Goal: Use online tool/utility: Utilize a website feature to perform a specific function

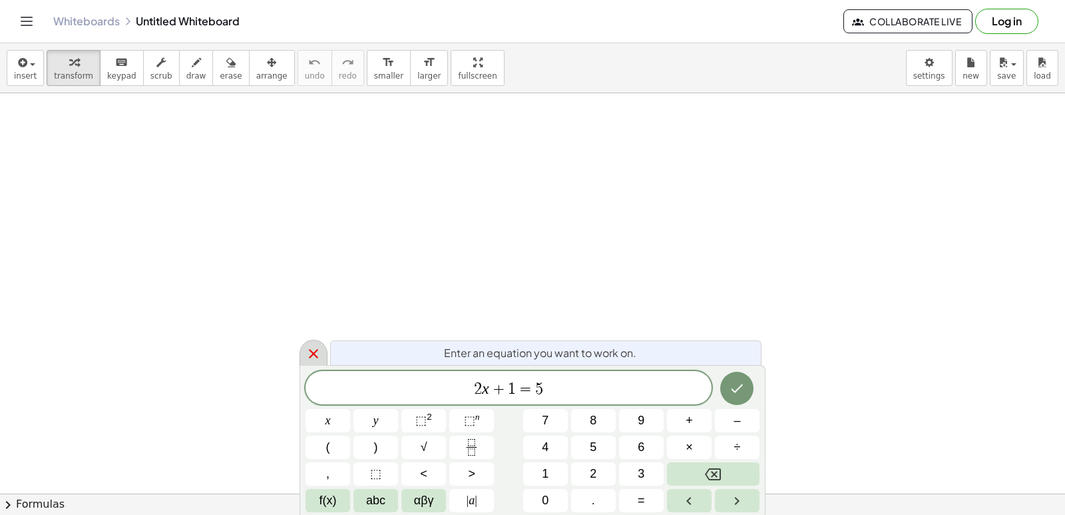
click at [309, 359] on icon at bounding box center [314, 353] width 16 height 16
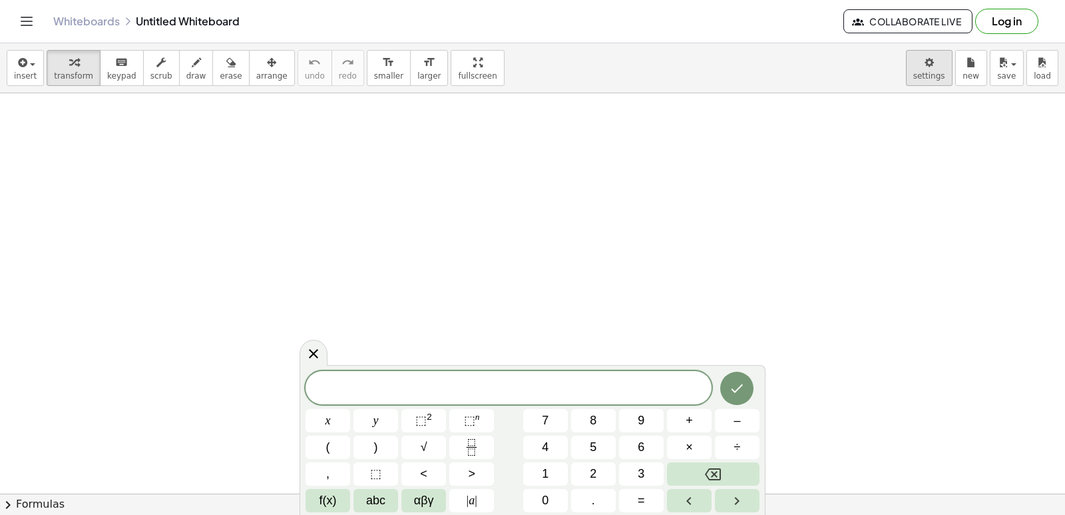
click at [927, 57] on body "Graspable Math Activities Get Started Activity Bank Assigned Work Classes White…" at bounding box center [532, 257] width 1065 height 515
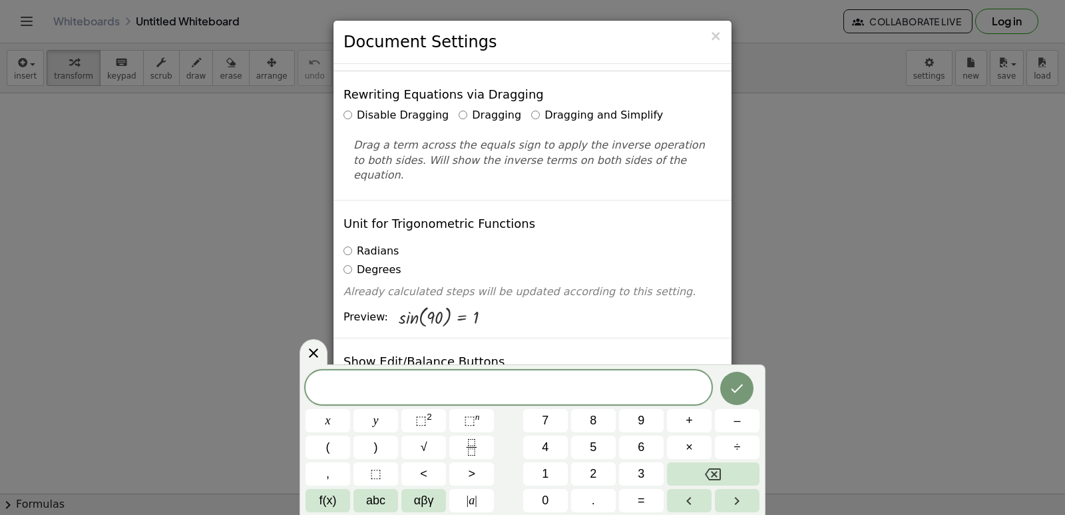
scroll to position [67, 0]
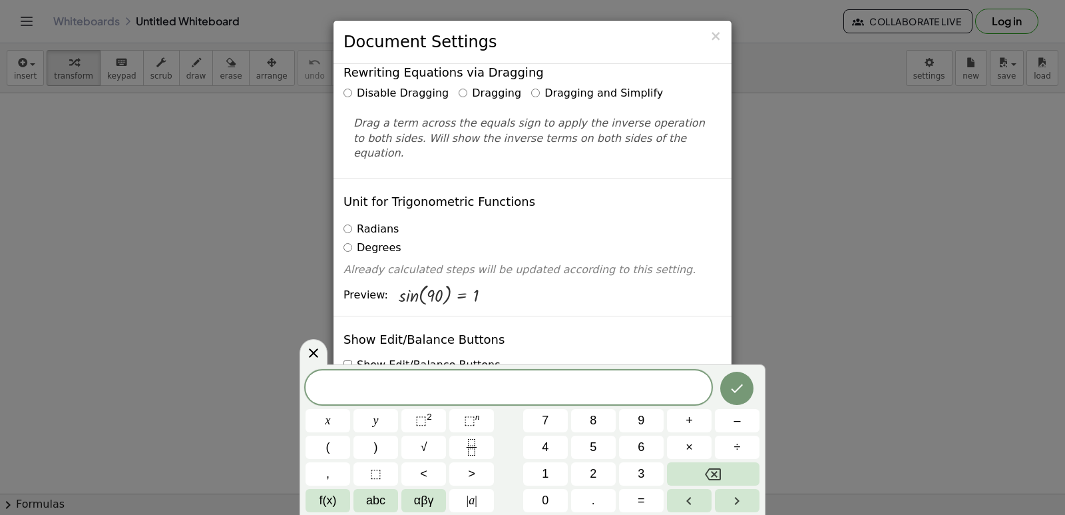
click at [535, 86] on label "Dragging and Simplify" at bounding box center [597, 93] width 132 height 15
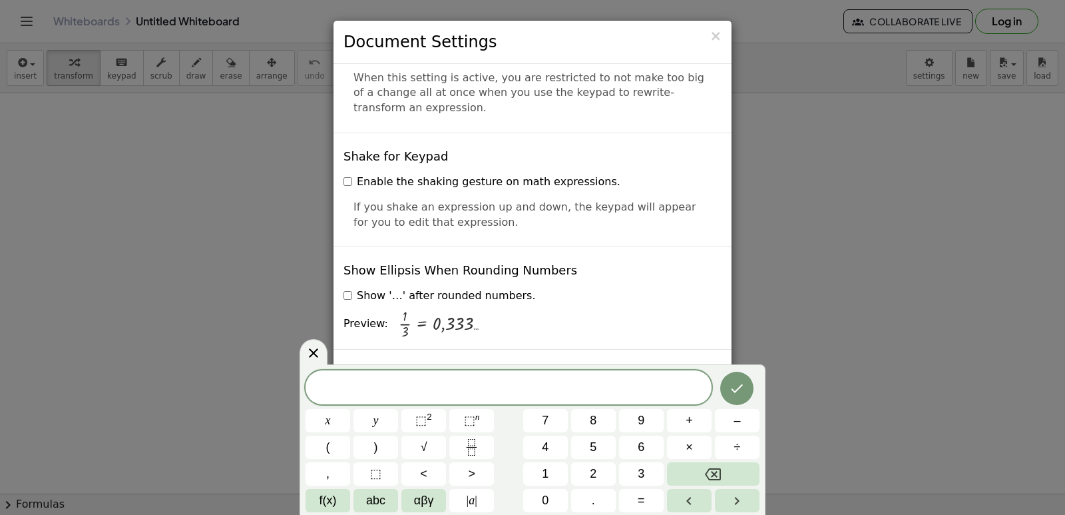
scroll to position [3196, 0]
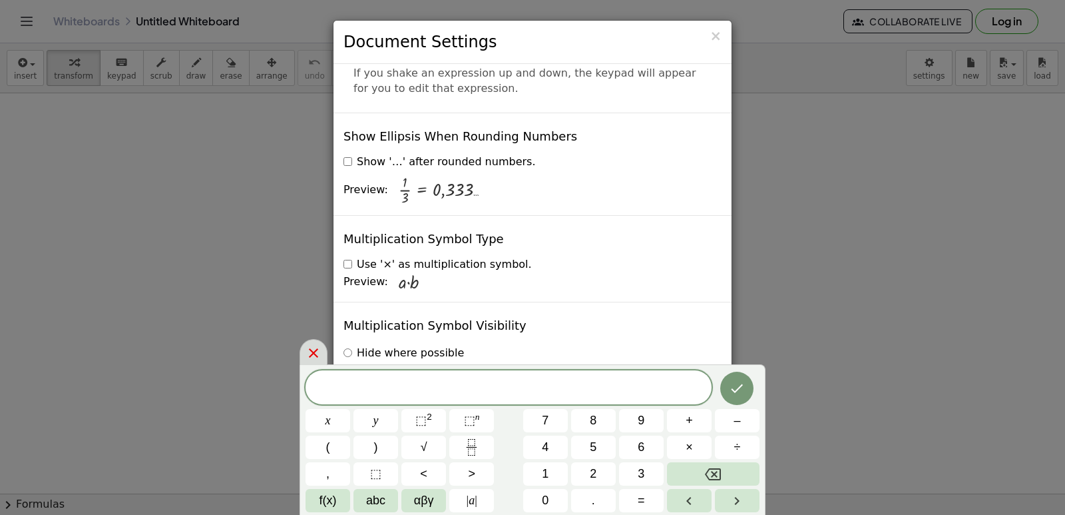
click at [318, 347] on icon at bounding box center [314, 353] width 16 height 16
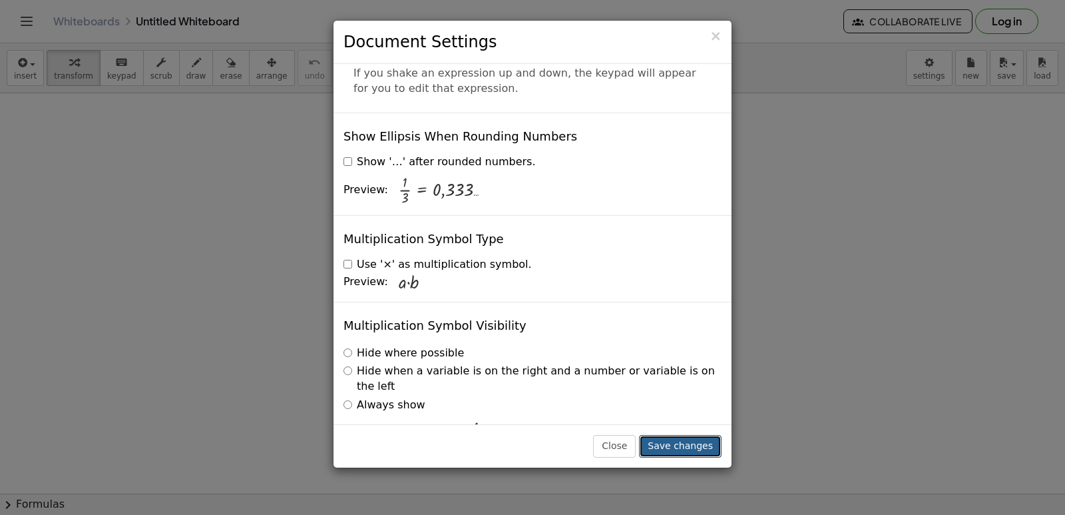
click at [687, 451] on button "Save changes" at bounding box center [680, 446] width 83 height 23
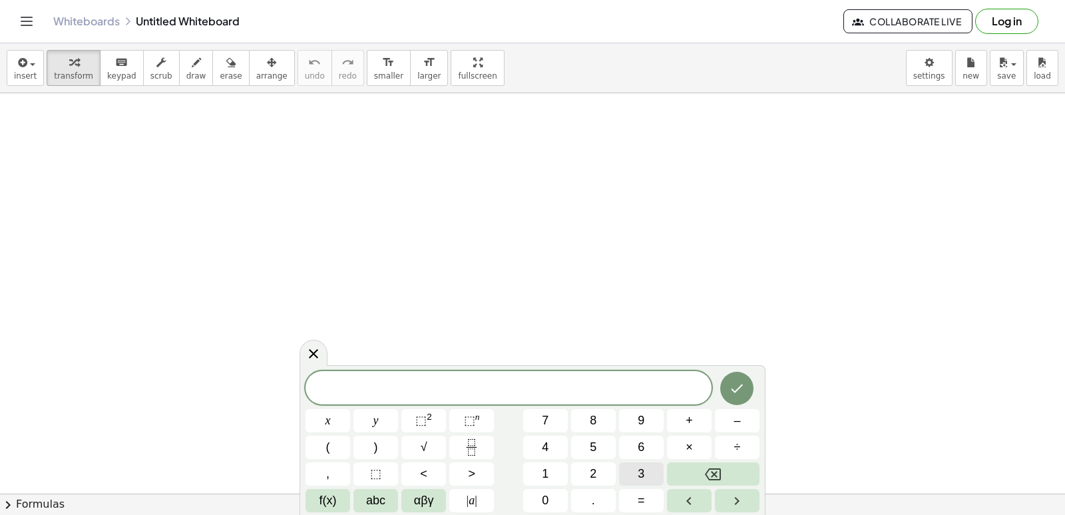
click at [644, 469] on span "3" at bounding box center [641, 474] width 7 height 18
click at [326, 421] on button "x" at bounding box center [328, 420] width 45 height 23
click at [689, 422] on span "+" at bounding box center [689, 420] width 7 height 18
click at [563, 420] on button "7" at bounding box center [545, 420] width 45 height 23
click at [653, 512] on div "3 x + 7 x y ⬚ 2 ⬚ n 7 8 9 + – ( ) √ 4 5 6 × ÷ , ⬚ < > 1 2 3 f(x) abc αβγ | a | …" at bounding box center [533, 440] width 466 height 150
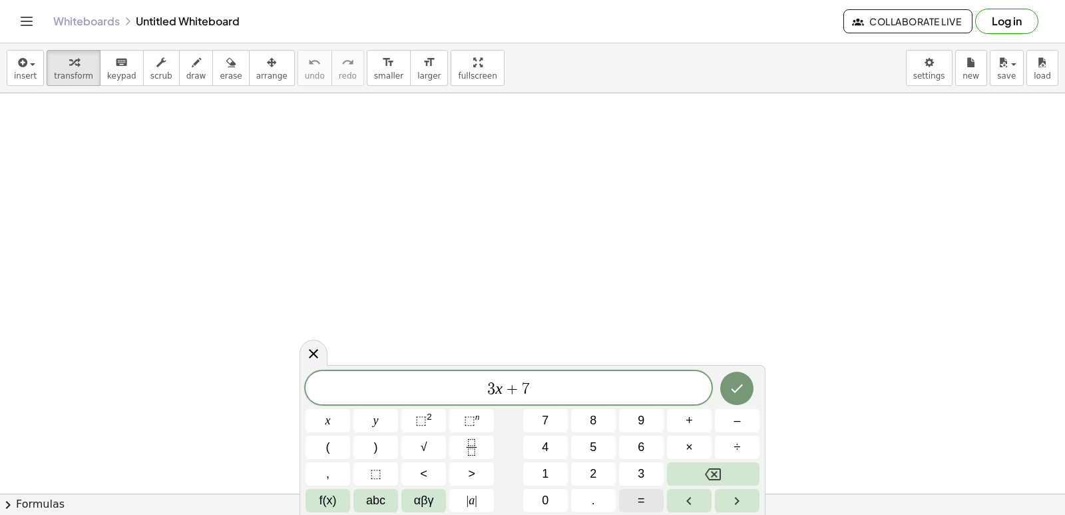
click at [646, 503] on button "=" at bounding box center [641, 500] width 45 height 23
click at [707, 419] on div "3 x + 7 = ​ x y ⬚ 2 ⬚ n 7 8 9 + – ( ) √ 4 5 6 × ÷ , ⬚ < > 1 2 3 f(x) abc αβγ | …" at bounding box center [533, 441] width 454 height 141
click at [545, 464] on button "1" at bounding box center [545, 473] width 45 height 23
click at [539, 441] on button "4" at bounding box center [545, 446] width 45 height 23
click at [746, 387] on button "Done" at bounding box center [736, 387] width 33 height 33
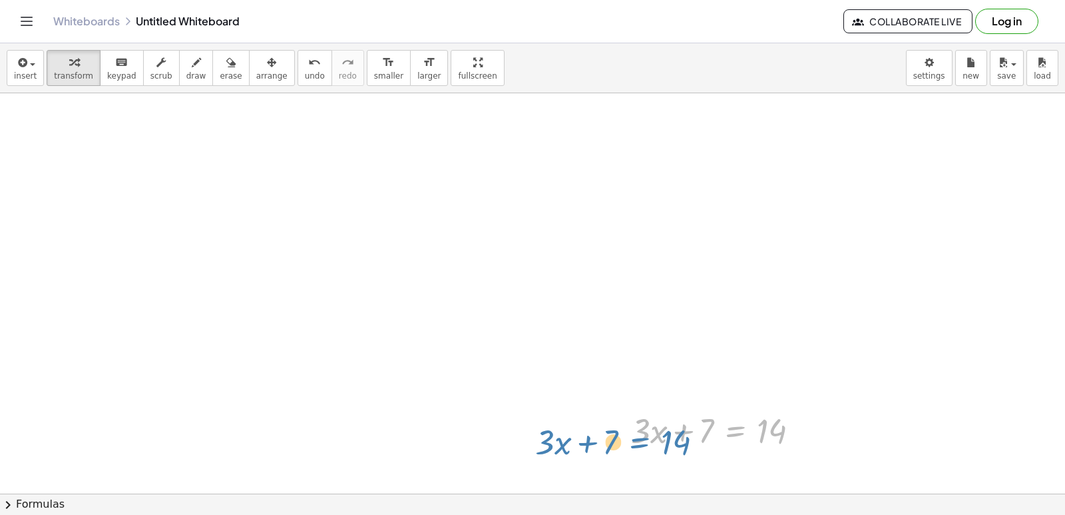
drag, startPoint x: 724, startPoint y: 427, endPoint x: 626, endPoint y: 417, distance: 98.4
click at [626, 417] on div "+ · 3 · x + 7 = 14 + · 3 · x + 7 = 14" at bounding box center [715, 429] width 209 height 52
click at [496, 363] on div at bounding box center [532, 207] width 1065 height 1200
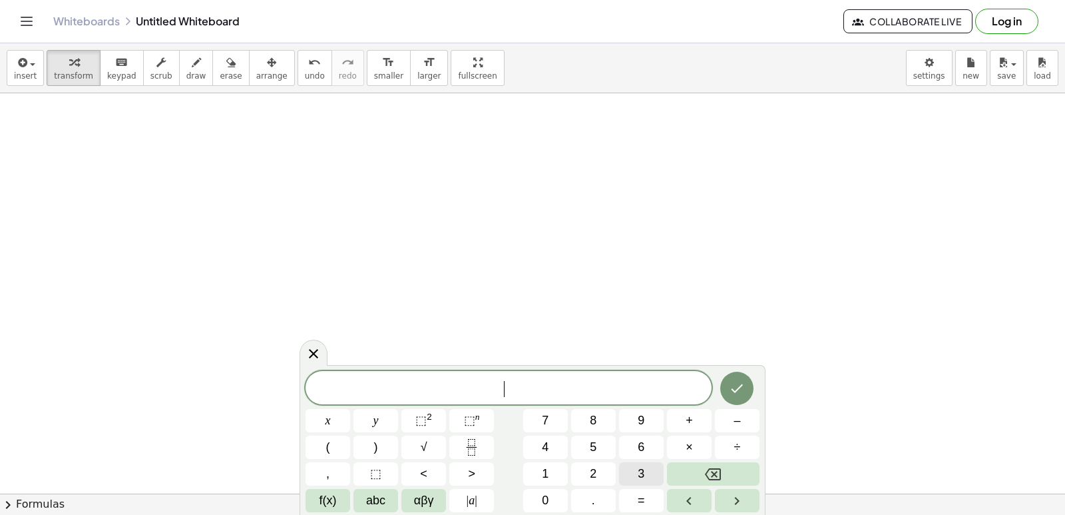
click at [633, 465] on button "3" at bounding box center [641, 473] width 45 height 23
click at [680, 439] on button "×" at bounding box center [689, 446] width 45 height 23
click at [736, 467] on button "Backspace" at bounding box center [713, 473] width 93 height 23
click at [692, 447] on span "×" at bounding box center [689, 447] width 7 height 18
click at [687, 413] on span "+" at bounding box center [689, 420] width 7 height 18
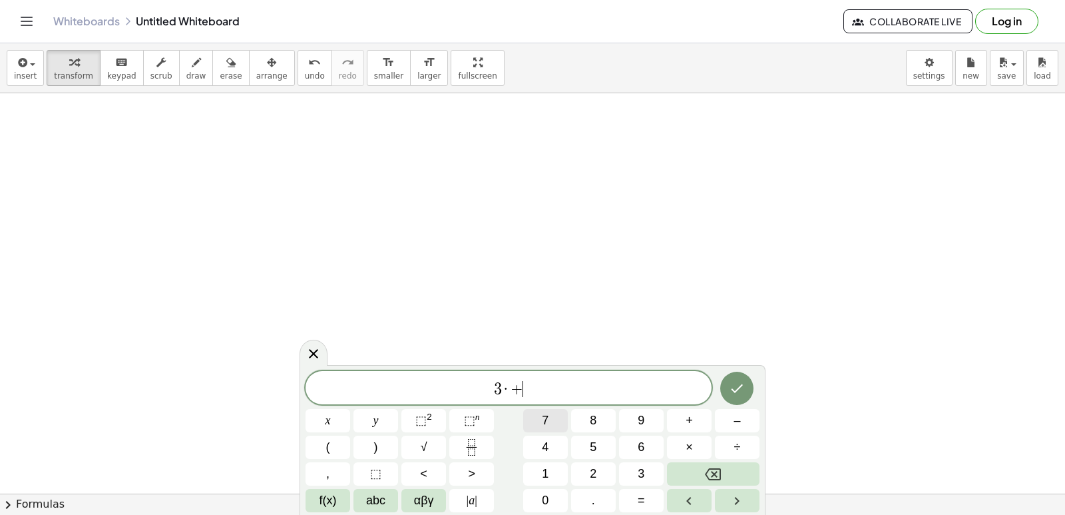
click at [557, 423] on button "7" at bounding box center [545, 420] width 45 height 23
click at [654, 500] on button "=" at bounding box center [641, 500] width 45 height 23
click at [493, 391] on span "·" at bounding box center [492, 389] width 9 height 16
click at [709, 467] on icon "Backspace" at bounding box center [713, 474] width 16 height 16
click at [328, 414] on span "x" at bounding box center [328, 420] width 5 height 18
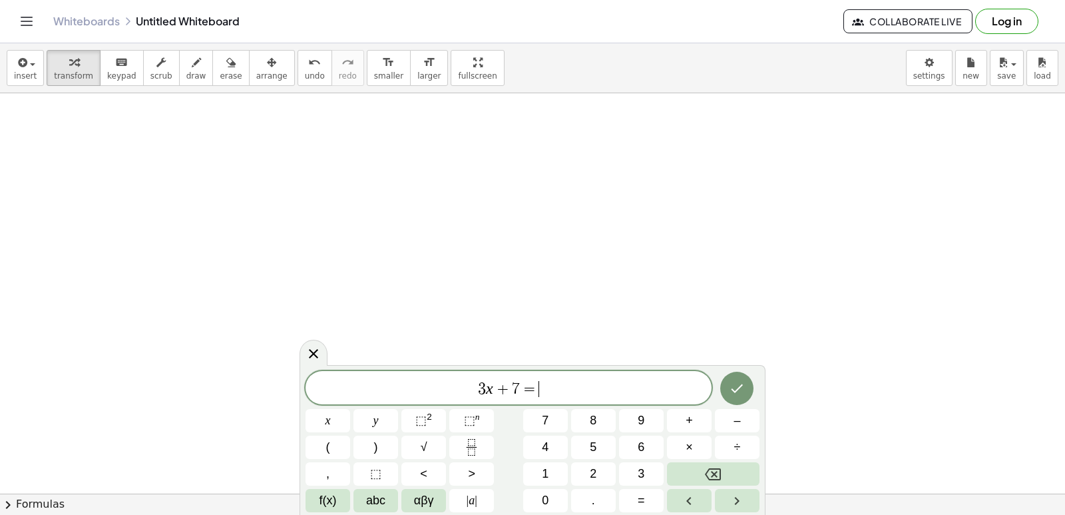
click at [553, 385] on span "3 x + 7 = ​" at bounding box center [509, 388] width 406 height 19
click at [726, 421] on button "–" at bounding box center [737, 420] width 45 height 23
click at [549, 461] on div "3 x + 7 = − ​ x y ⬚ 2 ⬚ n 7 8 9 + – ( ) √ 4 5 6 × ÷ , ⬚ < > 1 2 3 f(x) abc αβγ …" at bounding box center [533, 441] width 454 height 141
click at [555, 441] on button "4" at bounding box center [545, 446] width 45 height 23
click at [728, 469] on button "Backspace" at bounding box center [713, 473] width 93 height 23
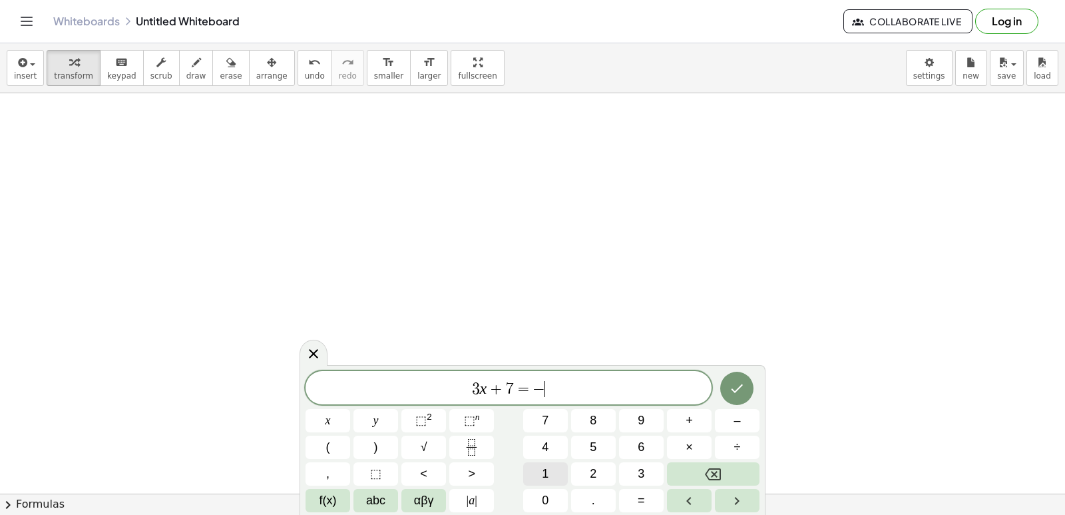
click at [543, 466] on span "1" at bounding box center [545, 474] width 7 height 18
click at [559, 439] on button "4" at bounding box center [545, 446] width 45 height 23
click at [746, 389] on button "Done" at bounding box center [736, 387] width 33 height 33
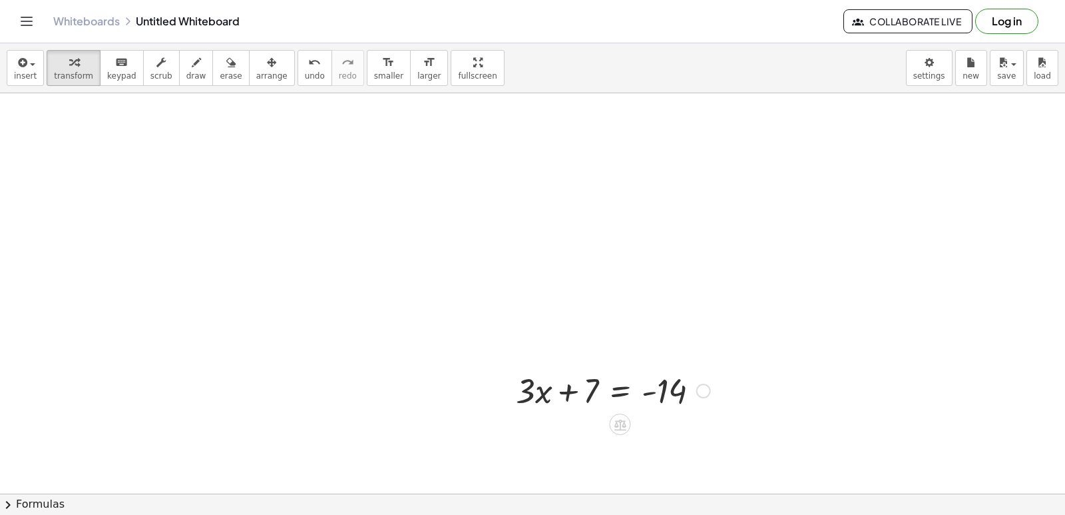
scroll to position [686, 0]
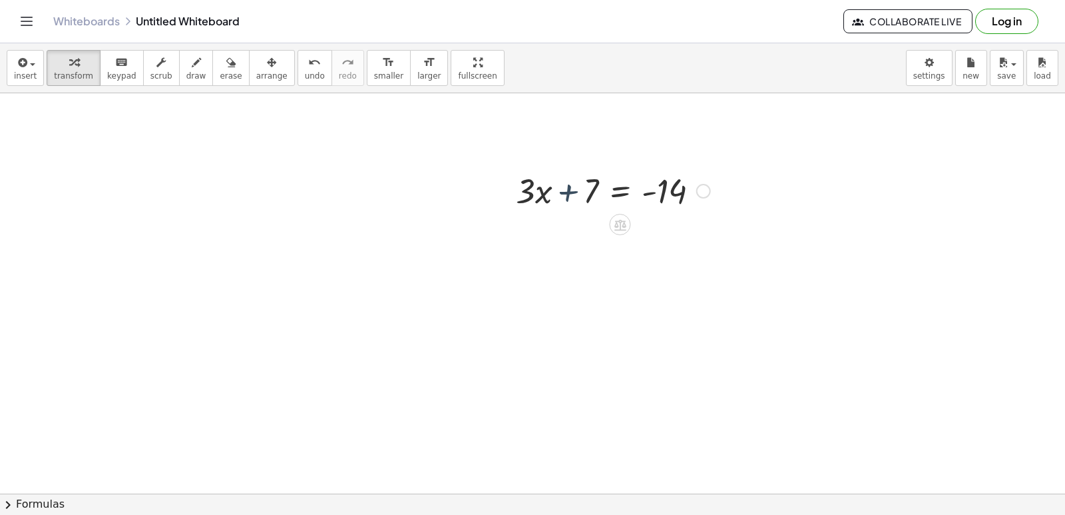
click at [568, 195] on div at bounding box center [613, 189] width 208 height 45
drag, startPoint x: 564, startPoint y: 193, endPoint x: 531, endPoint y: 190, distance: 32.7
click at [531, 190] on div at bounding box center [613, 189] width 208 height 45
click at [553, 190] on div at bounding box center [613, 189] width 208 height 45
click at [531, 194] on div at bounding box center [613, 189] width 208 height 45
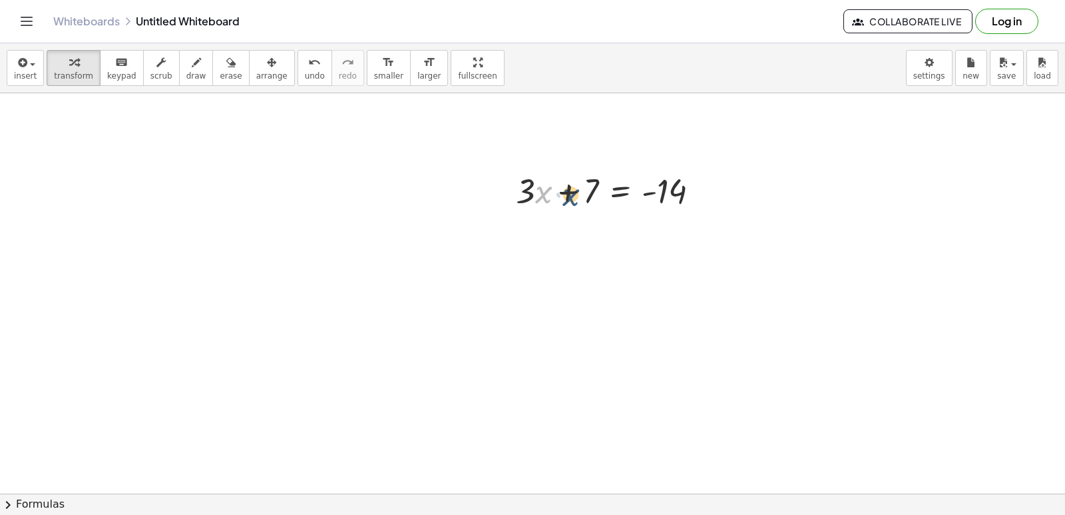
drag, startPoint x: 537, startPoint y: 192, endPoint x: 570, endPoint y: 193, distance: 34.0
click at [568, 194] on div at bounding box center [613, 189] width 208 height 45
drag, startPoint x: 588, startPoint y: 189, endPoint x: 515, endPoint y: 185, distance: 73.3
click at [515, 185] on div "+ 7 + · 3 · x + 7 = - 14" at bounding box center [608, 190] width 224 height 52
drag, startPoint x: 522, startPoint y: 235, endPoint x: 609, endPoint y: 226, distance: 87.6
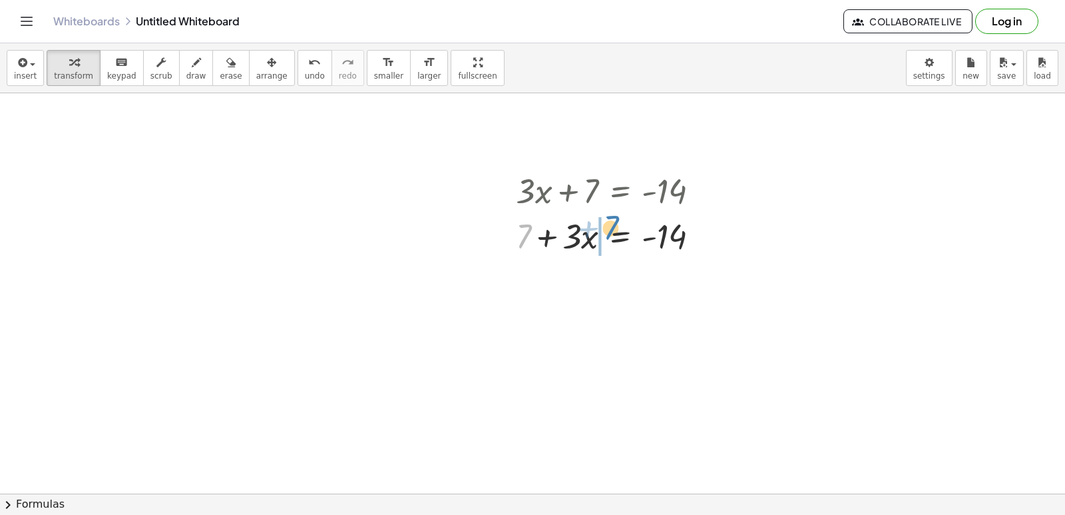
click at [609, 226] on div at bounding box center [613, 234] width 208 height 45
click at [547, 225] on div at bounding box center [613, 234] width 208 height 45
drag, startPoint x: 594, startPoint y: 228, endPoint x: 498, endPoint y: 222, distance: 96.0
click at [497, 223] on div "+ · 3 · x + 7 = - 14 + 7 + · 3 · x = - 14 + 7 + · 3 · x + 7 = - 14" at bounding box center [608, 212] width 224 height 97
drag, startPoint x: 525, startPoint y: 222, endPoint x: 718, endPoint y: 208, distance: 193.6
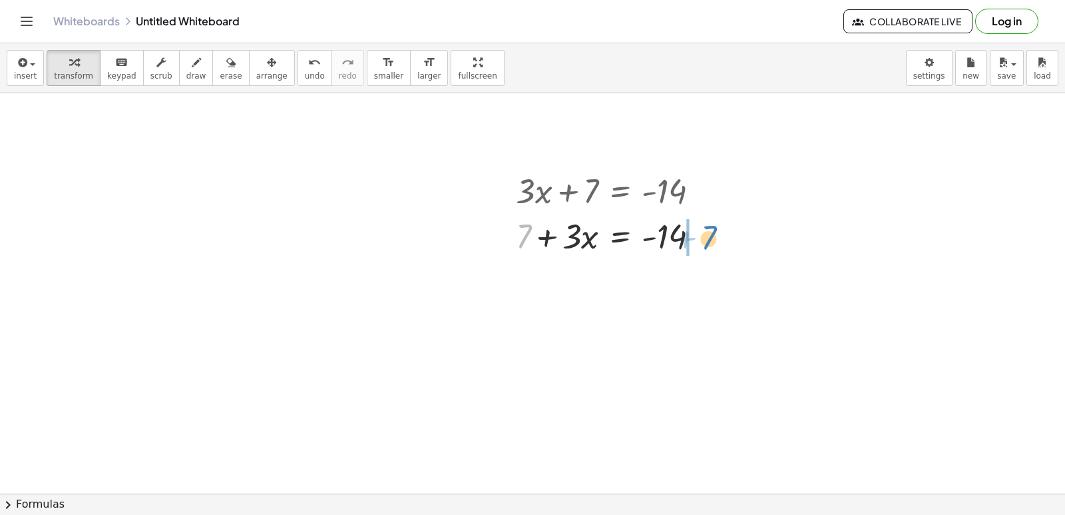
click at [718, 208] on div "+ · 3 · x + 7 = - 14 + 7 + · 3 · x = - 14 + · 3 · x + 7 = - 14 + 7 + · 3 · x + …" at bounding box center [608, 212] width 224 height 97
click at [708, 277] on div at bounding box center [641, 280] width 264 height 45
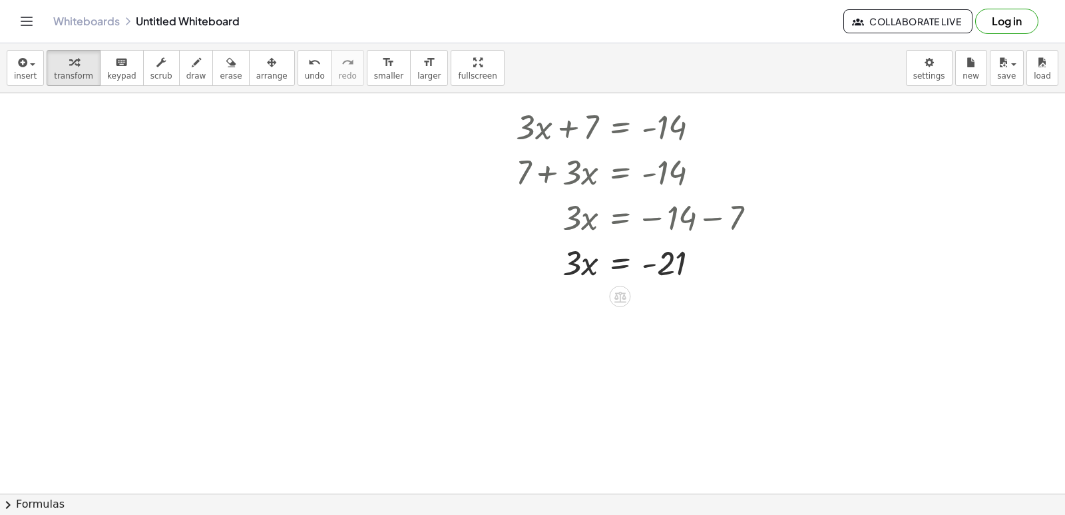
scroll to position [800, 0]
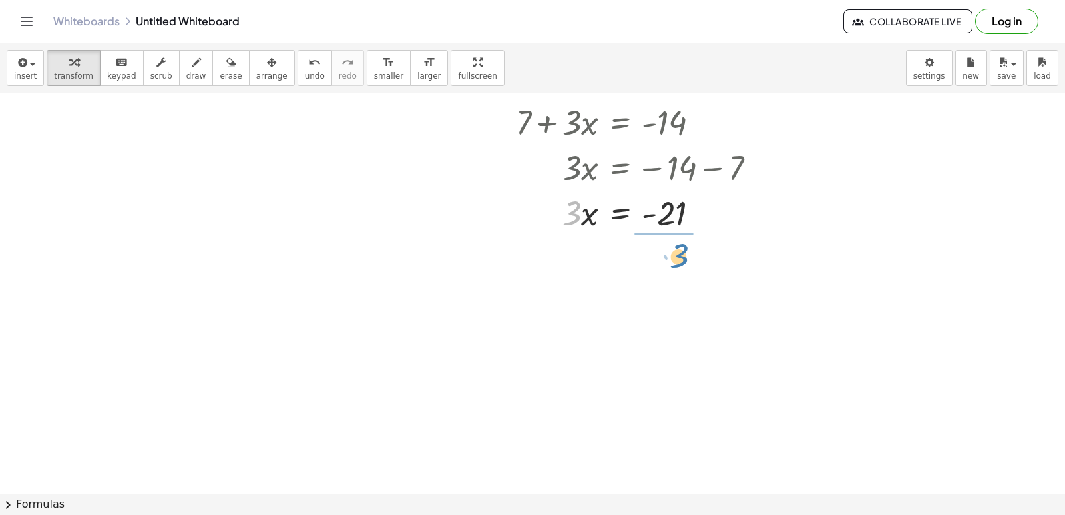
drag, startPoint x: 563, startPoint y: 208, endPoint x: 672, endPoint y: 251, distance: 116.6
click at [675, 260] on div at bounding box center [641, 267] width 264 height 67
click at [673, 270] on div at bounding box center [641, 267] width 264 height 67
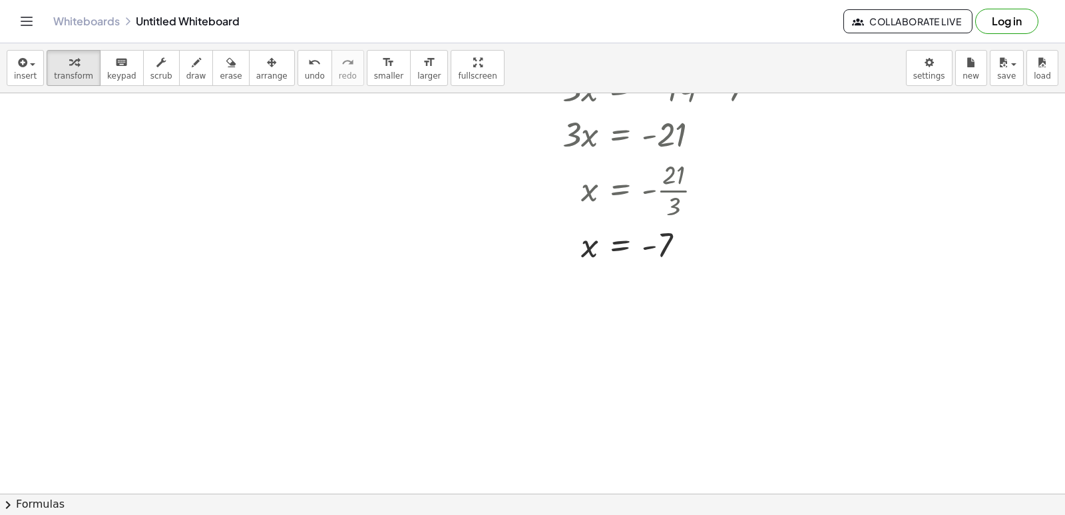
scroll to position [933, 0]
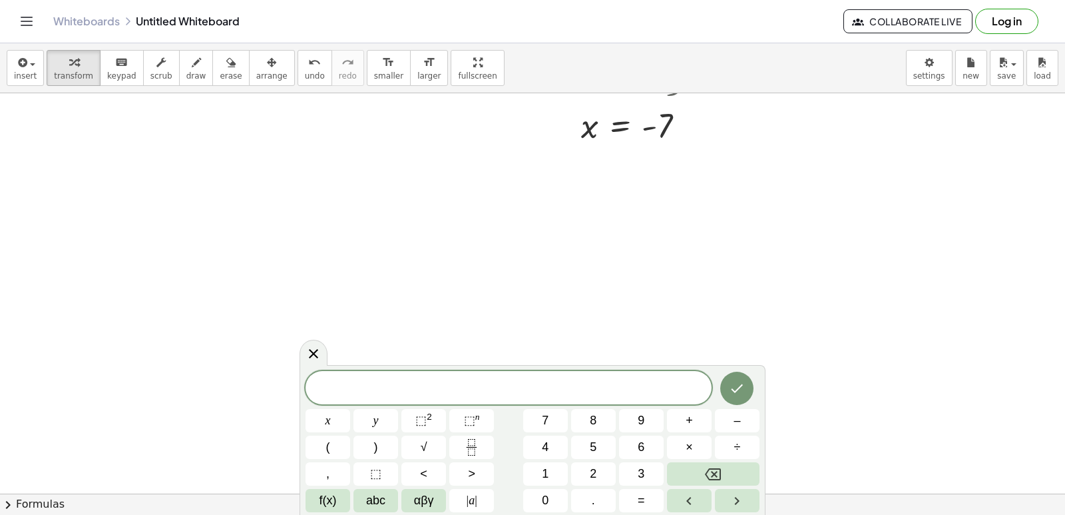
scroll to position [1066, 0]
click at [551, 417] on button "7" at bounding box center [545, 420] width 45 height 23
click at [321, 423] on button "x" at bounding box center [328, 420] width 45 height 23
click at [734, 415] on span "–" at bounding box center [737, 420] width 7 height 18
click at [596, 441] on span "5" at bounding box center [593, 447] width 7 height 18
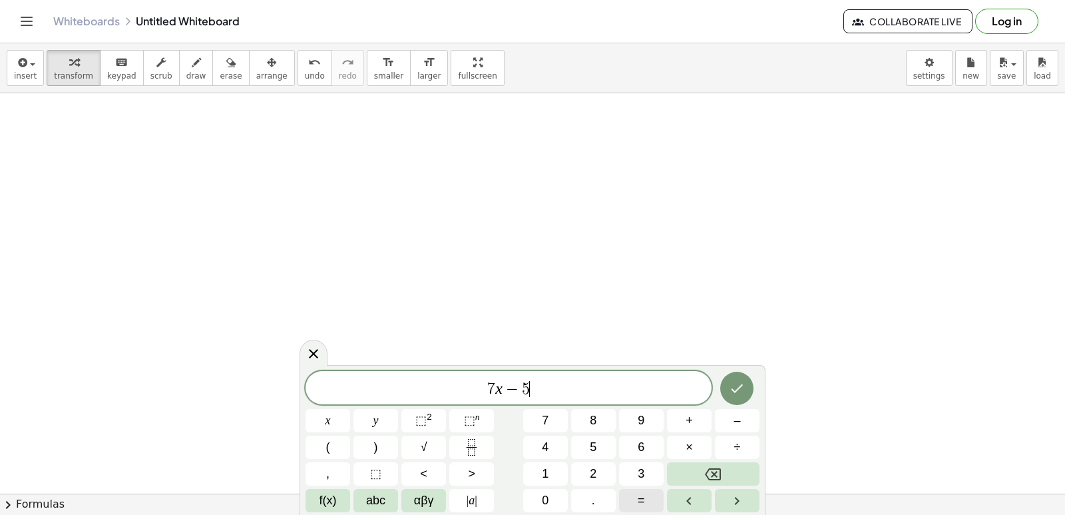
click at [636, 491] on button "=" at bounding box center [641, 500] width 45 height 23
click at [637, 473] on button "3" at bounding box center [641, 473] width 45 height 23
click at [546, 415] on span "7" at bounding box center [545, 420] width 7 height 18
click at [732, 391] on icon "Done" at bounding box center [737, 388] width 16 height 16
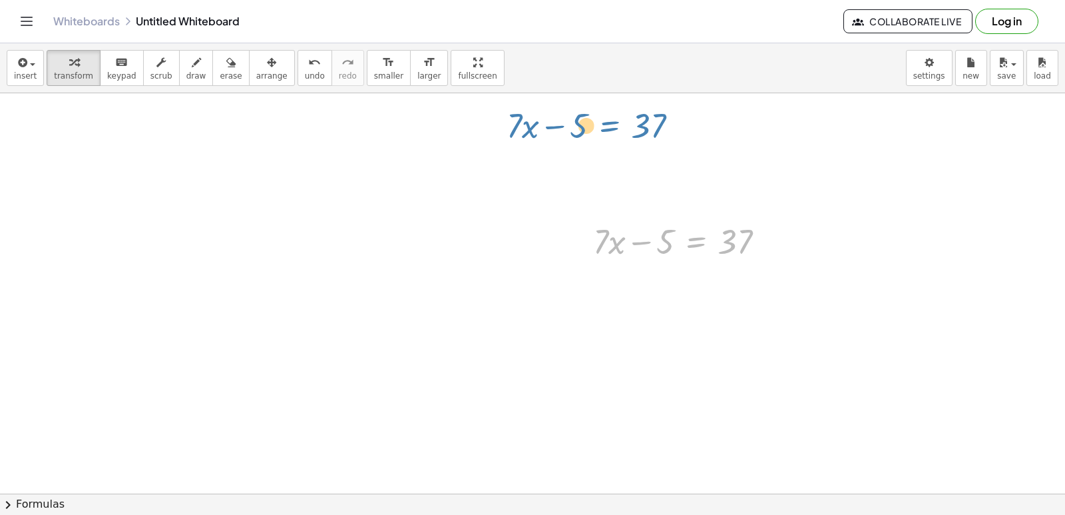
drag, startPoint x: 692, startPoint y: 240, endPoint x: 606, endPoint y: 125, distance: 144.1
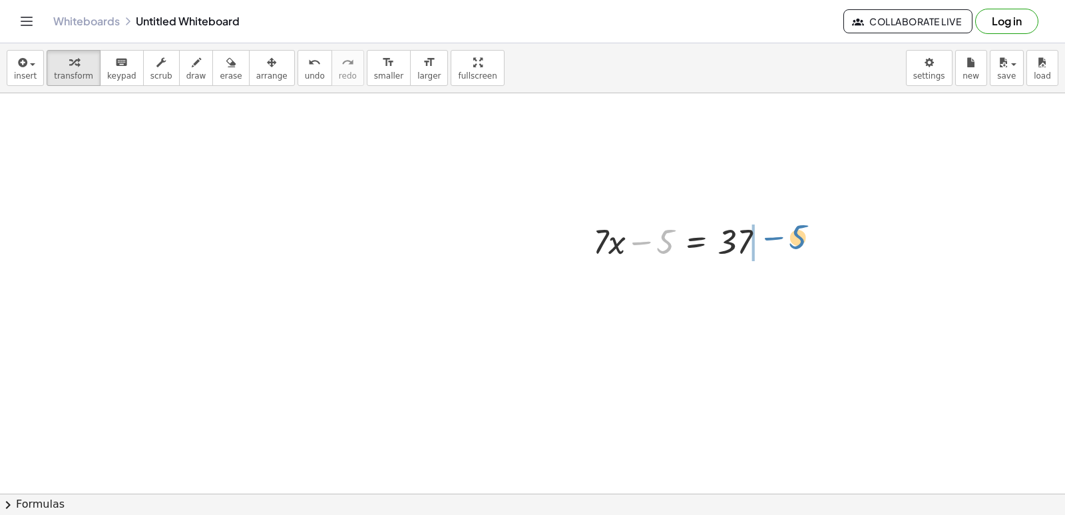
drag, startPoint x: 646, startPoint y: 242, endPoint x: 767, endPoint y: 233, distance: 121.5
click at [772, 234] on div at bounding box center [684, 240] width 196 height 45
drag, startPoint x: 768, startPoint y: 283, endPoint x: 763, endPoint y: 277, distance: 8.0
click at [764, 277] on div at bounding box center [708, 285] width 244 height 45
click at [768, 288] on div at bounding box center [708, 285] width 244 height 45
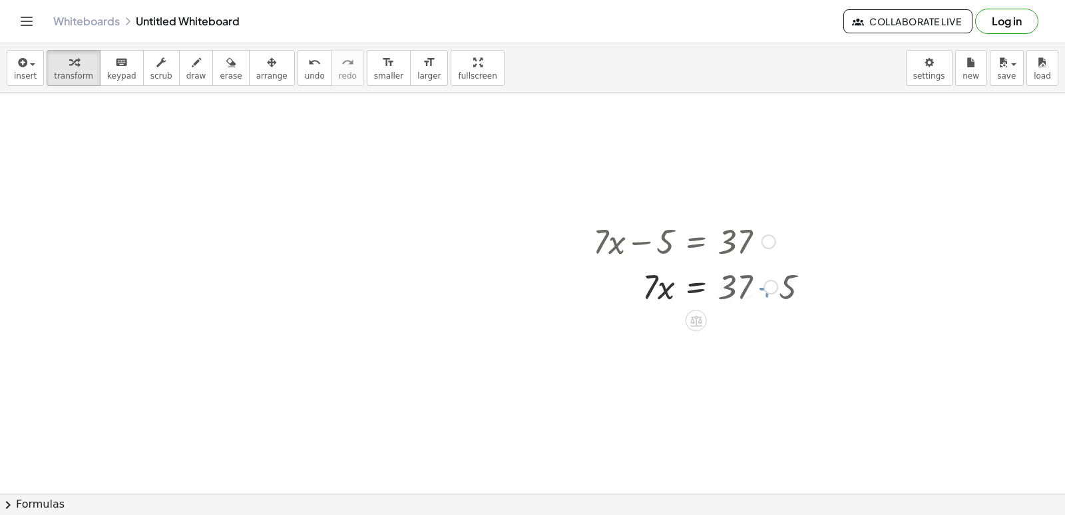
click at [696, 287] on div "· 7 · x 5 = 37 + + 42" at bounding box center [696, 287] width 0 height 0
click at [767, 287] on div "Transform line Copy line as LaTeX Copy derivation as LaTeX Expand new lines: On" at bounding box center [767, 287] width 15 height 15
drag, startPoint x: 666, startPoint y: 293, endPoint x: 733, endPoint y: 326, distance: 75.0
drag, startPoint x: 660, startPoint y: 330, endPoint x: 718, endPoint y: 339, distance: 58.0
click at [721, 343] on div at bounding box center [686, 341] width 200 height 67
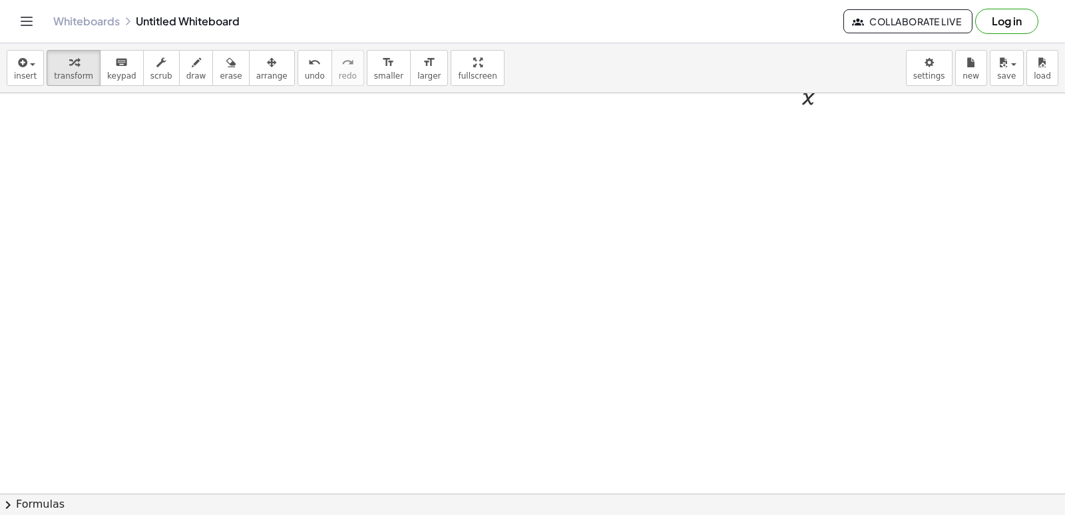
scroll to position [1400, 0]
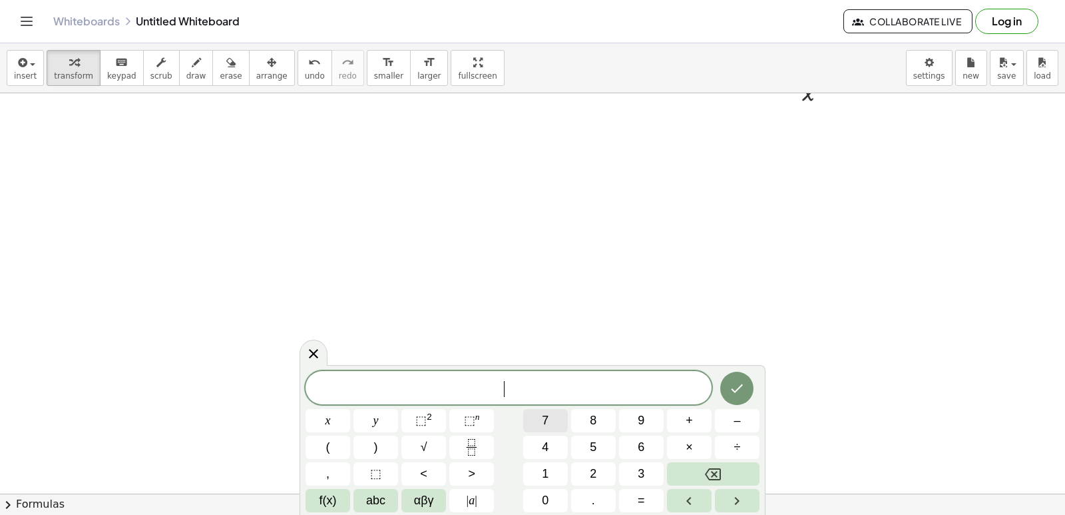
click at [539, 419] on button "7" at bounding box center [545, 420] width 45 height 23
click at [316, 419] on button "x" at bounding box center [328, 420] width 45 height 23
click at [741, 420] on button "–" at bounding box center [737, 420] width 45 height 23
click at [586, 438] on button "5" at bounding box center [593, 446] width 45 height 23
click at [636, 495] on button "=" at bounding box center [641, 500] width 45 height 23
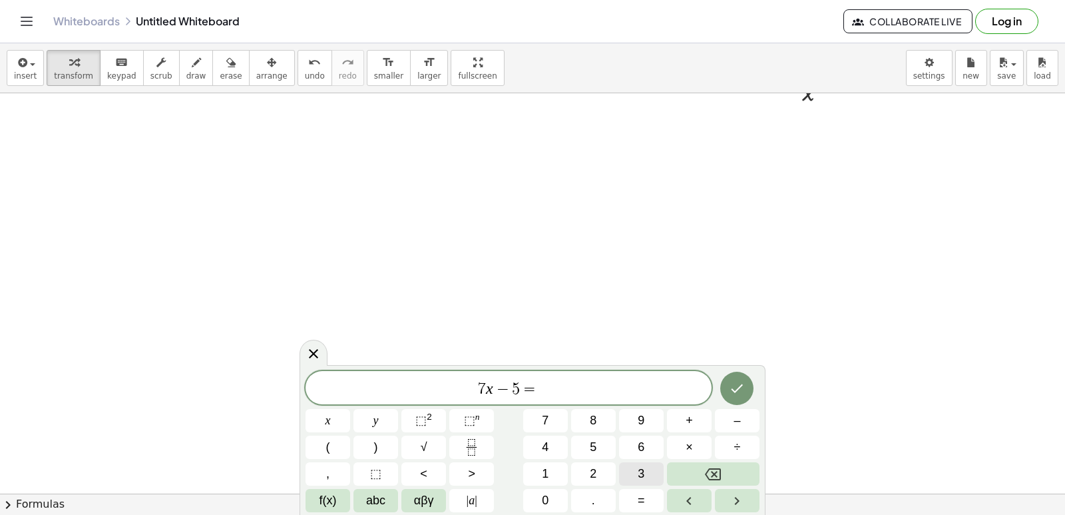
click at [639, 474] on span "3" at bounding box center [641, 474] width 7 height 18
click at [550, 420] on button "7" at bounding box center [545, 420] width 45 height 23
click at [745, 387] on icon "Done" at bounding box center [737, 388] width 16 height 16
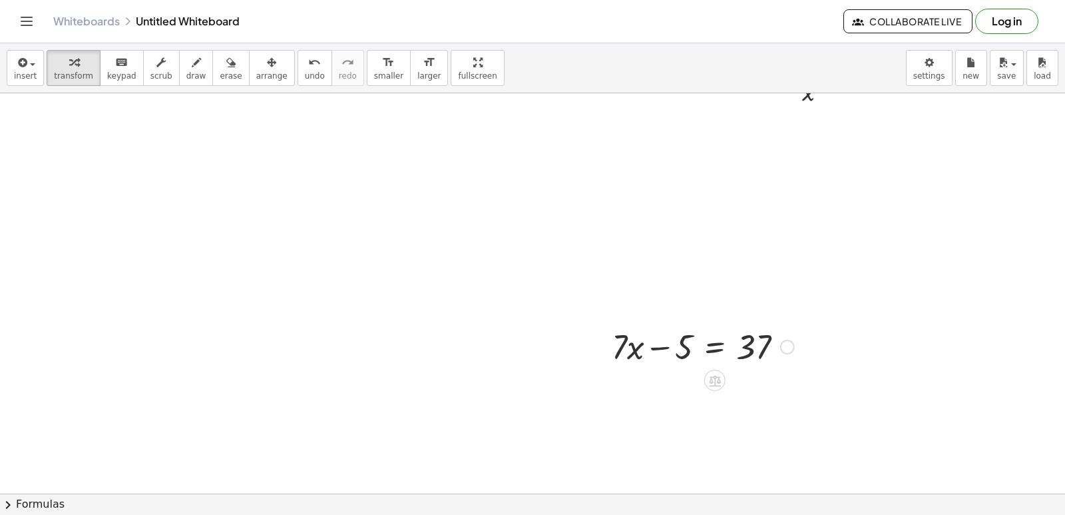
scroll to position [1466, 0]
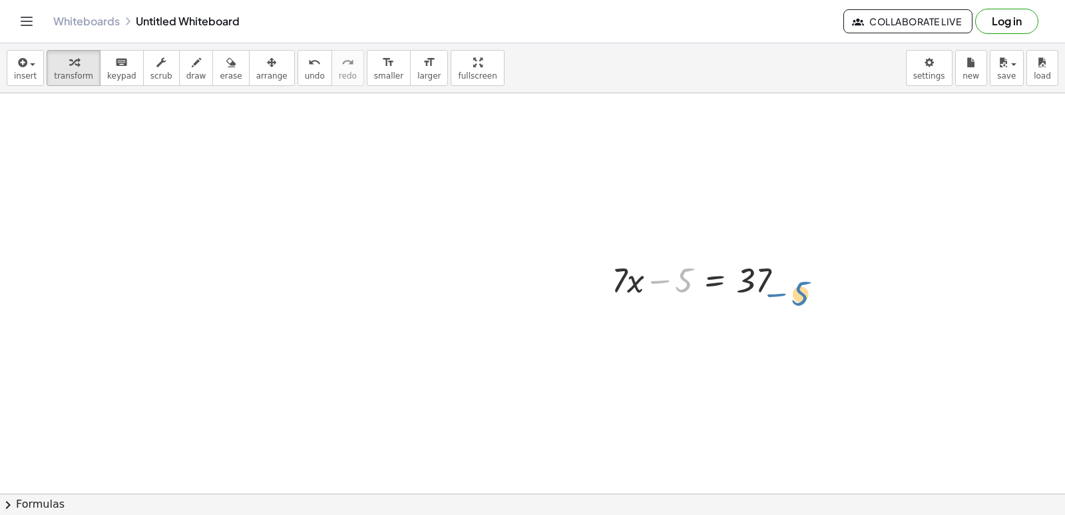
drag, startPoint x: 669, startPoint y: 280, endPoint x: 784, endPoint y: 304, distance: 117.0
drag, startPoint x: 674, startPoint y: 278, endPoint x: 795, endPoint y: 273, distance: 121.2
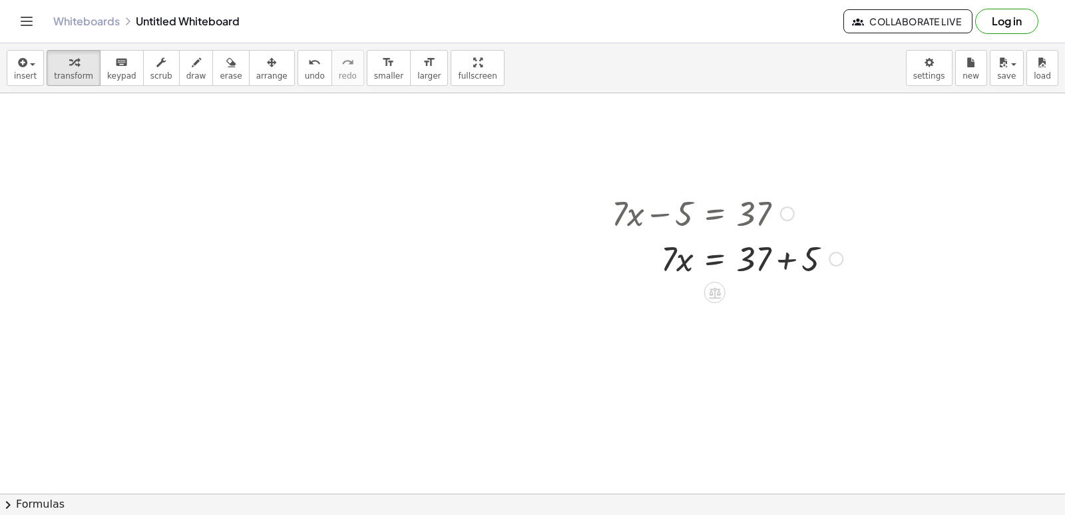
click at [781, 255] on div at bounding box center [727, 257] width 244 height 45
drag, startPoint x: 671, startPoint y: 296, endPoint x: 736, endPoint y: 333, distance: 74.8
click at [750, 362] on div at bounding box center [727, 359] width 244 height 67
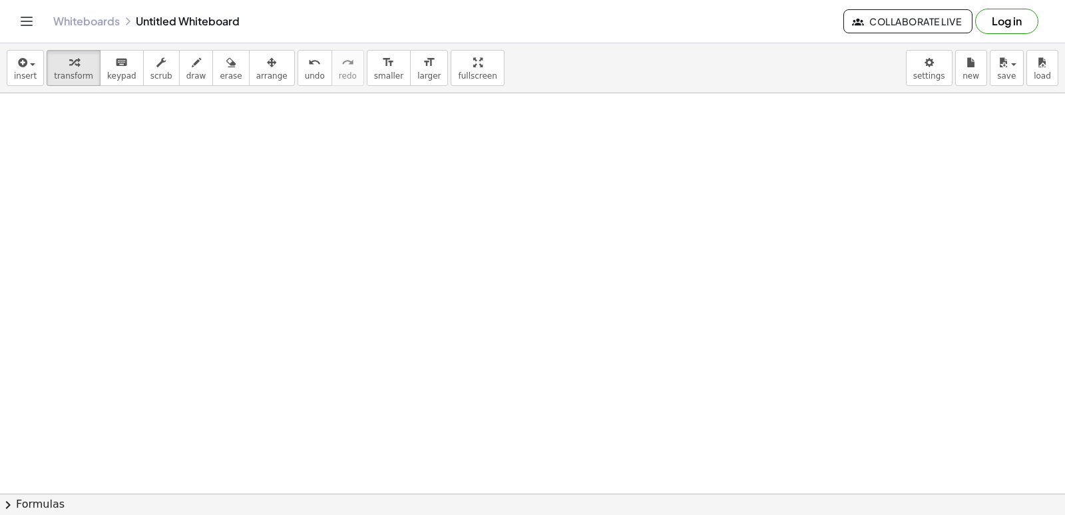
scroll to position [2000, 0]
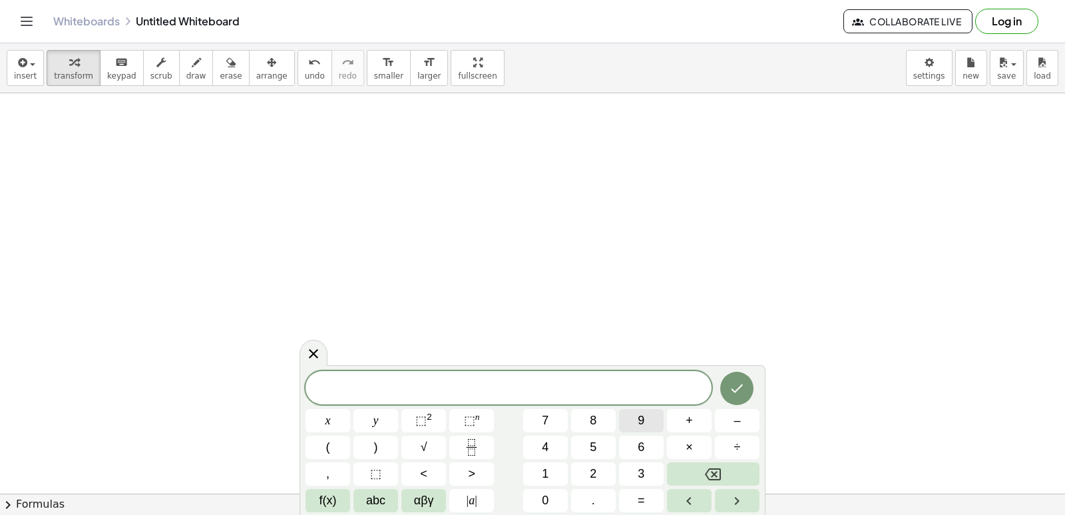
click at [635, 416] on button "9" at bounding box center [641, 420] width 45 height 23
click at [329, 426] on span "x" at bounding box center [328, 420] width 5 height 18
click at [684, 414] on button "+" at bounding box center [689, 420] width 45 height 23
click at [585, 469] on button "2" at bounding box center [593, 473] width 45 height 23
click at [562, 470] on button "1" at bounding box center [545, 473] width 45 height 23
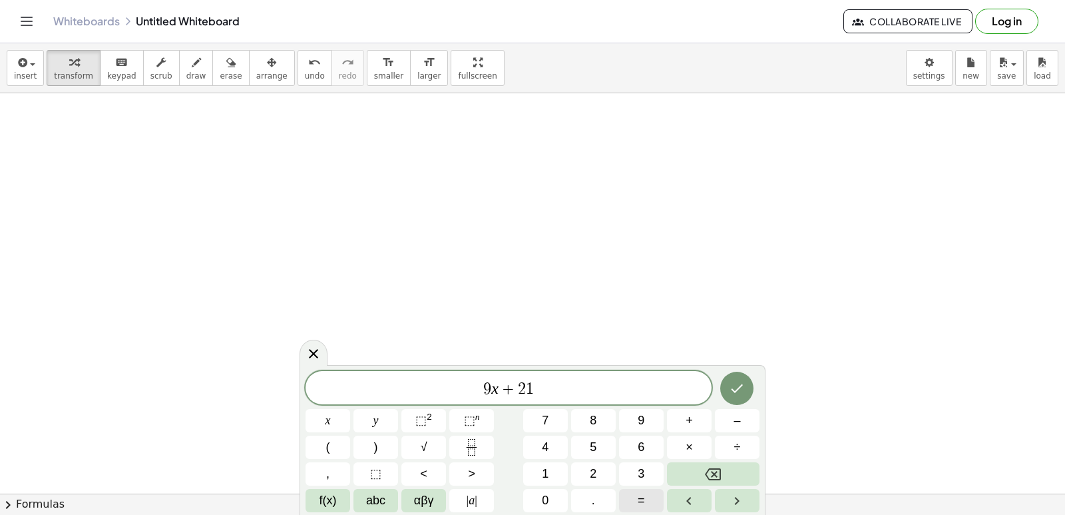
click at [634, 498] on button "=" at bounding box center [641, 500] width 45 height 23
click at [724, 415] on button "–" at bounding box center [737, 420] width 45 height 23
click at [576, 466] on div "9 x + 2 1 = − ​ x y ⬚ 2 ⬚ n 7 8 9 + – ( ) √ 4 5 6 × ÷ , ⬚ < > 1 2 3 f(x) abc αβ…" at bounding box center [533, 441] width 454 height 141
click at [599, 442] on button "5" at bounding box center [593, 446] width 45 height 23
click at [690, 475] on button "Backspace" at bounding box center [713, 473] width 93 height 23
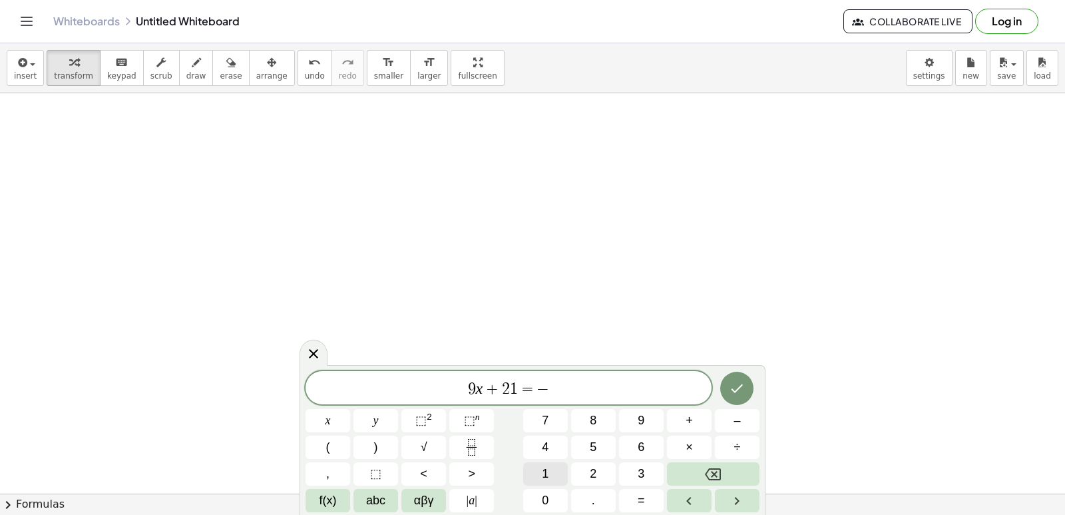
click at [558, 472] on button "1" at bounding box center [545, 473] width 45 height 23
click at [598, 441] on button "5" at bounding box center [593, 446] width 45 height 23
click at [726, 379] on button "Done" at bounding box center [736, 387] width 33 height 33
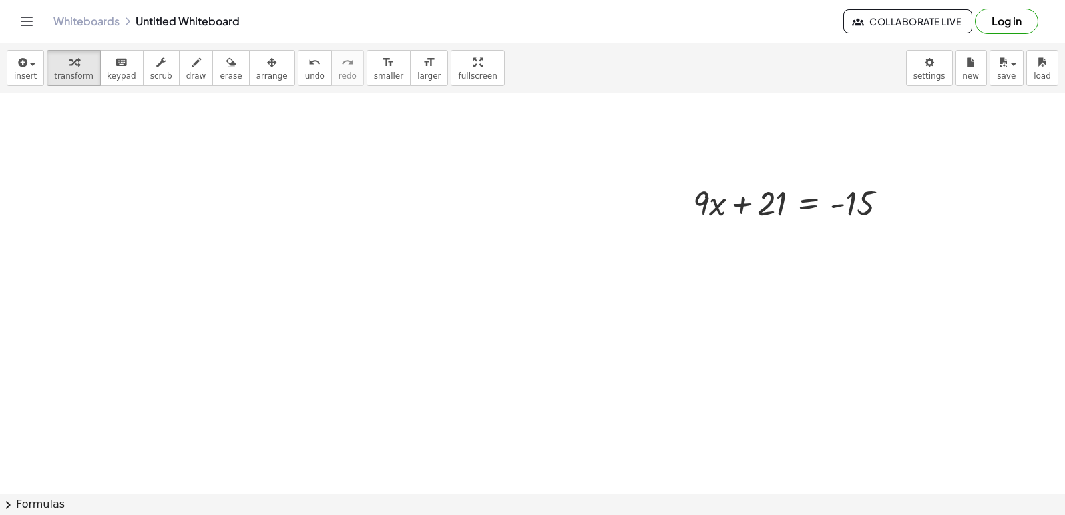
scroll to position [2199, 0]
drag, startPoint x: 751, startPoint y: 198, endPoint x: 886, endPoint y: 192, distance: 135.3
click at [894, 194] on div at bounding box center [795, 198] width 219 height 45
click at [886, 192] on div at bounding box center [861, 198] width 229 height 45
click at [889, 196] on div at bounding box center [799, 198] width 227 height 45
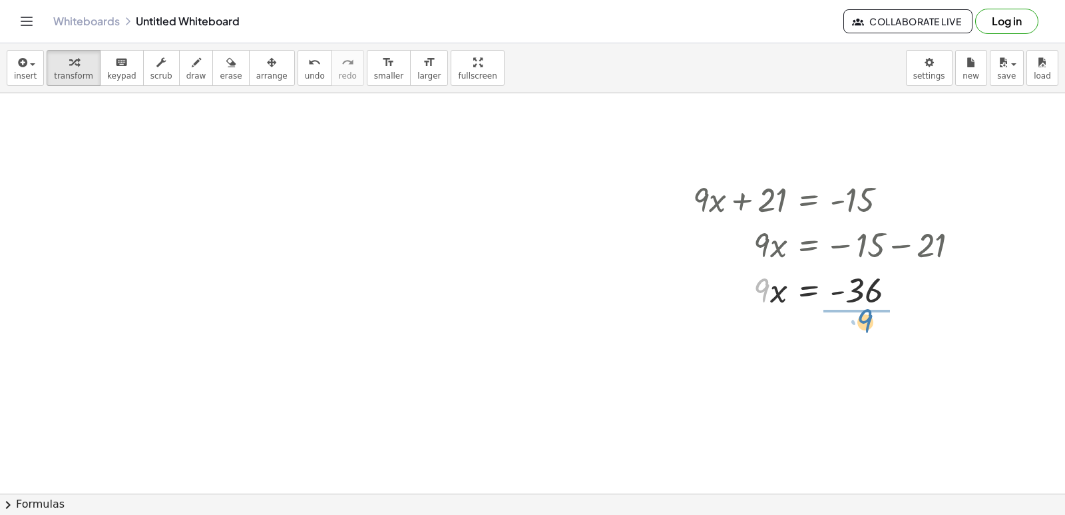
drag, startPoint x: 762, startPoint y: 287, endPoint x: 858, endPoint y: 308, distance: 98.8
click at [868, 345] on div at bounding box center [831, 345] width 290 height 67
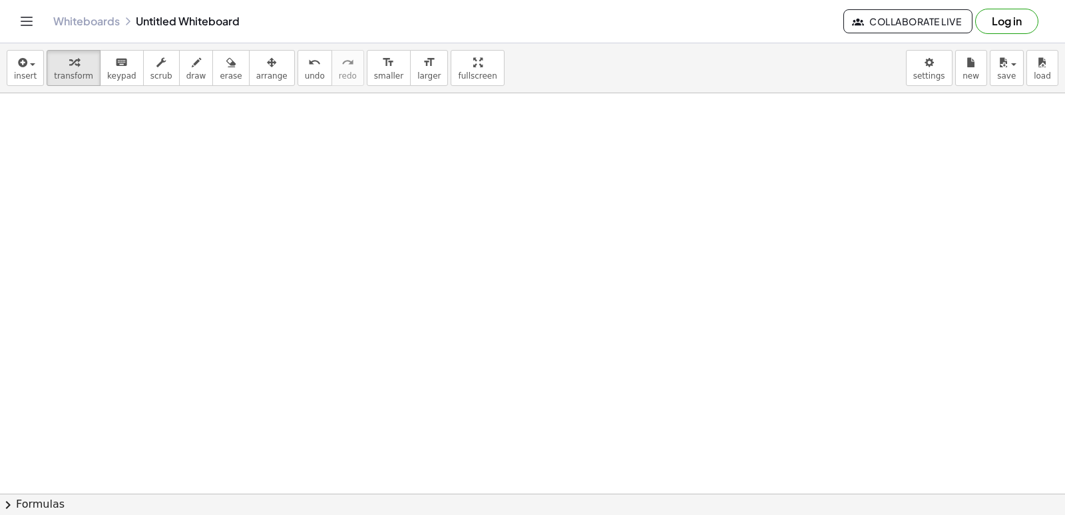
scroll to position [2600, 0]
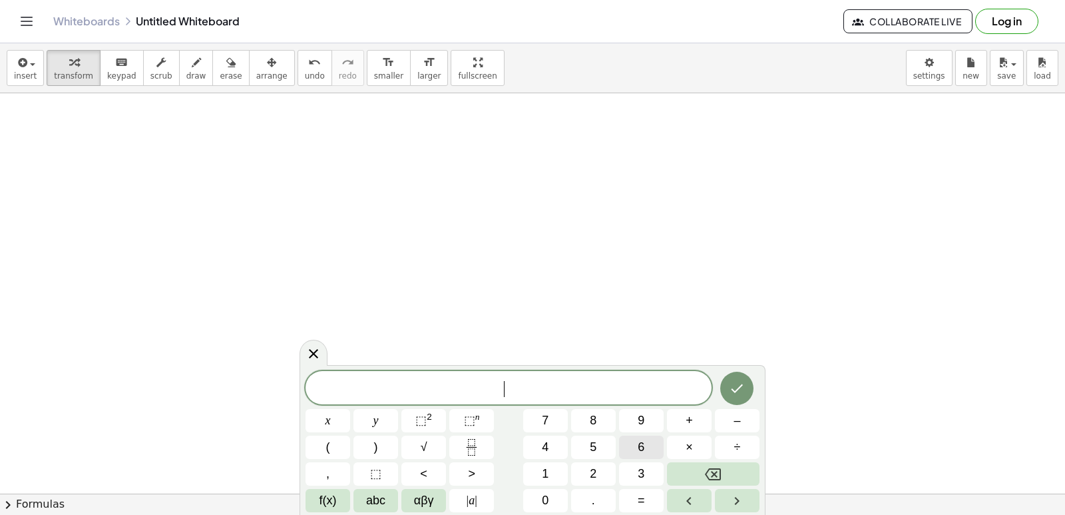
click at [616, 444] on div "​ x y ⬚ 2 ⬚ n 7 8 9 + – ( ) √ 4 5 6 × ÷ , ⬚ < > 1 2 3 f(x) abc αβγ | a | 0 . =" at bounding box center [533, 441] width 454 height 141
click at [622, 444] on button "6" at bounding box center [641, 446] width 45 height 23
click at [326, 413] on span "x" at bounding box center [328, 420] width 5 height 18
click at [332, 417] on button "x" at bounding box center [328, 420] width 45 height 23
click at [670, 465] on button "Backspace" at bounding box center [713, 473] width 93 height 23
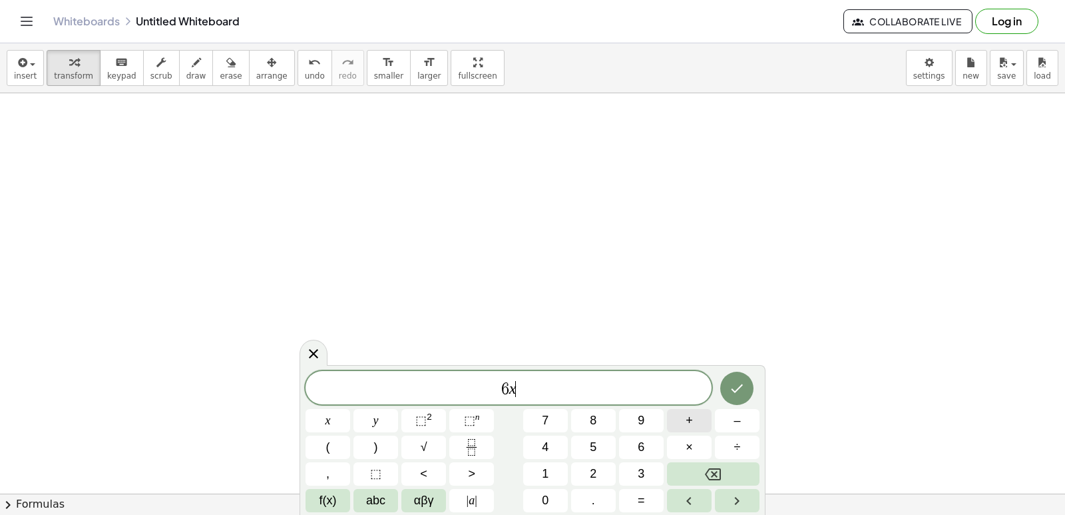
click at [679, 413] on button "+" at bounding box center [689, 420] width 45 height 23
click at [379, 420] on button "y" at bounding box center [375, 420] width 45 height 23
click at [632, 501] on button "=" at bounding box center [641, 500] width 45 height 23
click at [597, 446] on button "5" at bounding box center [593, 446] width 45 height 23
click at [746, 383] on button "Done" at bounding box center [736, 387] width 33 height 33
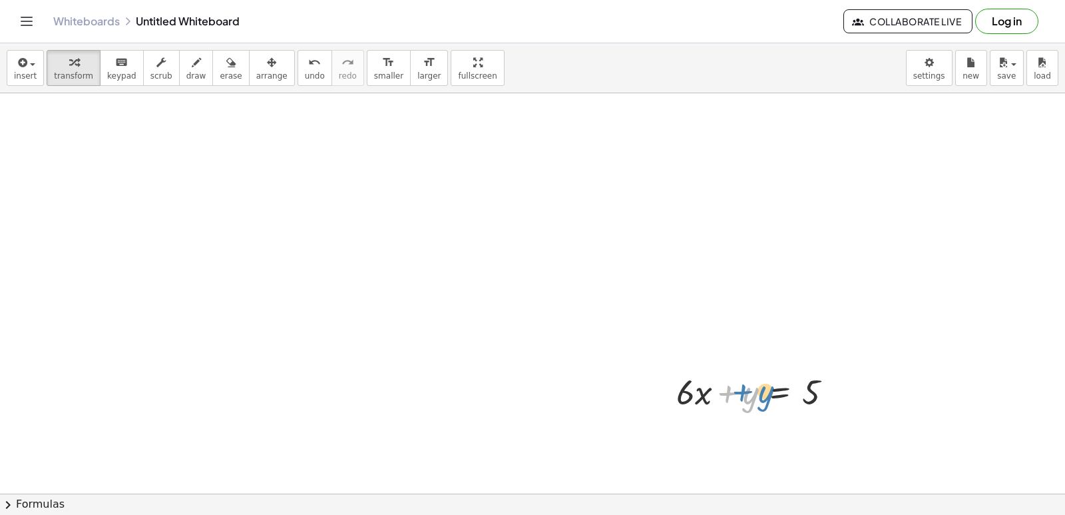
drag, startPoint x: 720, startPoint y: 373, endPoint x: 724, endPoint y: 389, distance: 16.5
click at [729, 387] on div at bounding box center [760, 390] width 180 height 45
drag, startPoint x: 706, startPoint y: 390, endPoint x: 701, endPoint y: 385, distance: 7.1
click at [701, 385] on div at bounding box center [760, 390] width 180 height 45
drag, startPoint x: 686, startPoint y: 391, endPoint x: 859, endPoint y: 387, distance: 173.1
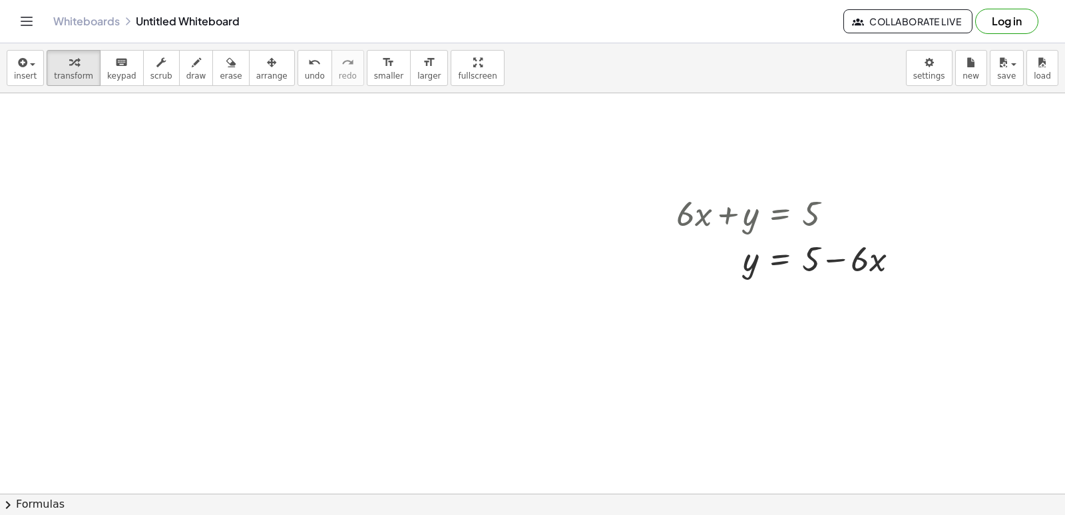
scroll to position [2800, 0]
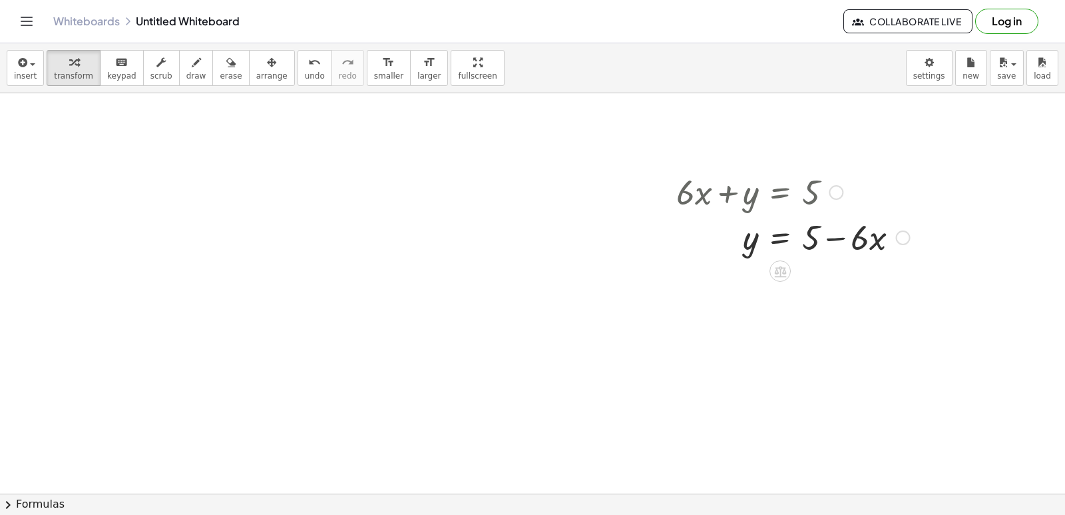
click at [839, 237] on div at bounding box center [793, 236] width 247 height 45
click at [862, 242] on div at bounding box center [793, 236] width 247 height 45
drag, startPoint x: 405, startPoint y: 369, endPoint x: 418, endPoint y: 364, distance: 13.5
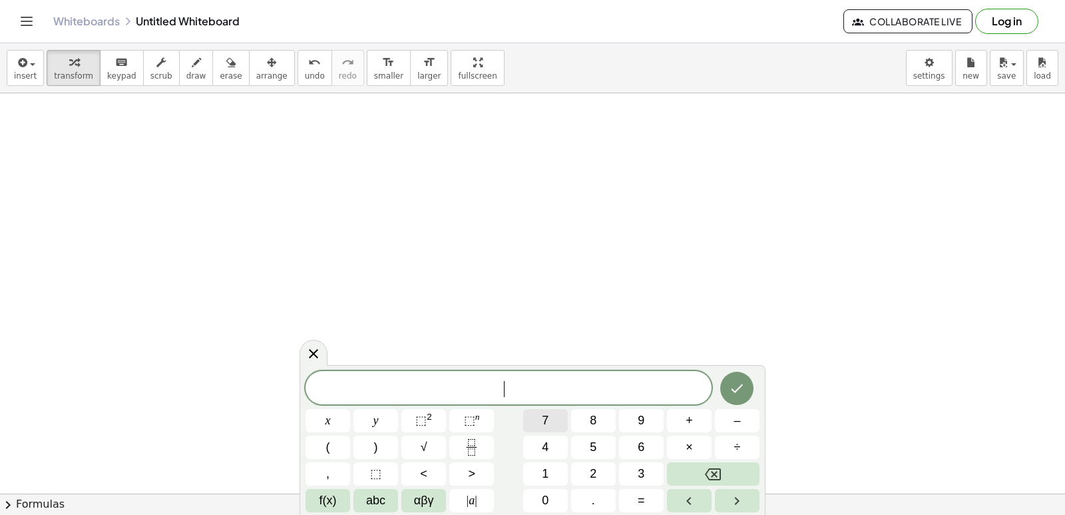
click at [535, 412] on button "7" at bounding box center [545, 420] width 45 height 23
click at [335, 421] on button "x" at bounding box center [328, 420] width 45 height 23
click at [676, 424] on button "+" at bounding box center [689, 420] width 45 height 23
click at [374, 415] on button "y" at bounding box center [375, 420] width 45 height 23
click at [636, 499] on button "=" at bounding box center [641, 500] width 45 height 23
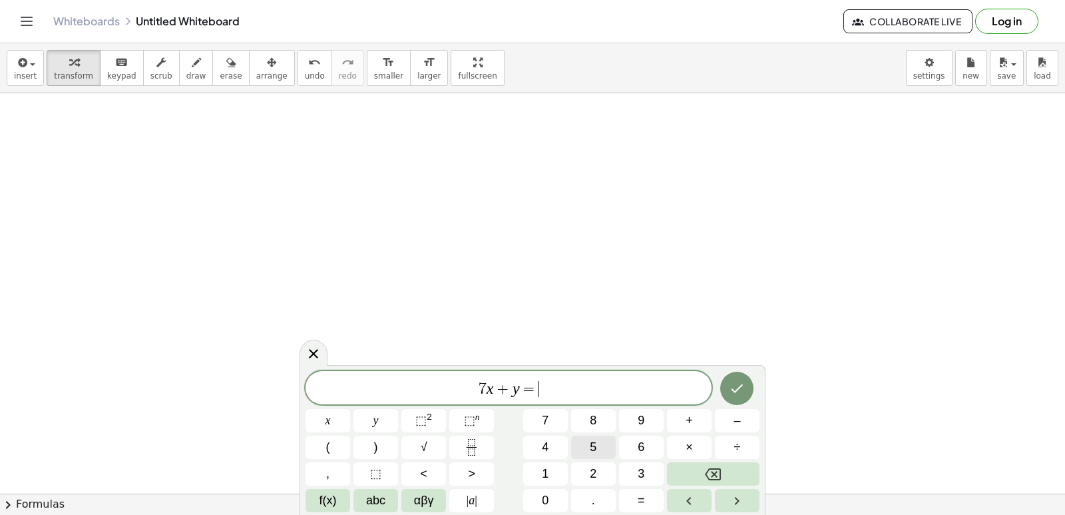
click at [732, 386] on div "7 x + y = ​ x y ⬚ 2 ⬚ n 7 8 9 + – ( ) √ 4 5 6 × ÷ , ⬚ < > 1 2 3 f(x) abc αβγ | …" at bounding box center [533, 441] width 454 height 141
click at [614, 449] on button "5" at bounding box center [593, 446] width 45 height 23
click at [748, 390] on button "Done" at bounding box center [736, 387] width 33 height 33
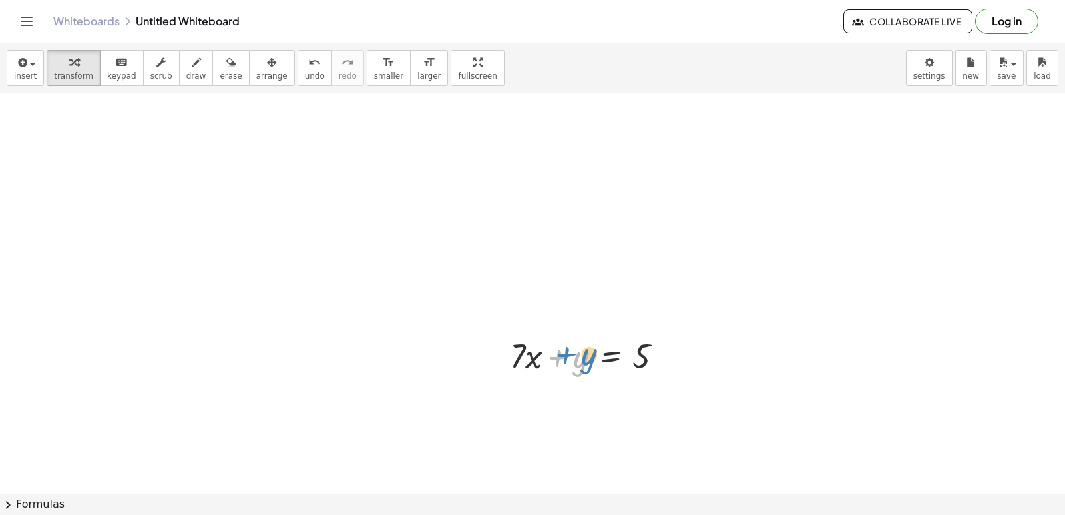
drag, startPoint x: 553, startPoint y: 360, endPoint x: 561, endPoint y: 355, distance: 9.2
click at [561, 355] on div at bounding box center [591, 354] width 177 height 45
drag, startPoint x: 536, startPoint y: 358, endPoint x: 546, endPoint y: 359, distance: 10.0
click at [546, 359] on div at bounding box center [591, 354] width 177 height 45
drag, startPoint x: 525, startPoint y: 353, endPoint x: 692, endPoint y: 349, distance: 167.1
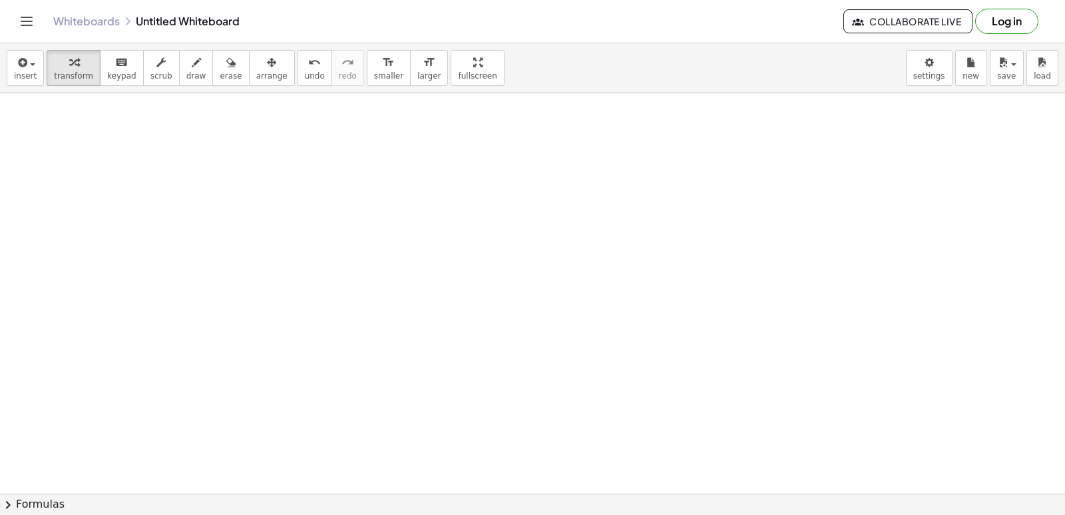
scroll to position [3532, 0]
drag, startPoint x: 530, startPoint y: 351, endPoint x: 515, endPoint y: 361, distance: 17.9
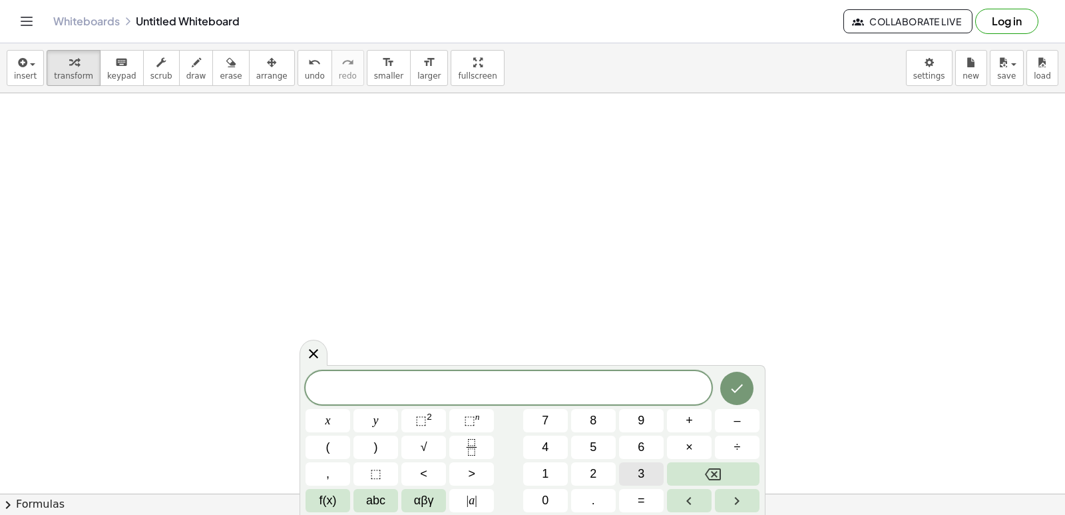
click at [628, 471] on button "3" at bounding box center [641, 473] width 45 height 23
click at [326, 415] on span "x" at bounding box center [328, 420] width 5 height 18
click at [702, 466] on button "Backspace" at bounding box center [713, 473] width 93 height 23
click at [382, 423] on button "y" at bounding box center [375, 420] width 45 height 23
click at [709, 422] on div "3 y ​ x y ⬚ 2 ⬚ n 7 8 9 + – ( ) √ 4 5 6 × ÷ , ⬚ < > 1 2 3 f(x) abc αβγ | a | 0 …" at bounding box center [533, 441] width 454 height 141
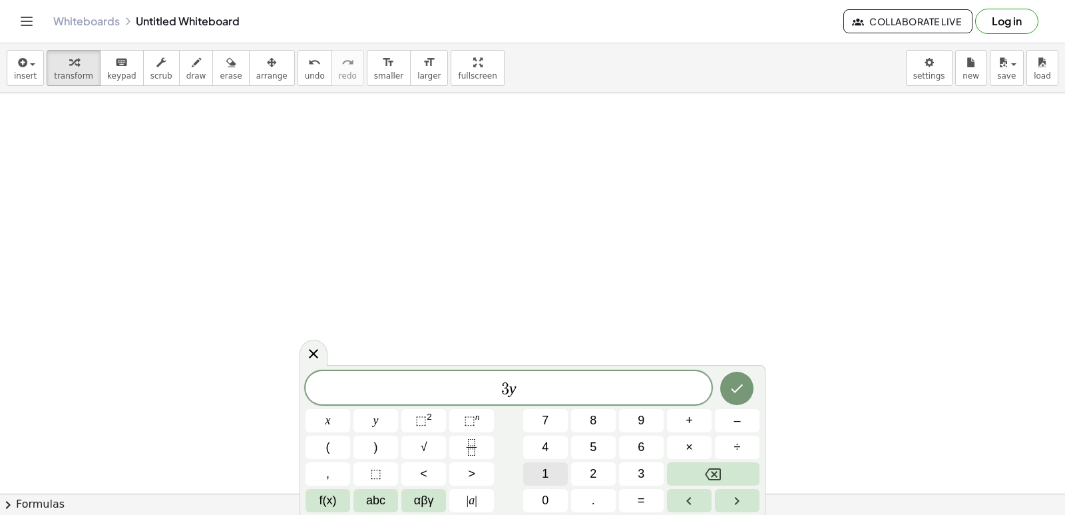
click at [574, 473] on div "3 y ​ x y ⬚ 2 ⬚ n 7 8 9 + – ( ) √ 4 5 6 × ÷ , ⬚ < > 1 2 3 f(x) abc αβγ | a | 0 …" at bounding box center [533, 441] width 454 height 141
click at [555, 470] on button "1" at bounding box center [545, 473] width 45 height 23
click at [715, 472] on icon "Backspace" at bounding box center [713, 474] width 16 height 16
click at [716, 469] on icon "Backspace" at bounding box center [713, 474] width 16 height 16
click at [410, 421] on div "3 ​ x y ⬚ 2 ⬚ n 7 8 9 + – ( ) √ 4 5 6 × ÷ , ⬚ < > 1 2 3 f(x) abc αβγ | a | 0 . =" at bounding box center [533, 441] width 454 height 141
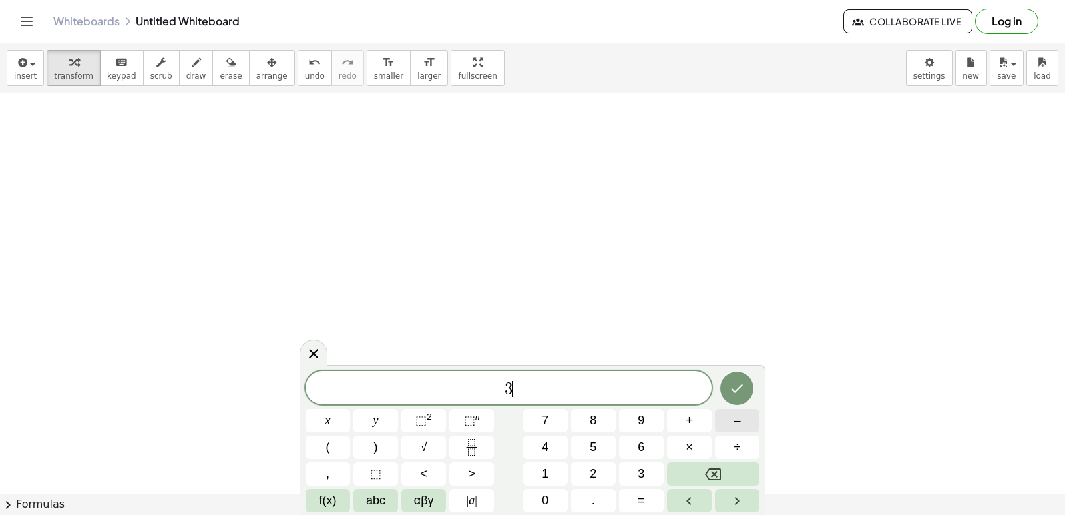
click at [742, 421] on button "–" at bounding box center [737, 420] width 45 height 23
click at [666, 460] on div "3 − ​ x y ⬚ 2 ⬚ n 7 8 9 + – ( ) √ 4 5 6 × ÷ , ⬚ < > 1 2 3 f(x) abc αβγ | a | 0 …" at bounding box center [533, 441] width 454 height 141
click at [388, 423] on button "y" at bounding box center [375, 420] width 45 height 23
click at [682, 467] on button "Backspace" at bounding box center [713, 473] width 93 height 23
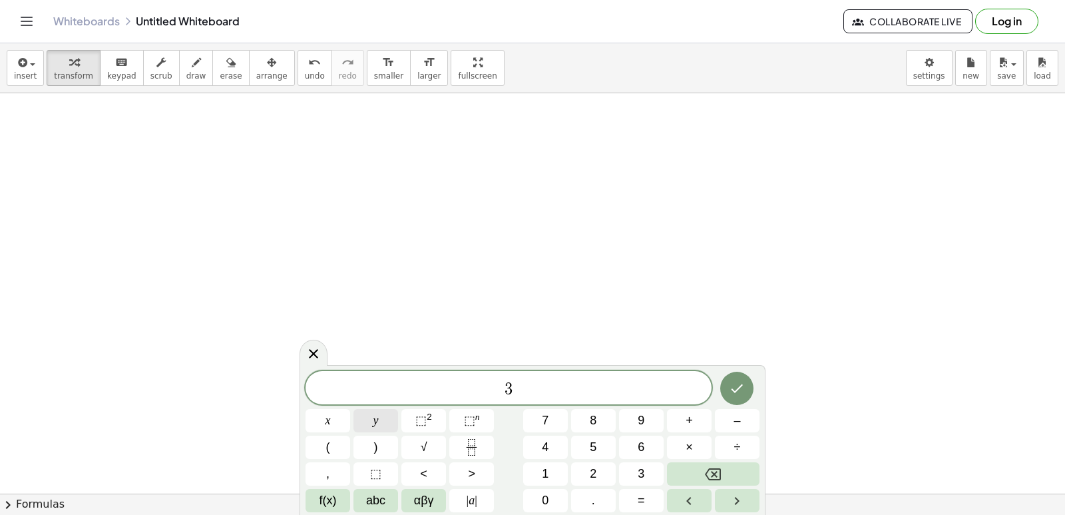
click at [365, 410] on button "y" at bounding box center [375, 420] width 45 height 23
click at [728, 422] on button "–" at bounding box center [737, 420] width 45 height 23
click at [574, 465] on div "3 y − ​ x y ⬚ 2 ⬚ n 7 8 9 + – ( ) √ 4 5 6 × ÷ , ⬚ < > 1 2 3 f(x) abc αβγ | a | …" at bounding box center [533, 441] width 454 height 141
click at [559, 473] on button "1" at bounding box center [545, 473] width 45 height 23
click at [587, 469] on button "2" at bounding box center [593, 473] width 45 height 23
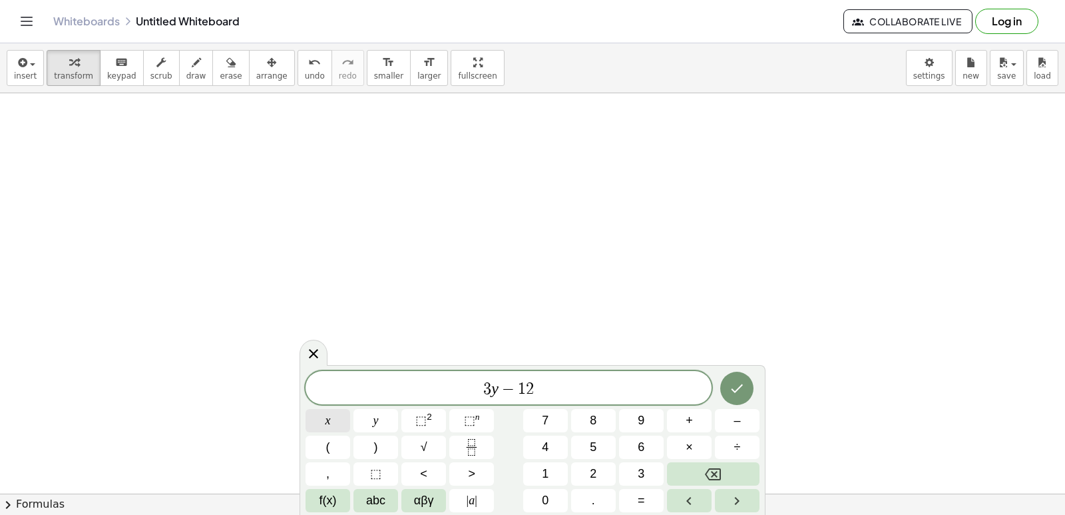
click at [335, 423] on button "x" at bounding box center [328, 420] width 45 height 23
click at [646, 506] on button "=" at bounding box center [641, 500] width 45 height 23
click at [549, 480] on span "1" at bounding box center [545, 474] width 7 height 18
click at [594, 449] on span "5" at bounding box center [593, 447] width 7 height 18
click at [735, 379] on button "Done" at bounding box center [736, 387] width 33 height 33
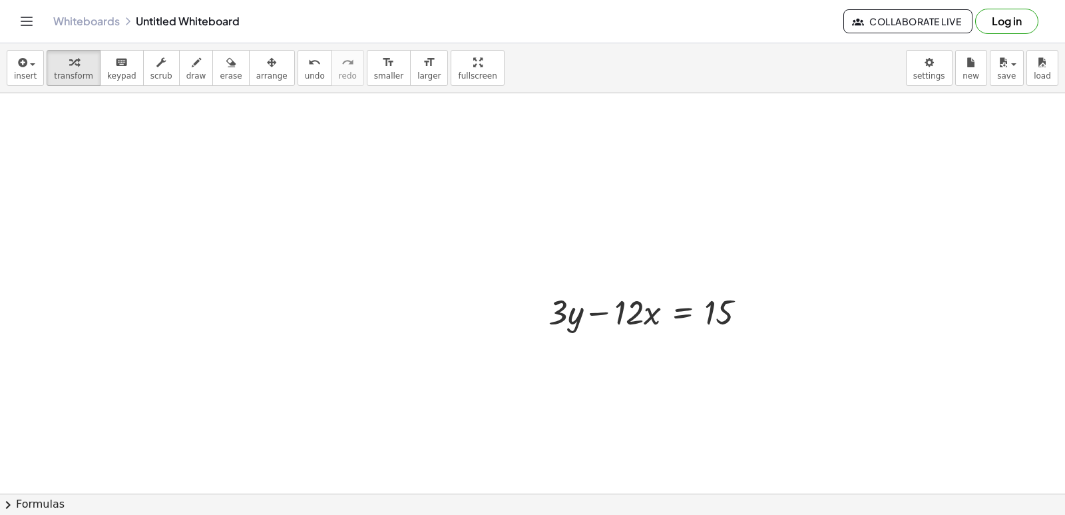
scroll to position [3665, 0]
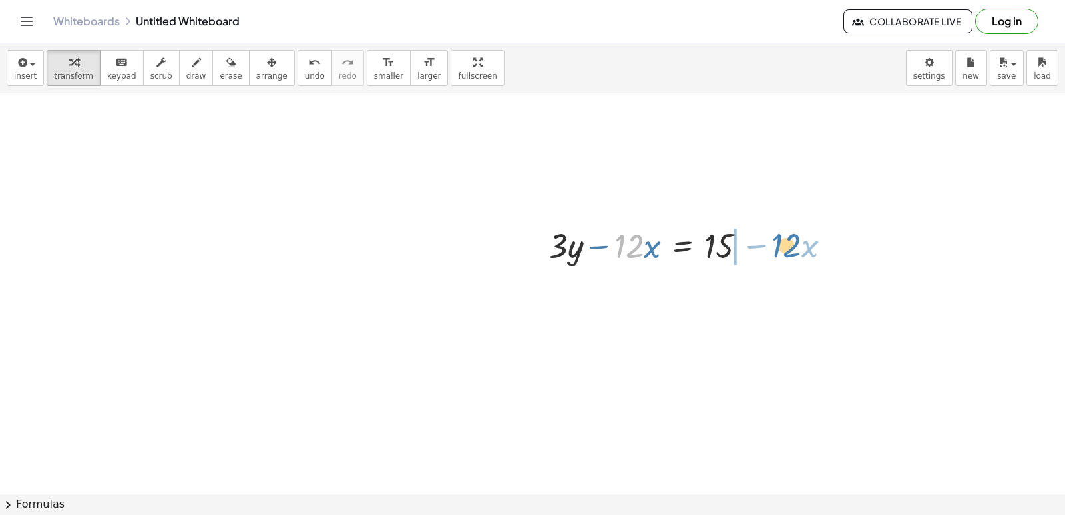
drag, startPoint x: 629, startPoint y: 247, endPoint x: 787, endPoint y: 246, distance: 157.8
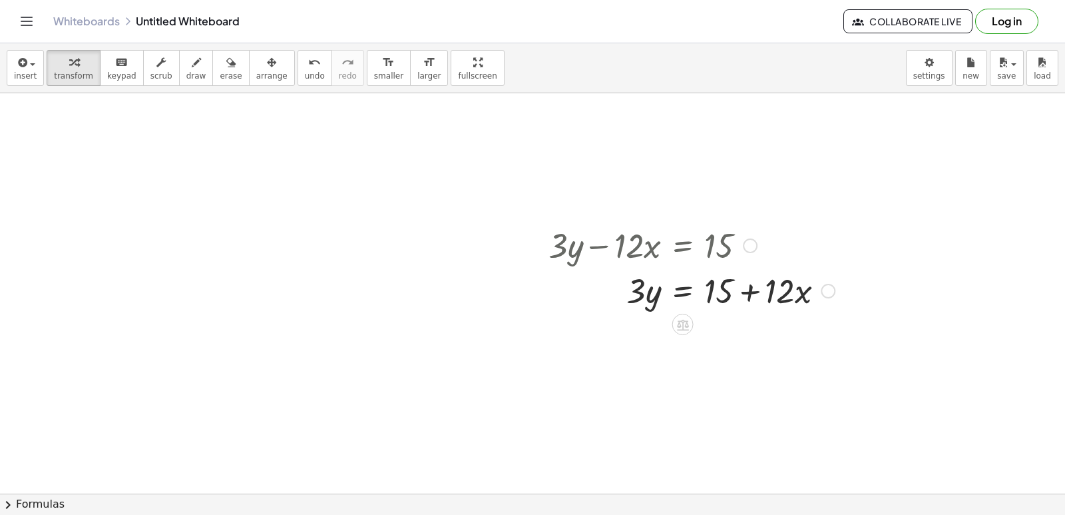
click at [748, 292] on div at bounding box center [692, 289] width 300 height 45
drag, startPoint x: 644, startPoint y: 284, endPoint x: 763, endPoint y: 318, distance: 123.3
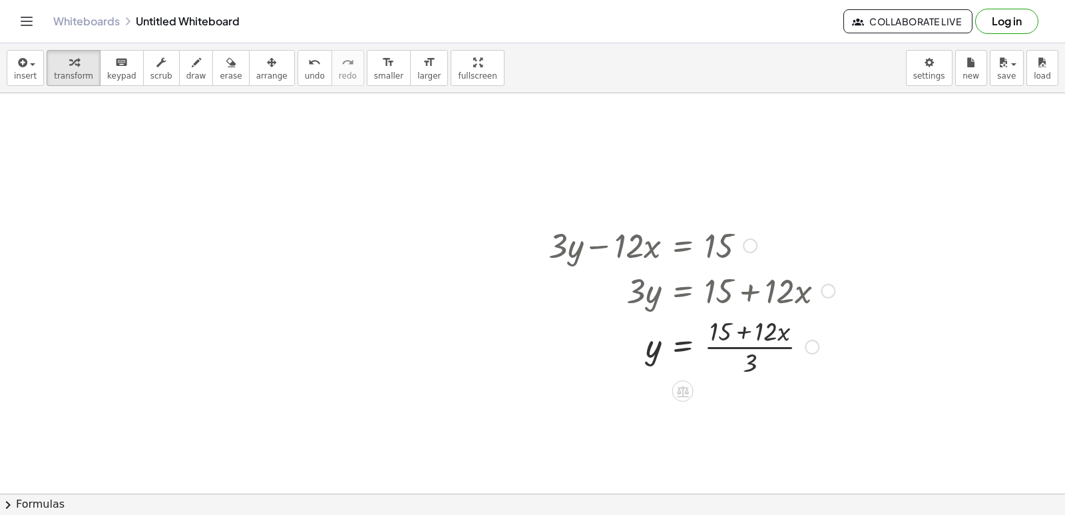
click at [738, 345] on div at bounding box center [692, 345] width 300 height 67
click at [737, 347] on div at bounding box center [692, 345] width 300 height 67
click at [748, 330] on div at bounding box center [692, 345] width 300 height 67
drag, startPoint x: 748, startPoint y: 371, endPoint x: 740, endPoint y: 332, distance: 39.3
click at [740, 332] on div at bounding box center [692, 345] width 300 height 67
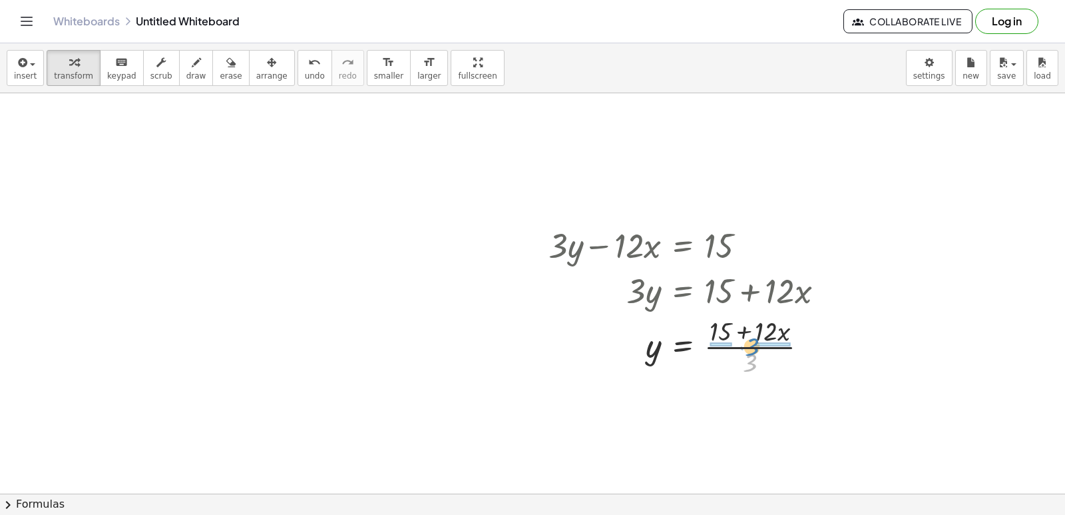
drag, startPoint x: 748, startPoint y: 365, endPoint x: 750, endPoint y: 349, distance: 16.1
click at [750, 349] on div at bounding box center [692, 345] width 300 height 67
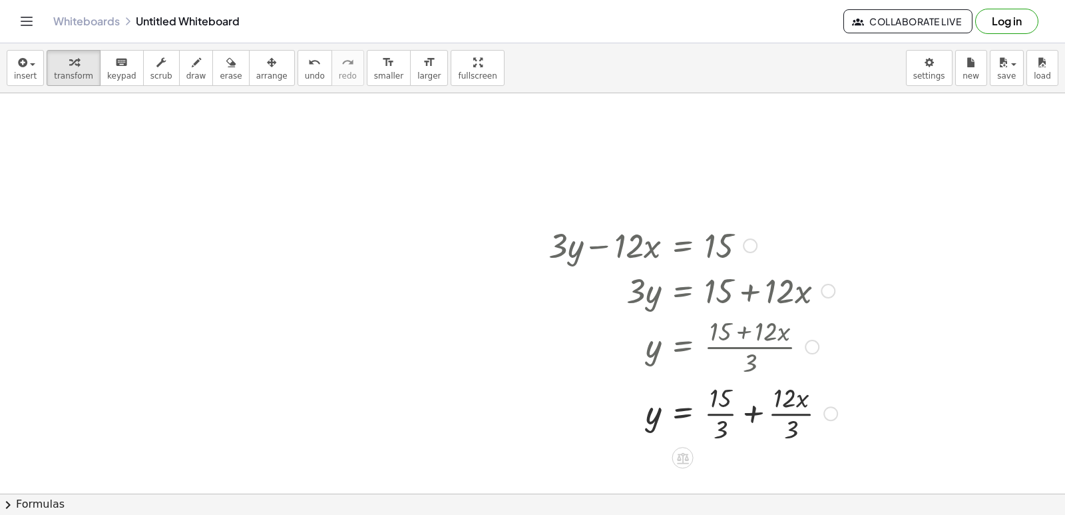
click at [753, 408] on div at bounding box center [693, 412] width 302 height 67
drag, startPoint x: 752, startPoint y: 425, endPoint x: 742, endPoint y: 409, distance: 18.3
click at [742, 409] on div at bounding box center [692, 412] width 300 height 67
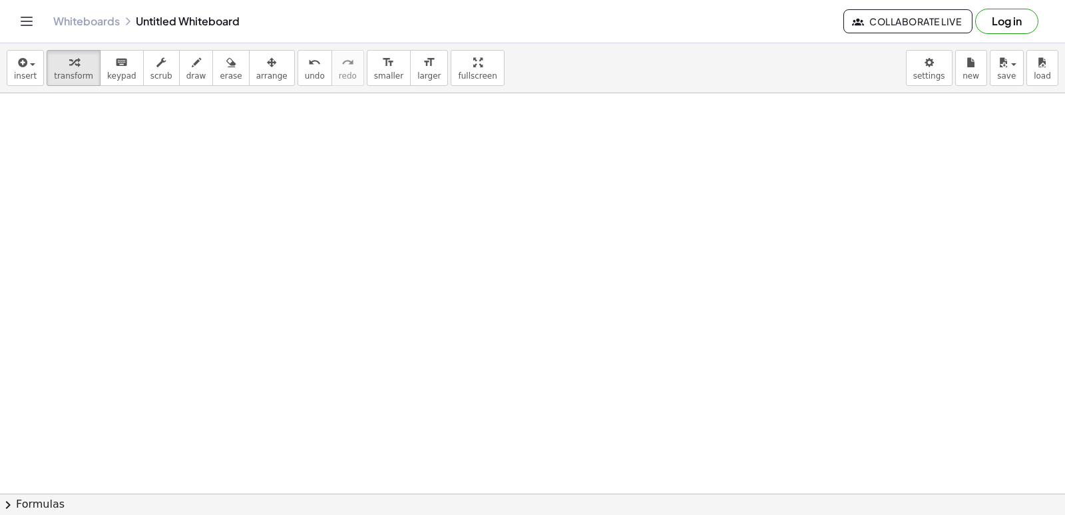
scroll to position [4065, 0]
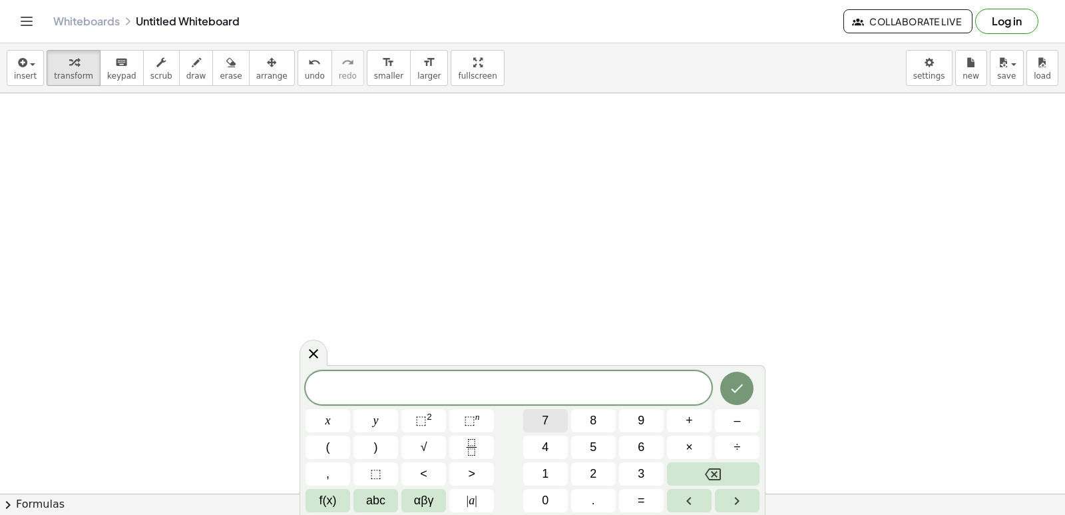
click at [529, 417] on button "7" at bounding box center [545, 420] width 45 height 23
click at [330, 423] on span "x" at bounding box center [328, 420] width 5 height 18
click at [683, 425] on button "+" at bounding box center [689, 420] width 45 height 23
click at [573, 465] on button "2" at bounding box center [593, 473] width 45 height 23
click at [527, 471] on button "1" at bounding box center [545, 473] width 45 height 23
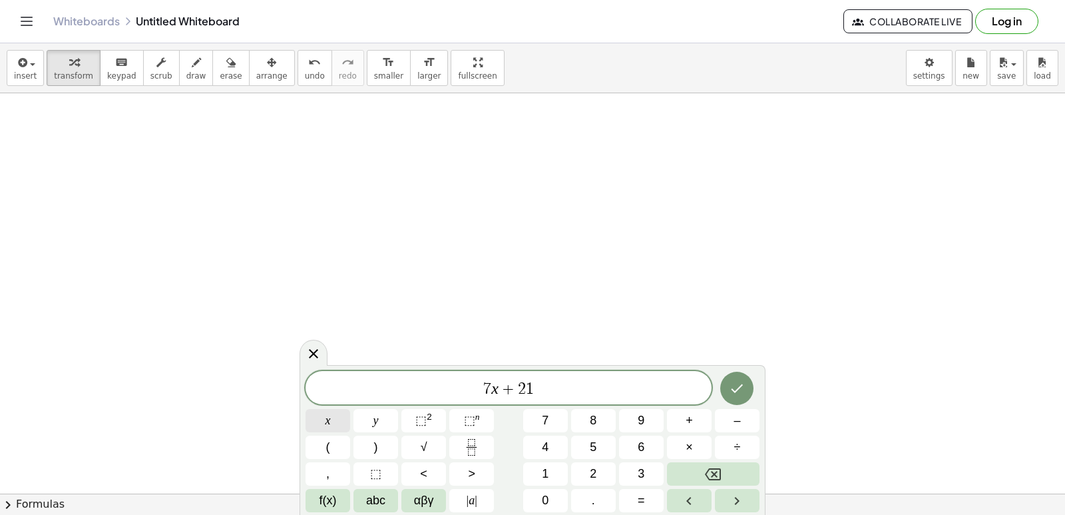
click at [334, 418] on button "x" at bounding box center [328, 420] width 45 height 23
click at [495, 389] on span "+" at bounding box center [504, 389] width 19 height 16
click at [683, 471] on button "Backspace" at bounding box center [713, 473] width 93 height 23
click at [374, 419] on button "y" at bounding box center [375, 420] width 45 height 23
click at [555, 387] on span "7 y ​ + 2 1 x" at bounding box center [509, 388] width 406 height 19
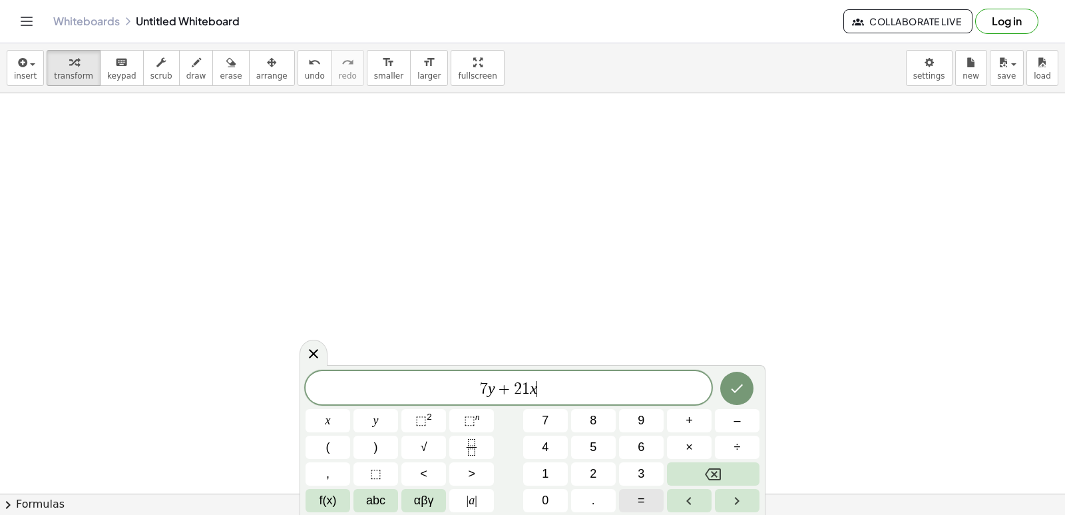
click at [631, 492] on button "=" at bounding box center [641, 500] width 45 height 23
click at [548, 417] on span "7" at bounding box center [545, 420] width 7 height 18
click at [555, 416] on button "7" at bounding box center [545, 420] width 45 height 23
click at [707, 474] on button "Backspace" at bounding box center [713, 473] width 93 height 23
click at [725, 382] on button "Done" at bounding box center [736, 387] width 33 height 33
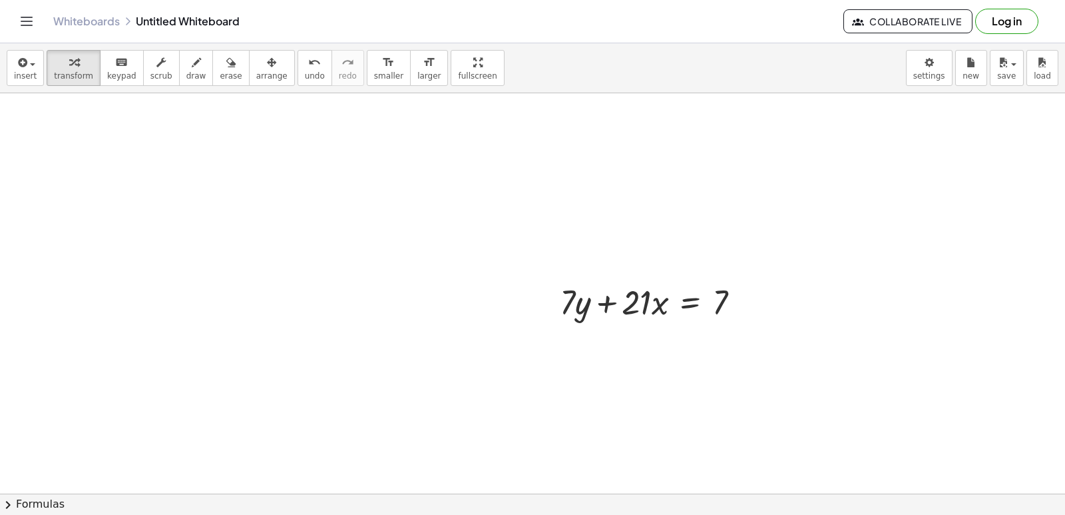
scroll to position [4198, 0]
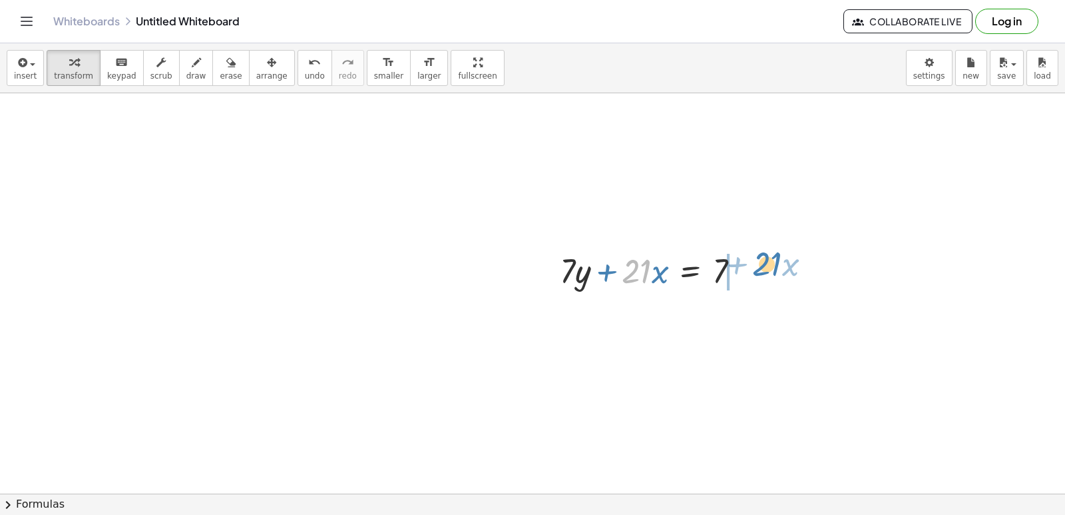
drag, startPoint x: 630, startPoint y: 274, endPoint x: 759, endPoint y: 268, distance: 129.3
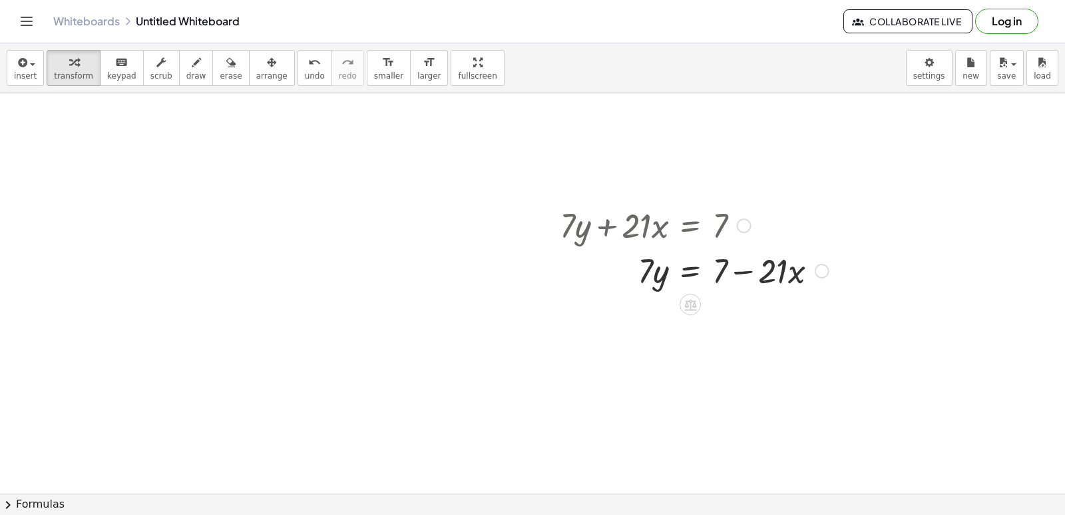
scroll to position [4264, 0]
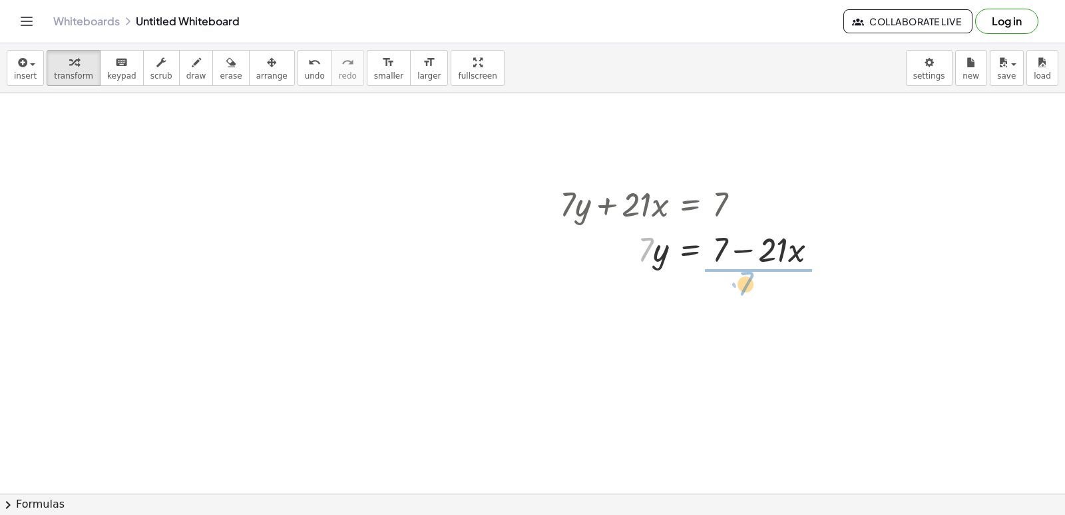
drag, startPoint x: 646, startPoint y: 253, endPoint x: 753, endPoint y: 284, distance: 111.0
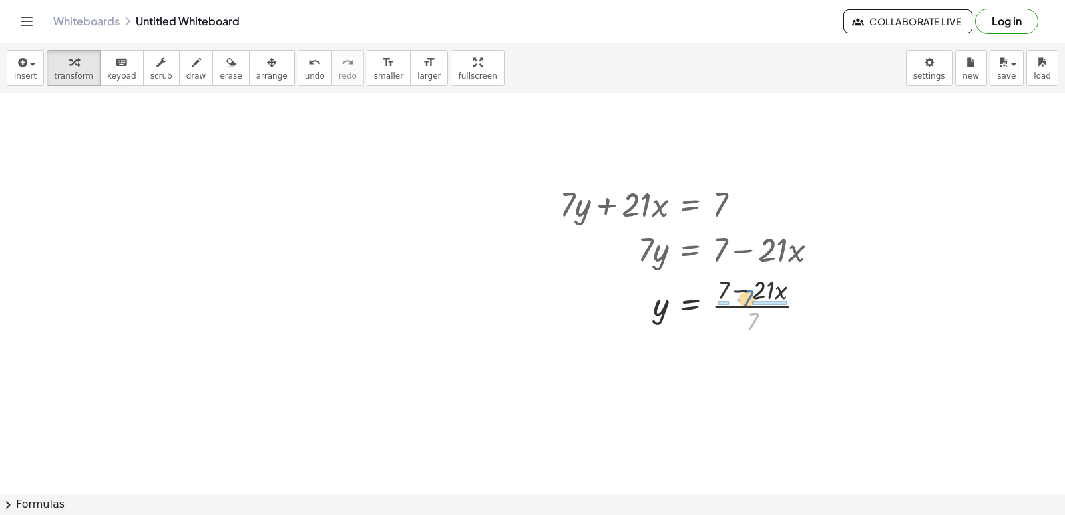
drag, startPoint x: 757, startPoint y: 314, endPoint x: 752, endPoint y: 292, distance: 23.3
click at [752, 292] on div at bounding box center [694, 304] width 282 height 67
click at [724, 369] on div at bounding box center [697, 371] width 288 height 67
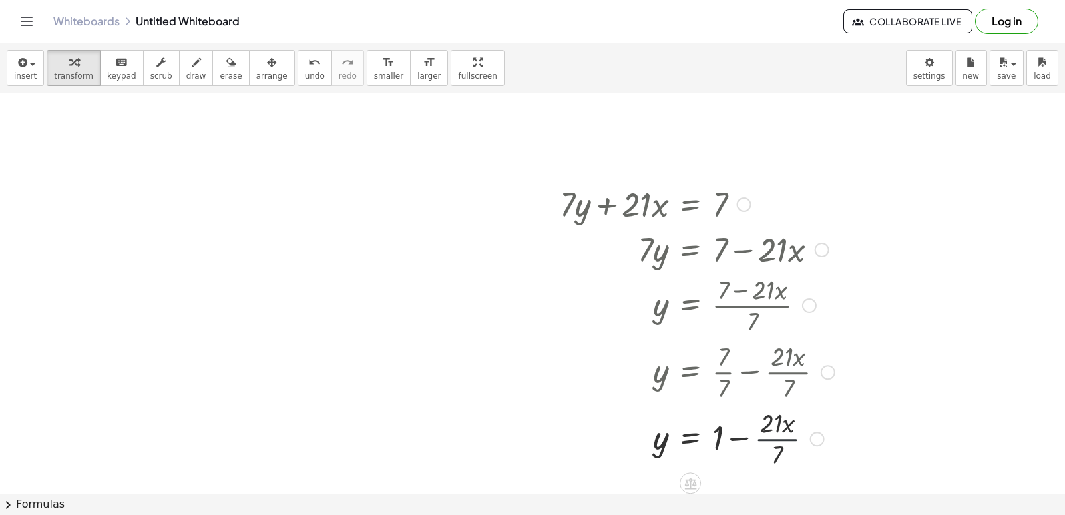
click at [780, 439] on div at bounding box center [697, 437] width 288 height 67
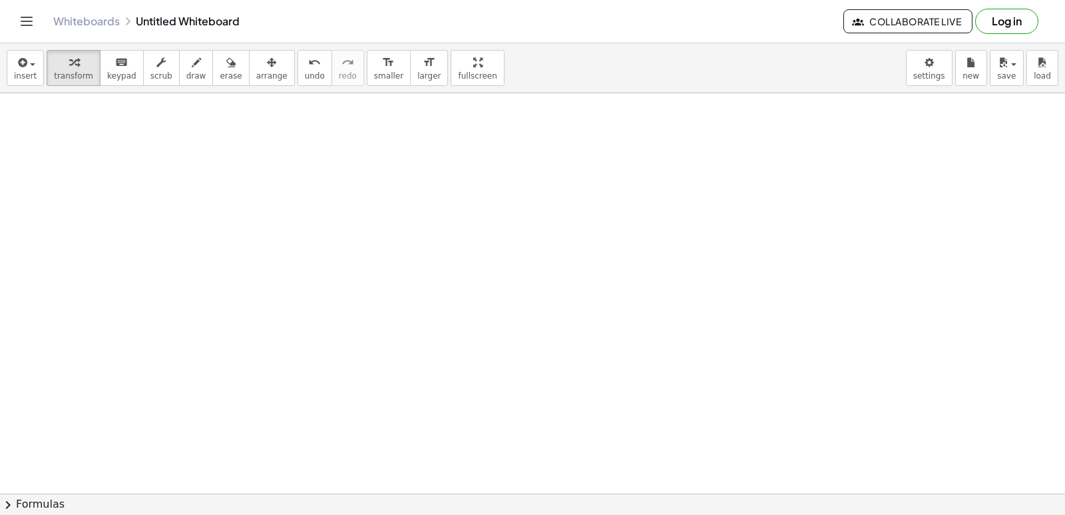
scroll to position [4734, 0]
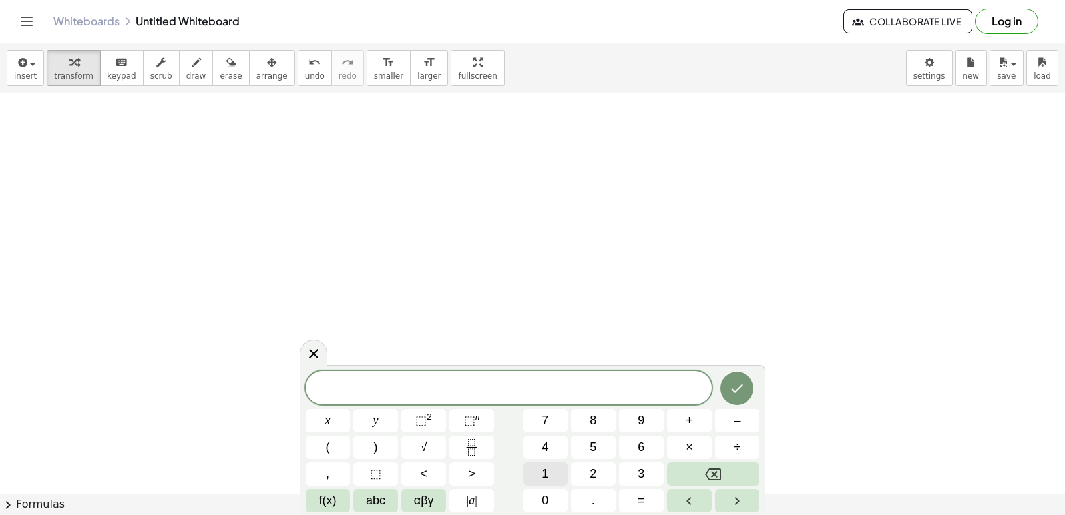
click at [553, 460] on div "​ x y ⬚ 2 ⬚ n 7 8 9 + – ( ) √ 4 5 6 × ÷ , ⬚ < > 1 2 3 f(x) abc αβγ | a | 0 . =" at bounding box center [533, 441] width 454 height 141
click at [730, 412] on button "–" at bounding box center [737, 420] width 45 height 23
click at [630, 469] on button "3" at bounding box center [641, 473] width 45 height 23
click at [328, 411] on button "x" at bounding box center [328, 420] width 45 height 23
click at [695, 427] on button "+" at bounding box center [689, 420] width 45 height 23
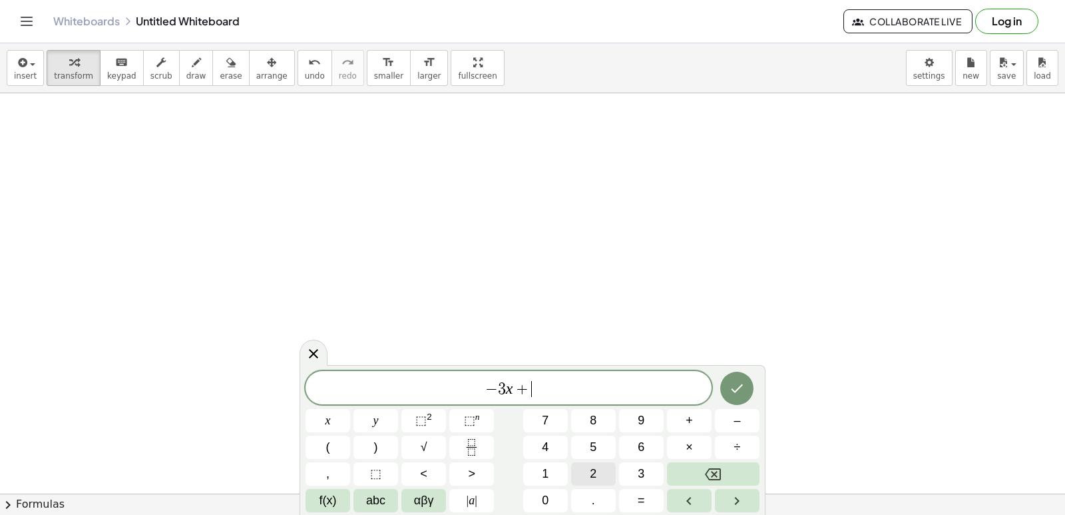
click at [598, 471] on button "2" at bounding box center [593, 473] width 45 height 23
click at [373, 424] on span "y" at bounding box center [375, 420] width 5 height 18
click at [636, 509] on button "=" at bounding box center [641, 500] width 45 height 23
click at [727, 417] on button "–" at bounding box center [737, 420] width 45 height 23
click at [537, 463] on button "1" at bounding box center [545, 473] width 45 height 23
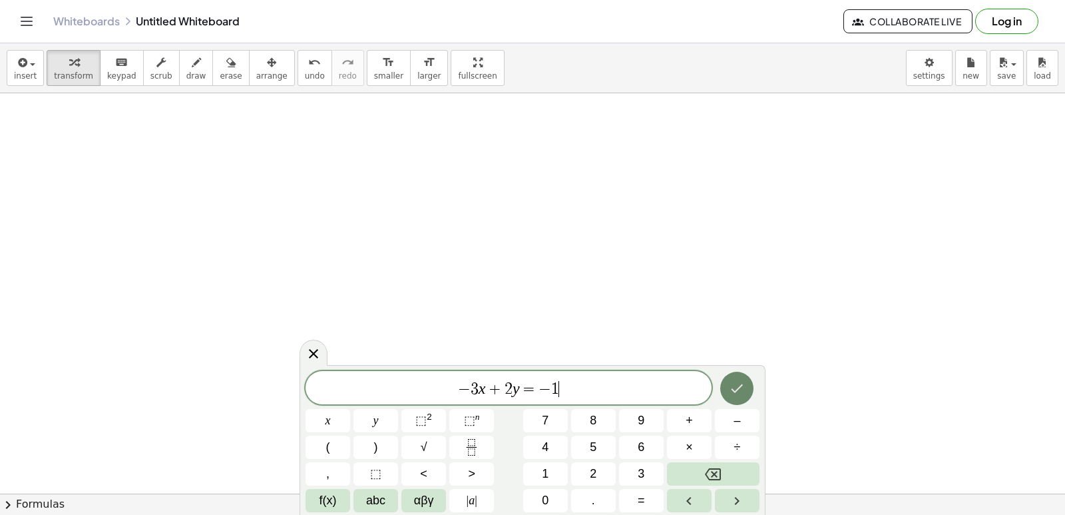
click at [728, 380] on button "Done" at bounding box center [736, 387] width 33 height 33
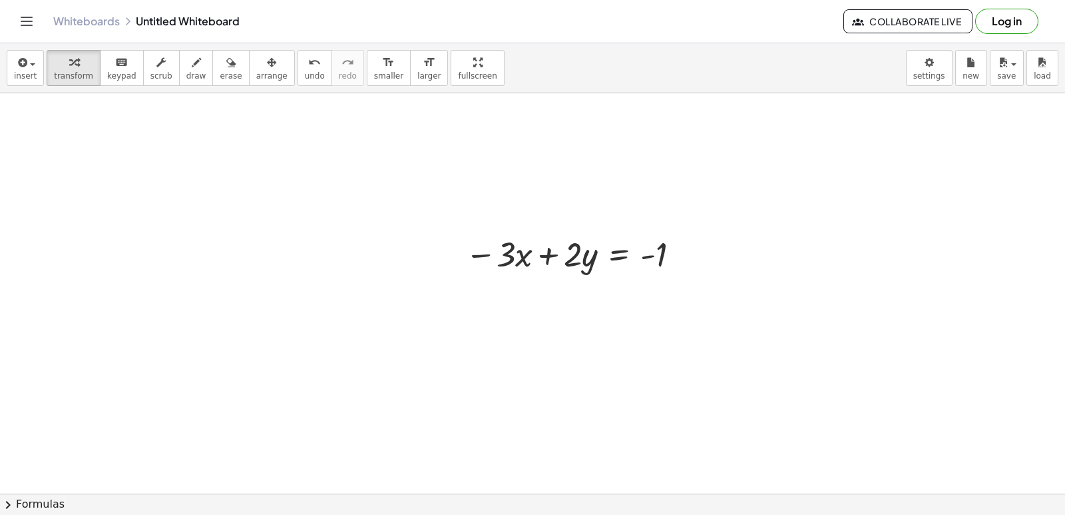
scroll to position [4867, 0]
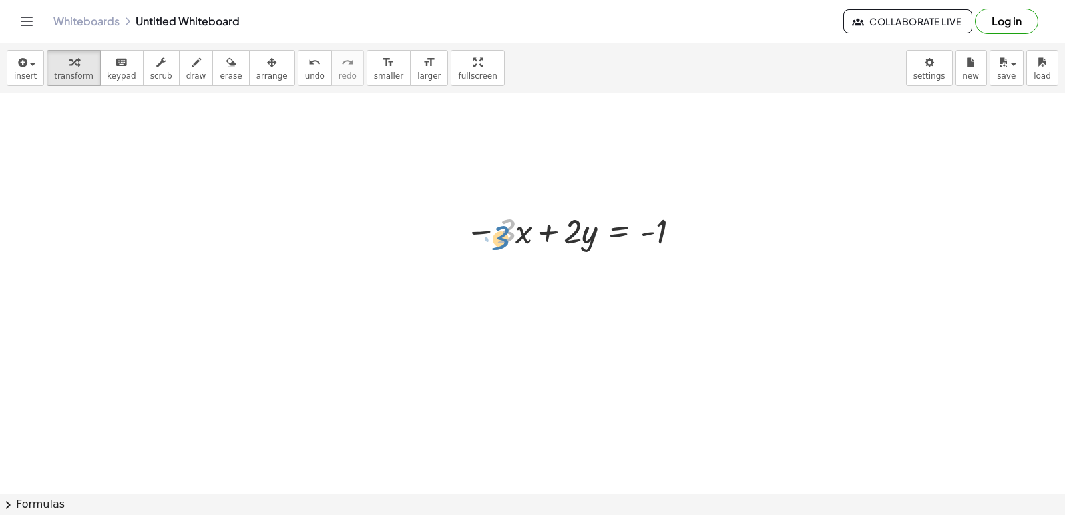
drag, startPoint x: 499, startPoint y: 232, endPoint x: 493, endPoint y: 238, distance: 9.0
click at [493, 238] on div at bounding box center [575, 229] width 233 height 45
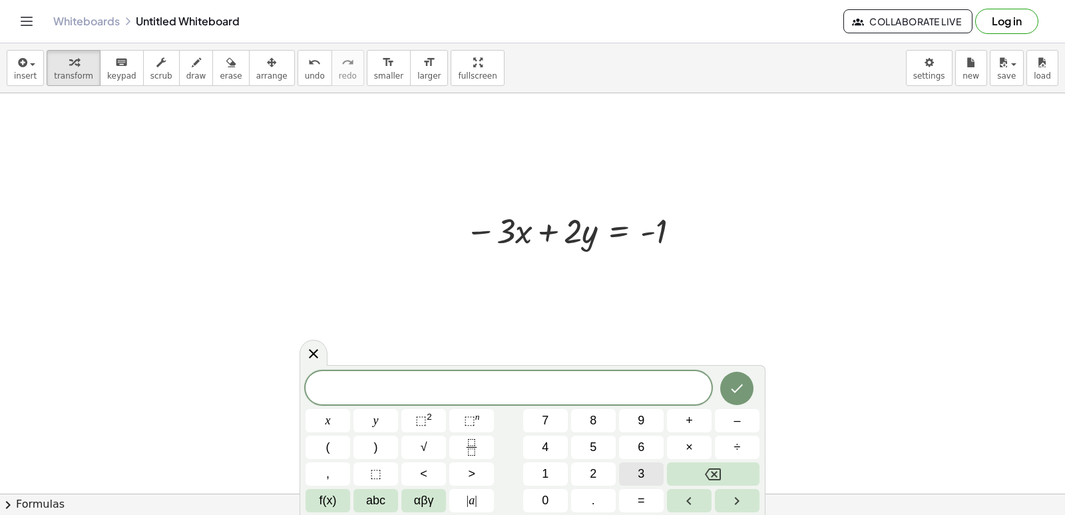
click at [629, 468] on button "3" at bounding box center [641, 473] width 45 height 23
click at [311, 415] on button "x" at bounding box center [328, 420] width 45 height 23
click at [682, 416] on button "+" at bounding box center [689, 420] width 45 height 23
click at [515, 448] on div "3 x + ​ x y ⬚ 2 ⬚ n 7 8 9 + – ( ) √ 4 5 6 × ÷ , ⬚ < > 1 2 3 f(x) abc αβγ | a | …" at bounding box center [533, 441] width 454 height 141
click at [386, 421] on button "y" at bounding box center [375, 420] width 45 height 23
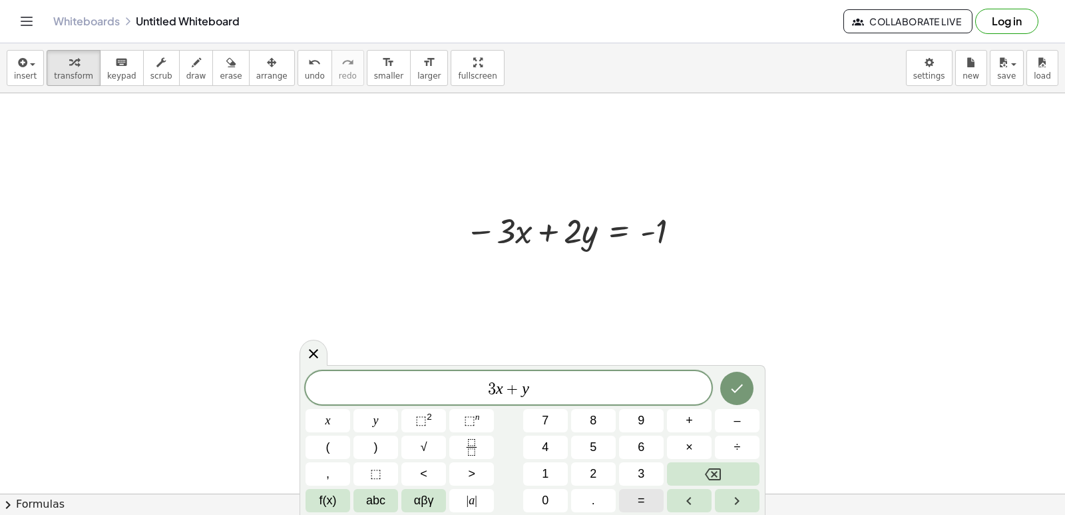
click at [629, 491] on button "=" at bounding box center [641, 500] width 45 height 23
click at [594, 419] on span "8" at bounding box center [593, 420] width 7 height 18
click at [350, 409] on div at bounding box center [328, 420] width 45 height 23
click at [726, 380] on button "Done" at bounding box center [736, 387] width 33 height 33
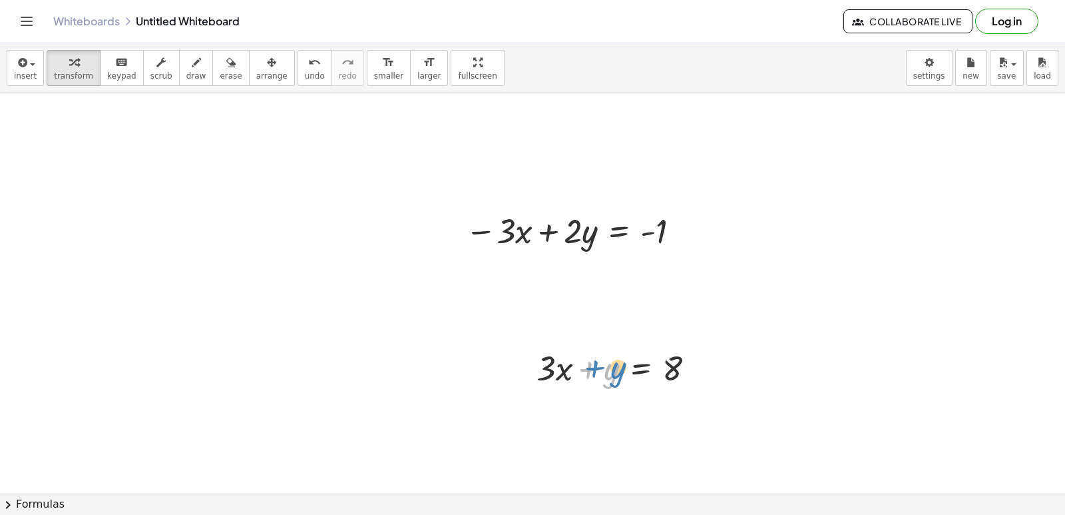
drag, startPoint x: 610, startPoint y: 361, endPoint x: 618, endPoint y: 359, distance: 7.4
click at [618, 359] on div at bounding box center [621, 366] width 182 height 45
drag, startPoint x: 250, startPoint y: 71, endPoint x: 511, endPoint y: 294, distance: 343.7
click at [249, 70] on button "arrange" at bounding box center [272, 68] width 46 height 36
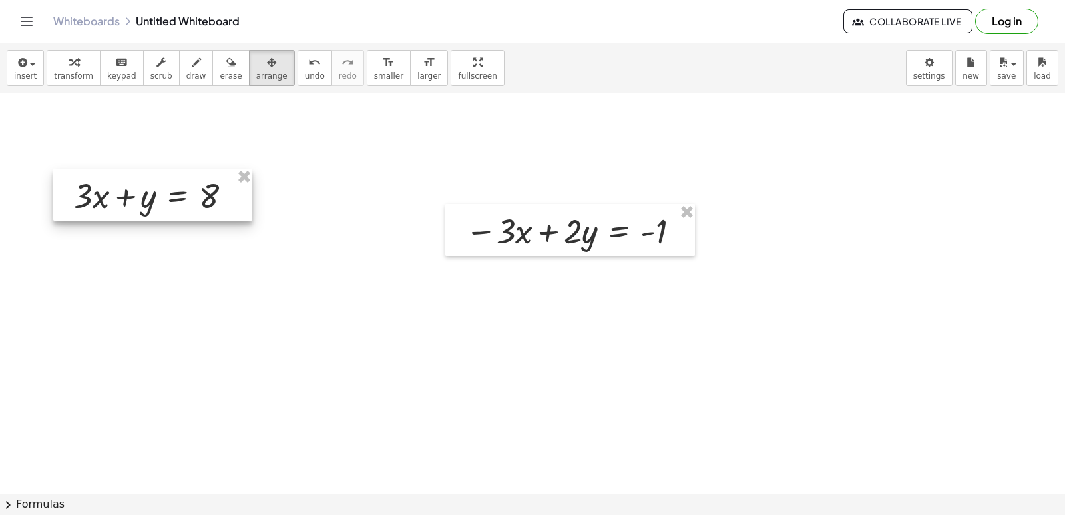
drag, startPoint x: 564, startPoint y: 361, endPoint x: 101, endPoint y: 189, distance: 495.0
click at [101, 189] on div at bounding box center [152, 194] width 199 height 52
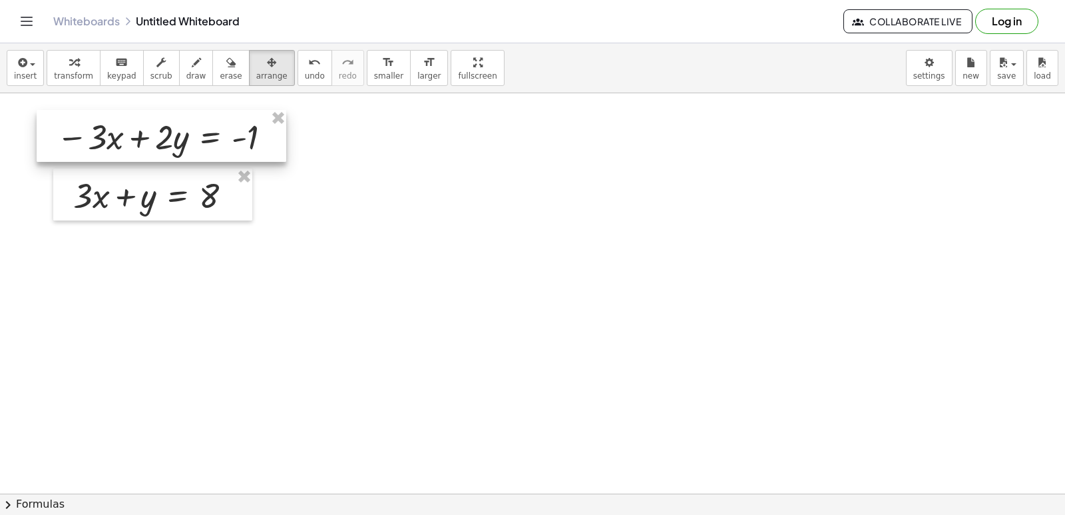
drag, startPoint x: 497, startPoint y: 236, endPoint x: 88, endPoint y: 142, distance: 419.4
click at [88, 142] on div at bounding box center [162, 136] width 250 height 52
click at [256, 79] on span "arrange" at bounding box center [271, 75] width 31 height 9
drag, startPoint x: 442, startPoint y: 296, endPoint x: 496, endPoint y: 376, distance: 96.4
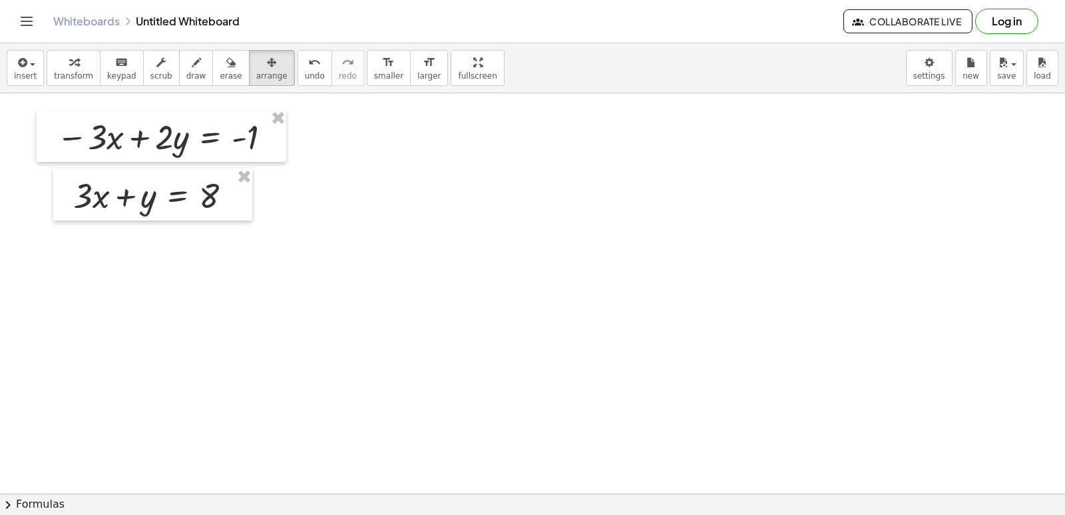
drag, startPoint x: 487, startPoint y: 410, endPoint x: 479, endPoint y: 421, distance: 13.9
drag, startPoint x: 462, startPoint y: 420, endPoint x: 426, endPoint y: 417, distance: 36.1
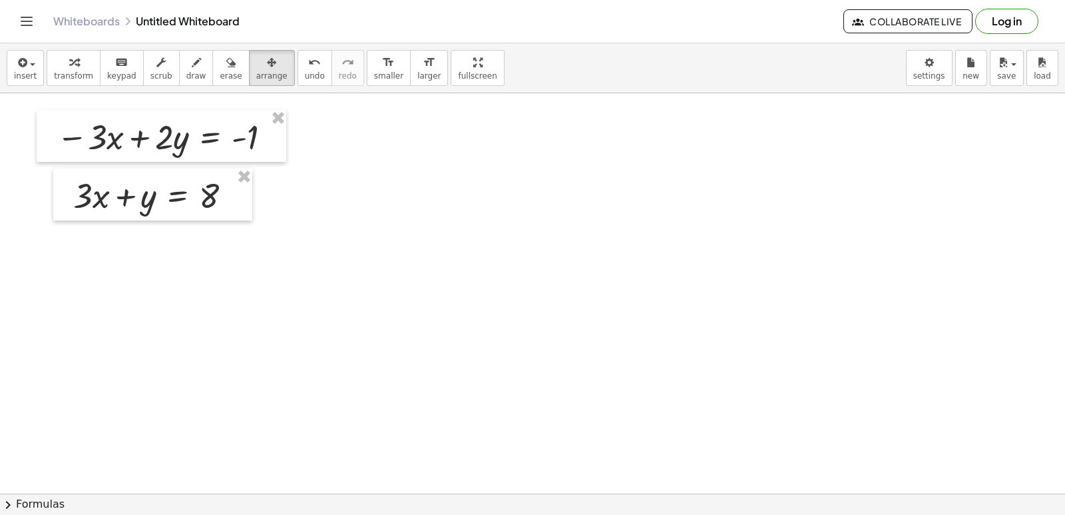
drag, startPoint x: 396, startPoint y: 405, endPoint x: 323, endPoint y: 298, distance: 130.4
click at [226, 121] on div at bounding box center [162, 136] width 250 height 52
click at [222, 138] on div at bounding box center [162, 136] width 250 height 52
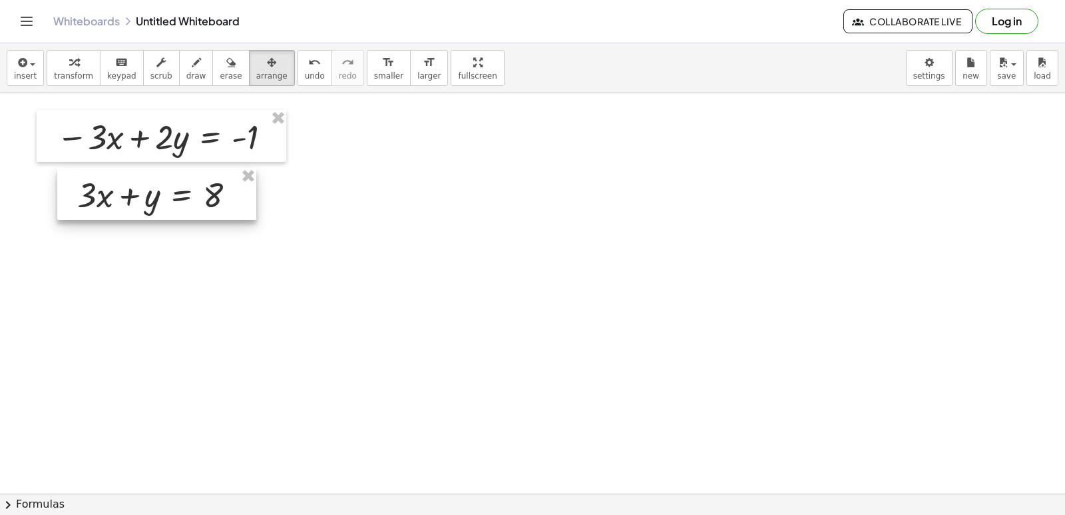
drag, startPoint x: 196, startPoint y: 192, endPoint x: 202, endPoint y: 189, distance: 6.9
click at [202, 189] on div at bounding box center [156, 194] width 199 height 52
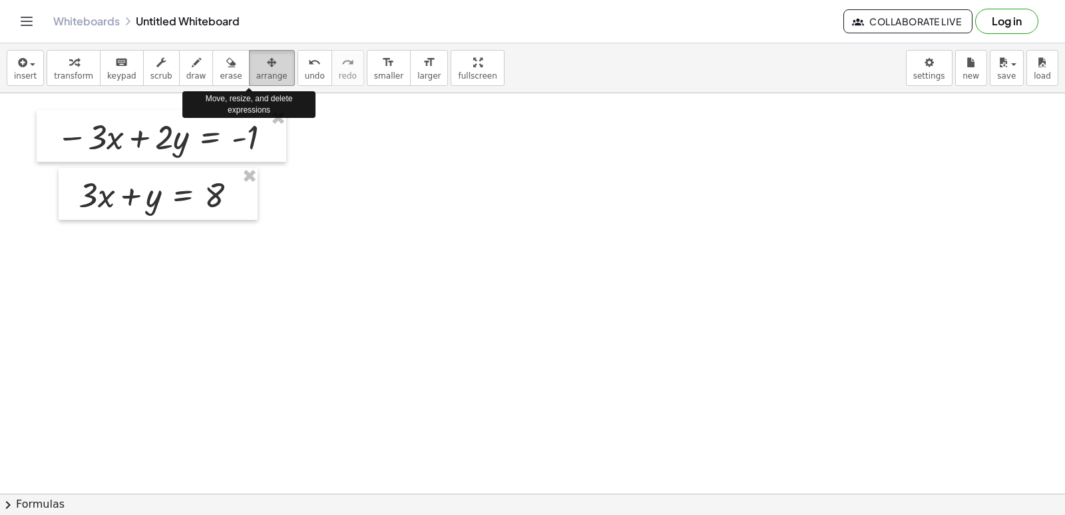
click at [265, 81] on button "arrange" at bounding box center [272, 68] width 46 height 36
click at [256, 73] on span "arrange" at bounding box center [271, 75] width 31 height 9
click at [267, 65] on icon "button" at bounding box center [271, 63] width 9 height 16
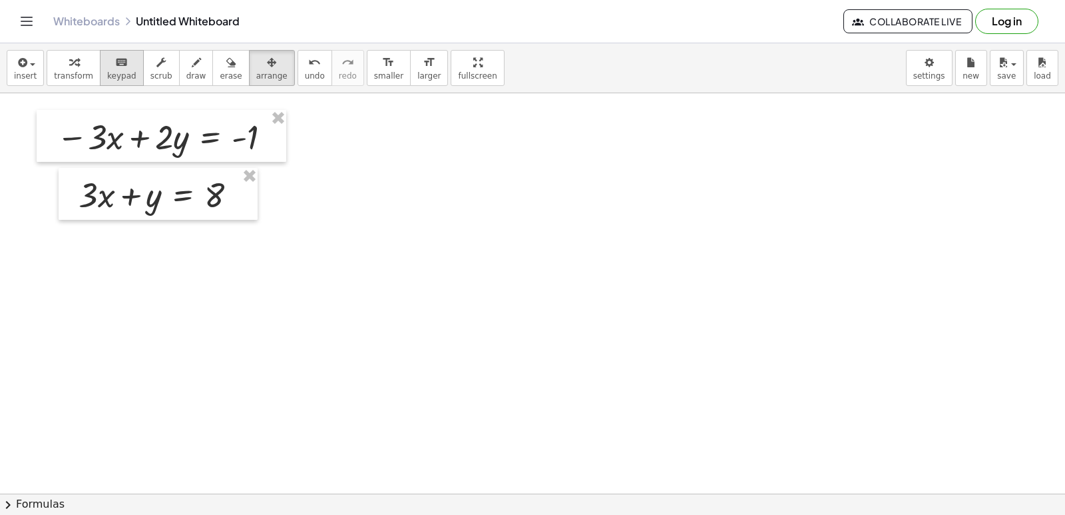
click at [116, 62] on icon "keyboard" at bounding box center [121, 63] width 13 height 16
click at [156, 57] on icon "button" at bounding box center [160, 63] width 9 height 16
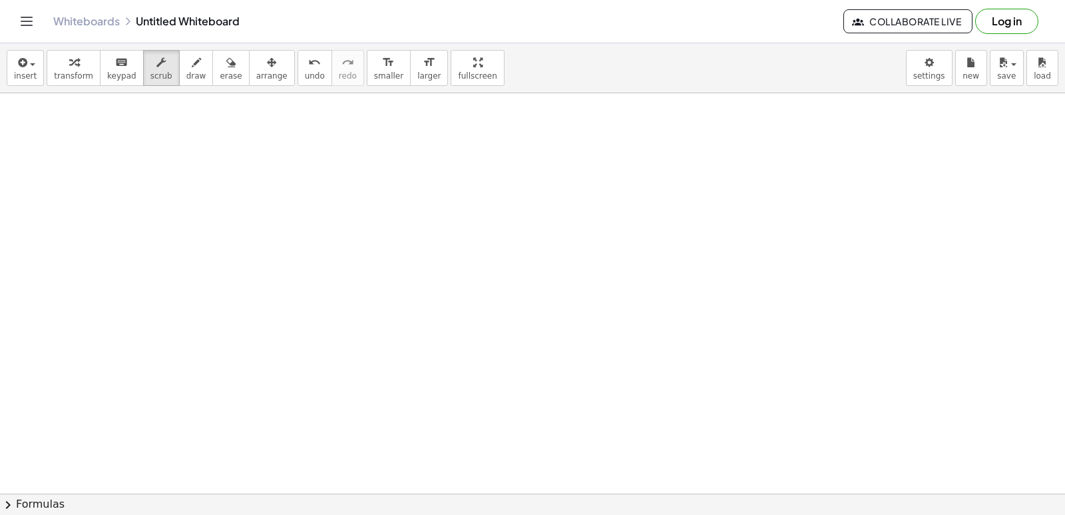
scroll to position [5067, 0]
click at [256, 71] on span "arrange" at bounding box center [271, 75] width 31 height 9
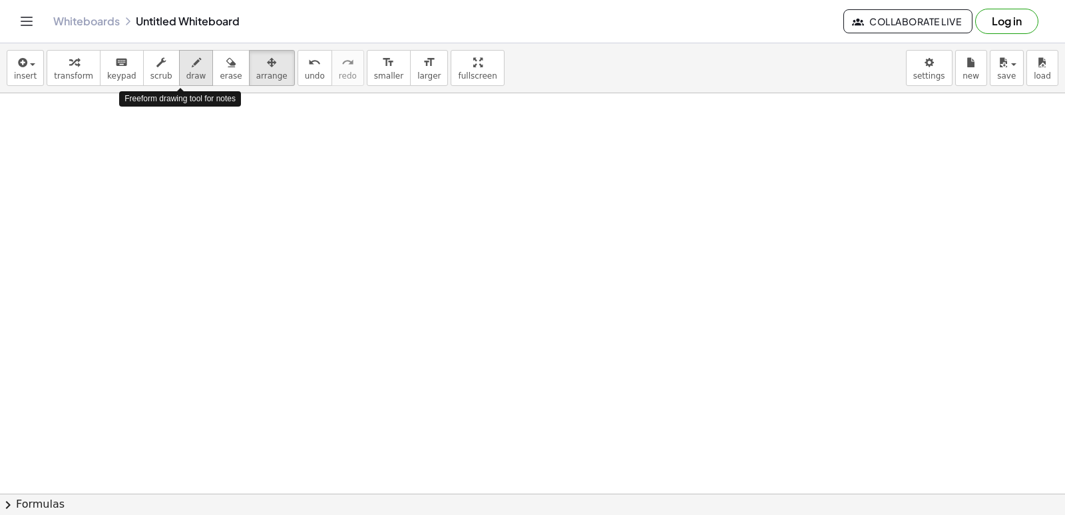
click at [186, 79] on span "draw" at bounding box center [196, 75] width 20 height 9
click at [220, 78] on span "erase" at bounding box center [231, 75] width 22 height 9
drag, startPoint x: 321, startPoint y: 221, endPoint x: 293, endPoint y: 210, distance: 29.9
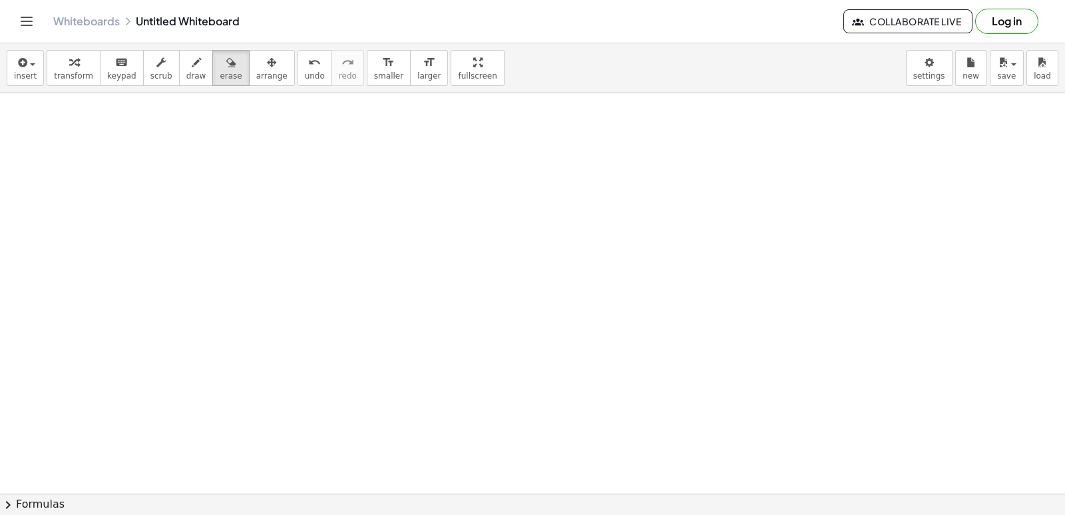
drag, startPoint x: 511, startPoint y: 371, endPoint x: 210, endPoint y: 5, distance: 473.0
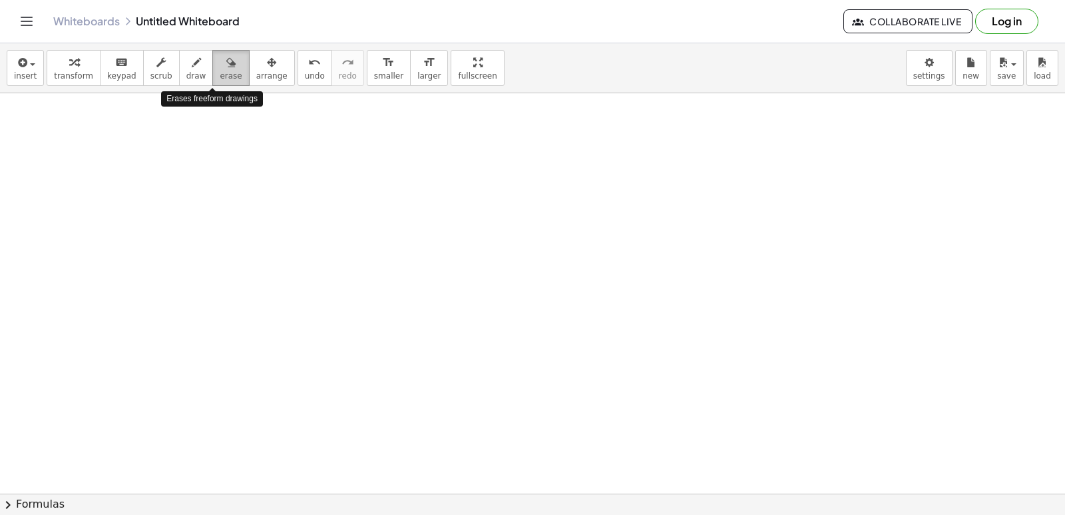
click at [222, 67] on button "erase" at bounding box center [230, 68] width 37 height 36
click at [303, 69] on button "undo undo" at bounding box center [315, 68] width 35 height 36
click at [212, 61] on button "erase" at bounding box center [230, 68] width 37 height 36
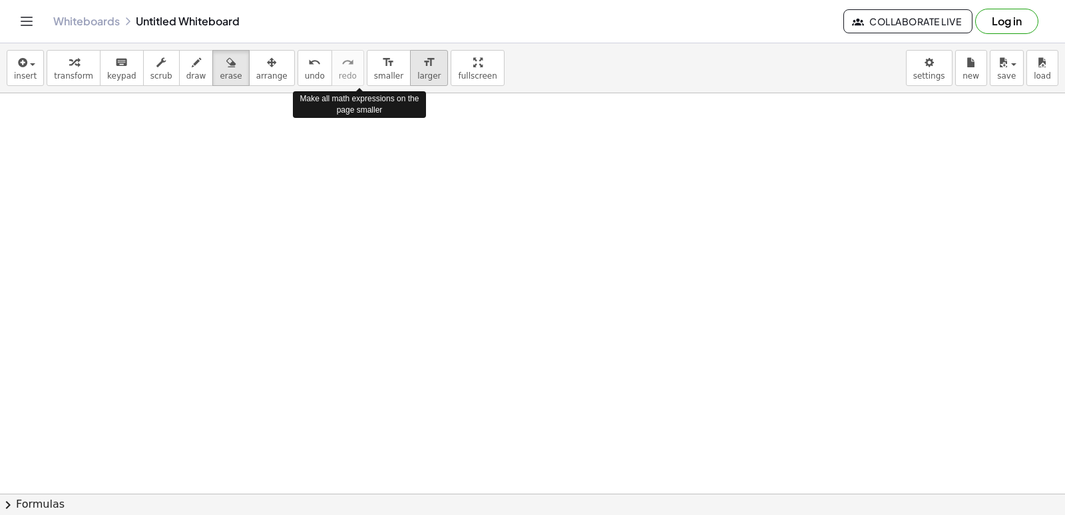
click at [410, 64] on button "format_size larger" at bounding box center [429, 68] width 38 height 36
drag, startPoint x: 439, startPoint y: 63, endPoint x: 440, endPoint y: 120, distance: 57.9
click at [440, 120] on div "insert select one: Math Expression Function Text Youtube Video Graphing Geometr…" at bounding box center [532, 278] width 1065 height 471
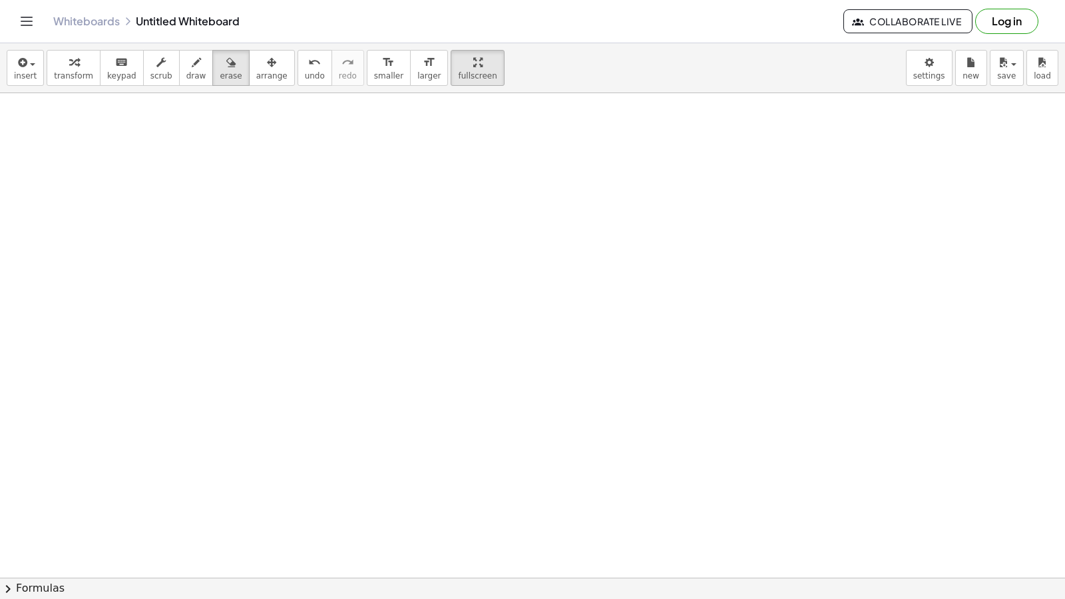
drag, startPoint x: 447, startPoint y: 16, endPoint x: 407, endPoint y: 20, distance: 40.1
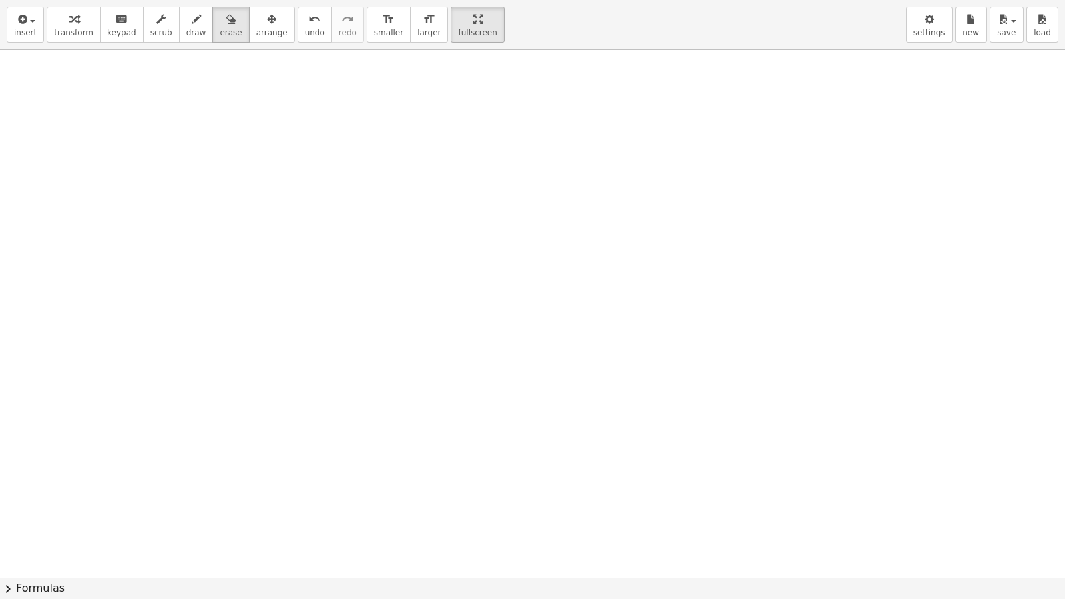
click at [445, 0] on html "Graspable Math Activities Get Started Activity Bank Assigned Work Classes White…" at bounding box center [532, 299] width 1065 height 599
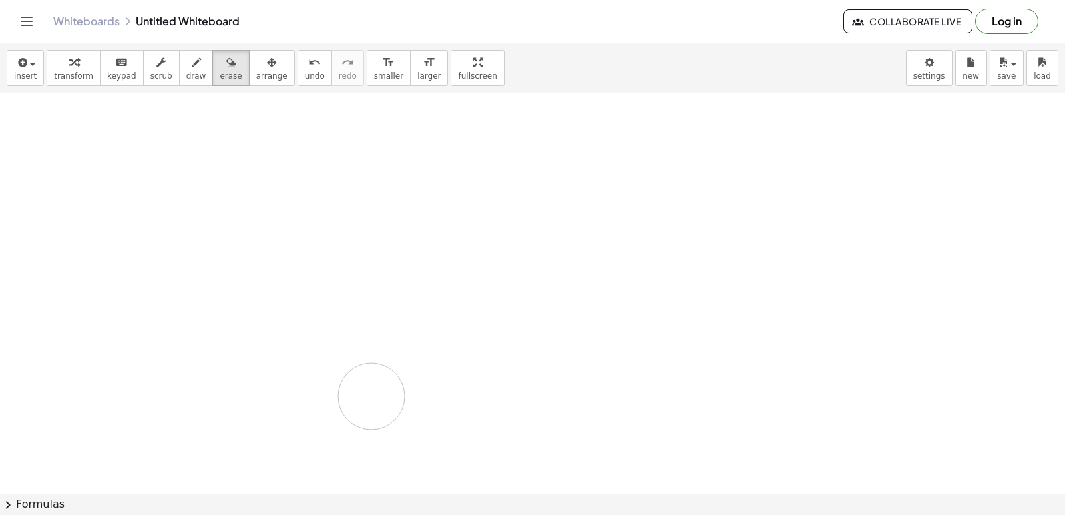
drag, startPoint x: 373, startPoint y: 395, endPoint x: 295, endPoint y: 117, distance: 289.0
click at [220, 71] on span "erase" at bounding box center [231, 75] width 22 height 9
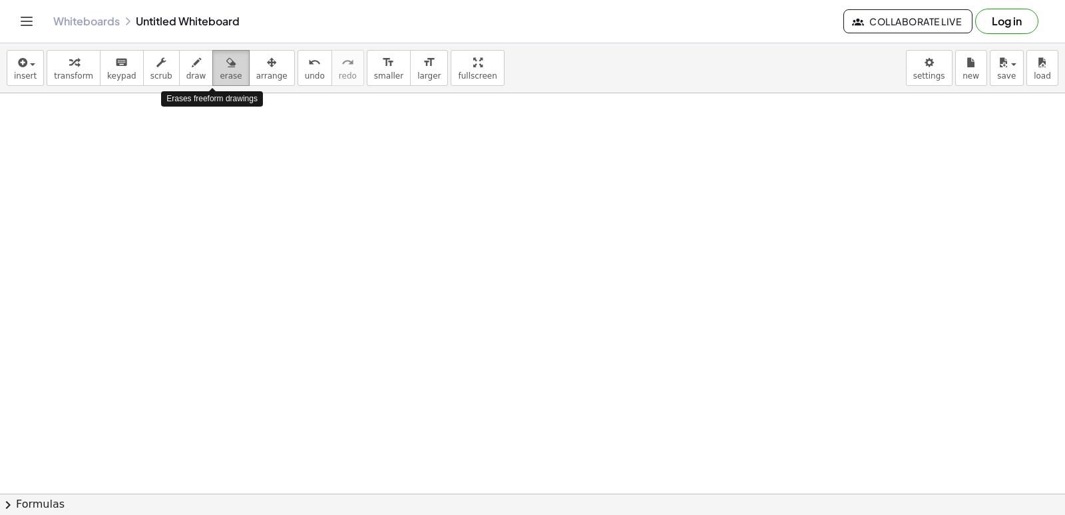
click at [220, 73] on span "erase" at bounding box center [231, 75] width 22 height 9
drag, startPoint x: 210, startPoint y: 73, endPoint x: 243, endPoint y: 132, distance: 67.6
click at [243, 132] on div "insert select one: Math Expression Function Text Youtube Video Graphing Geometr…" at bounding box center [532, 278] width 1065 height 471
click at [220, 84] on button "erase" at bounding box center [230, 68] width 37 height 36
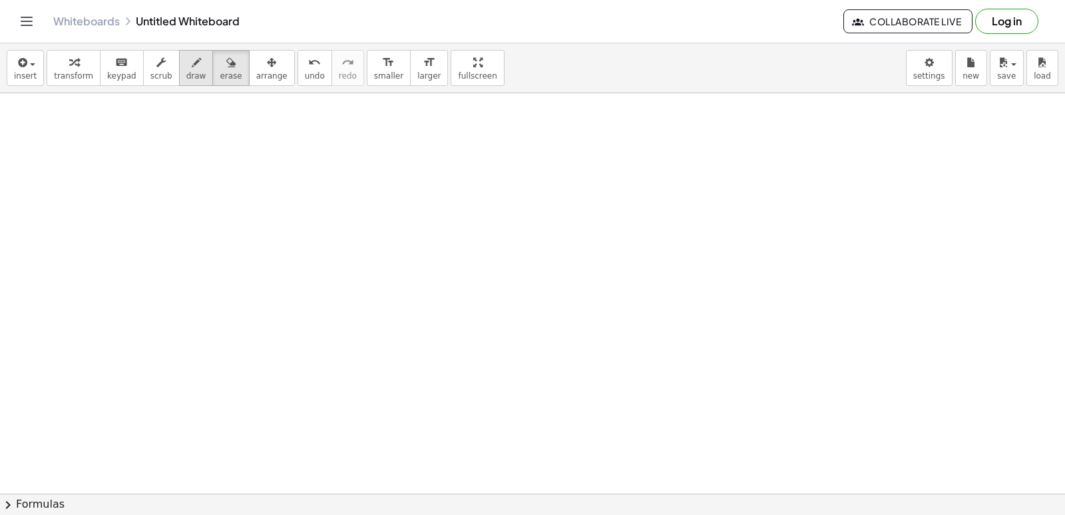
click at [192, 61] on icon "button" at bounding box center [196, 63] width 9 height 16
click at [157, 63] on div "button" at bounding box center [161, 62] width 22 height 16
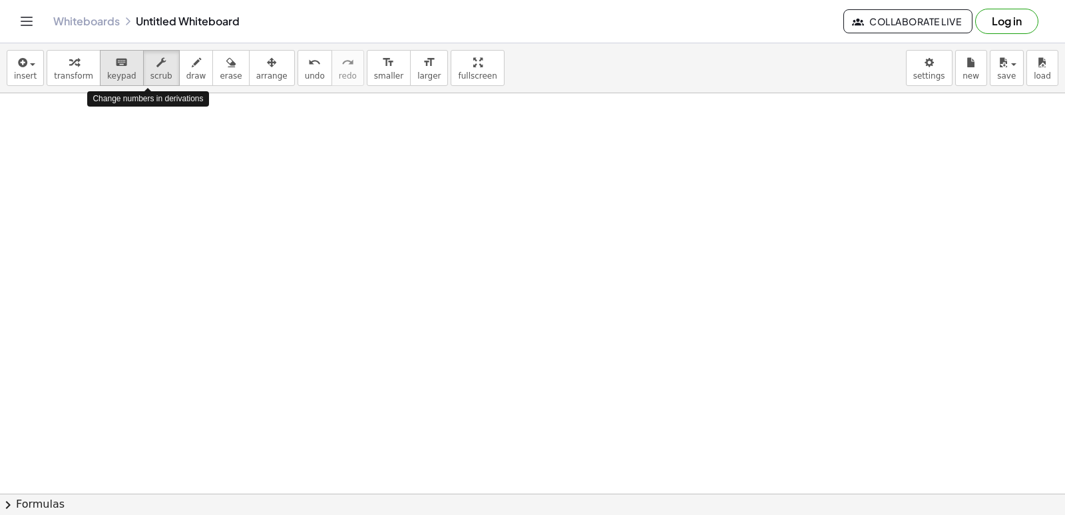
click at [70, 68] on icon "button" at bounding box center [73, 63] width 9 height 16
click at [118, 57] on icon "keyboard" at bounding box center [121, 63] width 13 height 16
click at [156, 61] on icon "button" at bounding box center [160, 63] width 9 height 16
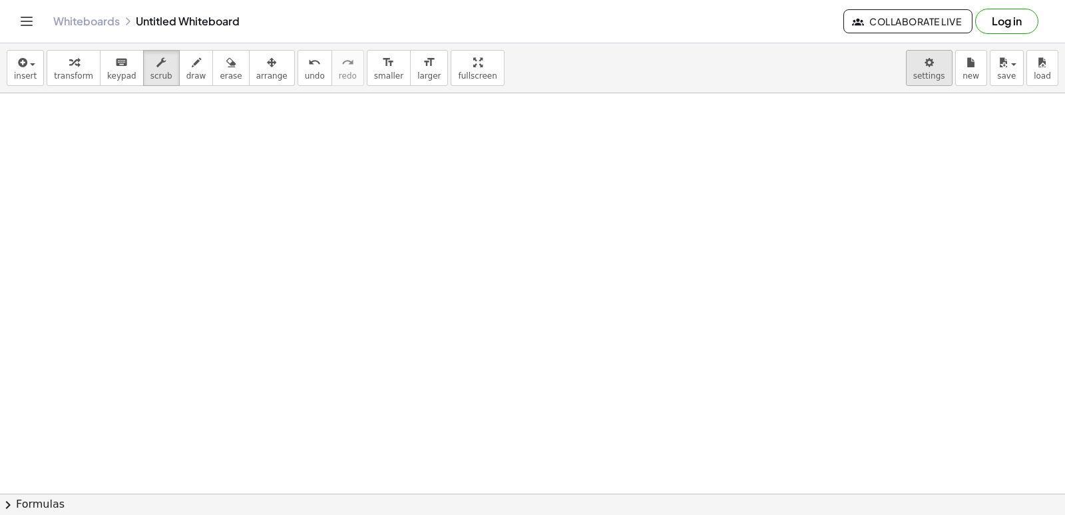
click at [923, 67] on body "Graspable Math Activities Get Started Activity Bank Assigned Work Classes White…" at bounding box center [532, 257] width 1065 height 515
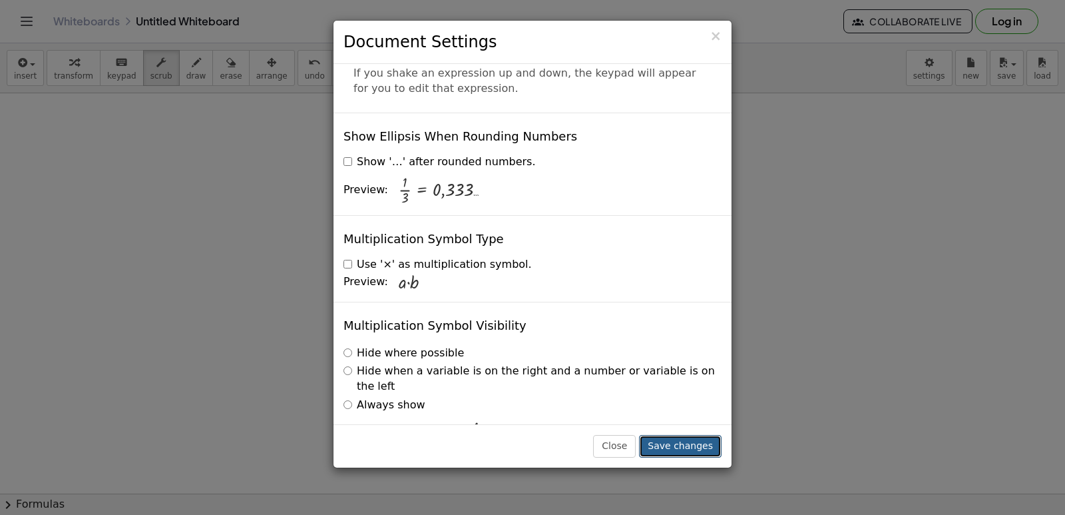
drag, startPoint x: 667, startPoint y: 445, endPoint x: 680, endPoint y: 447, distance: 13.5
click at [667, 446] on button "Save changes" at bounding box center [680, 446] width 83 height 23
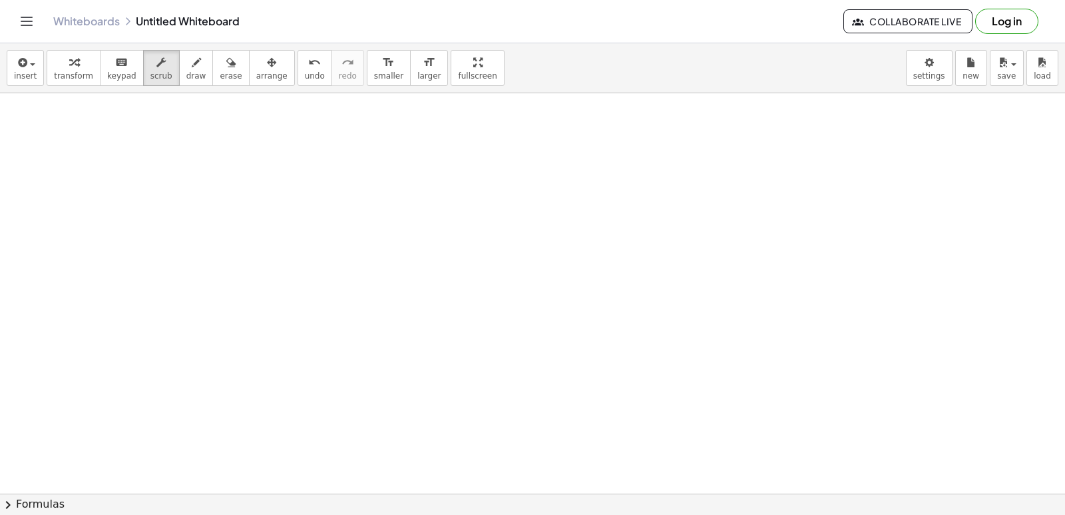
drag, startPoint x: 596, startPoint y: 392, endPoint x: 614, endPoint y: 366, distance: 31.6
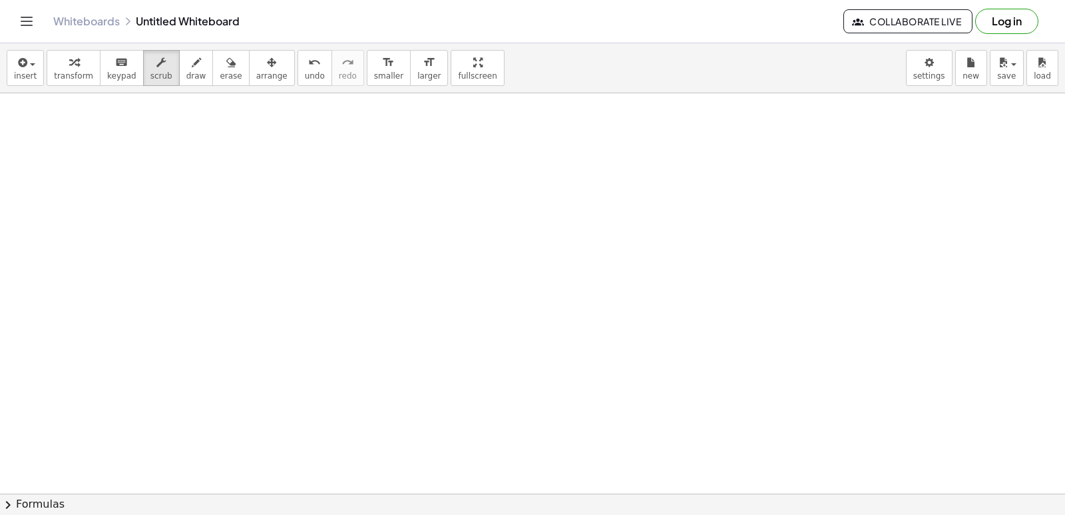
drag, startPoint x: 612, startPoint y: 348, endPoint x: 551, endPoint y: 395, distance: 77.5
drag, startPoint x: 535, startPoint y: 422, endPoint x: 513, endPoint y: 482, distance: 63.8
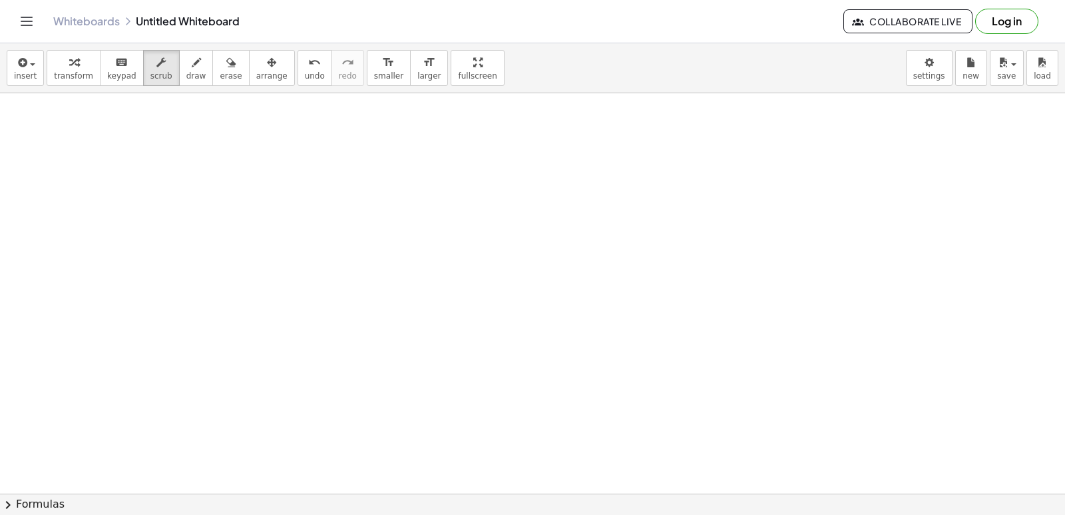
drag, startPoint x: 526, startPoint y: 489, endPoint x: 547, endPoint y: 525, distance: 41.4
click at [547, 514] on html "Graspable Math Activities Get Started Activity Bank Assigned Work Classes White…" at bounding box center [532, 257] width 1065 height 515
drag, startPoint x: 562, startPoint y: 501, endPoint x: 568, endPoint y: 470, distance: 31.2
click at [563, 486] on div "insert select one: Math Expression Function Text Youtube Video Graphing Geometr…" at bounding box center [532, 278] width 1065 height 471
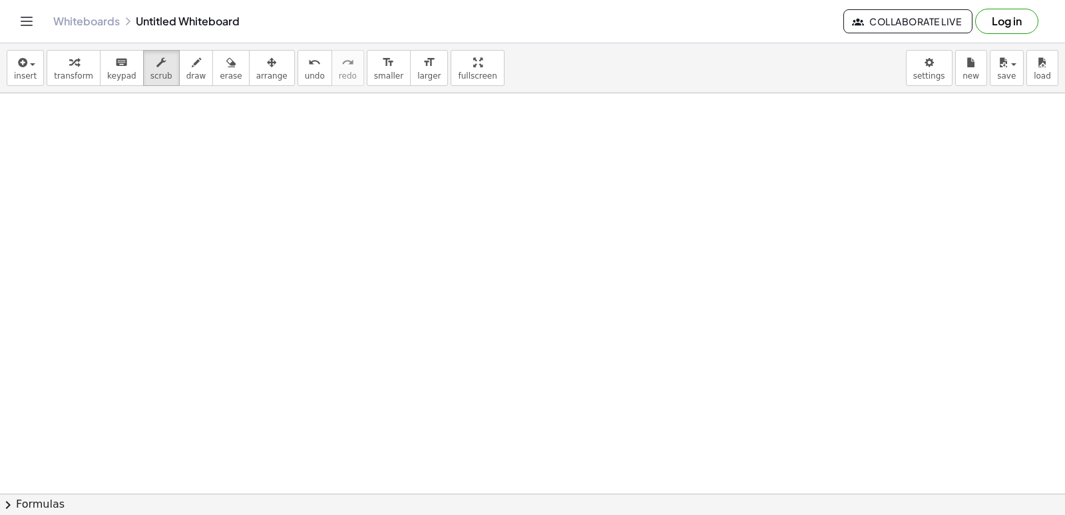
drag, startPoint x: 499, startPoint y: 421, endPoint x: 497, endPoint y: 431, distance: 10.2
drag, startPoint x: 496, startPoint y: 431, endPoint x: 494, endPoint y: 438, distance: 6.9
click at [925, 77] on body "Graspable Math Activities Get Started Activity Bank Assigned Work Classes White…" at bounding box center [532, 257] width 1065 height 515
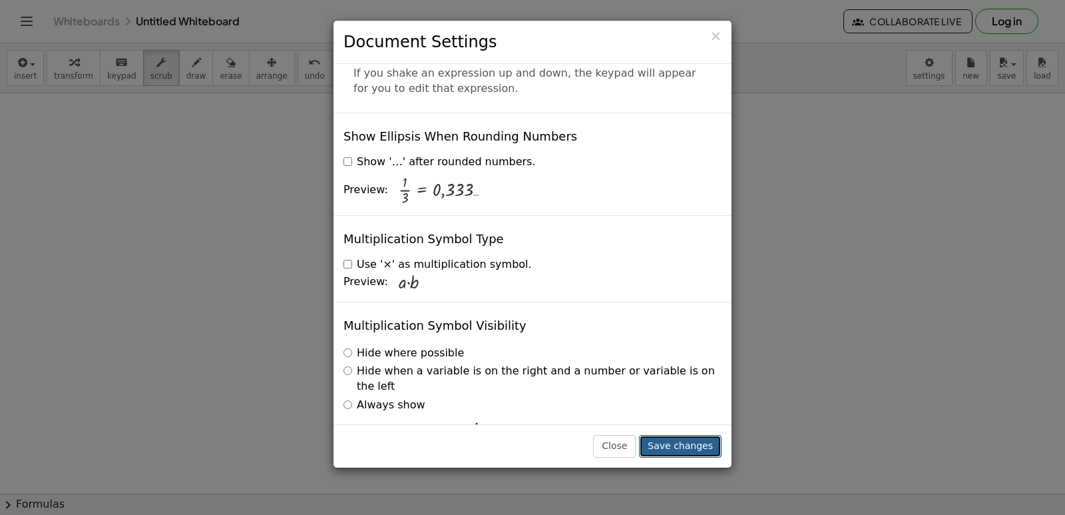
click at [680, 441] on button "Save changes" at bounding box center [680, 446] width 83 height 23
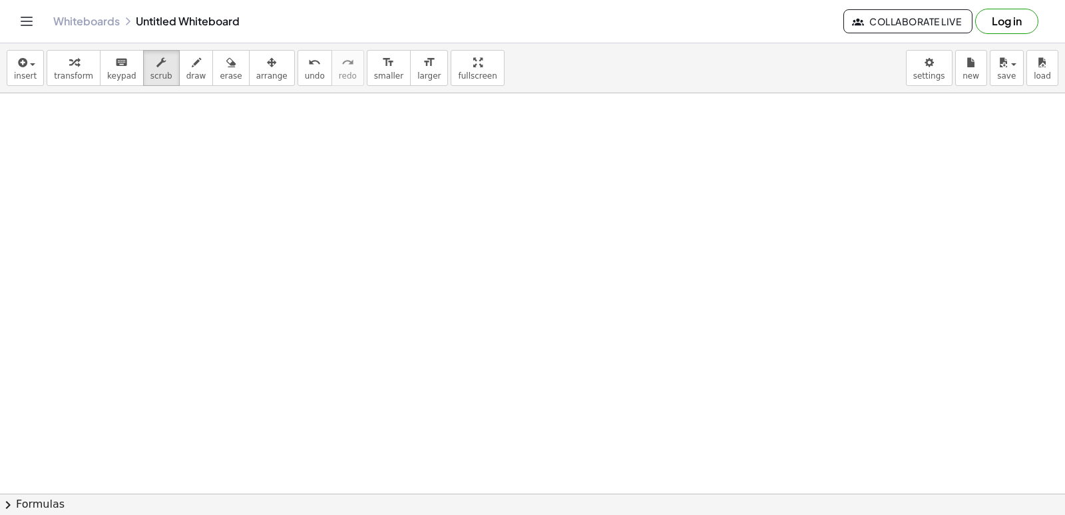
drag, startPoint x: 512, startPoint y: 473, endPoint x: 503, endPoint y: 491, distance: 19.9
drag, startPoint x: 503, startPoint y: 491, endPoint x: 579, endPoint y: 468, distance: 79.4
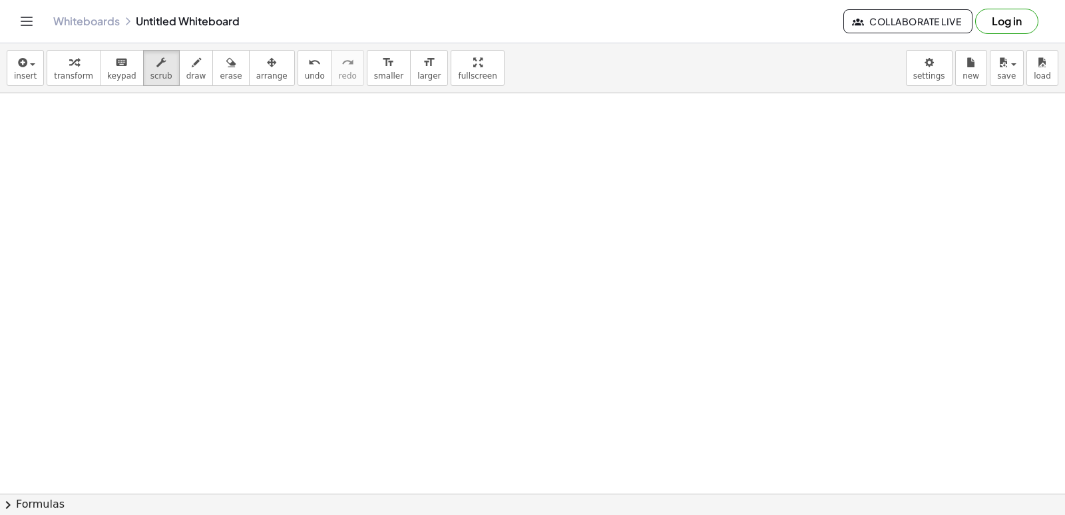
click at [941, 61] on body "Graspable Math Activities Get Started Activity Bank Assigned Work Classes White…" at bounding box center [532, 257] width 1065 height 515
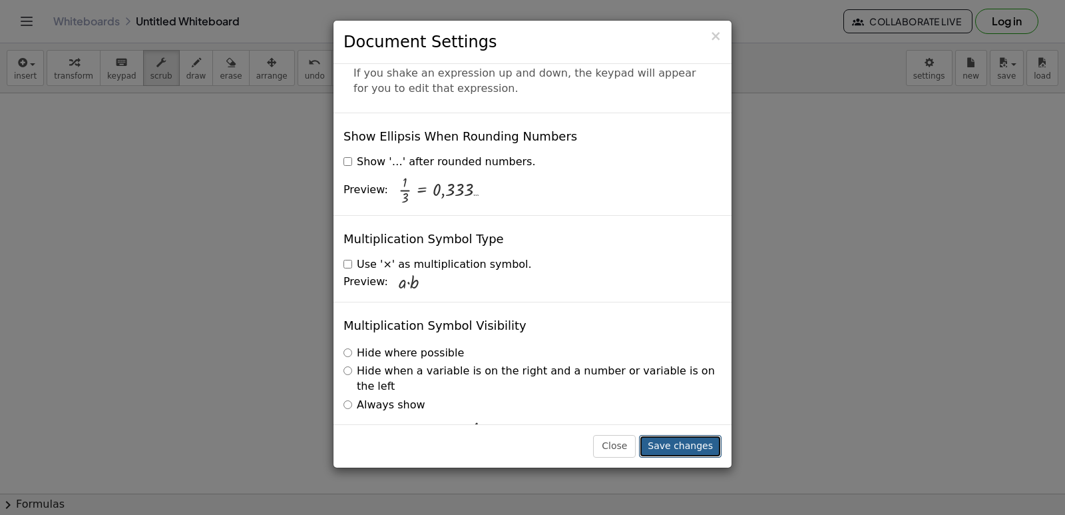
click at [700, 435] on button "Save changes" at bounding box center [680, 446] width 83 height 23
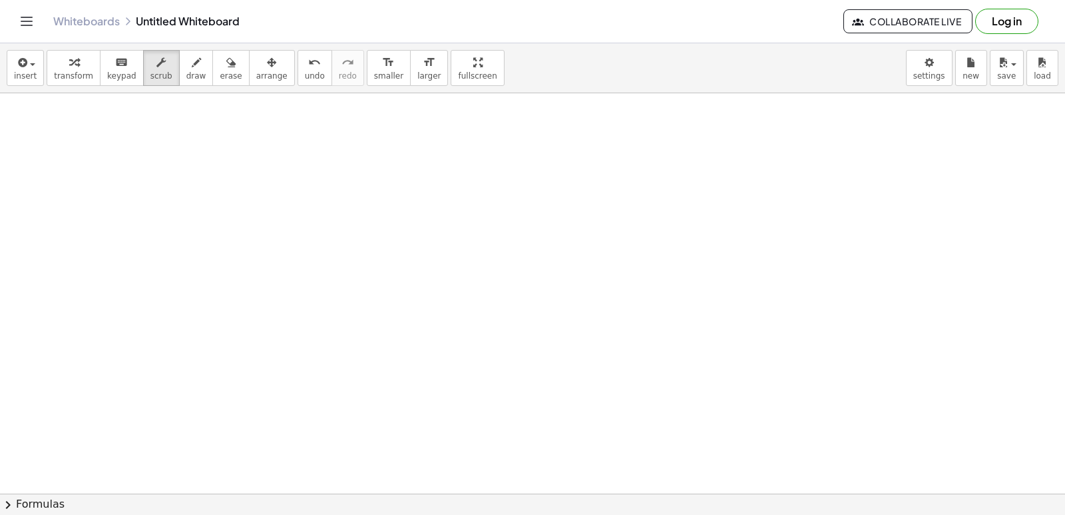
drag, startPoint x: 656, startPoint y: 433, endPoint x: 651, endPoint y: 438, distance: 7.5
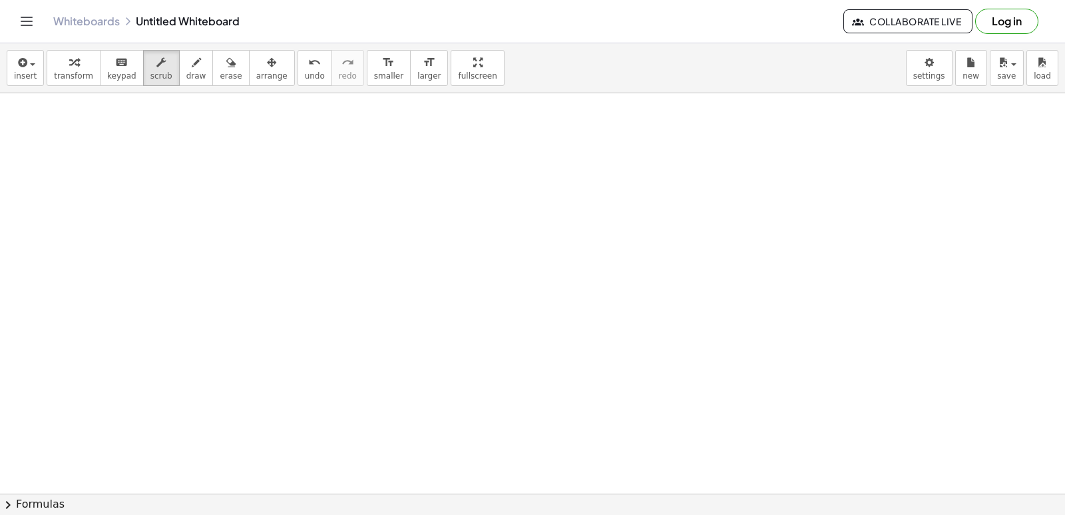
drag, startPoint x: 581, startPoint y: 413, endPoint x: 562, endPoint y: 433, distance: 27.8
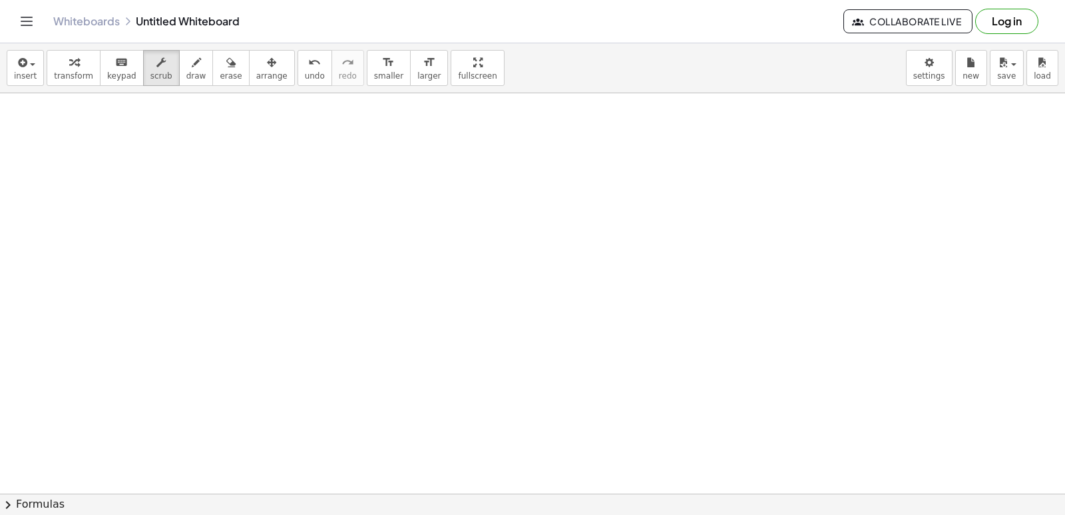
click at [586, 493] on div "insert select one: Math Expression Function Text Youtube Video Graphing Geometr…" at bounding box center [532, 278] width 1065 height 471
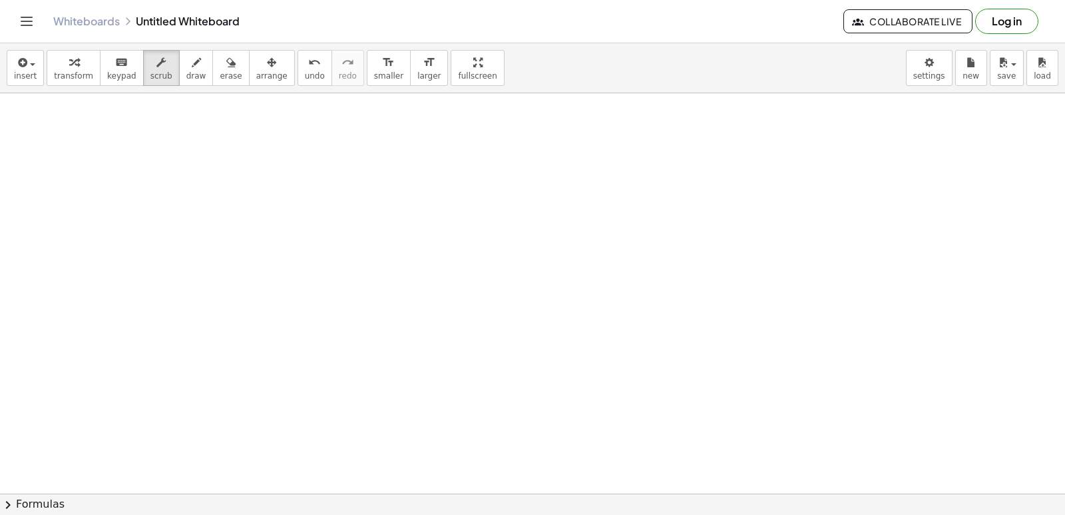
drag, startPoint x: 586, startPoint y: 485, endPoint x: 532, endPoint y: 481, distance: 54.7
drag, startPoint x: 539, startPoint y: 488, endPoint x: 519, endPoint y: 497, distance: 22.0
click at [523, 497] on div "insert select one: Math Expression Function Text Youtube Video Graphing Geometr…" at bounding box center [532, 278] width 1065 height 471
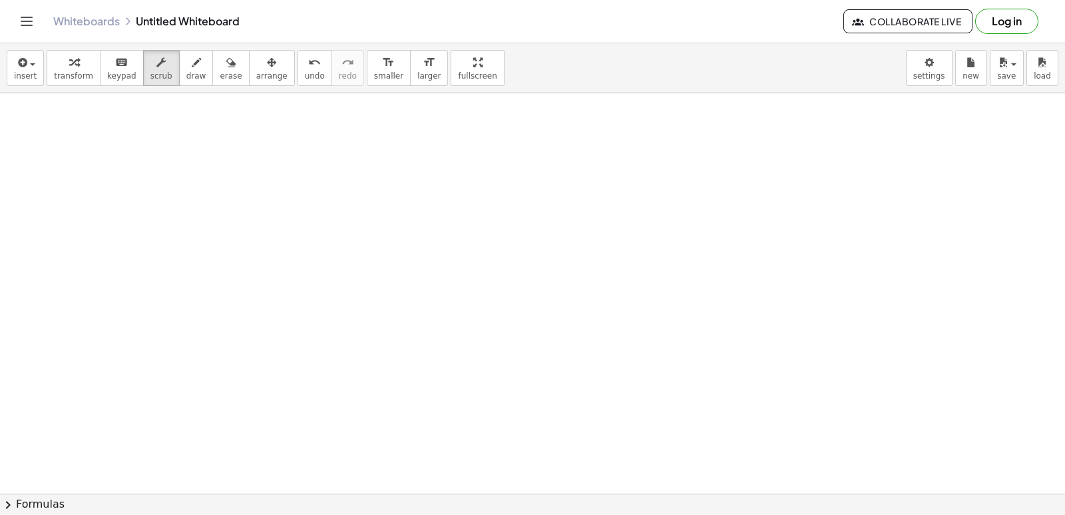
drag, startPoint x: 533, startPoint y: 414, endPoint x: 519, endPoint y: 435, distance: 25.1
drag, startPoint x: 519, startPoint y: 435, endPoint x: 824, endPoint y: 142, distance: 423.2
drag, startPoint x: 543, startPoint y: 414, endPoint x: 539, endPoint y: 442, distance: 28.2
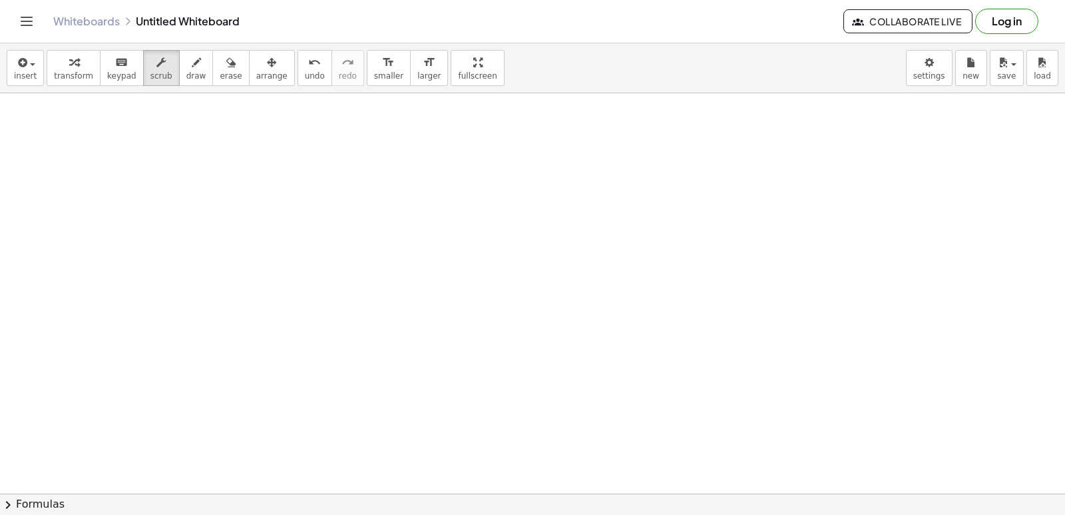
drag, startPoint x: 539, startPoint y: 442, endPoint x: 418, endPoint y: 511, distance: 138.6
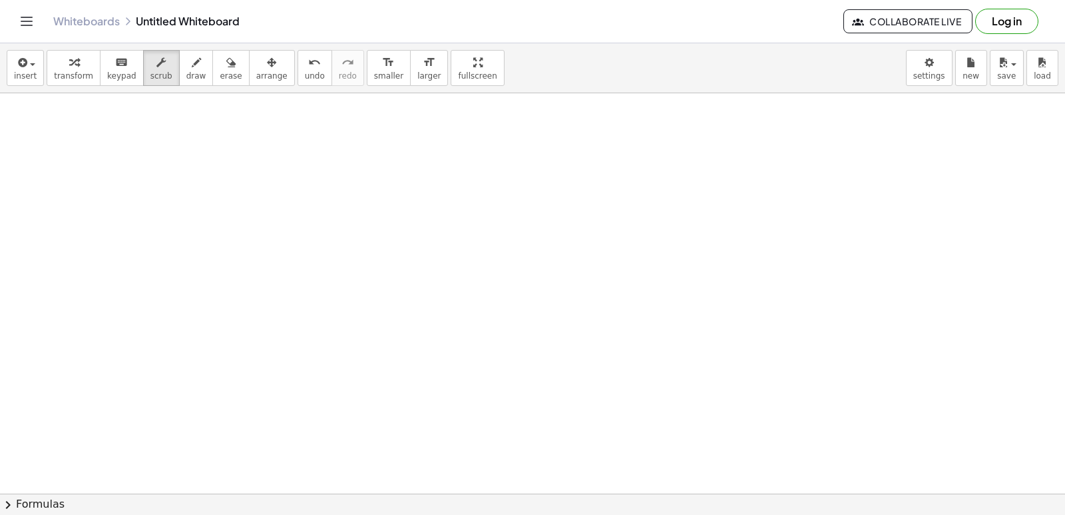
drag, startPoint x: 742, startPoint y: 383, endPoint x: 677, endPoint y: 342, distance: 76.6
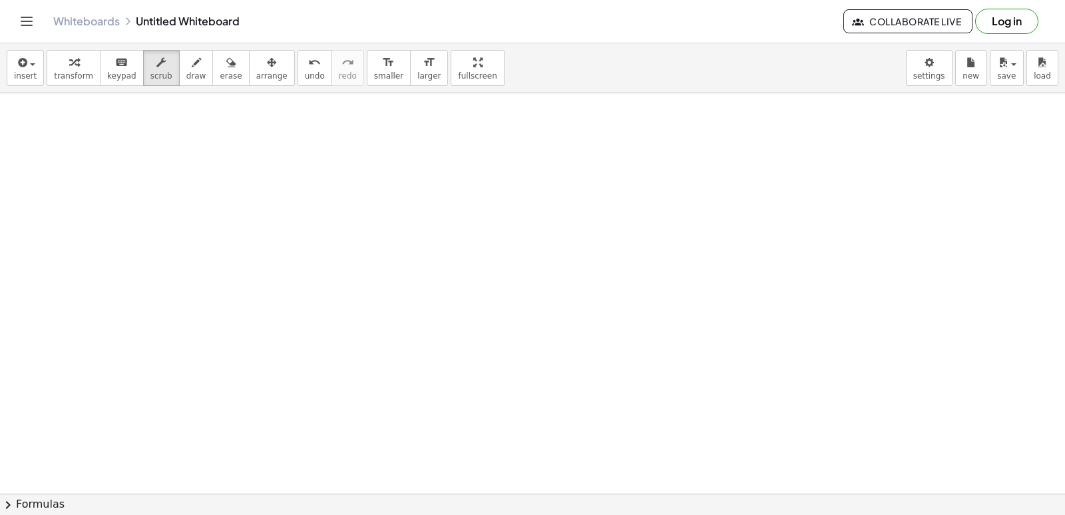
click at [109, 81] on span "keypad" at bounding box center [121, 75] width 29 height 9
drag, startPoint x: 157, startPoint y: 206, endPoint x: 168, endPoint y: 273, distance: 68.1
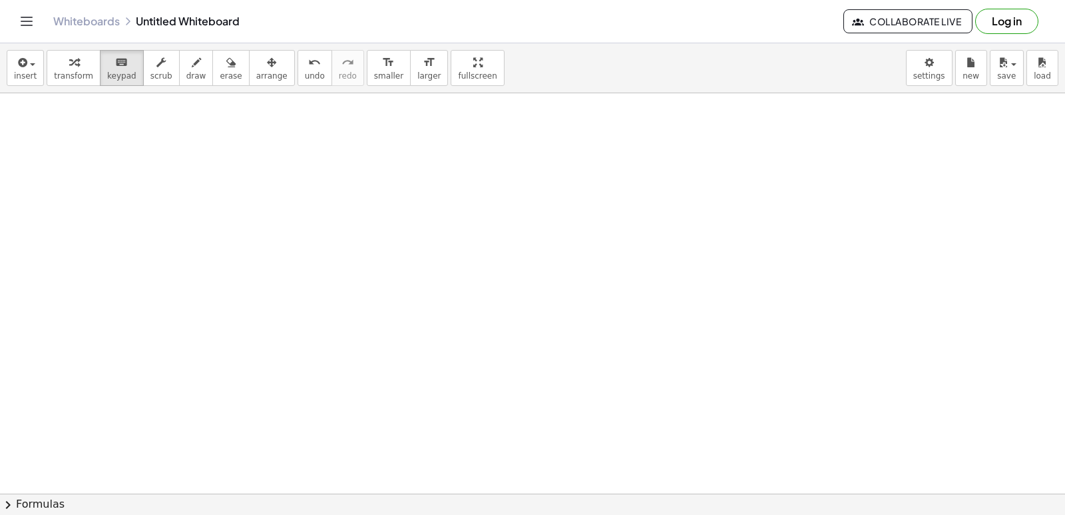
drag, startPoint x: 231, startPoint y: 389, endPoint x: 264, endPoint y: 389, distance: 33.3
drag, startPoint x: 436, startPoint y: 439, endPoint x: 501, endPoint y: 437, distance: 64.6
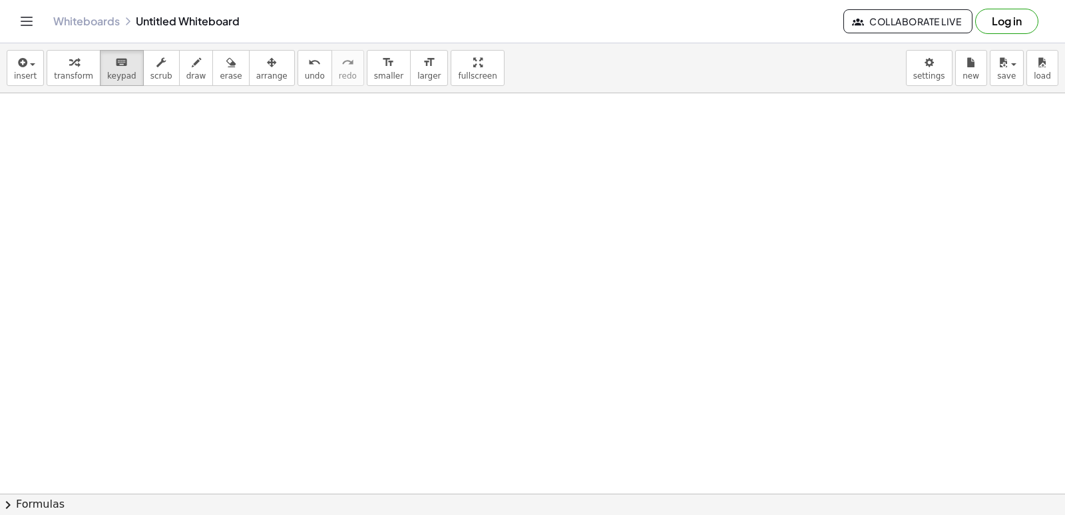
drag, startPoint x: 536, startPoint y: 425, endPoint x: 33, endPoint y: 147, distance: 574.5
click at [107, 61] on div "keyboard" at bounding box center [121, 62] width 29 height 16
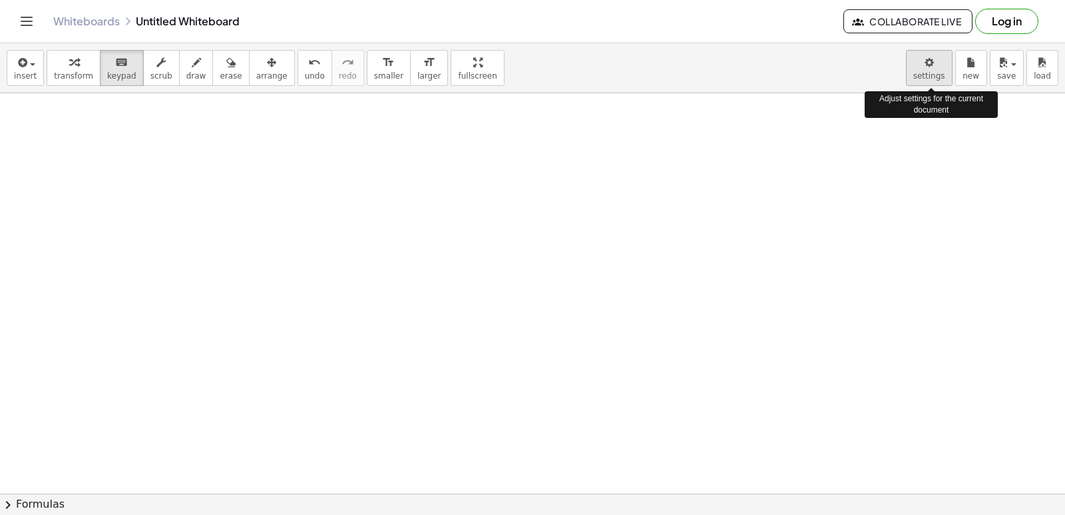
click at [930, 78] on body "Graspable Math Activities Get Started Activity Bank Assigned Work Classes White…" at bounding box center [532, 257] width 1065 height 515
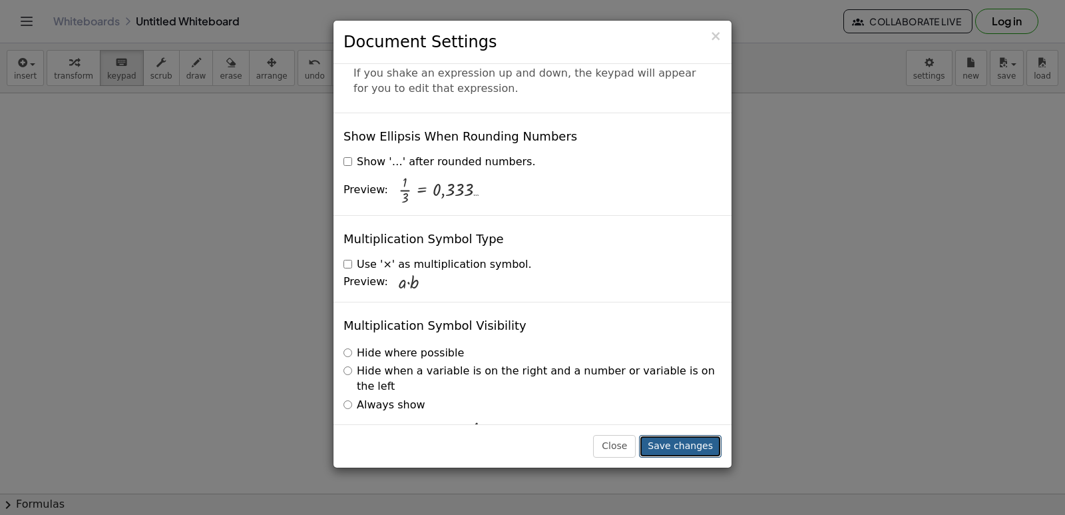
click at [664, 448] on button "Save changes" at bounding box center [680, 446] width 83 height 23
click at [673, 444] on button "Save changes" at bounding box center [680, 446] width 83 height 23
click at [674, 444] on button "Save changes" at bounding box center [680, 446] width 83 height 23
click at [673, 448] on button "Save changes" at bounding box center [680, 446] width 83 height 23
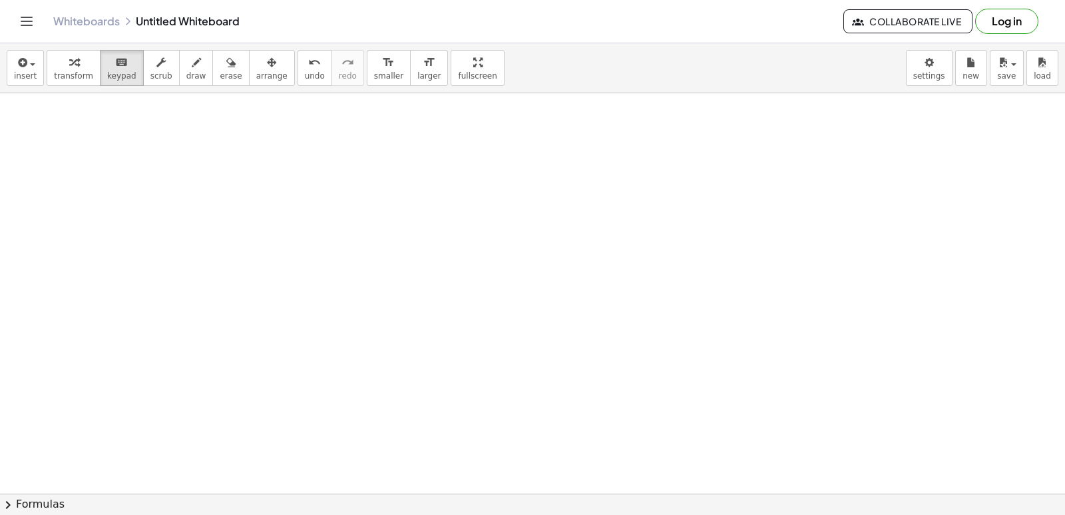
drag, startPoint x: 496, startPoint y: 396, endPoint x: 611, endPoint y: 355, distance: 122.3
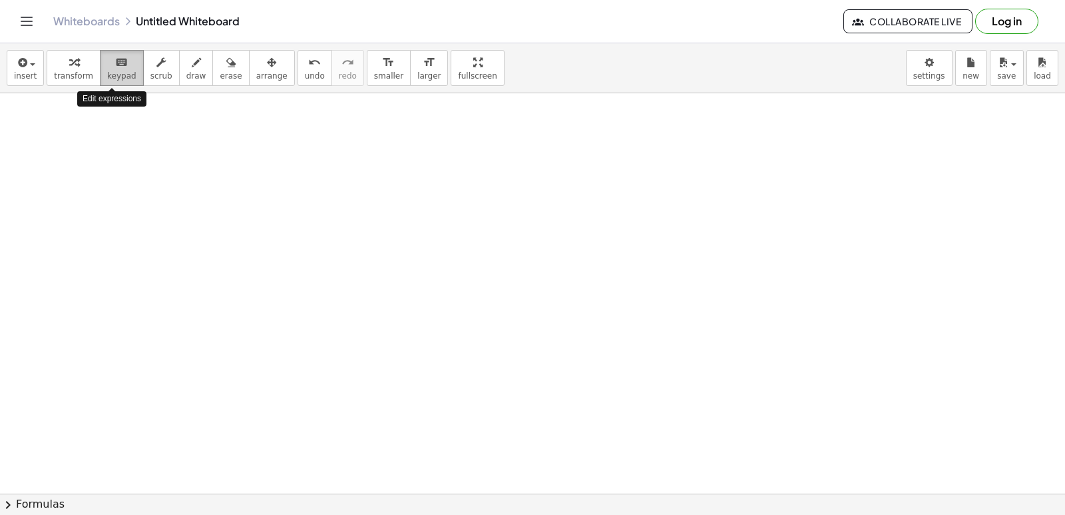
click at [107, 69] on div "keyboard" at bounding box center [121, 62] width 29 height 16
drag, startPoint x: 383, startPoint y: 475, endPoint x: 392, endPoint y: 460, distance: 17.4
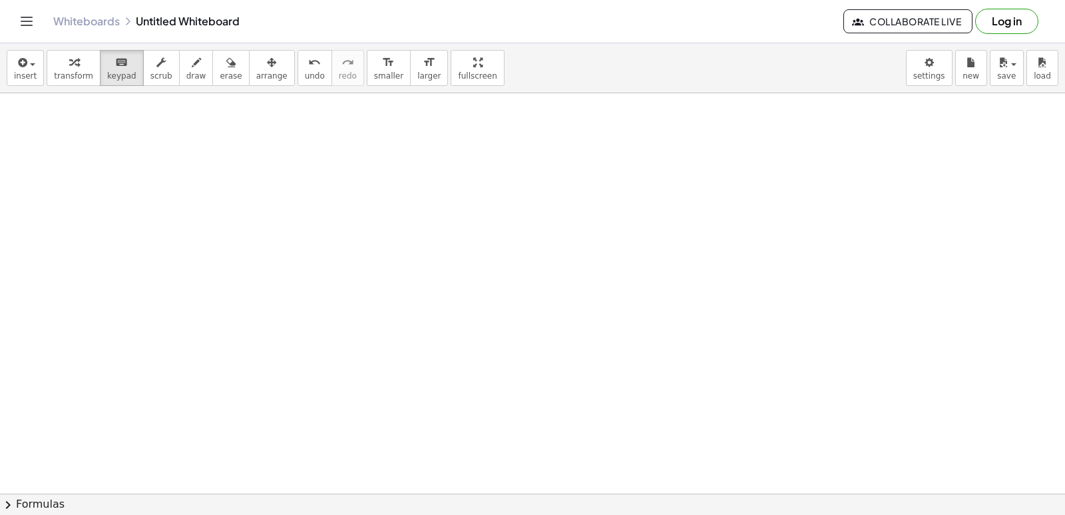
drag, startPoint x: 394, startPoint y: 451, endPoint x: 400, endPoint y: 443, distance: 9.5
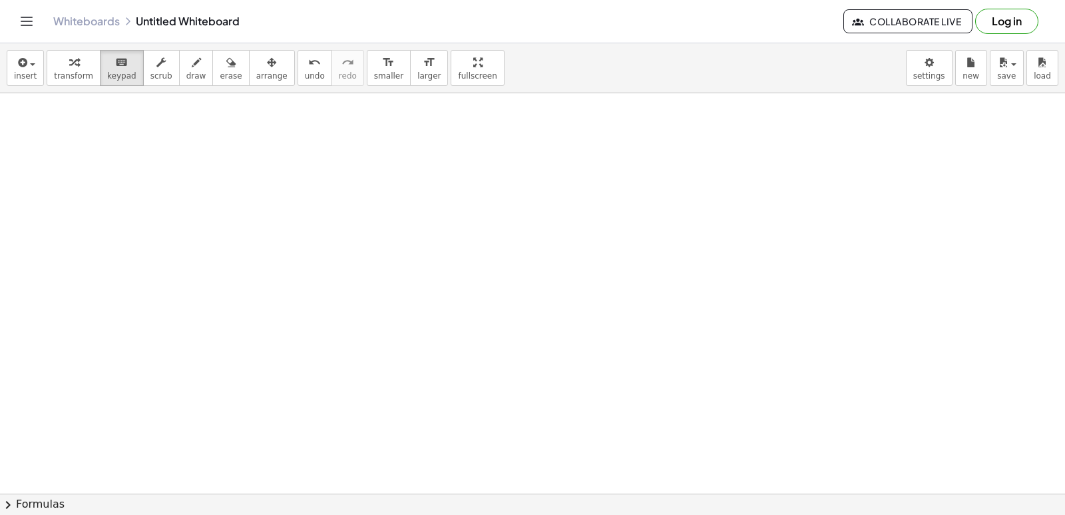
drag, startPoint x: 404, startPoint y: 437, endPoint x: 410, endPoint y: 429, distance: 9.5
click at [71, 71] on span "transform" at bounding box center [73, 75] width 39 height 9
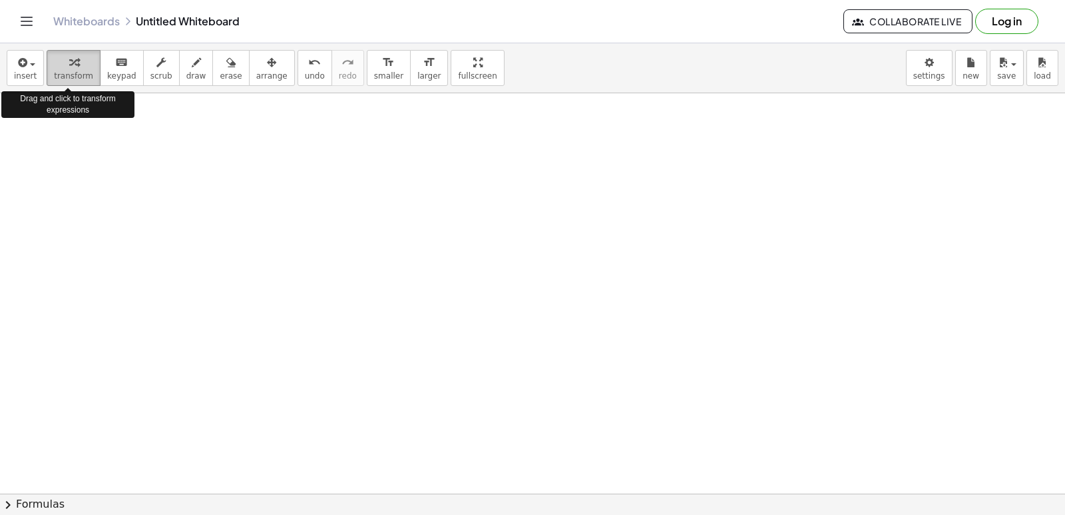
click at [71, 71] on span "transform" at bounding box center [73, 75] width 39 height 9
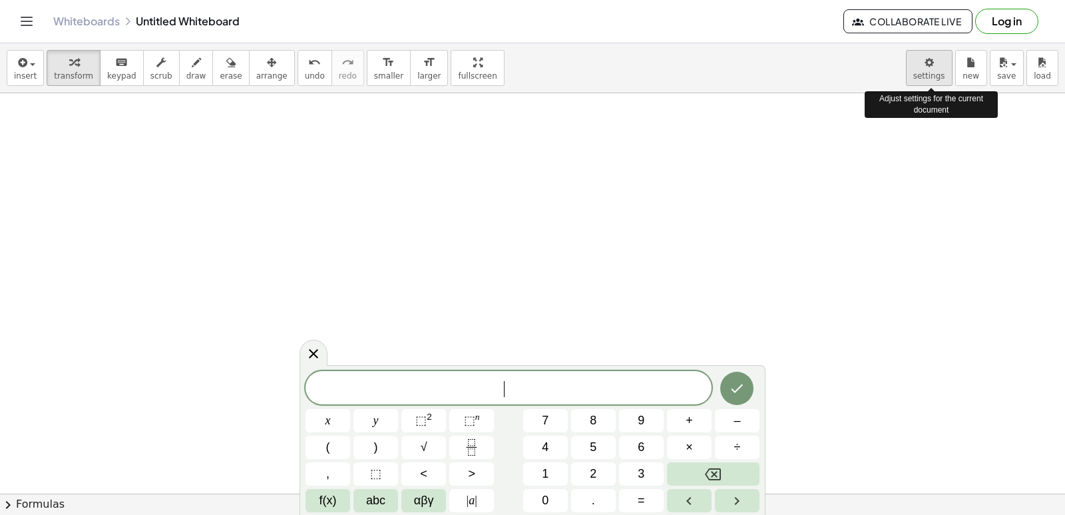
click at [935, 84] on body "Graspable Math Activities Get Started Activity Bank Assigned Work Classes White…" at bounding box center [532, 257] width 1065 height 515
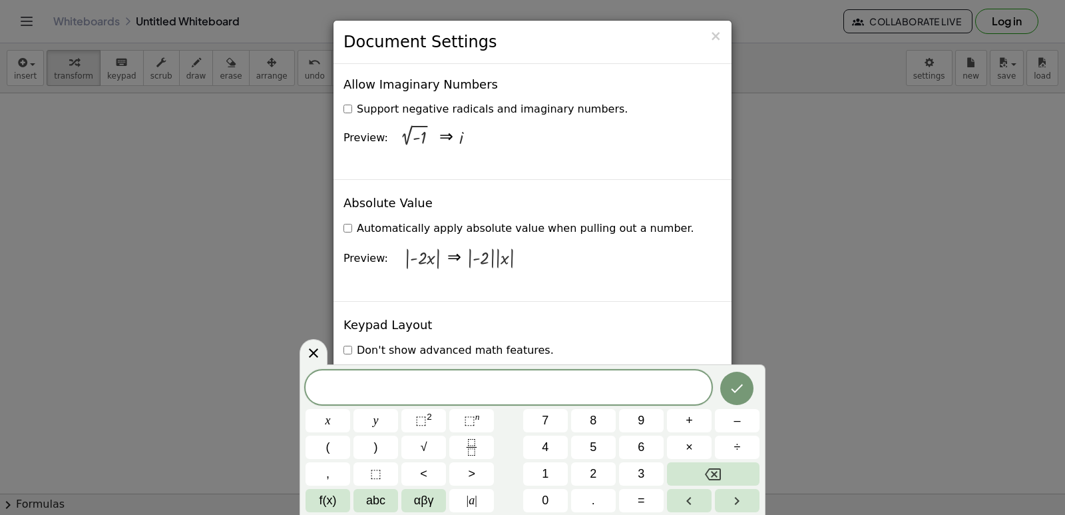
scroll to position [2176, 0]
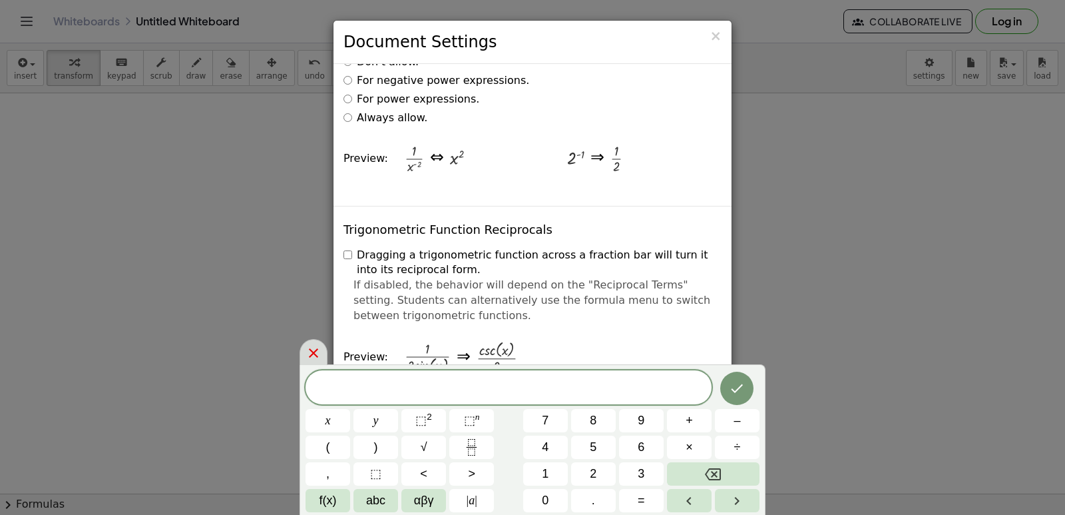
click at [307, 343] on div at bounding box center [314, 352] width 28 height 26
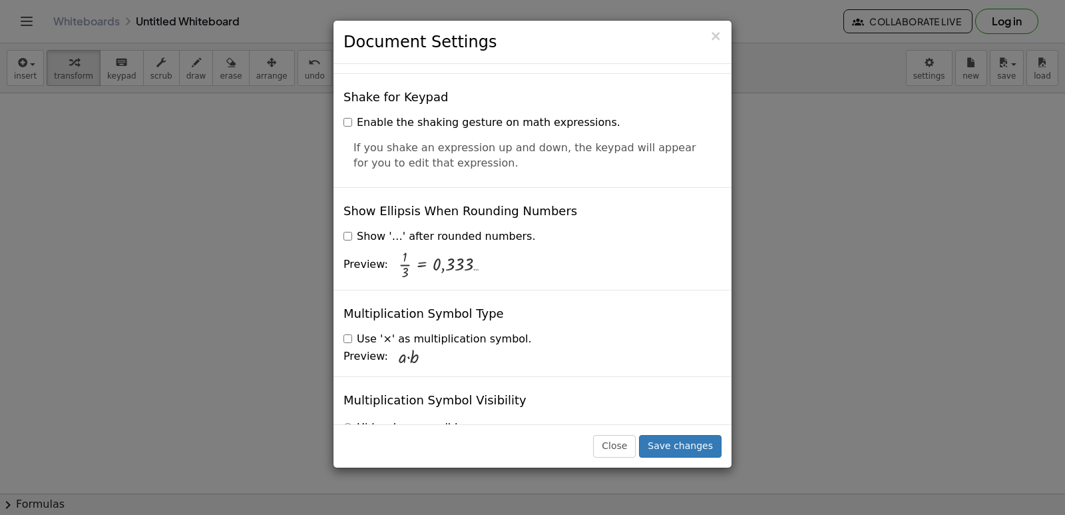
scroll to position [3196, 0]
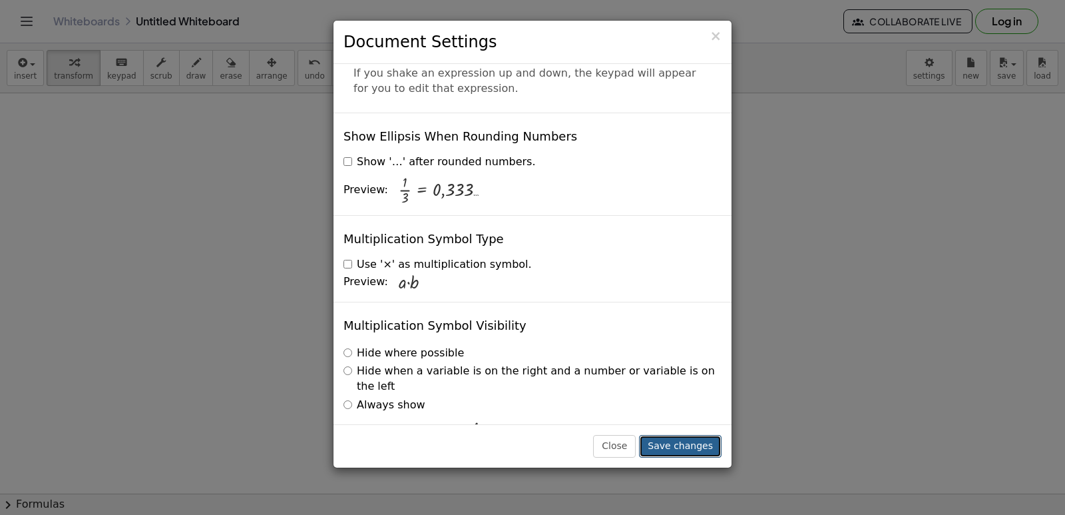
click at [696, 442] on button "Save changes" at bounding box center [680, 446] width 83 height 23
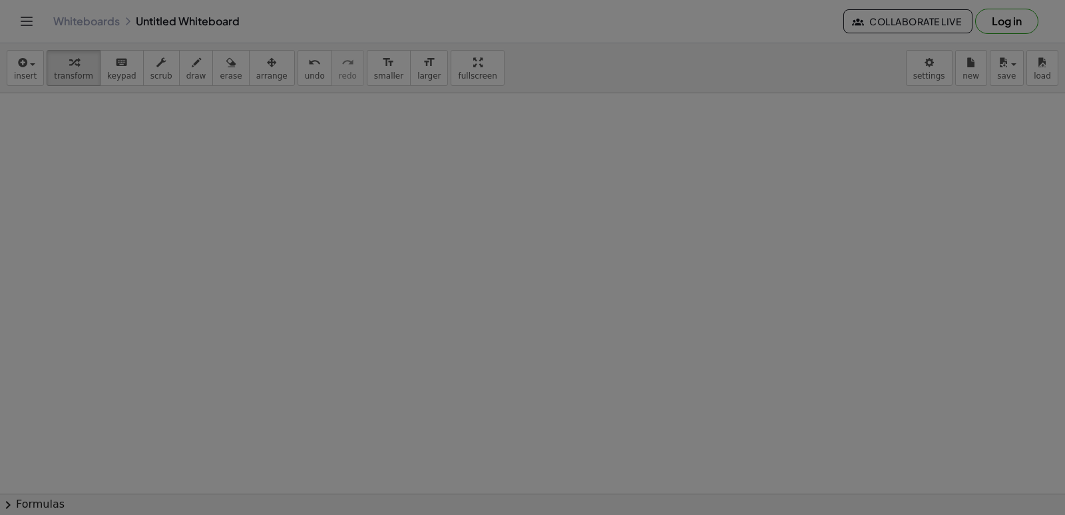
click at [694, 345] on button "Save changes" at bounding box center [680, 334] width 83 height 23
click at [696, 345] on button "Save changes" at bounding box center [680, 334] width 83 height 23
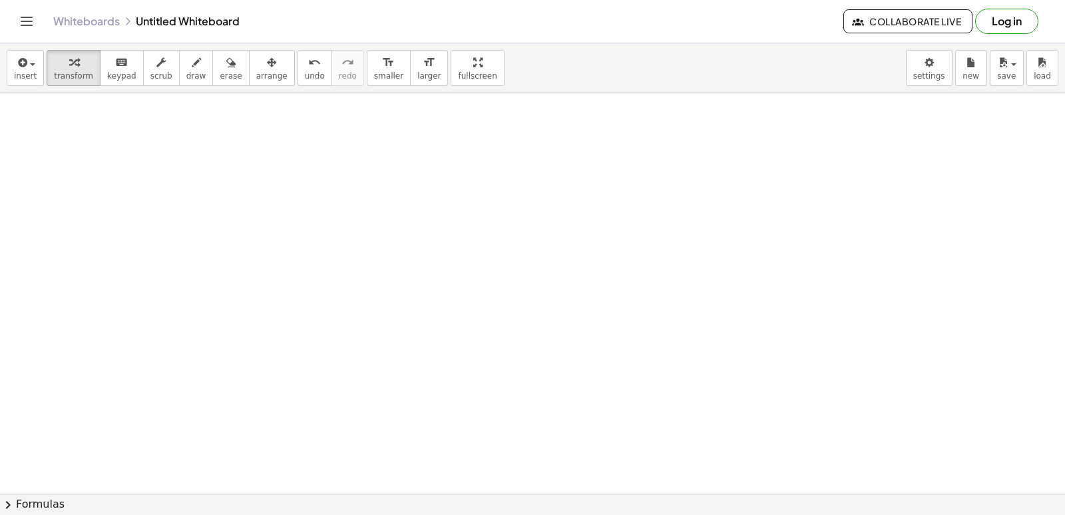
scroll to position [6735, 0]
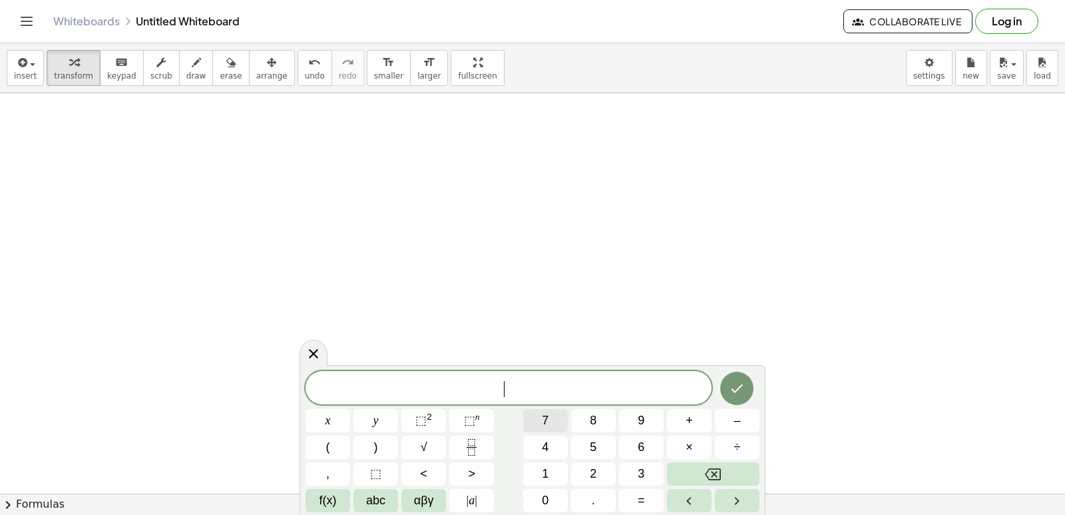
click at [557, 415] on button "7" at bounding box center [545, 420] width 45 height 23
click at [348, 396] on span "​ 7" at bounding box center [509, 388] width 406 height 19
click at [334, 424] on button "x" at bounding box center [328, 420] width 45 height 23
click at [690, 416] on span "+" at bounding box center [689, 420] width 7 height 18
click at [720, 475] on icon "Backspace" at bounding box center [713, 474] width 16 height 12
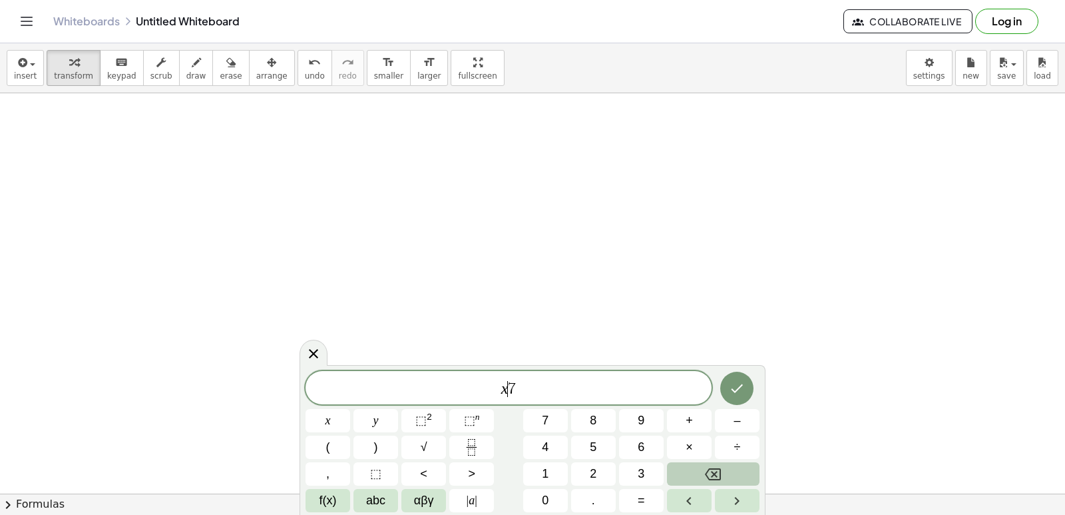
click at [720, 475] on icon "Backspace" at bounding box center [713, 474] width 16 height 12
click at [700, 468] on button "Backspace" at bounding box center [713, 473] width 93 height 23
click at [514, 391] on span "7 ​" at bounding box center [509, 388] width 406 height 19
click at [334, 411] on button "x" at bounding box center [328, 420] width 45 height 23
click at [676, 430] on button "+" at bounding box center [689, 420] width 45 height 23
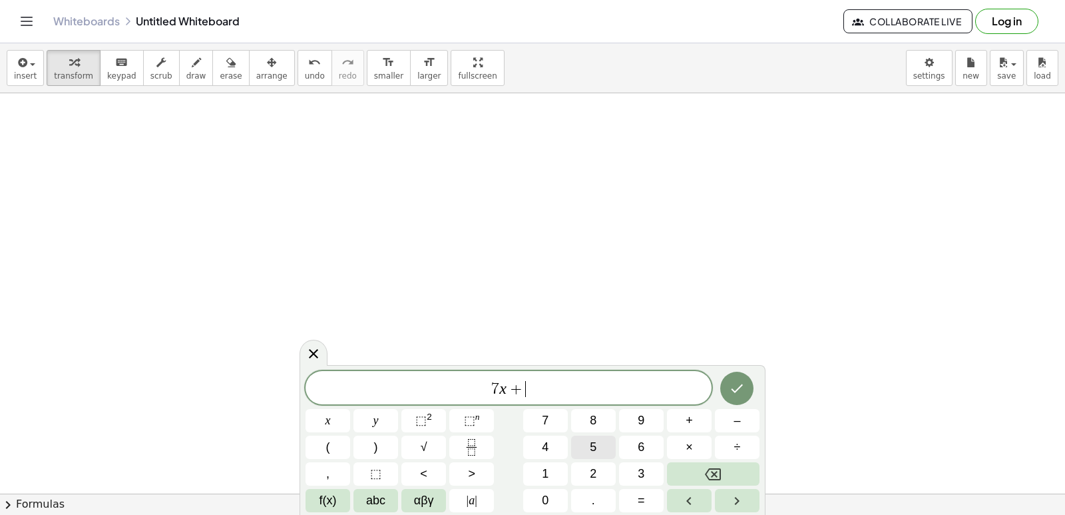
click at [582, 445] on button "5" at bounding box center [593, 446] width 45 height 23
click at [638, 506] on span "=" at bounding box center [641, 500] width 7 height 18
click at [734, 417] on span "–" at bounding box center [737, 420] width 7 height 18
click at [601, 470] on button "2" at bounding box center [593, 473] width 45 height 23
click at [642, 477] on button "3" at bounding box center [641, 473] width 45 height 23
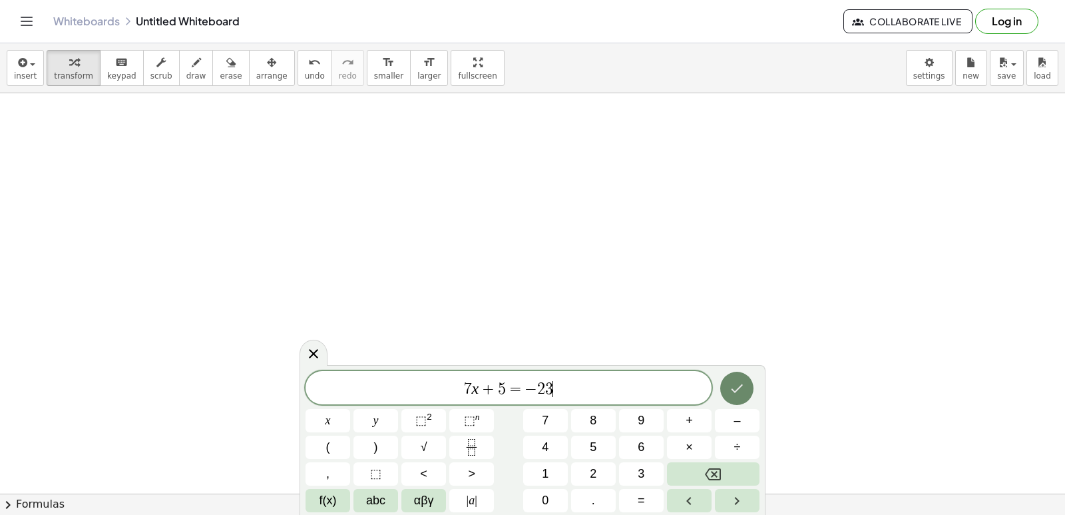
click at [741, 395] on icon "Done" at bounding box center [737, 388] width 16 height 16
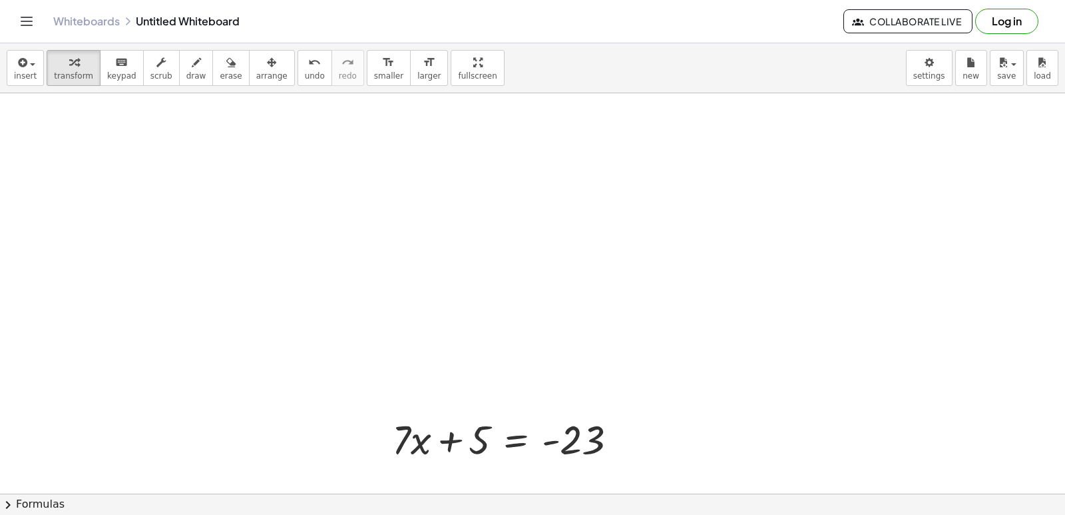
scroll to position [6828, 0]
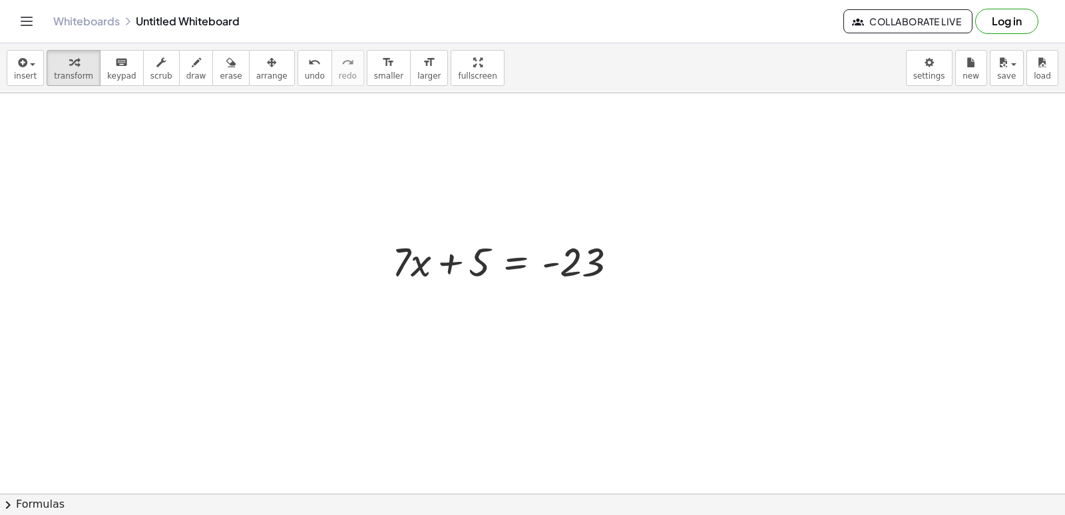
scroll to position [7032, 0]
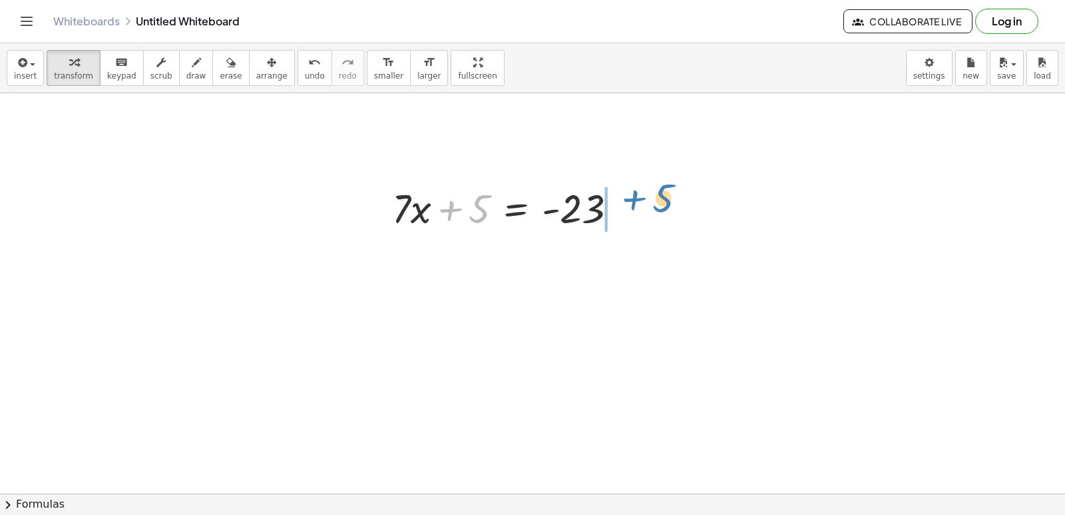
drag, startPoint x: 462, startPoint y: 224, endPoint x: 647, endPoint y: 212, distance: 185.5
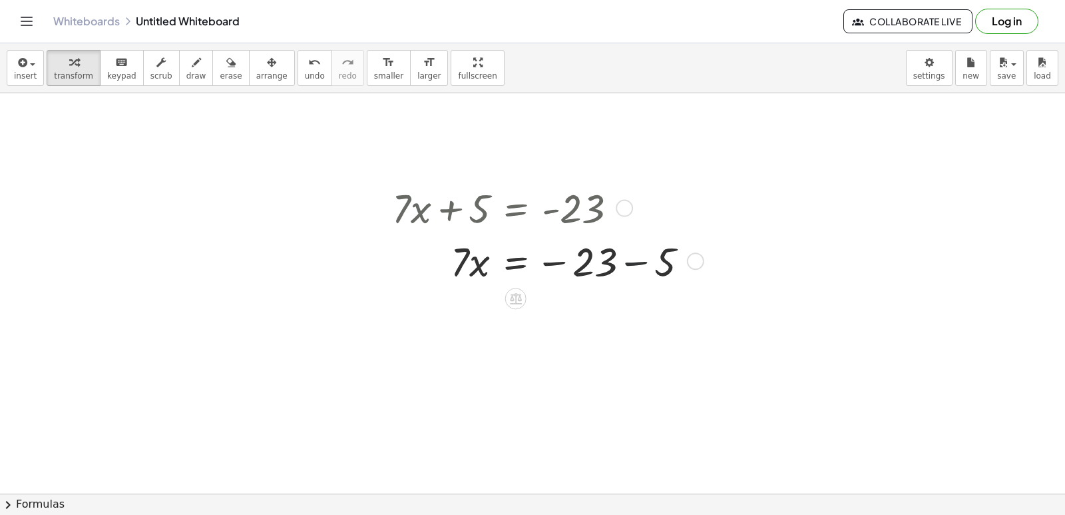
click at [630, 262] on div at bounding box center [545, 260] width 320 height 53
click at [572, 342] on div "+ · 7 · x + 5 = - 23 · 7 · x = − 23 − 5 · 7 · x = - 28" at bounding box center [543, 260] width 343 height 166
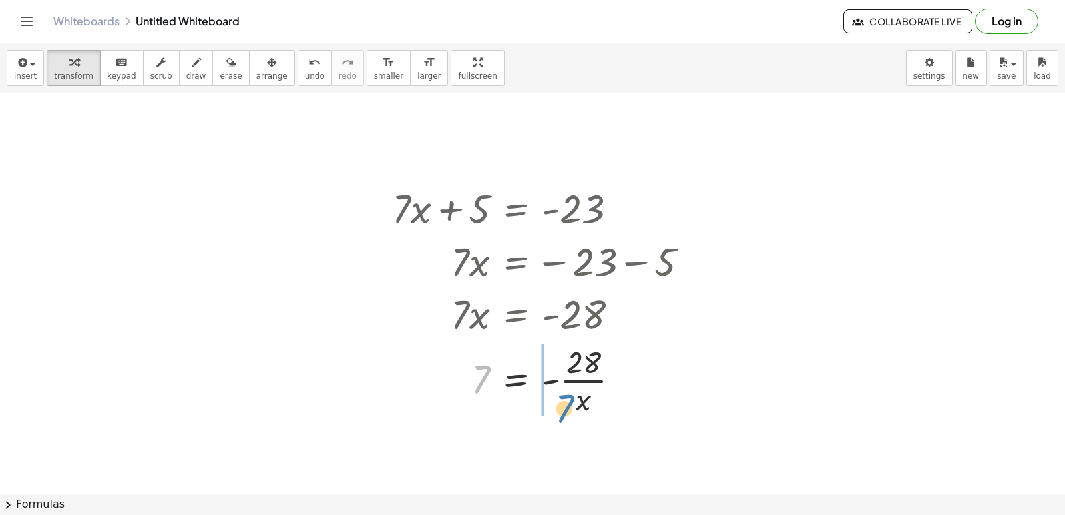
drag, startPoint x: 486, startPoint y: 385, endPoint x: 577, endPoint y: 407, distance: 94.0
click at [577, 407] on div at bounding box center [545, 378] width 320 height 79
click at [305, 77] on span "undo" at bounding box center [315, 75] width 20 height 9
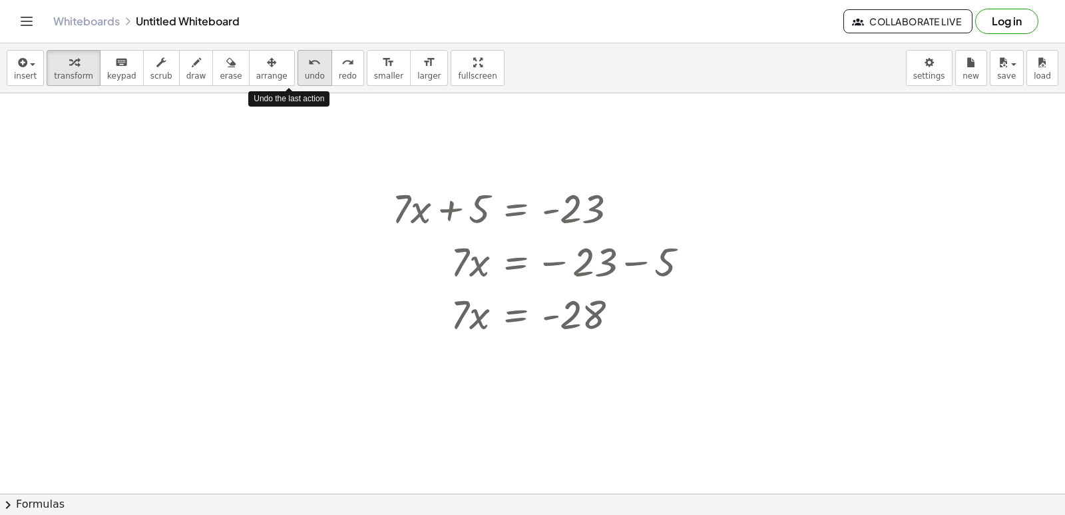
click at [305, 77] on span "undo" at bounding box center [315, 75] width 20 height 9
drag, startPoint x: 457, startPoint y: 326, endPoint x: 612, endPoint y: 397, distance: 171.6
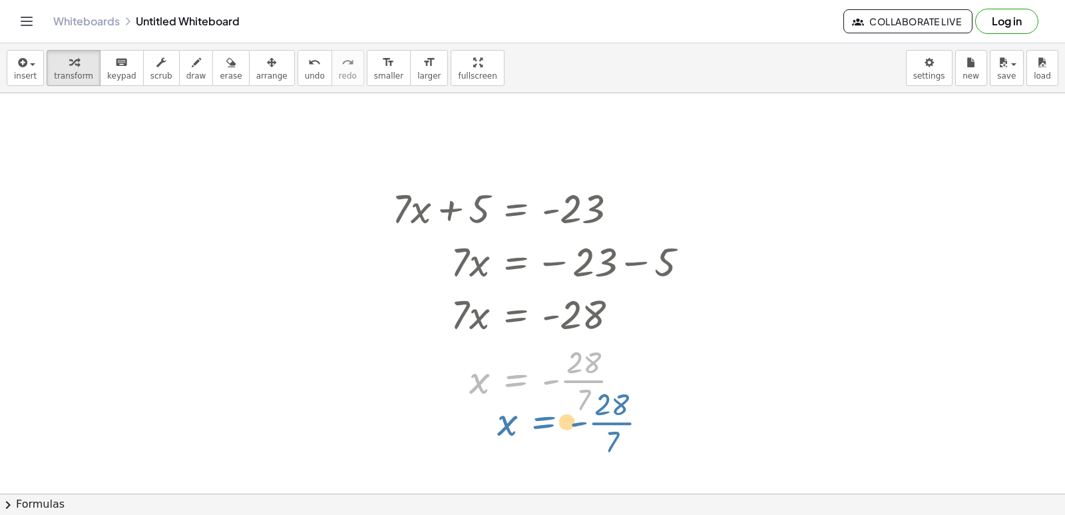
drag, startPoint x: 519, startPoint y: 375, endPoint x: 547, endPoint y: 415, distance: 48.4
click at [548, 418] on div "+ · 7 · x + 5 = - 23 · 7 · x = − 23 − 5 · 7 · x = - 28 x = - · 28 · 7 · 7 x = -…" at bounding box center [543, 299] width 343 height 244
drag, startPoint x: 722, startPoint y: 395, endPoint x: 646, endPoint y: 415, distance: 79.1
click at [510, 377] on div at bounding box center [545, 378] width 320 height 79
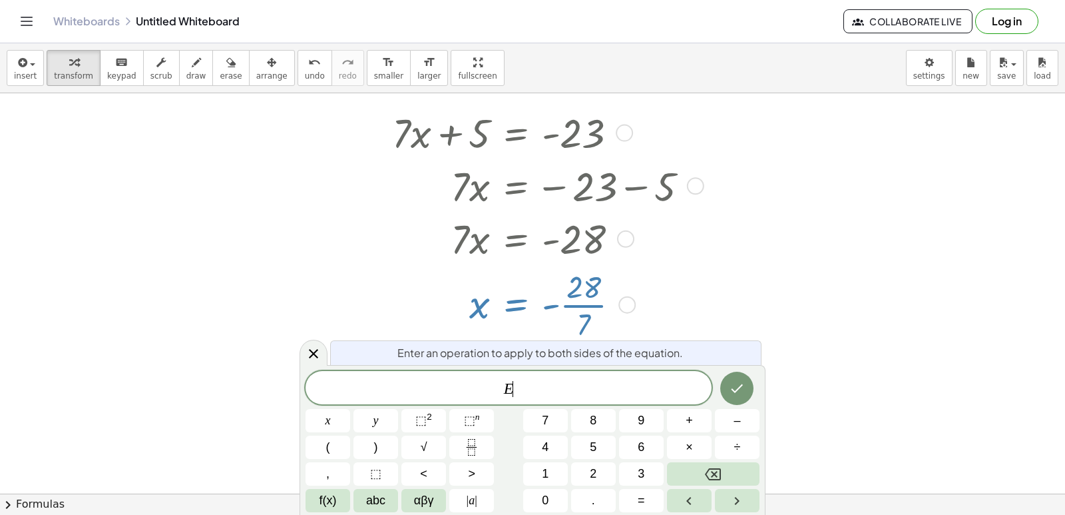
scroll to position [7109, 0]
click at [303, 344] on div at bounding box center [314, 352] width 28 height 26
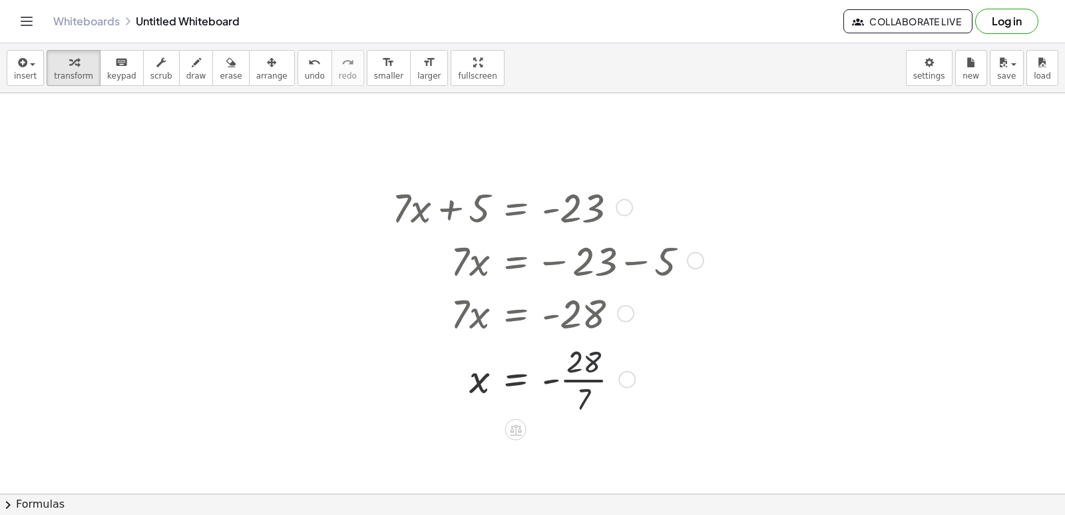
scroll to position [7032, 0]
click at [574, 377] on div at bounding box center [545, 378] width 320 height 79
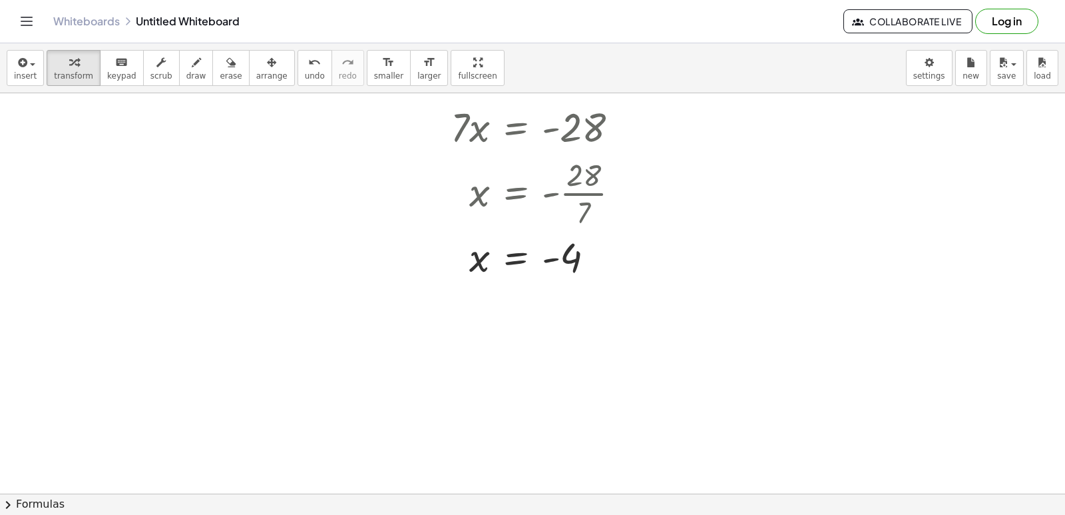
scroll to position [7246, 0]
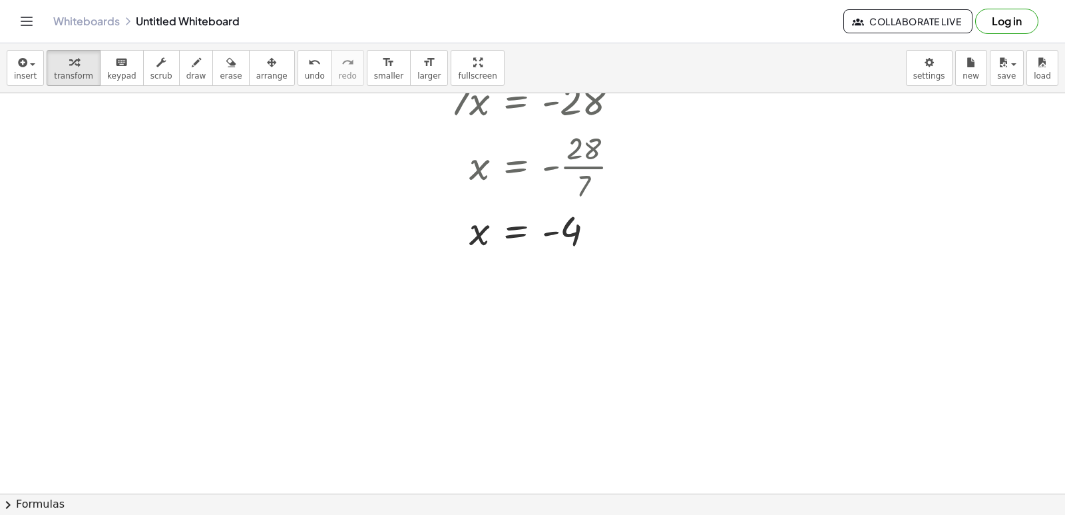
drag, startPoint x: 488, startPoint y: 282, endPoint x: 532, endPoint y: 339, distance: 72.2
drag, startPoint x: 532, startPoint y: 339, endPoint x: 545, endPoint y: 361, distance: 26.3
drag, startPoint x: 545, startPoint y: 361, endPoint x: 565, endPoint y: 353, distance: 21.3
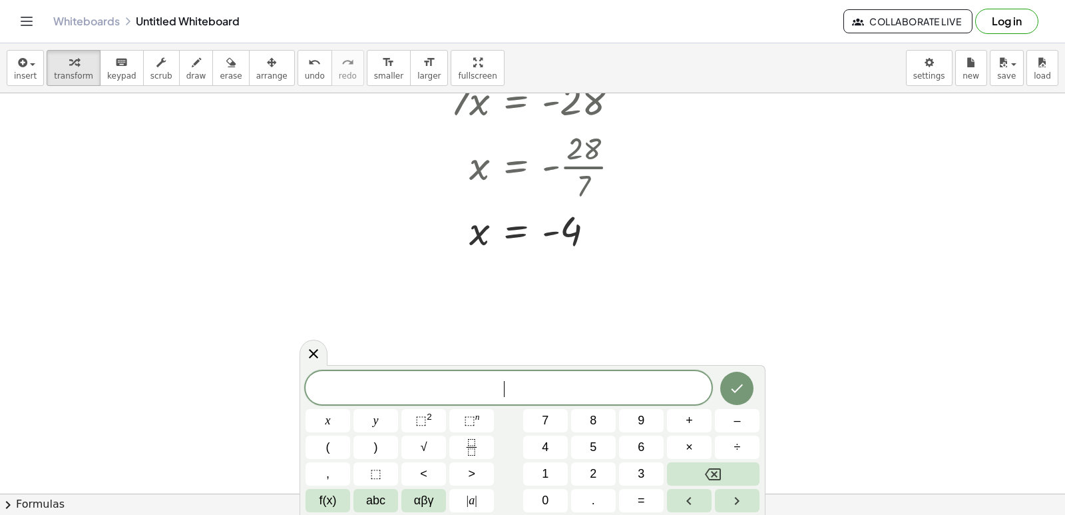
drag, startPoint x: 565, startPoint y: 353, endPoint x: 602, endPoint y: 360, distance: 37.2
click at [586, 440] on div "​ x y ⬚ 2 ⬚ n 7 8 9 + – ( ) √ 4 5 6 × ÷ , ⬚ < > 1 2 3 f(x) abc αβγ | a | 0 . =" at bounding box center [533, 441] width 454 height 141
click at [590, 440] on span "5" at bounding box center [593, 447] width 7 height 18
click at [372, 421] on button "y" at bounding box center [375, 420] width 45 height 23
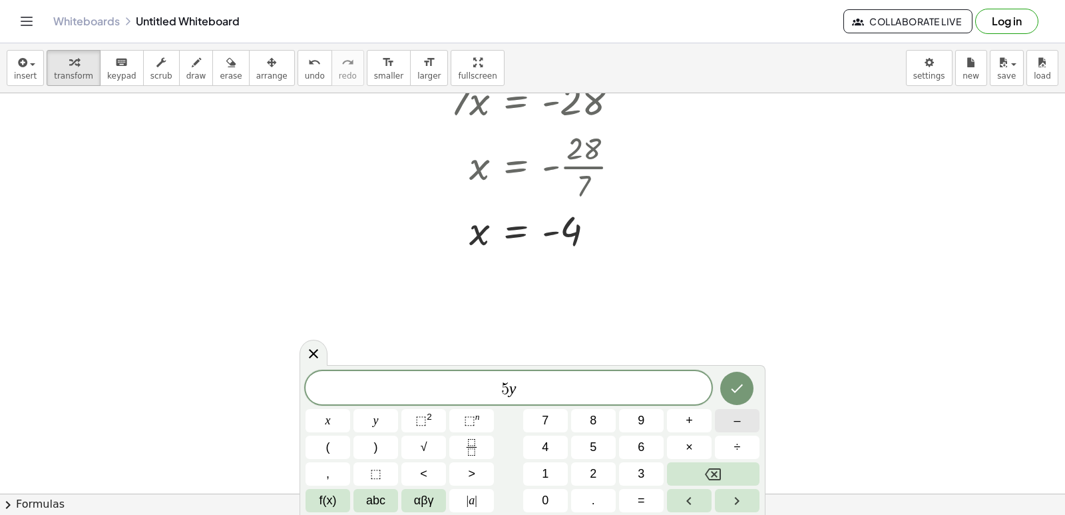
click at [735, 419] on span "–" at bounding box center [737, 420] width 7 height 18
click at [544, 467] on span "1" at bounding box center [545, 474] width 7 height 18
click at [544, 456] on button "4" at bounding box center [545, 446] width 45 height 23
click at [631, 500] on button "=" at bounding box center [641, 500] width 45 height 23
click at [637, 447] on button "6" at bounding box center [641, 446] width 45 height 23
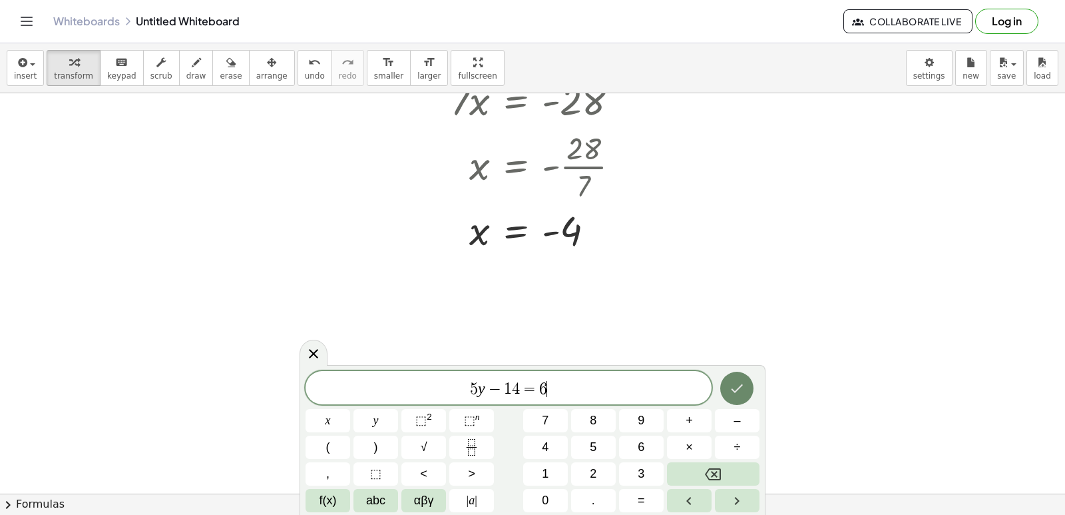
click at [738, 383] on icon "Done" at bounding box center [737, 388] width 16 height 16
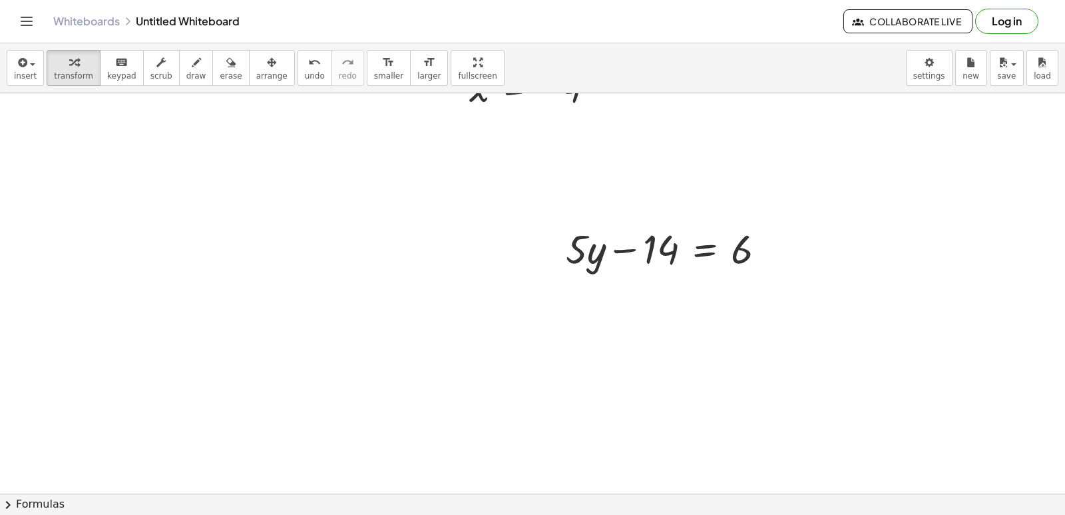
scroll to position [7406, 0]
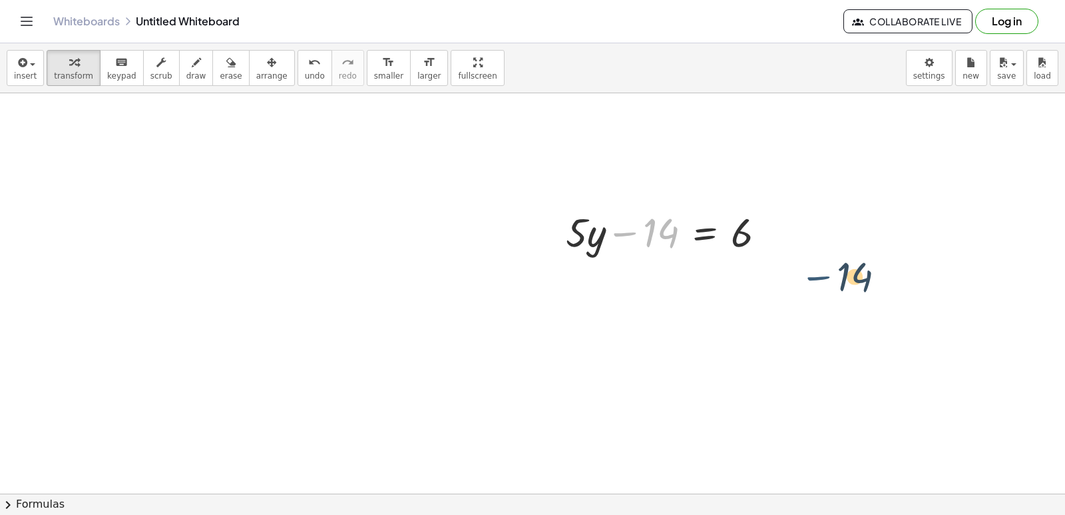
drag, startPoint x: 622, startPoint y: 236, endPoint x: 811, endPoint y: 264, distance: 191.8
drag, startPoint x: 620, startPoint y: 232, endPoint x: 762, endPoint y: 232, distance: 141.1
click at [763, 232] on div at bounding box center [671, 230] width 224 height 53
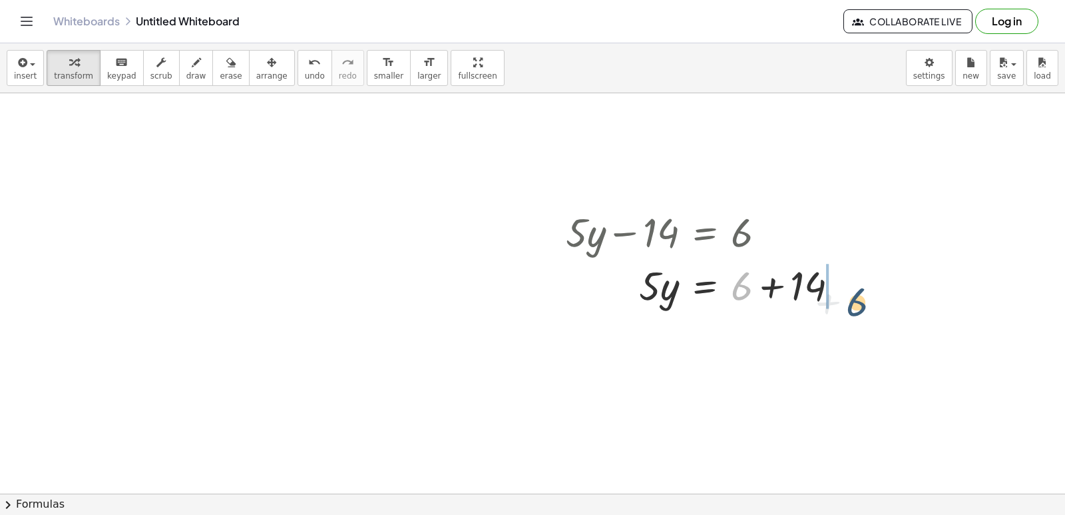
drag, startPoint x: 742, startPoint y: 295, endPoint x: 862, endPoint y: 310, distance: 120.7
click at [861, 310] on div "+ · 5 · y − 14 = 6 + 6 · 5 · y 14 = 6 + +" at bounding box center [706, 257] width 320 height 113
click at [308, 65] on icon "undo" at bounding box center [314, 63] width 13 height 16
click at [770, 295] on div at bounding box center [707, 284] width 297 height 53
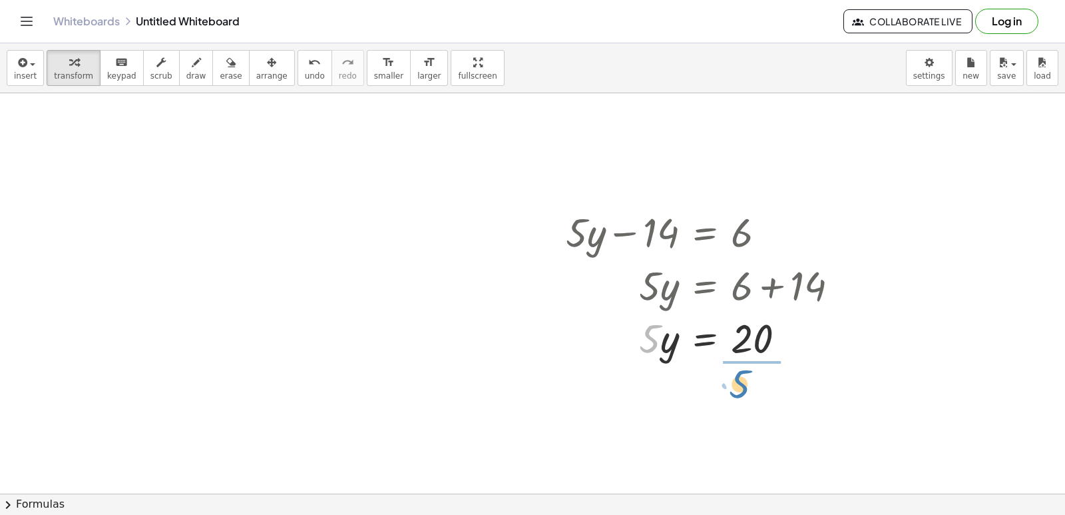
drag, startPoint x: 650, startPoint y: 334, endPoint x: 755, endPoint y: 376, distance: 113.5
click at [748, 410] on div at bounding box center [707, 402] width 297 height 79
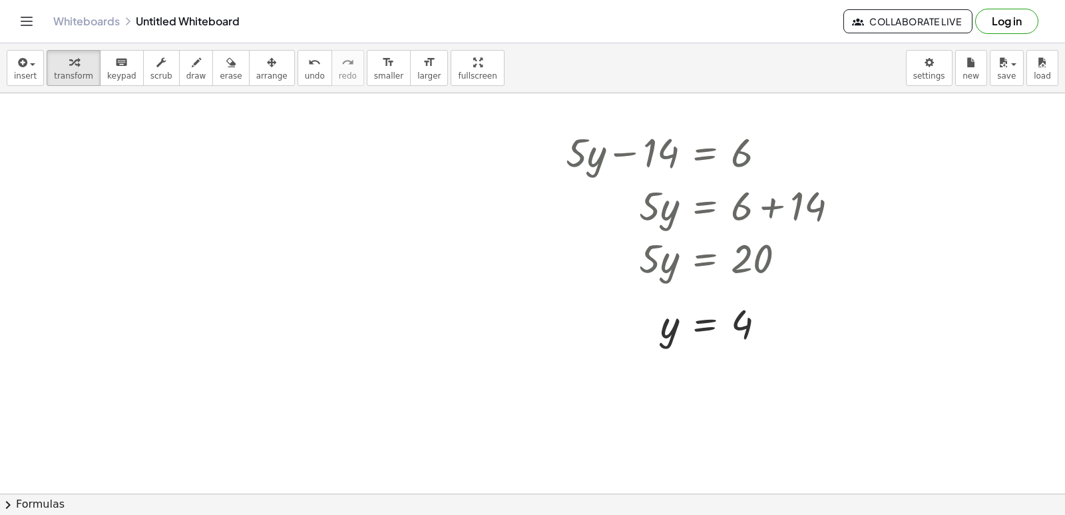
scroll to position [7512, 0]
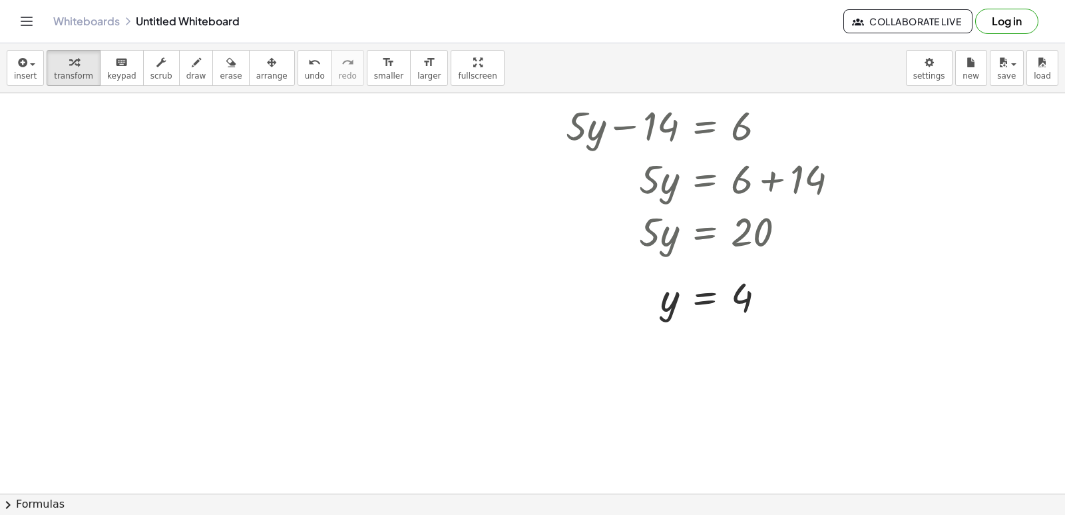
drag, startPoint x: 601, startPoint y: 383, endPoint x: 608, endPoint y: 388, distance: 8.5
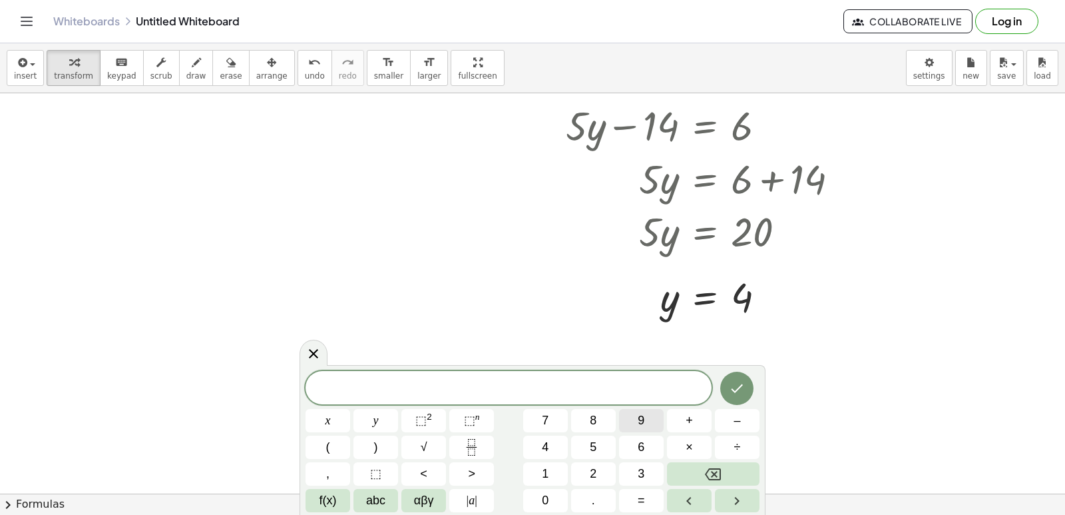
click at [626, 413] on button "9" at bounding box center [641, 420] width 45 height 23
click at [318, 420] on button "x" at bounding box center [328, 420] width 45 height 23
click at [732, 421] on button "–" at bounding box center [737, 420] width 45 height 23
click at [599, 475] on button "2" at bounding box center [593, 473] width 45 height 23
drag, startPoint x: 548, startPoint y: 514, endPoint x: 555, endPoint y: 494, distance: 21.3
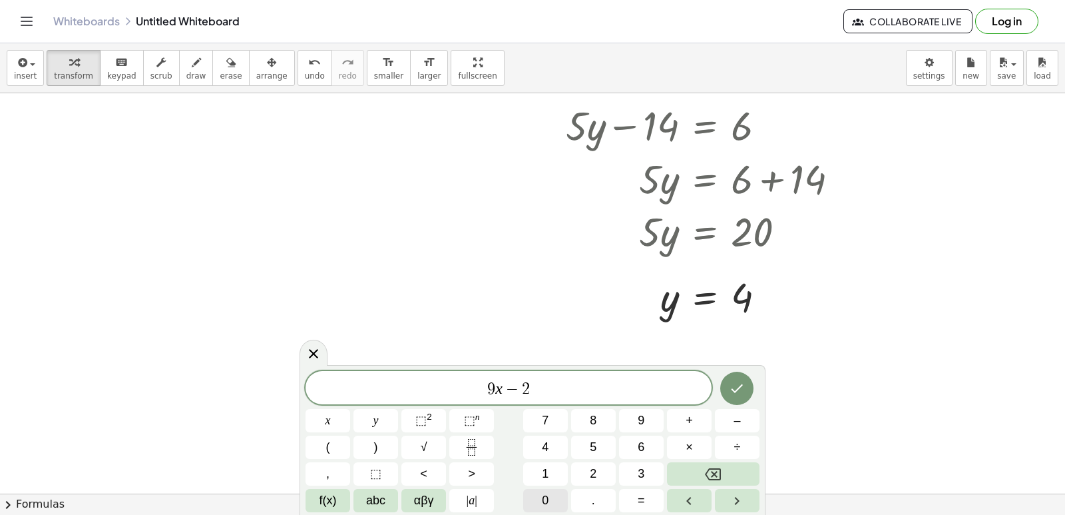
click at [555, 494] on div "9 x − 2 x y ⬚ 2 ⬚ n 7 8 9 + – ( ) √ 4 5 6 × ÷ , ⬚ < > 1 2 3 f(x) abc αβγ | a | …" at bounding box center [533, 440] width 466 height 150
click at [555, 497] on button "0" at bounding box center [545, 500] width 45 height 23
click at [642, 497] on span "=" at bounding box center [641, 500] width 7 height 18
click at [567, 472] on button "1" at bounding box center [545, 473] width 45 height 23
click at [638, 437] on button "6" at bounding box center [641, 446] width 45 height 23
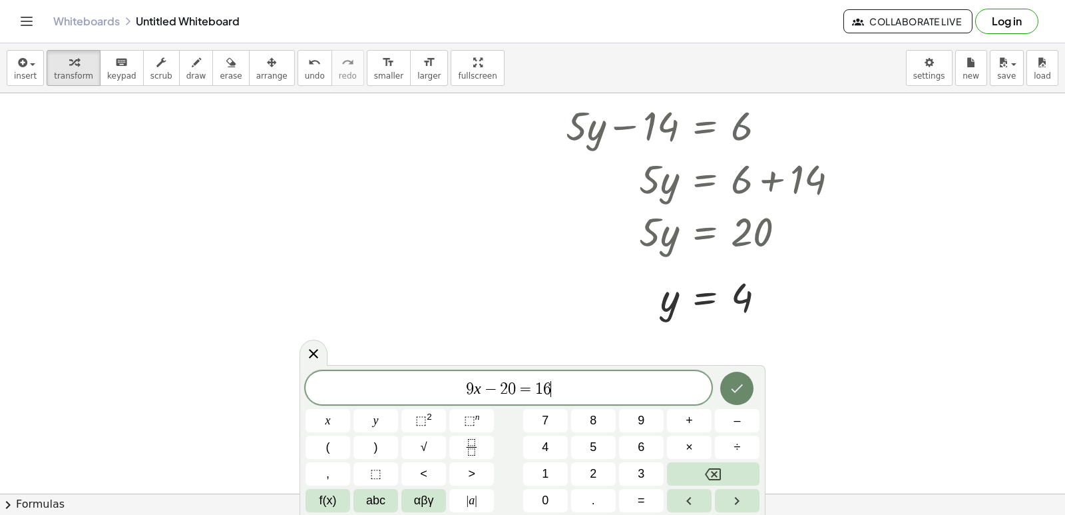
click at [730, 389] on icon "Done" at bounding box center [737, 388] width 16 height 16
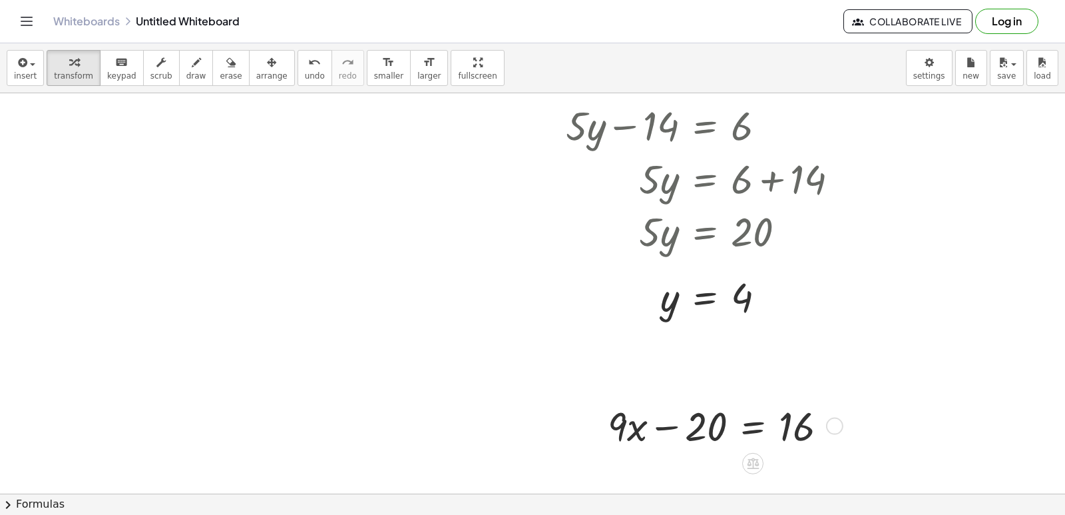
drag, startPoint x: 666, startPoint y: 431, endPoint x: 715, endPoint y: 425, distance: 49.0
drag, startPoint x: 715, startPoint y: 425, endPoint x: 858, endPoint y: 411, distance: 143.7
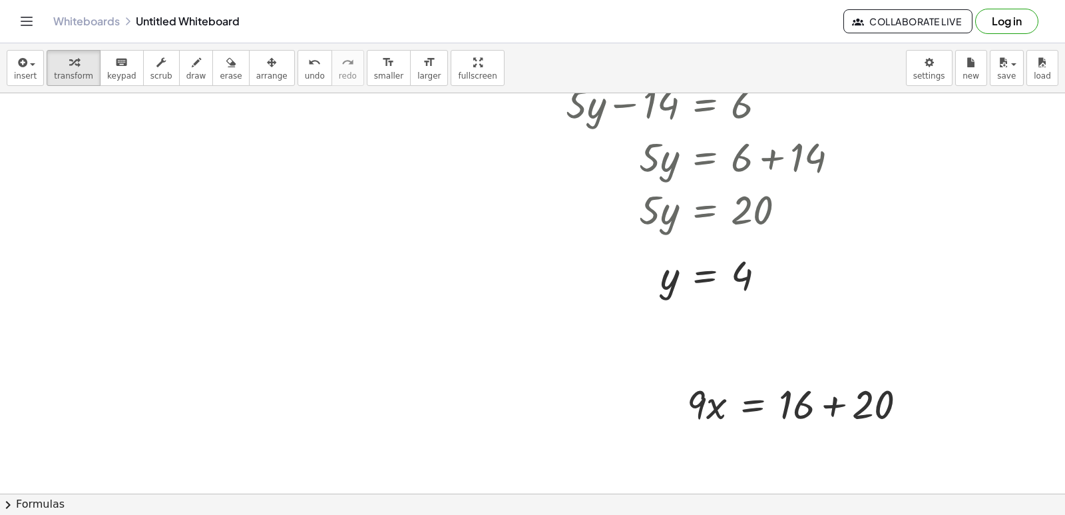
scroll to position [7539, 0]
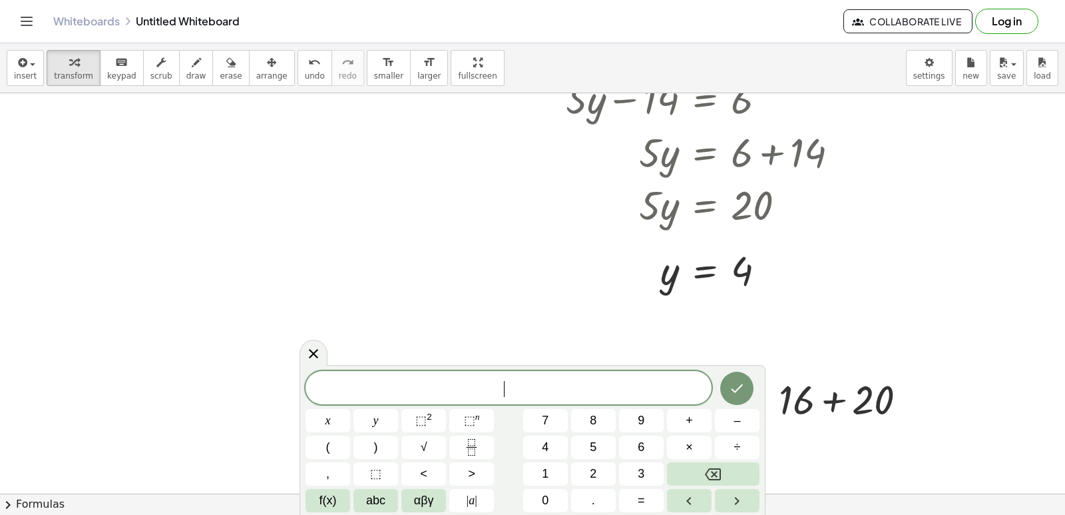
click at [308, 353] on icon at bounding box center [314, 353] width 16 height 16
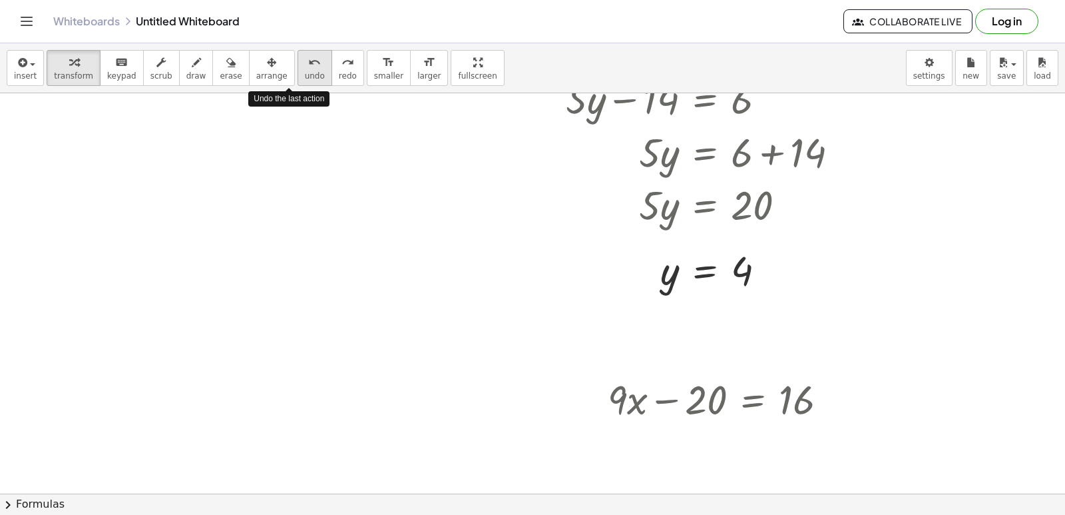
click at [305, 80] on span "undo" at bounding box center [315, 75] width 20 height 9
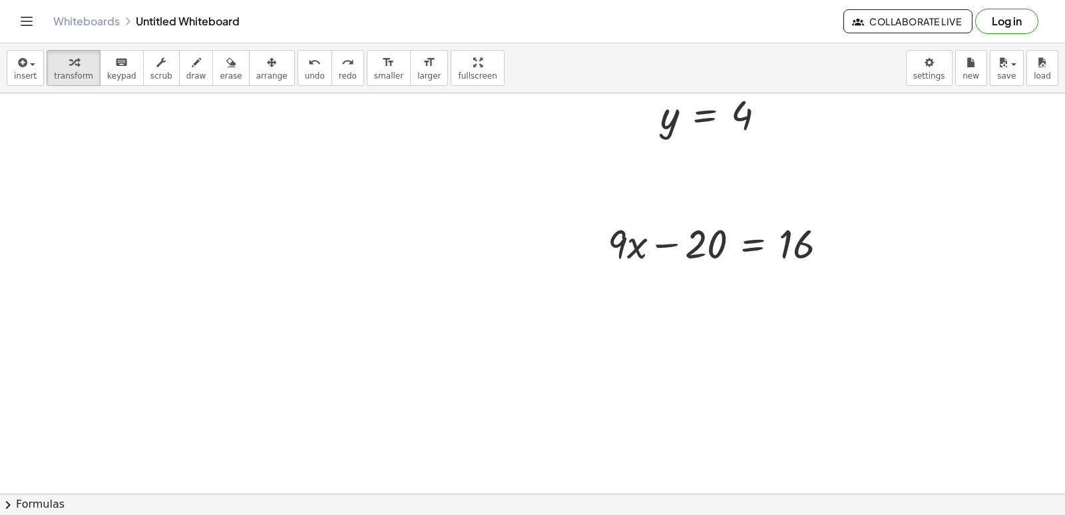
scroll to position [7708, 0]
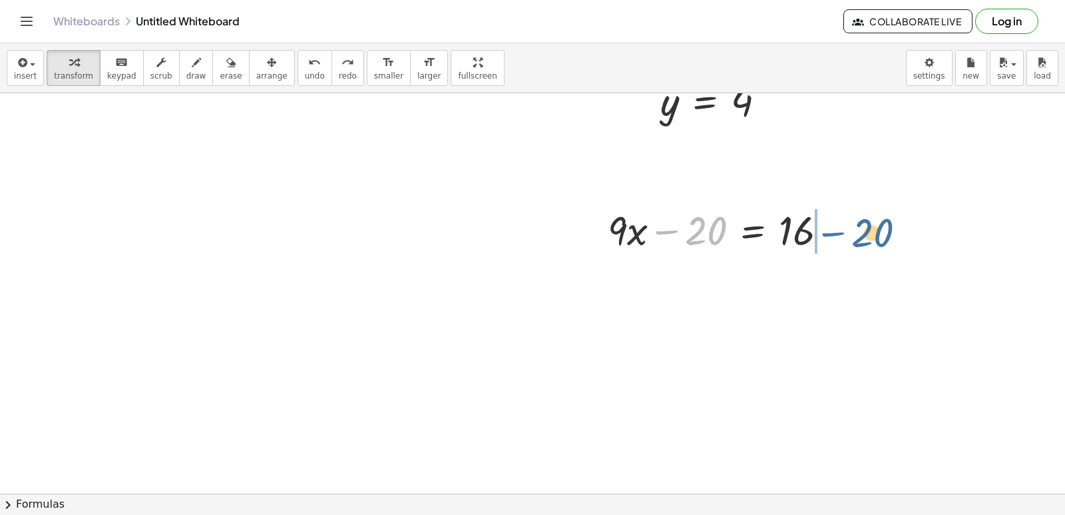
drag, startPoint x: 669, startPoint y: 236, endPoint x: 841, endPoint y: 231, distance: 172.5
click at [841, 231] on div at bounding box center [723, 228] width 244 height 53
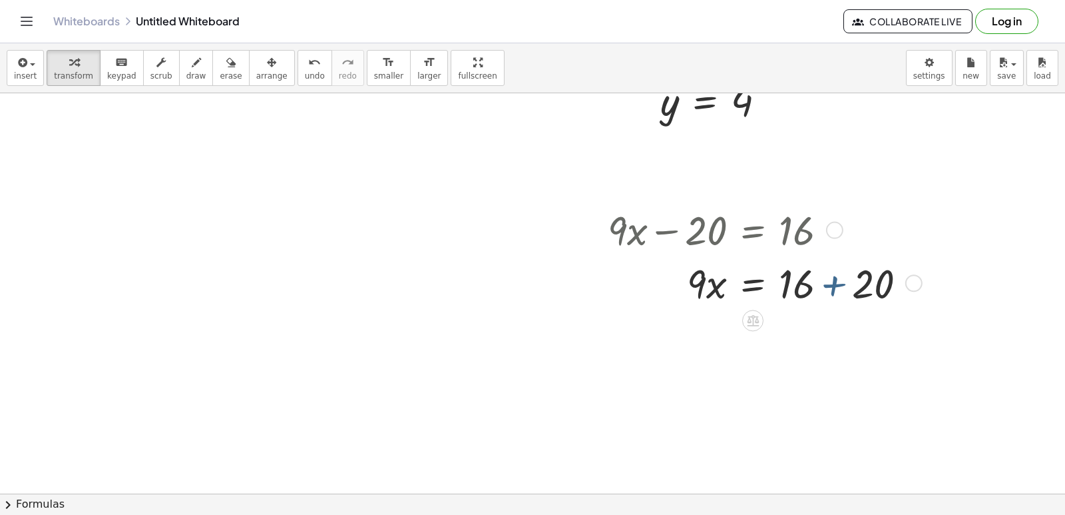
click at [831, 288] on div at bounding box center [762, 282] width 323 height 53
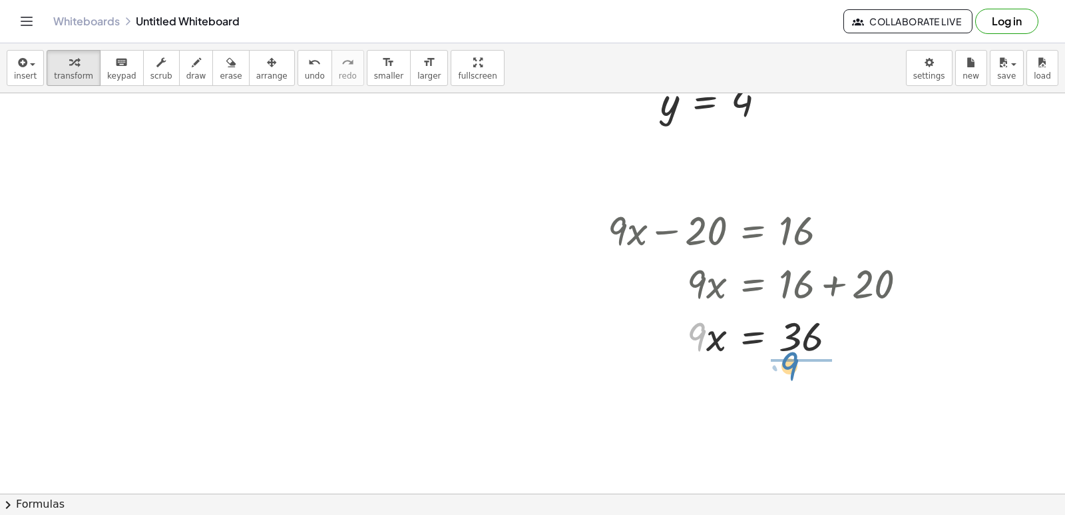
drag, startPoint x: 701, startPoint y: 336, endPoint x: 799, endPoint y: 383, distance: 109.3
click at [752, 409] on div at bounding box center [762, 400] width 323 height 79
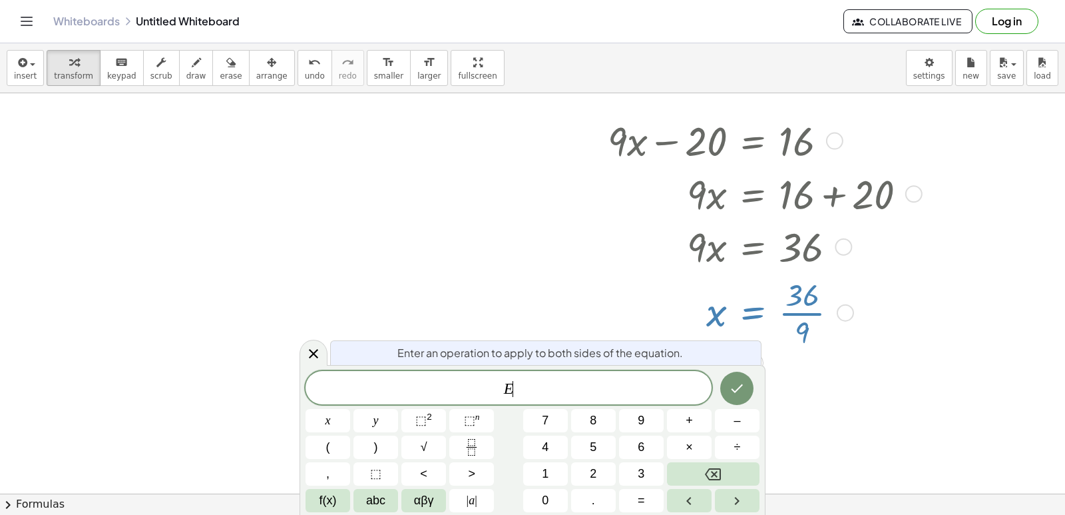
scroll to position [7807, 0]
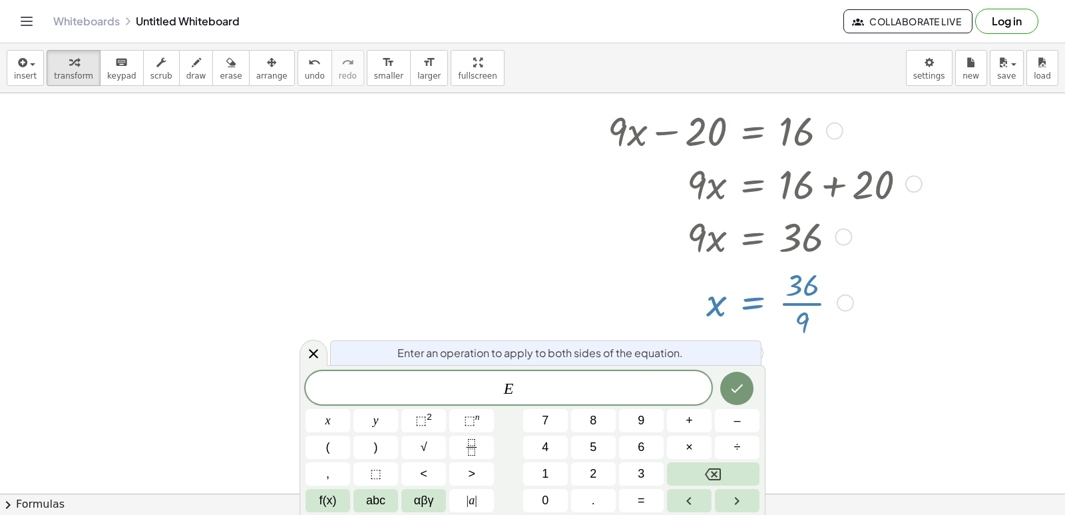
drag, startPoint x: 308, startPoint y: 355, endPoint x: 357, endPoint y: 343, distance: 51.3
click at [312, 354] on icon at bounding box center [314, 353] width 16 height 16
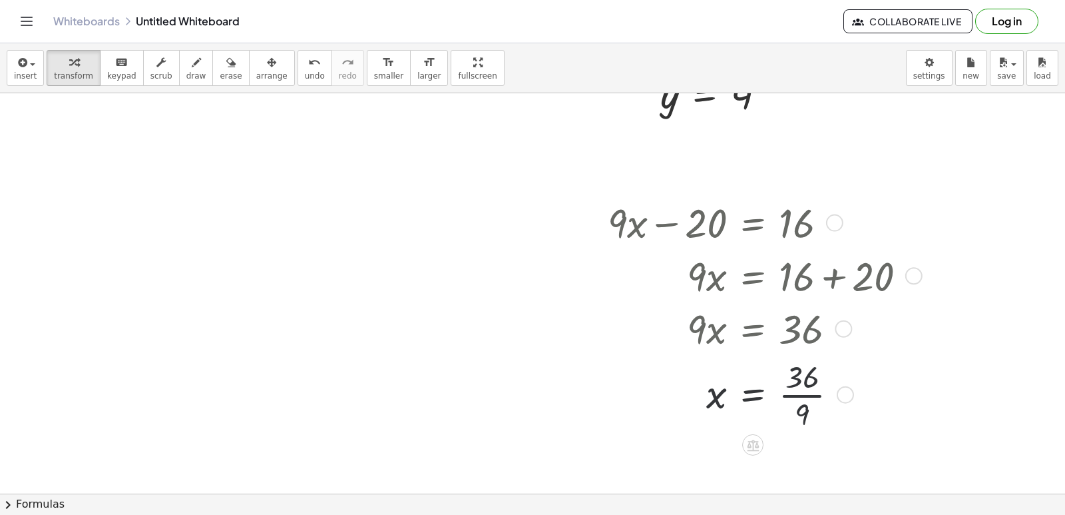
scroll to position [7708, 0]
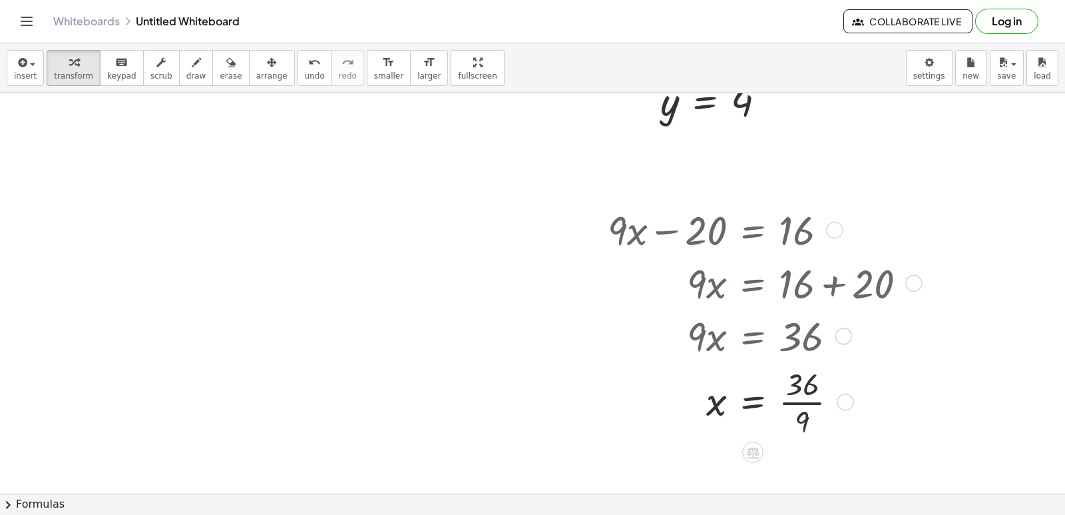
click at [786, 401] on div at bounding box center [762, 400] width 323 height 79
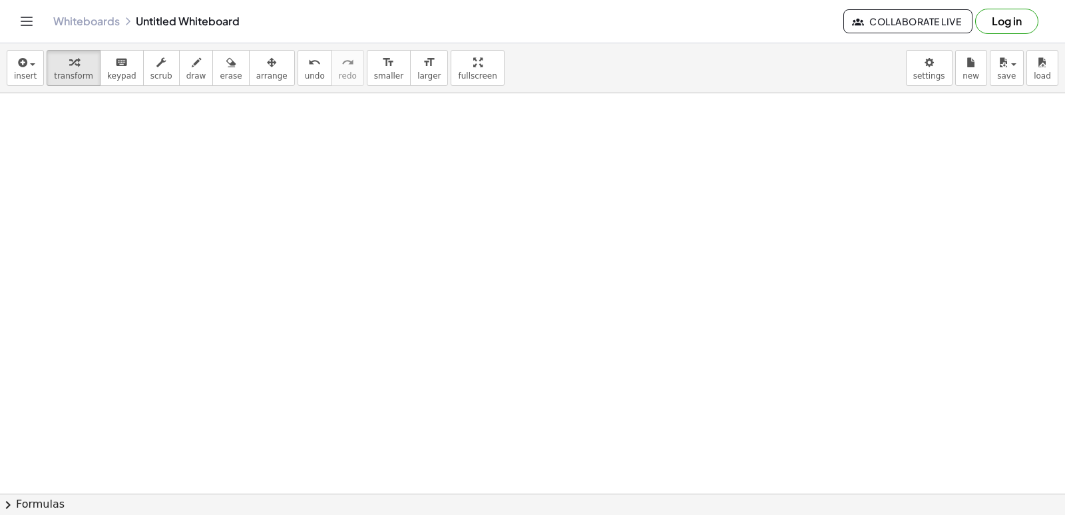
scroll to position [8143, 0]
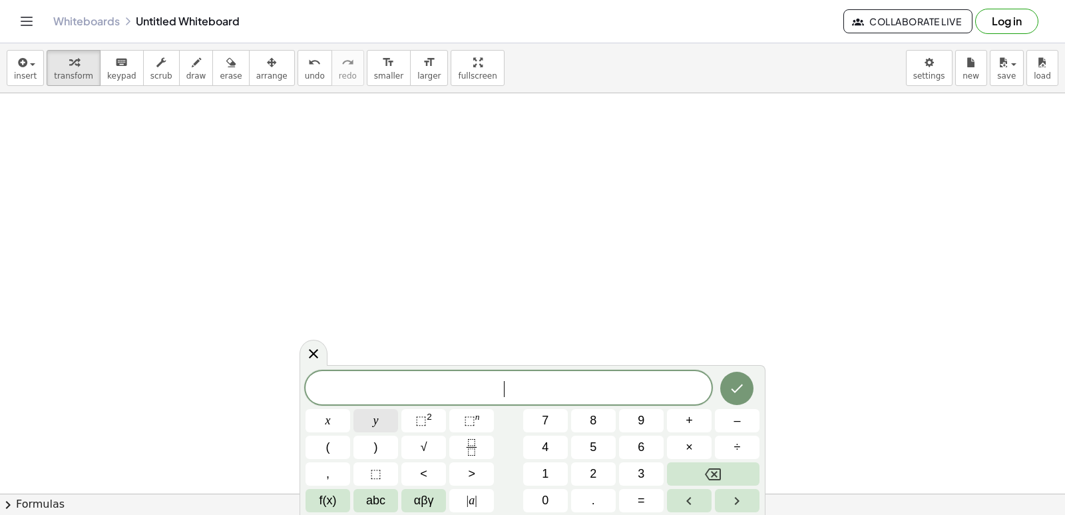
click at [361, 423] on button "y" at bounding box center [375, 420] width 45 height 23
click at [758, 420] on button "–" at bounding box center [737, 420] width 45 height 23
click at [578, 475] on button "2" at bounding box center [593, 473] width 45 height 23
click at [320, 410] on button "x" at bounding box center [328, 420] width 45 height 23
click at [650, 497] on button "=" at bounding box center [641, 500] width 45 height 23
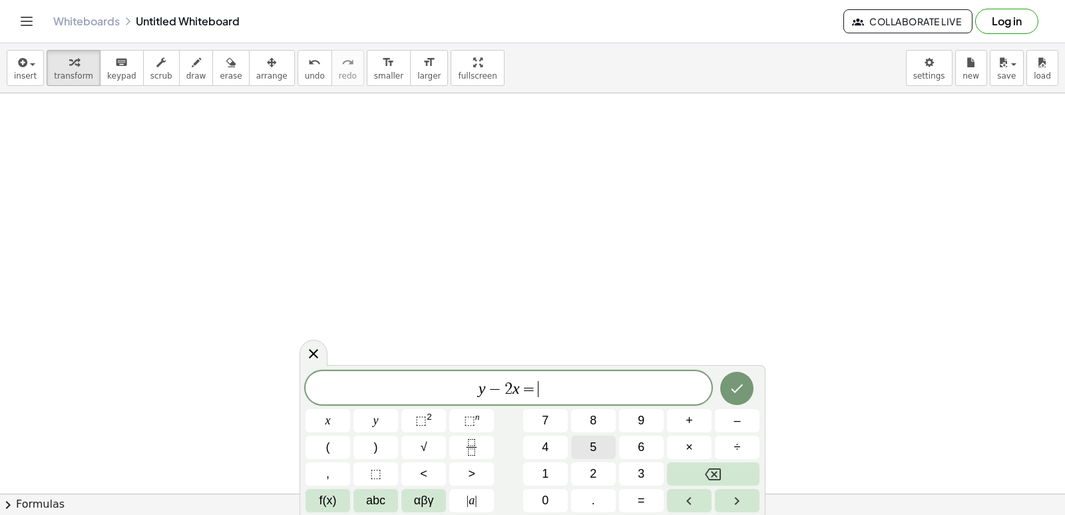
click at [596, 450] on span "5" at bounding box center [593, 447] width 7 height 18
click at [743, 383] on icon "Done" at bounding box center [737, 388] width 16 height 16
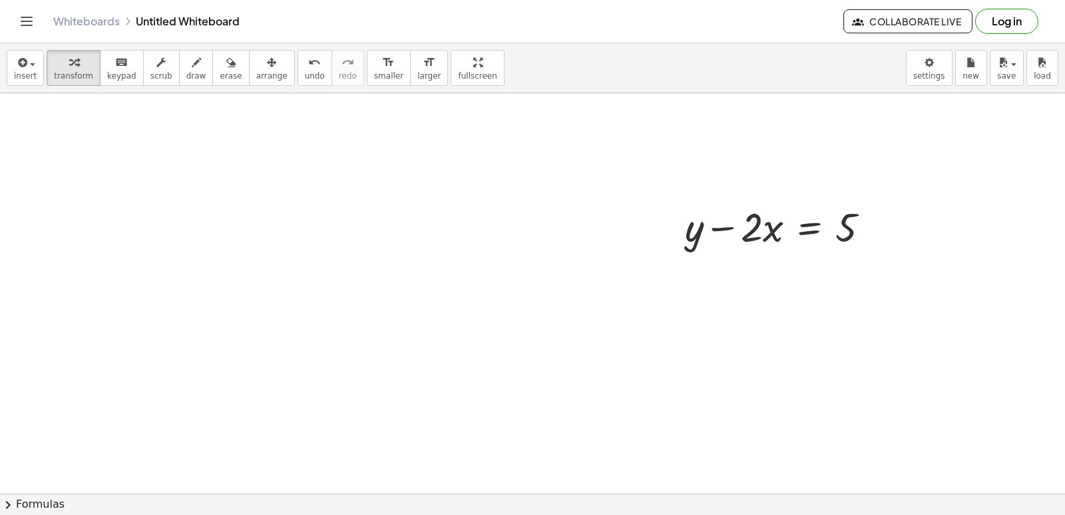
scroll to position [8356, 0]
drag, startPoint x: 728, startPoint y: 210, endPoint x: 903, endPoint y: 160, distance: 181.4
drag, startPoint x: 723, startPoint y: 218, endPoint x: 892, endPoint y: 219, distance: 169.1
click at [892, 219] on div "− · 2 · x + y − · 2 · x = 5" at bounding box center [780, 211] width 231 height 60
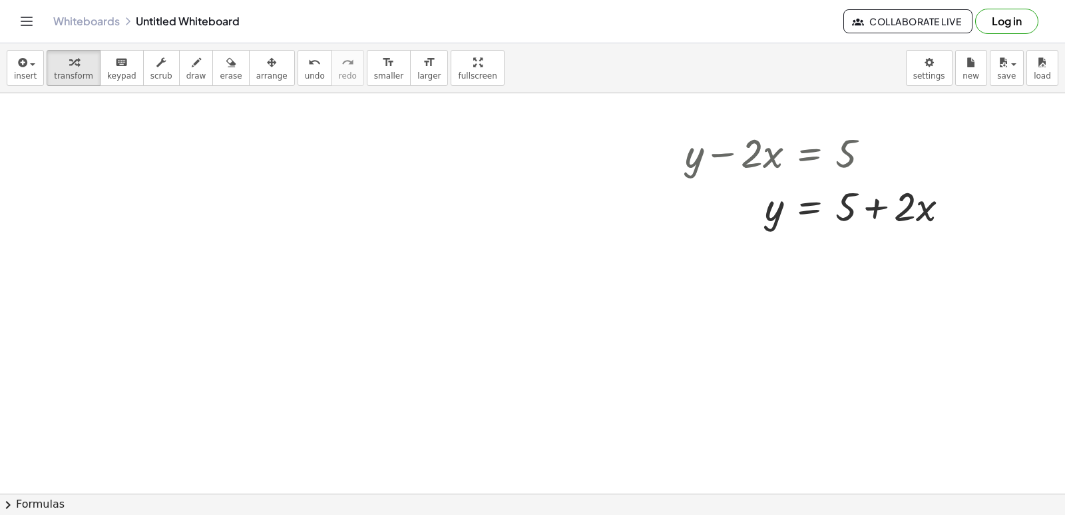
scroll to position [8428, 0]
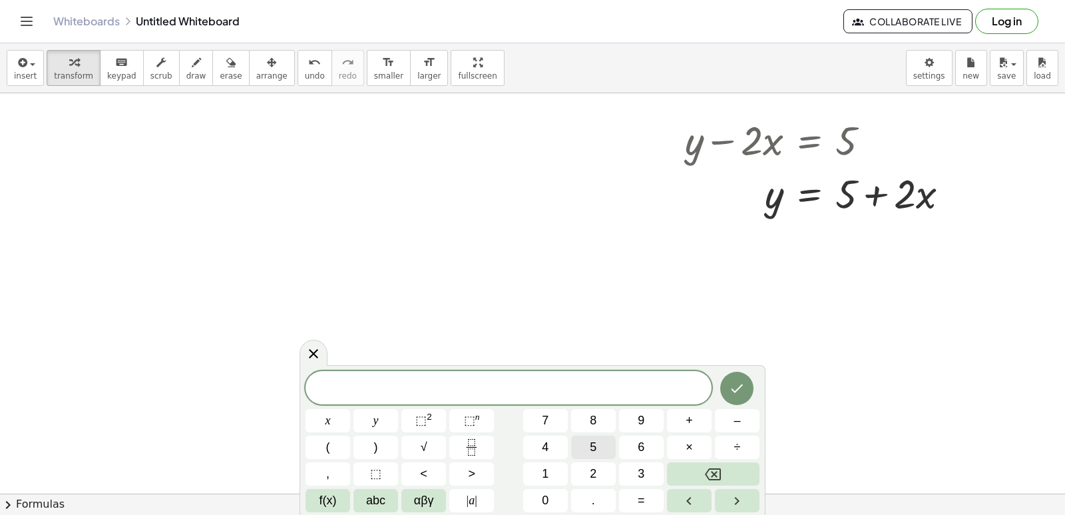
click at [603, 445] on button "5" at bounding box center [593, 446] width 45 height 23
click at [369, 417] on button "y" at bounding box center [375, 420] width 45 height 23
click at [696, 420] on button "+" at bounding box center [689, 420] width 45 height 23
click at [332, 416] on button "x" at bounding box center [328, 420] width 45 height 23
click at [655, 496] on button "=" at bounding box center [641, 500] width 45 height 23
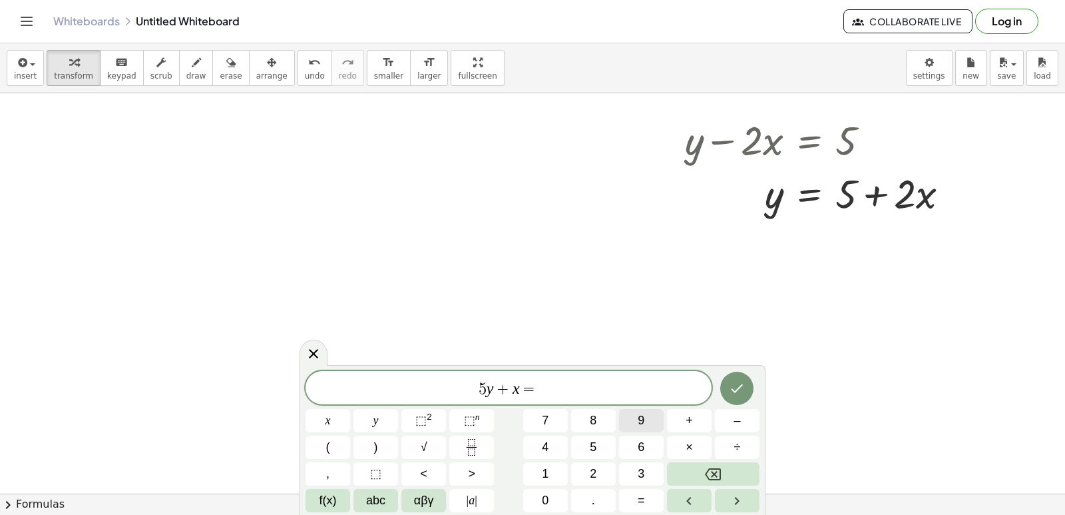
click at [646, 415] on button "9" at bounding box center [641, 420] width 45 height 23
click at [736, 399] on button "Done" at bounding box center [736, 387] width 33 height 33
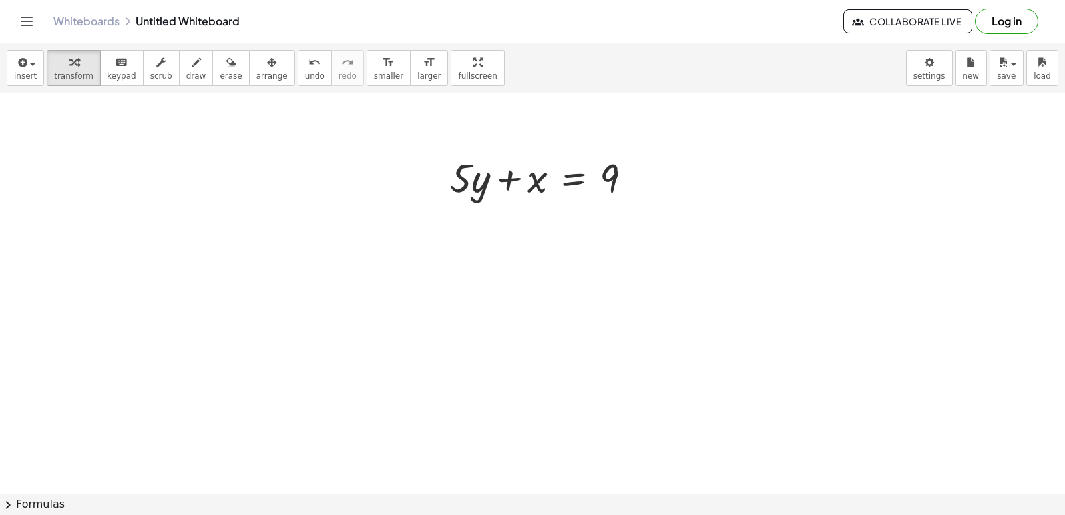
scroll to position [8694, 0]
drag, startPoint x: 456, startPoint y: 164, endPoint x: 547, endPoint y: 162, distance: 91.2
click at [547, 162] on div at bounding box center [546, 159] width 206 height 53
click at [308, 61] on icon "undo" at bounding box center [314, 63] width 13 height 16
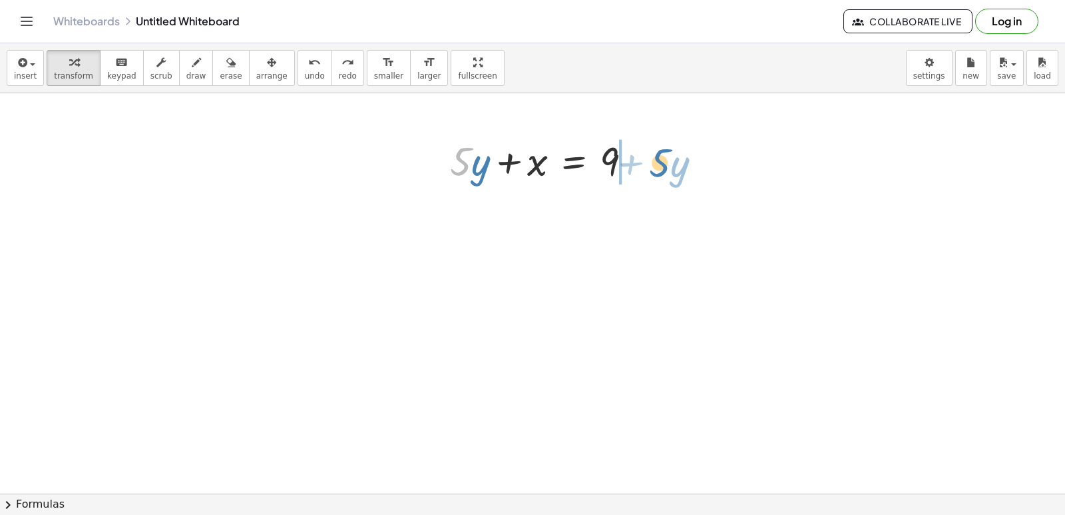
drag, startPoint x: 462, startPoint y: 162, endPoint x: 656, endPoint y: 163, distance: 194.4
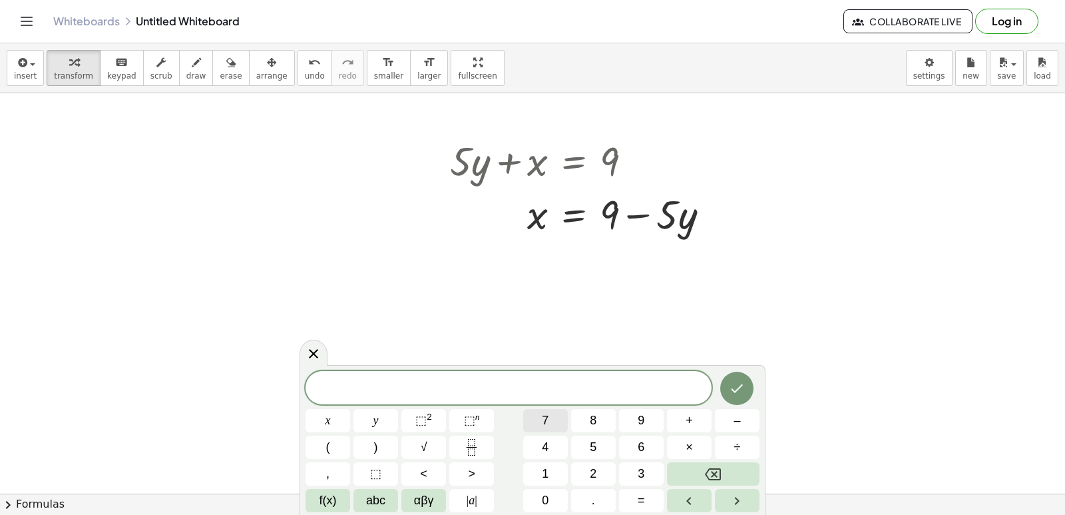
click at [548, 423] on span "7" at bounding box center [545, 420] width 7 height 18
click at [336, 421] on button "x" at bounding box center [328, 420] width 45 height 23
click at [671, 422] on button "+" at bounding box center [689, 420] width 45 height 23
click at [381, 425] on button "y" at bounding box center [375, 420] width 45 height 23
click at [630, 501] on button "=" at bounding box center [641, 500] width 45 height 23
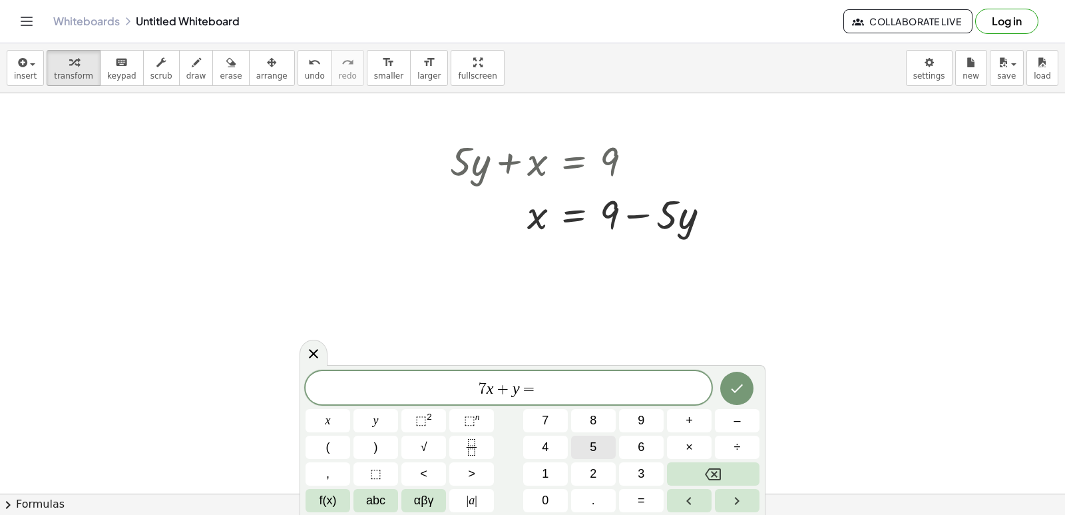
click at [588, 440] on button "5" at bounding box center [593, 446] width 45 height 23
click at [734, 387] on icon "Done" at bounding box center [737, 388] width 16 height 16
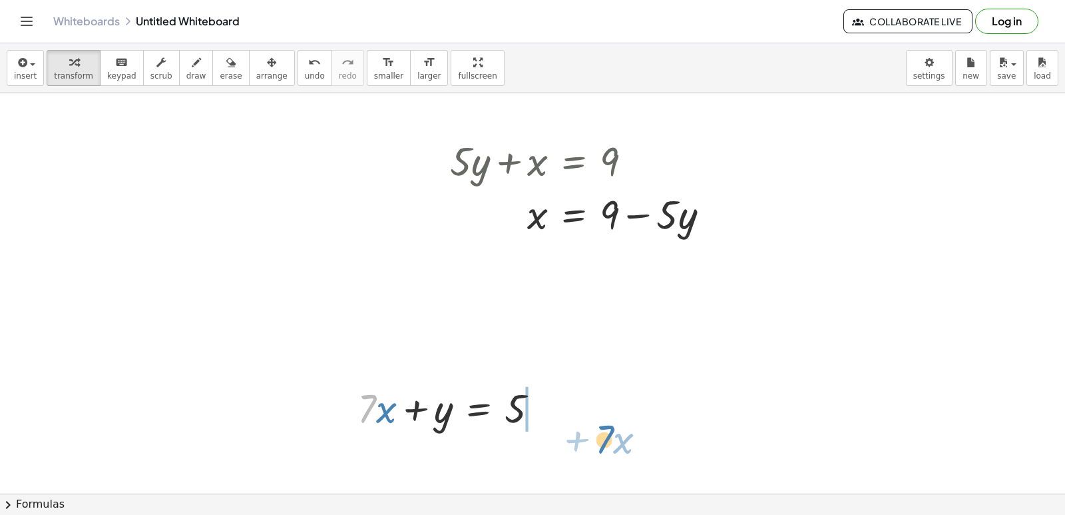
drag, startPoint x: 365, startPoint y: 413, endPoint x: 603, endPoint y: 443, distance: 239.6
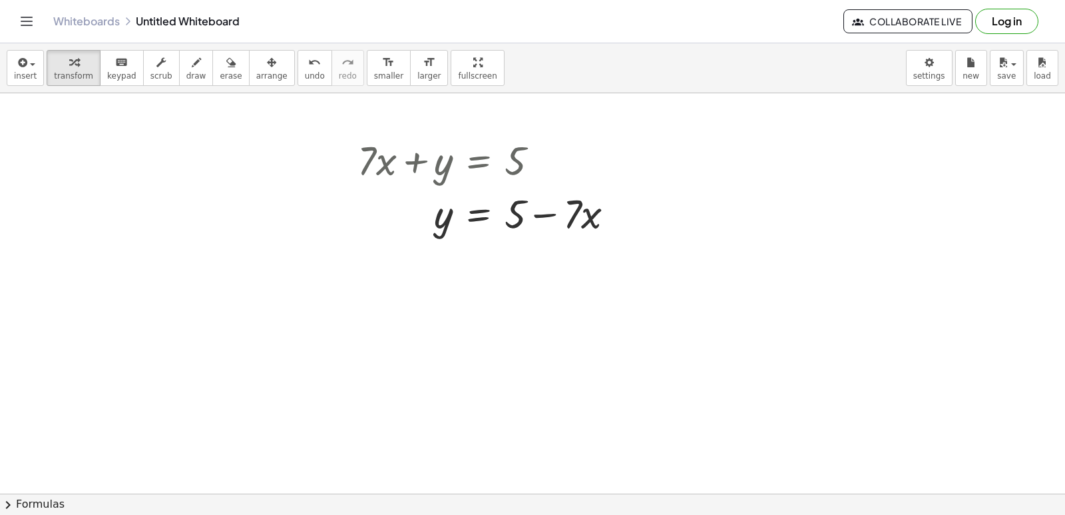
scroll to position [8935, 0]
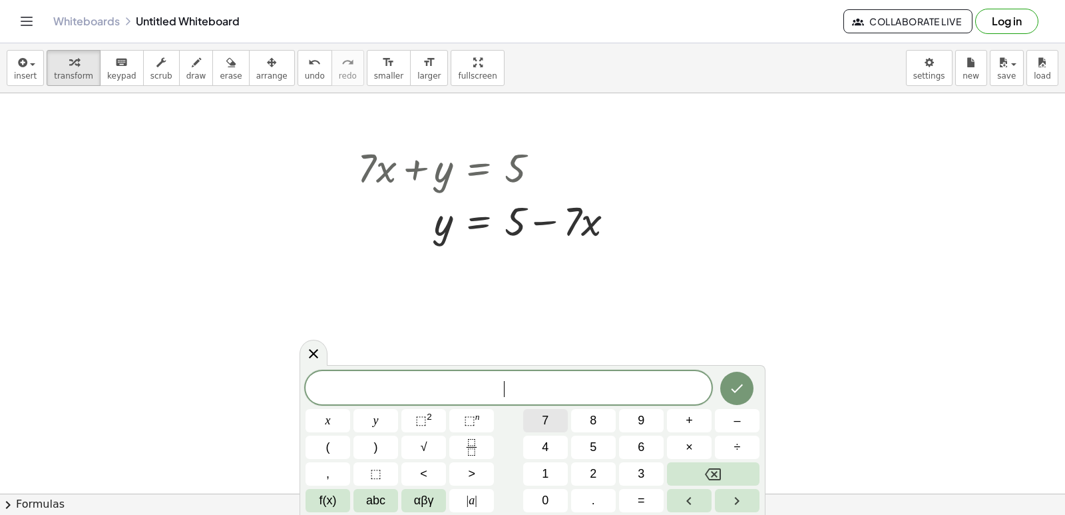
click at [545, 415] on span "7" at bounding box center [545, 420] width 7 height 18
click at [338, 415] on button "x" at bounding box center [328, 420] width 45 height 23
click at [698, 422] on button "+" at bounding box center [689, 420] width 45 height 23
click at [648, 471] on button "3" at bounding box center [641, 473] width 45 height 23
click at [369, 423] on button "y" at bounding box center [375, 420] width 45 height 23
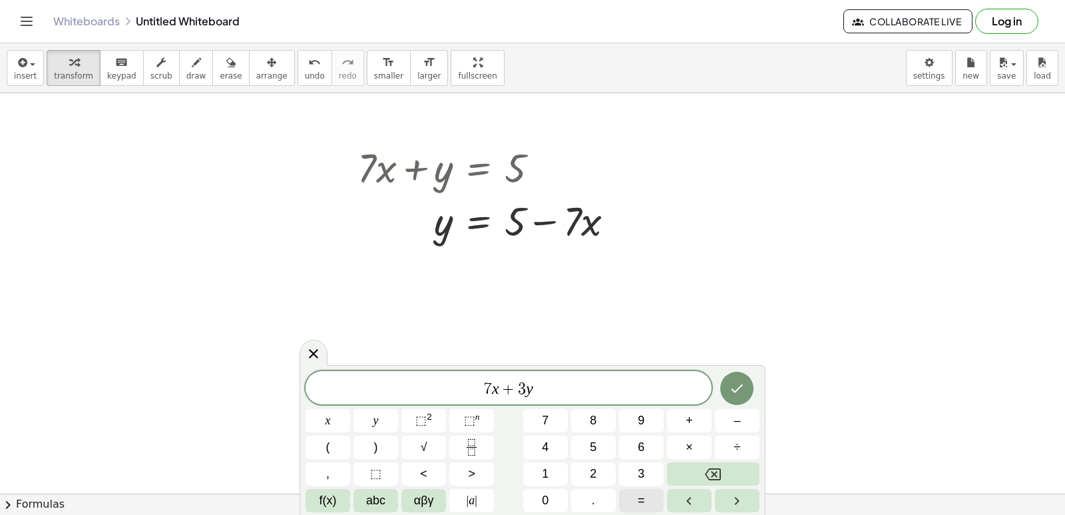
click at [640, 498] on span "=" at bounding box center [641, 500] width 7 height 18
click at [540, 473] on button "1" at bounding box center [545, 473] width 45 height 23
click at [541, 499] on button "0" at bounding box center [545, 500] width 45 height 23
click at [727, 379] on button "Done" at bounding box center [736, 387] width 33 height 33
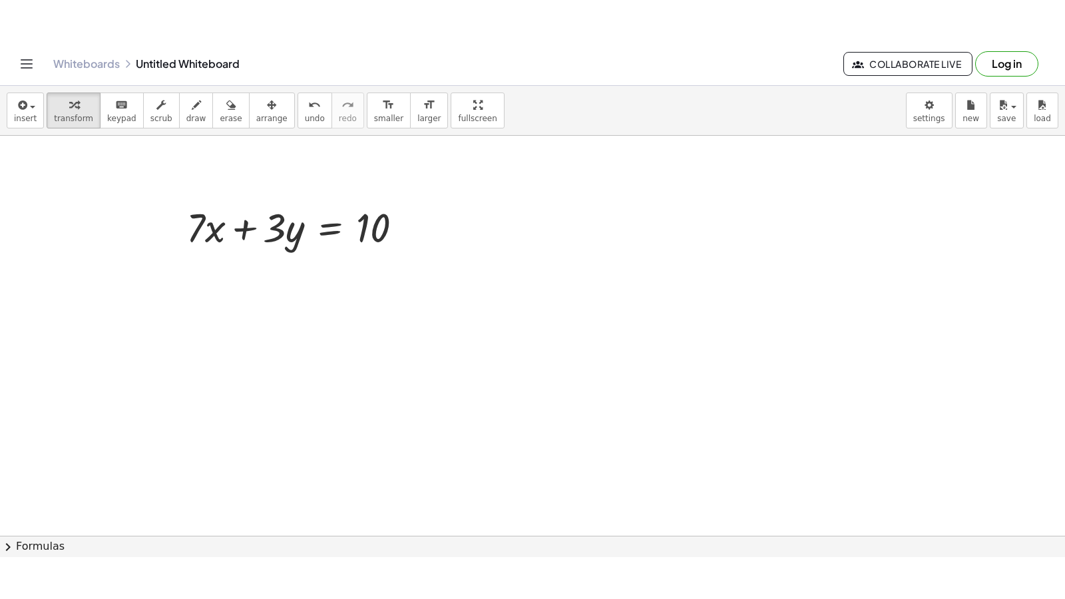
scroll to position [9134, 0]
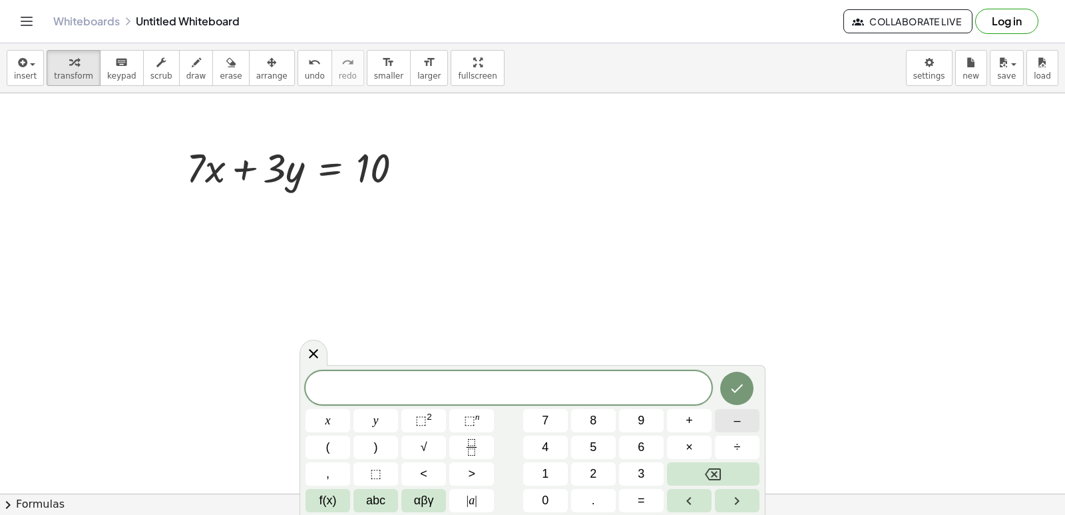
click at [751, 422] on button "–" at bounding box center [737, 420] width 45 height 23
click at [545, 423] on span "7" at bounding box center [545, 420] width 7 height 18
click at [320, 431] on button "x" at bounding box center [328, 420] width 45 height 23
click at [740, 419] on span "–" at bounding box center [737, 420] width 7 height 18
click at [604, 447] on button "5" at bounding box center [593, 446] width 45 height 23
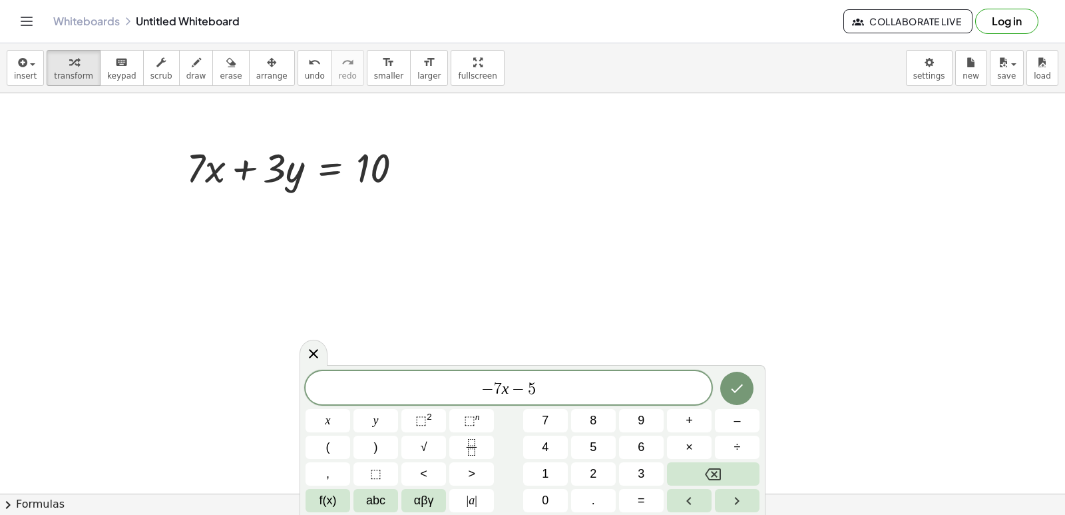
drag, startPoint x: 444, startPoint y: 65, endPoint x: 444, endPoint y: 123, distance: 57.9
click at [444, 123] on div "insert select one: Math Expression Function Text Youtube Video Graphing Geometr…" at bounding box center [532, 278] width 1065 height 471
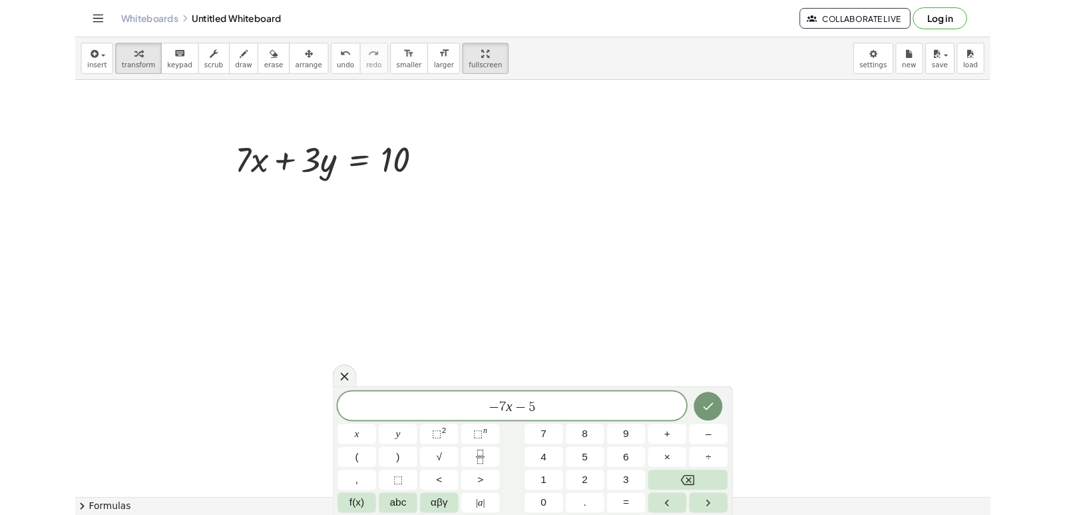
scroll to position [9074, 0]
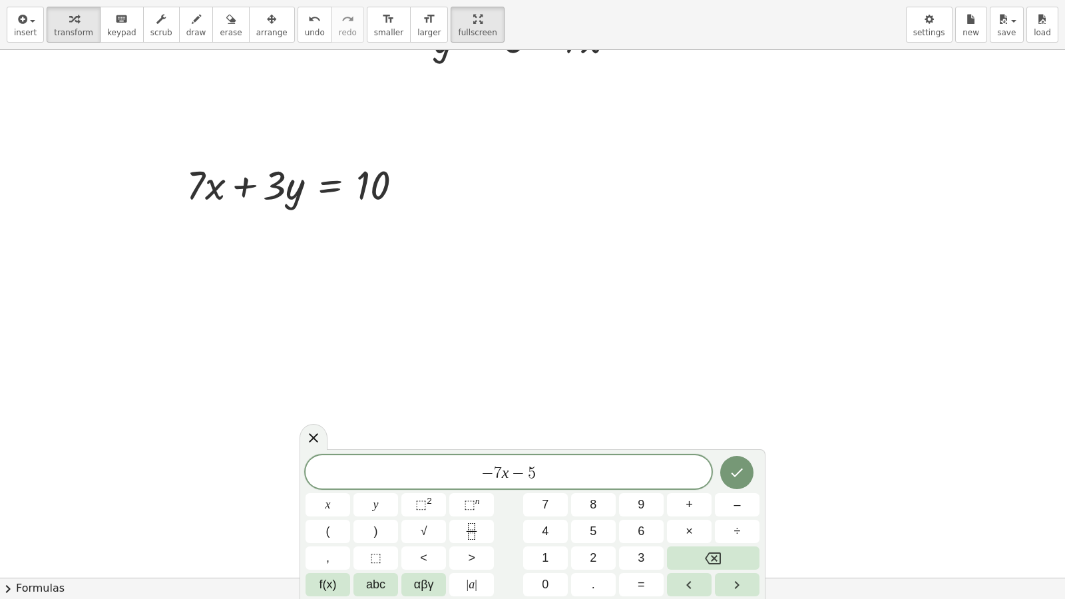
drag, startPoint x: 429, startPoint y: 19, endPoint x: 501, endPoint y: 95, distance: 104.1
click at [429, 0] on html "Graspable Math Activities Get Started Activity Bank Assigned Work Classes White…" at bounding box center [532, 299] width 1065 height 599
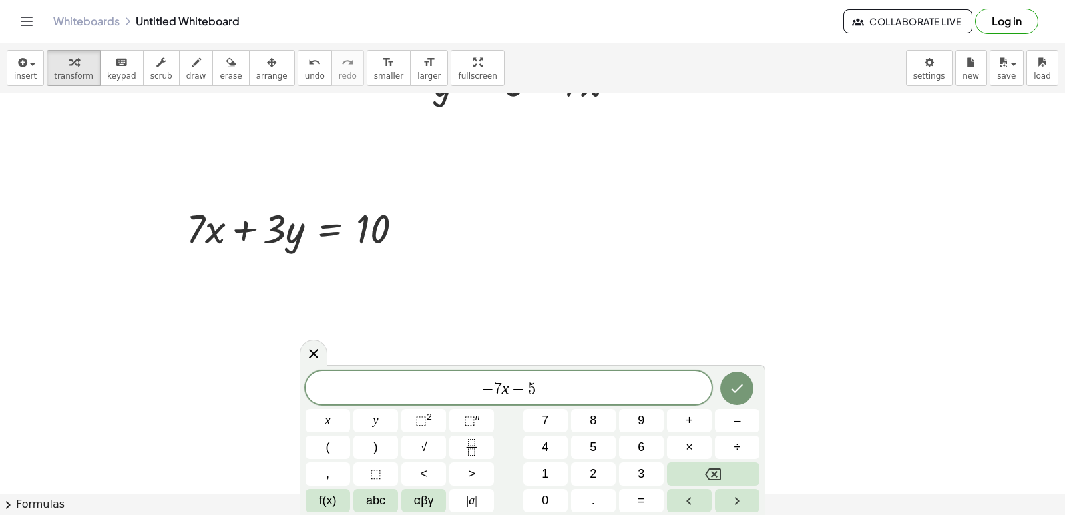
click at [539, 377] on div "− 7 x − 5" at bounding box center [509, 387] width 406 height 33
click at [658, 503] on button "=" at bounding box center [641, 500] width 45 height 23
click at [737, 419] on span "–" at bounding box center [737, 420] width 7 height 18
click at [536, 469] on button "1" at bounding box center [545, 473] width 45 height 23
click at [588, 474] on button "2" at bounding box center [593, 473] width 45 height 23
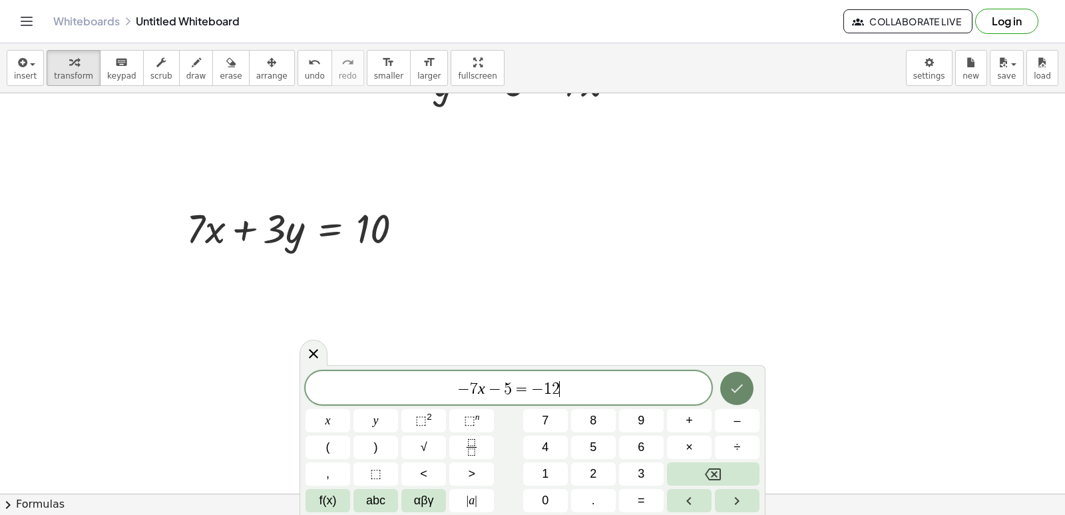
click at [733, 385] on icon "Done" at bounding box center [737, 388] width 16 height 16
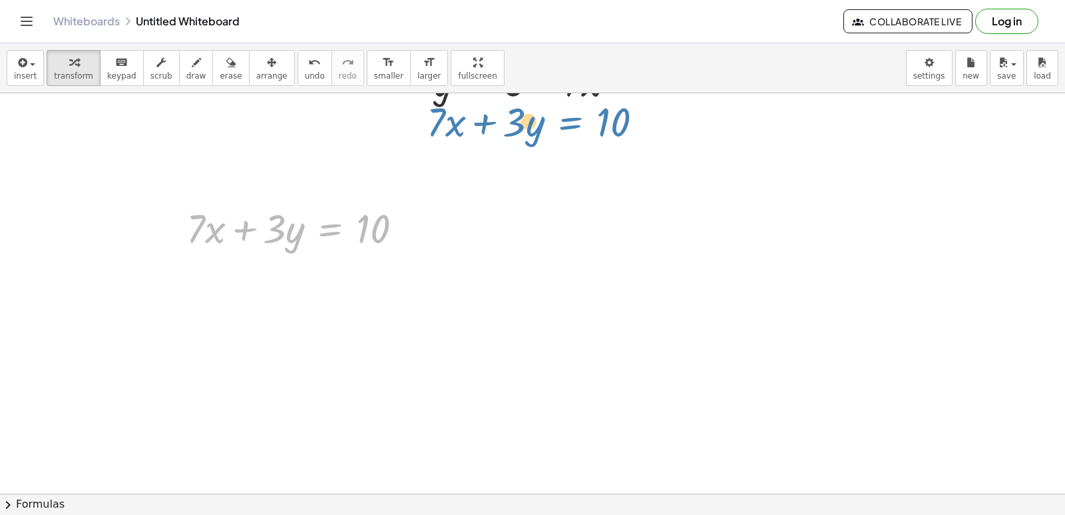
drag, startPoint x: 320, startPoint y: 217, endPoint x: 561, endPoint y: 111, distance: 262.9
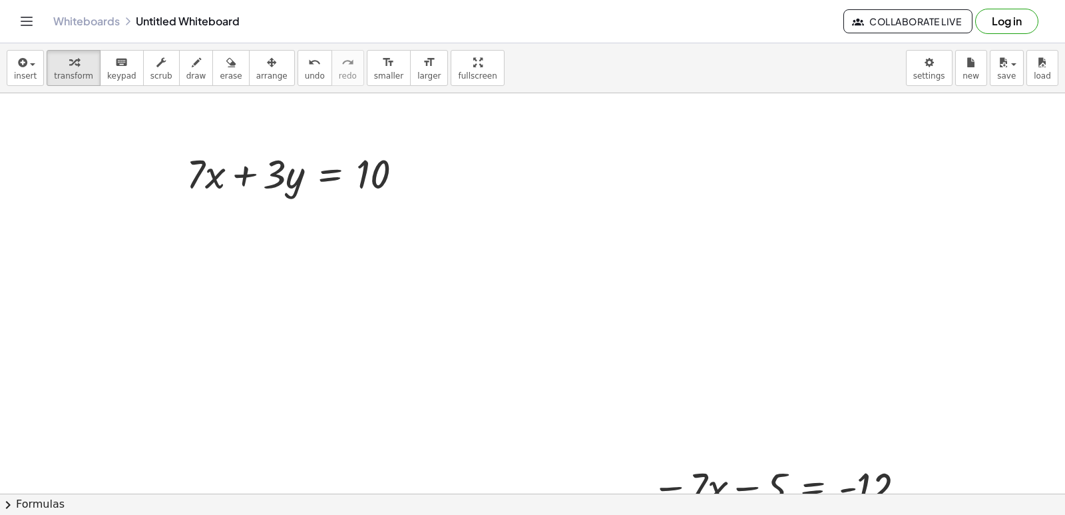
scroll to position [9202, 0]
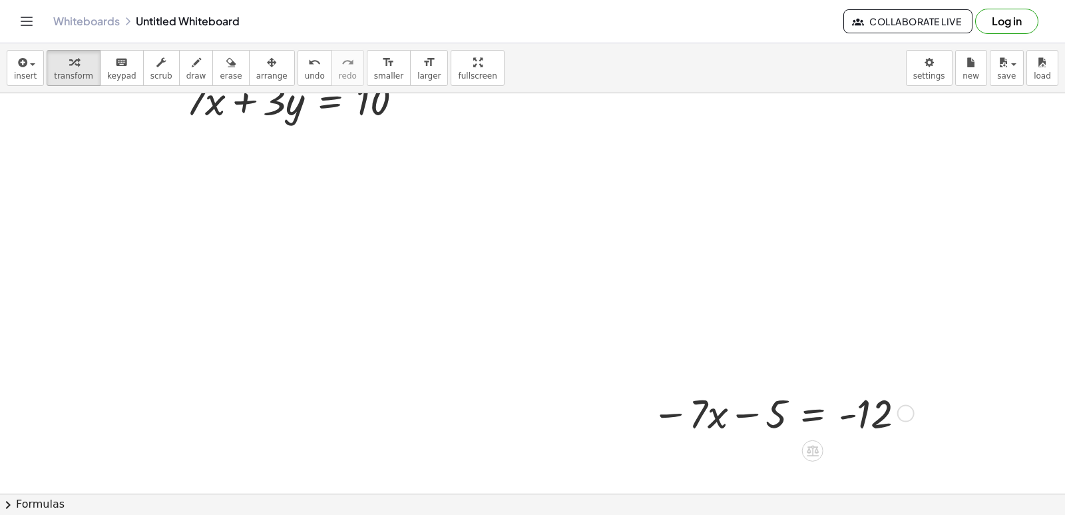
drag, startPoint x: 720, startPoint y: 447, endPoint x: 714, endPoint y: 418, distance: 29.9
drag, startPoint x: 766, startPoint y: 436, endPoint x: 781, endPoint y: 447, distance: 19.0
drag, startPoint x: 750, startPoint y: 396, endPoint x: 823, endPoint y: 447, distance: 89.4
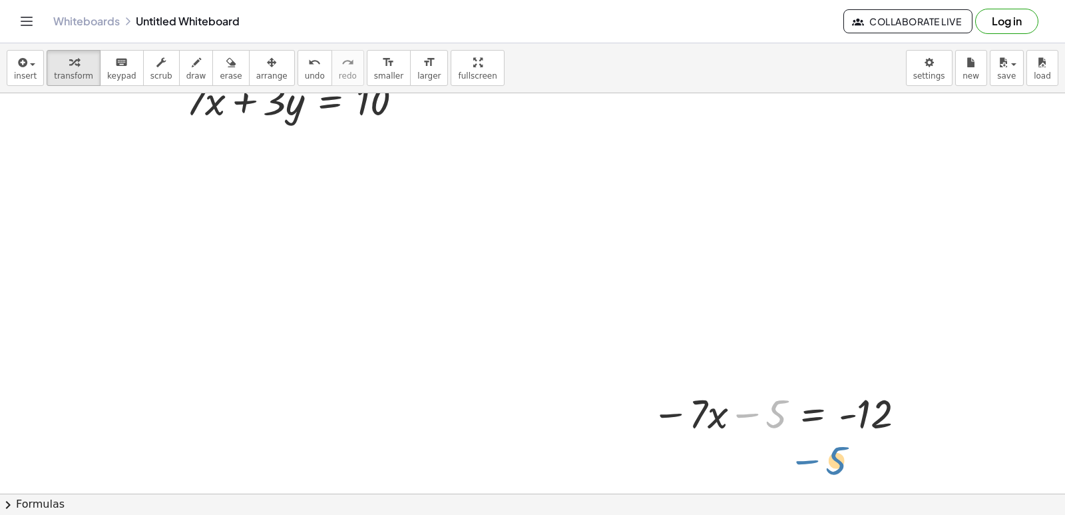
drag, startPoint x: 801, startPoint y: 463, endPoint x: 239, endPoint y: 50, distance: 697.7
click at [138, 0] on html "Graspable Math Activities Get Started Activity Bank Assigned Work Classes White…" at bounding box center [532, 257] width 1065 height 515
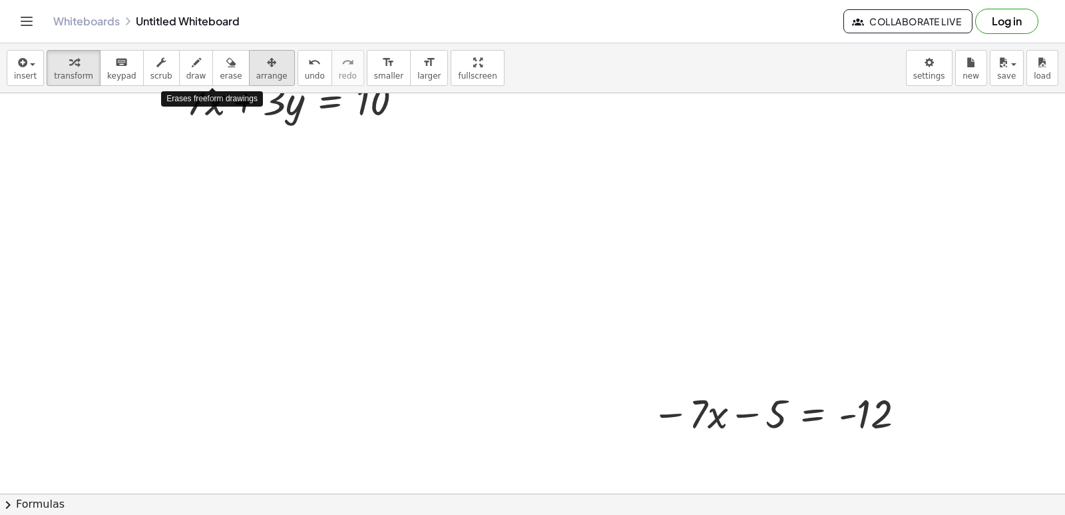
click at [249, 70] on button "arrange" at bounding box center [272, 68] width 46 height 36
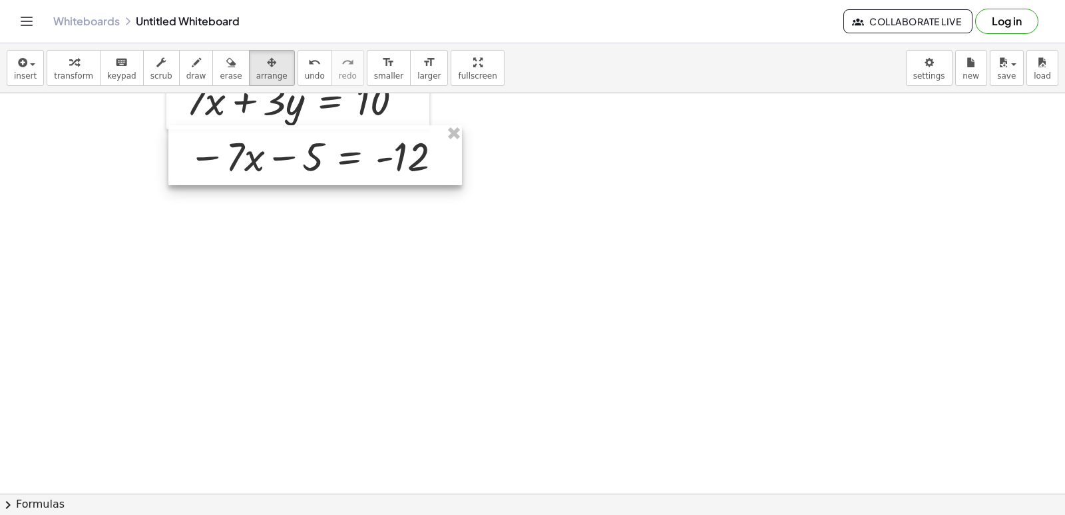
drag, startPoint x: 711, startPoint y: 406, endPoint x: 248, endPoint y: 149, distance: 529.8
click at [248, 149] on div at bounding box center [315, 155] width 294 height 60
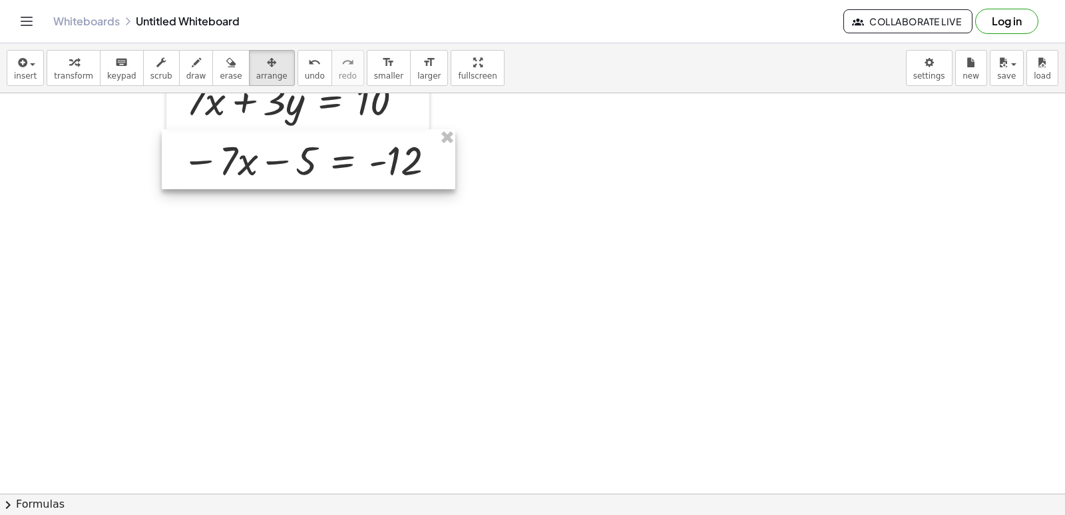
drag, startPoint x: 190, startPoint y: 154, endPoint x: 183, endPoint y: 158, distance: 7.8
click at [183, 158] on div at bounding box center [309, 159] width 294 height 60
click at [256, 71] on span "arrange" at bounding box center [271, 75] width 31 height 9
click at [180, 186] on div at bounding box center [309, 159] width 294 height 60
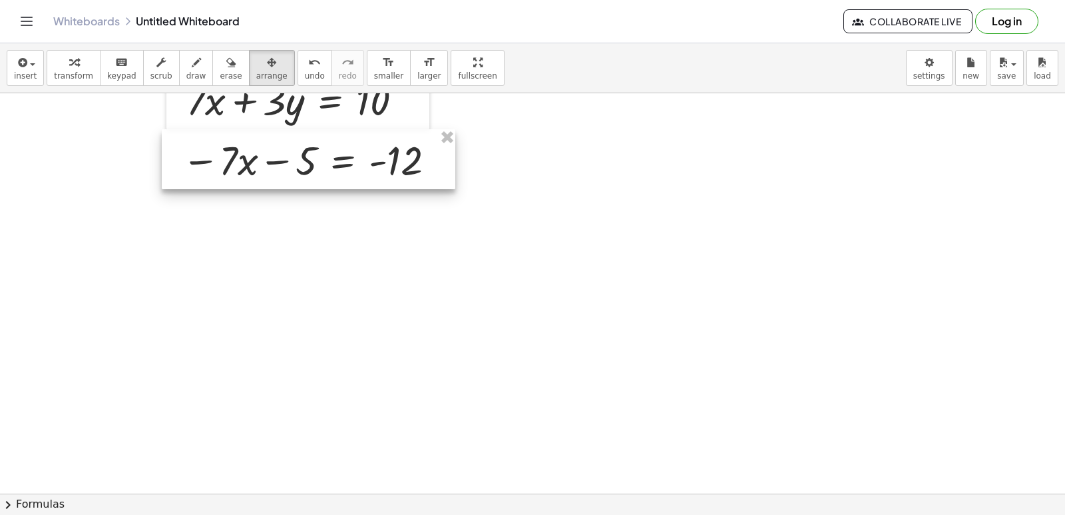
click at [180, 186] on div at bounding box center [309, 159] width 294 height 60
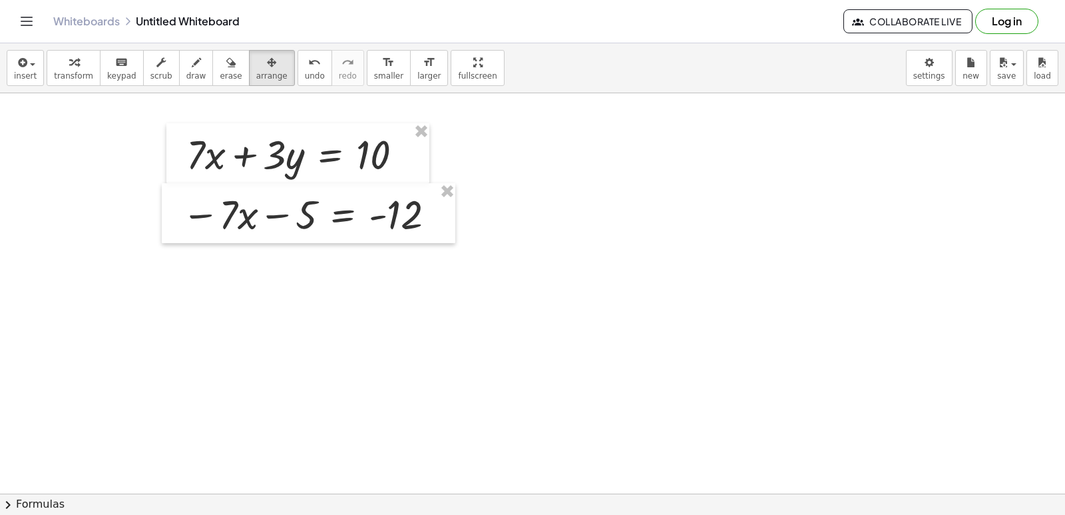
scroll to position [9069, 0]
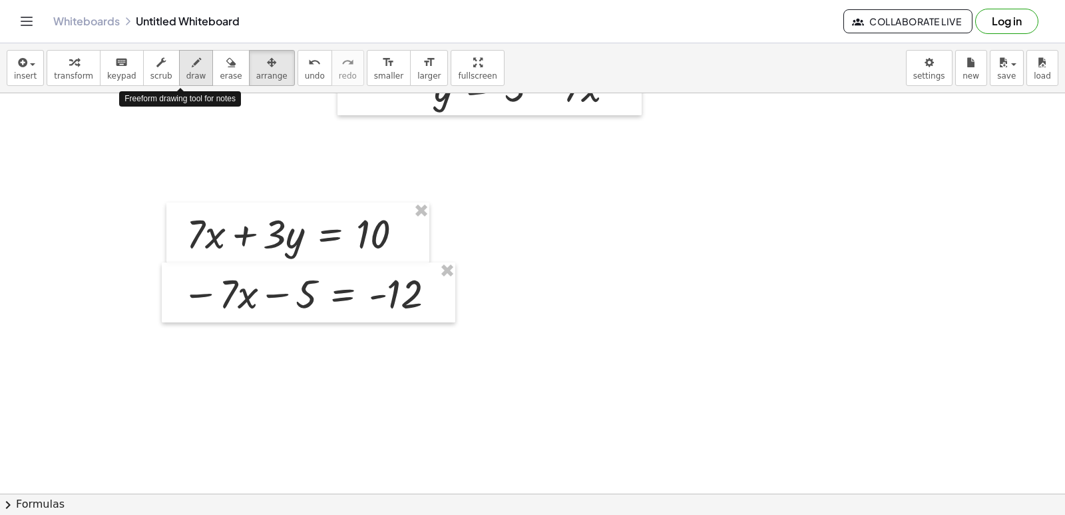
click at [189, 78] on button "draw" at bounding box center [196, 68] width 35 height 36
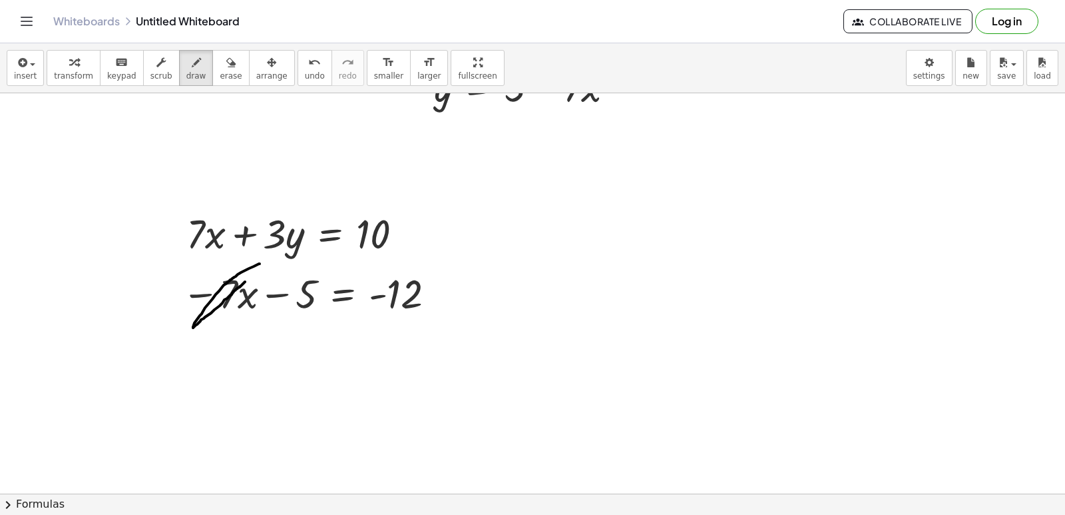
drag, startPoint x: 244, startPoint y: 283, endPoint x: 260, endPoint y: 264, distance: 25.1
click at [186, 72] on span "draw" at bounding box center [196, 75] width 20 height 9
drag, startPoint x: 166, startPoint y: 359, endPoint x: 491, endPoint y: 375, distance: 324.6
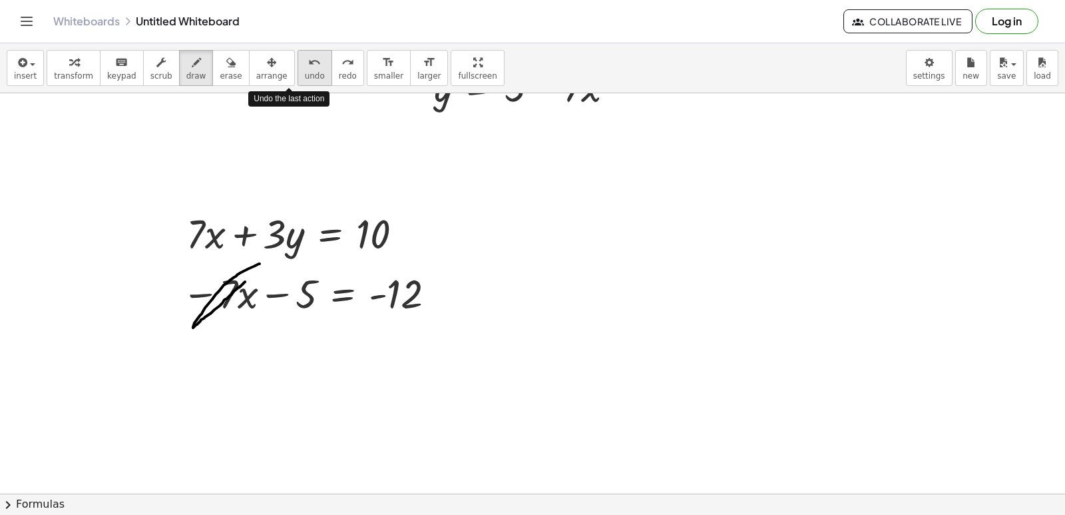
click at [305, 71] on span "undo" at bounding box center [315, 75] width 20 height 9
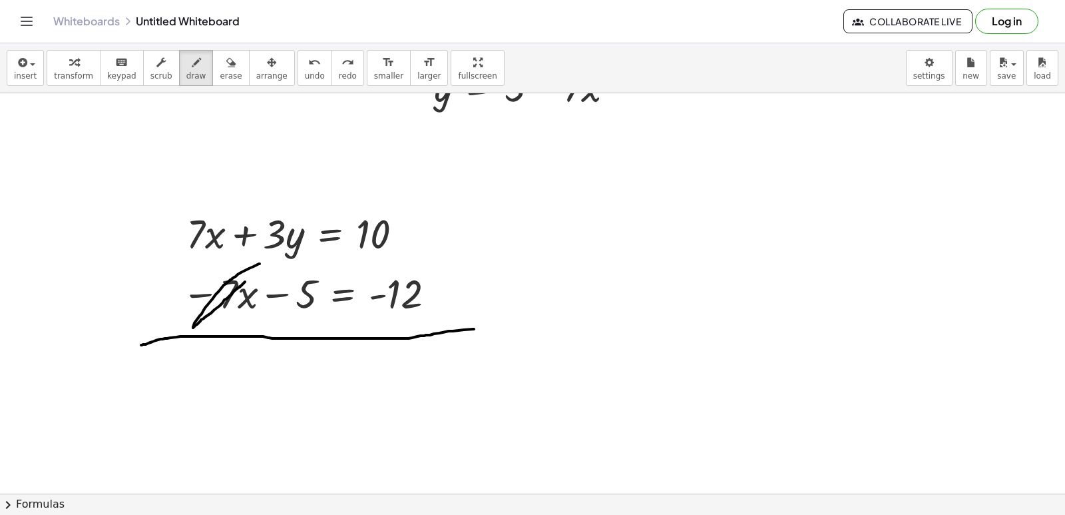
drag, startPoint x: 148, startPoint y: 343, endPoint x: 474, endPoint y: 329, distance: 325.8
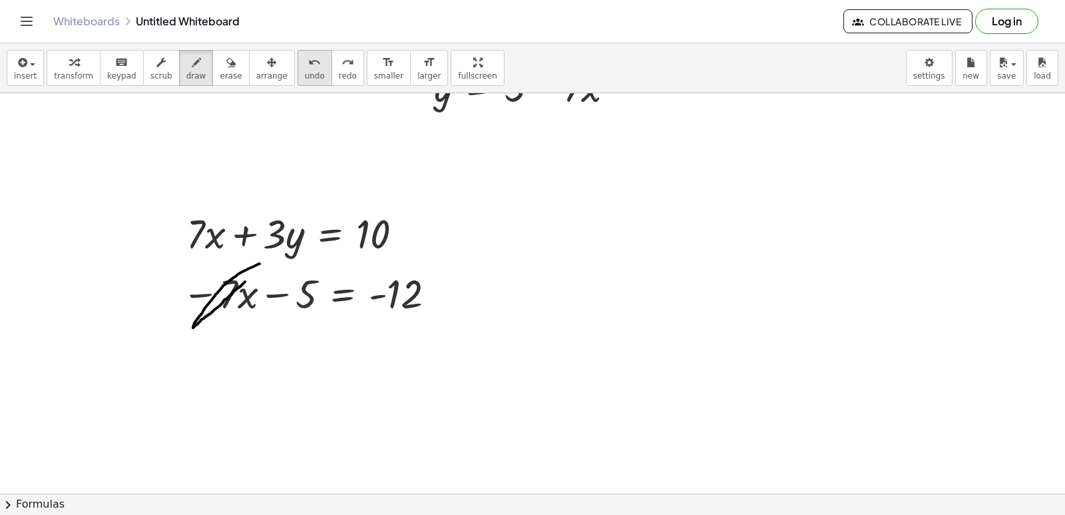
click at [305, 75] on span "undo" at bounding box center [315, 75] width 20 height 9
drag, startPoint x: 300, startPoint y: 65, endPoint x: 310, endPoint y: 47, distance: 21.1
click at [306, 55] on div "undo undo redo redo" at bounding box center [331, 68] width 67 height 36
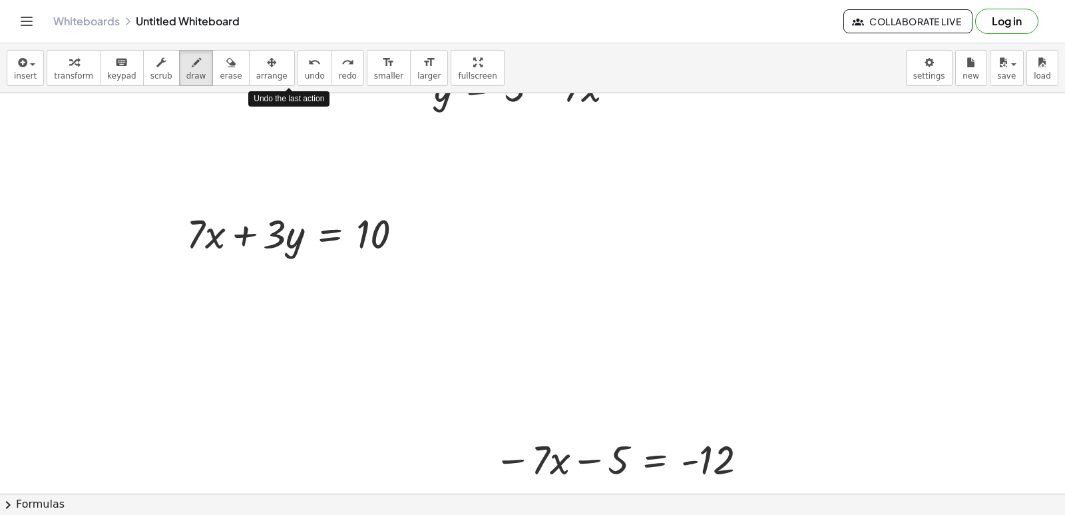
drag, startPoint x: 310, startPoint y: 47, endPoint x: 318, endPoint y: 47, distance: 8.0
click at [317, 49] on div "insert select one: Math Expression Function Text Youtube Video Graphing Geometr…" at bounding box center [532, 68] width 1065 height 50
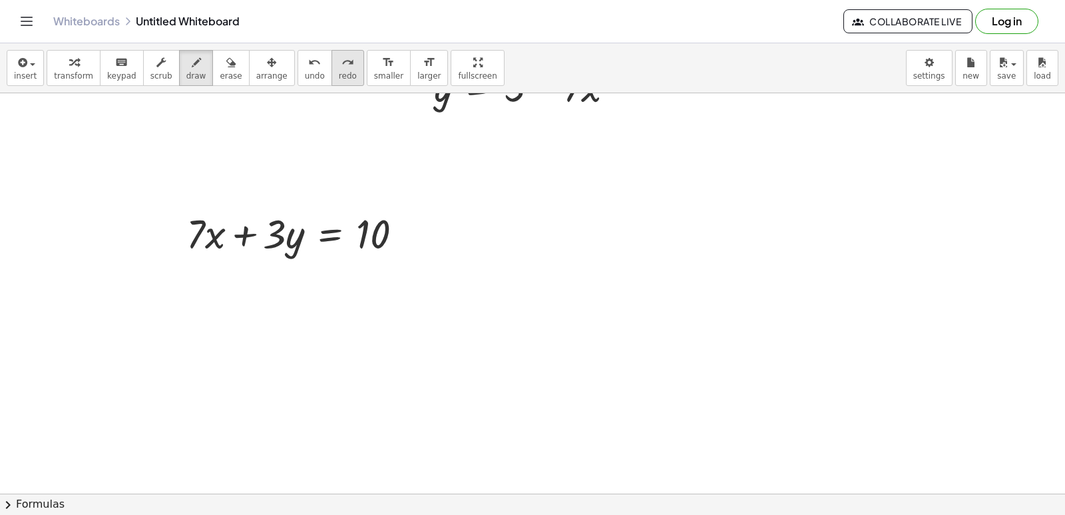
drag, startPoint x: 318, startPoint y: 47, endPoint x: 320, endPoint y: 80, distance: 32.7
click at [320, 81] on div "insert select one: Math Expression Function Text Youtube Video Graphing Geometr…" at bounding box center [532, 68] width 1065 height 50
drag, startPoint x: 319, startPoint y: 91, endPoint x: 284, endPoint y: 40, distance: 62.2
click at [298, 60] on div "undo undo redo redo" at bounding box center [331, 68] width 67 height 36
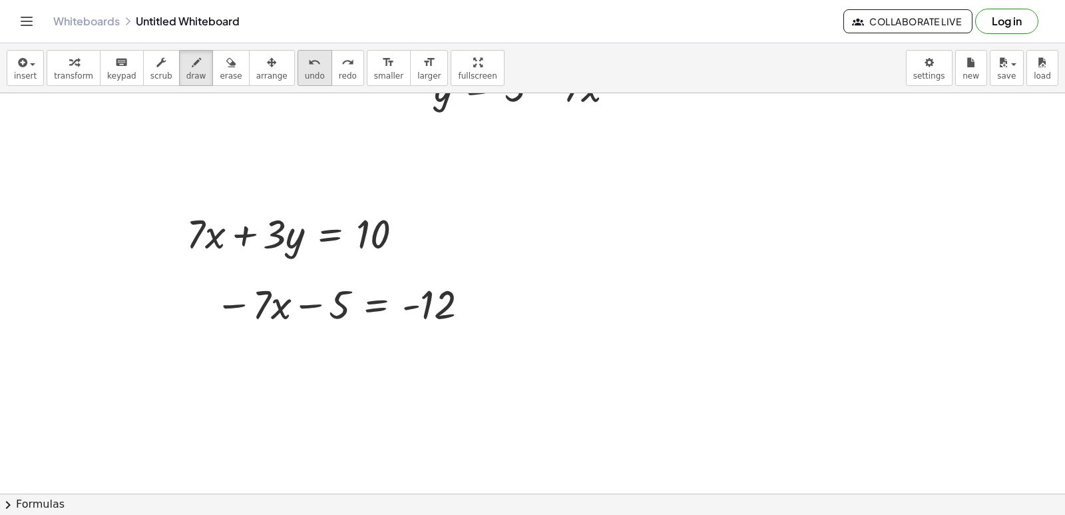
click at [298, 82] on button "undo undo" at bounding box center [315, 68] width 35 height 36
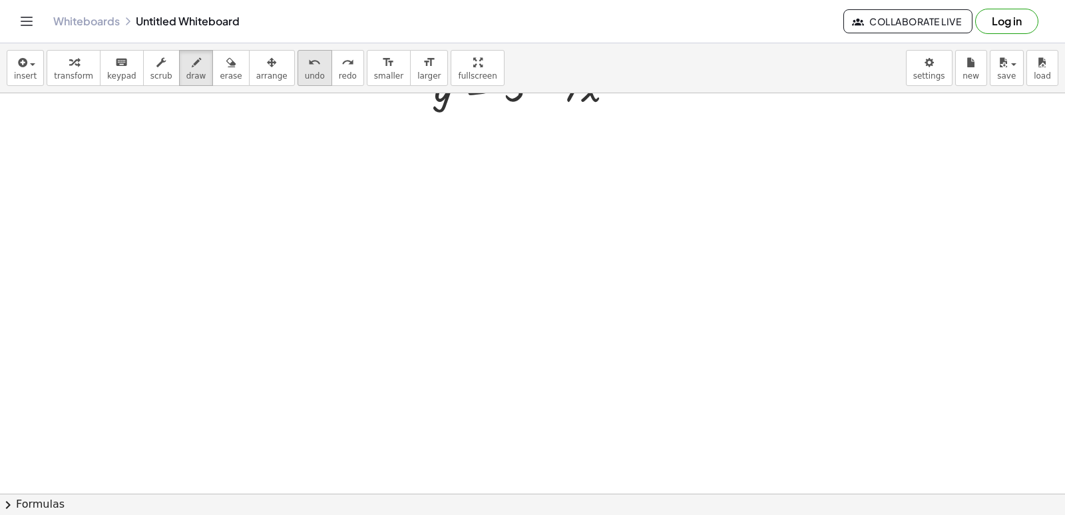
click at [298, 82] on button "undo undo" at bounding box center [315, 68] width 35 height 36
drag, startPoint x: 275, startPoint y: 81, endPoint x: 270, endPoint y: 128, distance: 46.9
click at [267, 118] on div "insert select one: Math Expression Function Text Youtube Video Graphing Geometr…" at bounding box center [532, 278] width 1065 height 471
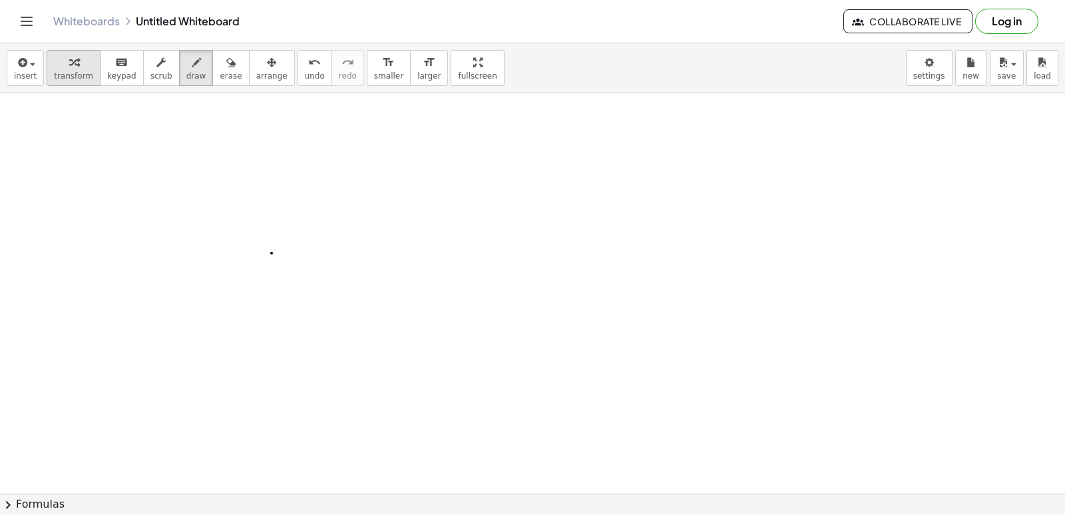
click at [79, 55] on div "button" at bounding box center [73, 62] width 39 height 16
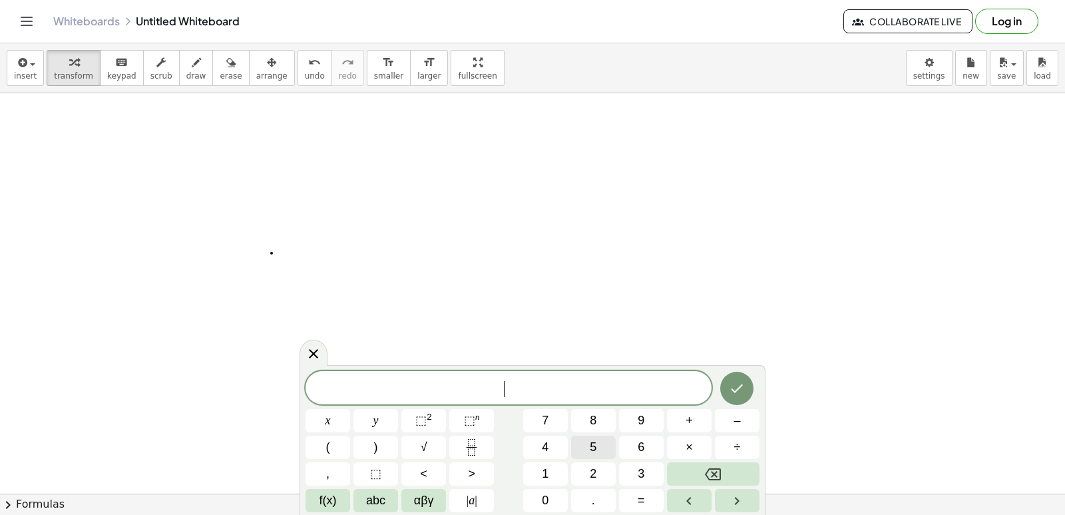
click at [594, 450] on span "5" at bounding box center [593, 447] width 7 height 18
click at [332, 420] on button "x" at bounding box center [328, 420] width 45 height 23
drag, startPoint x: 758, startPoint y: 421, endPoint x: 752, endPoint y: 425, distance: 6.9
click at [752, 425] on div "5 x x y ⬚ 2 ⬚ n 7 8 9 + – ( ) √ 4 5 6 × ÷ , ⬚ < > 1 2 3 f(x) abc αβγ | a | 0 . =" at bounding box center [533, 440] width 466 height 150
click at [752, 425] on button "–" at bounding box center [737, 420] width 45 height 23
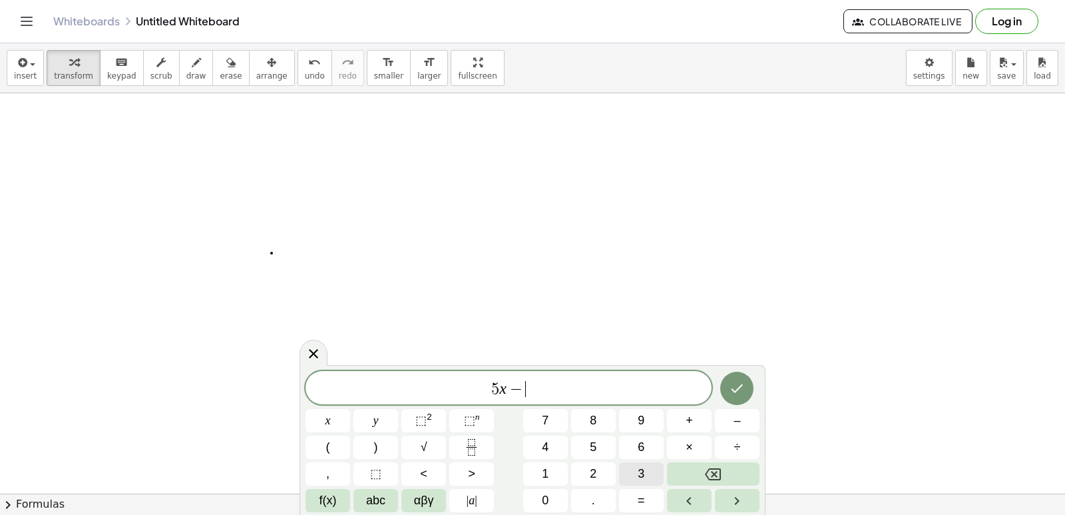
click at [642, 469] on button "3" at bounding box center [641, 473] width 45 height 23
click at [416, 427] on div "5 x − 3 ​ x y ⬚ 2 ⬚ n 7 8 9 + – ( ) √ 4 5 6 × ÷ , ⬚ < > 1 2 3 f(x) abc αβγ | a …" at bounding box center [533, 441] width 454 height 141
click at [636, 504] on button "=" at bounding box center [641, 500] width 45 height 23
click at [598, 420] on div "5 x − 3 = ​ x y ⬚ 2 ⬚ n 7 8 9 + – ( ) √ 4 5 6 × ÷ , ⬚ < > 1 2 3 f(x) abc αβγ | …" at bounding box center [533, 441] width 454 height 141
click at [726, 394] on button "Done" at bounding box center [736, 387] width 33 height 33
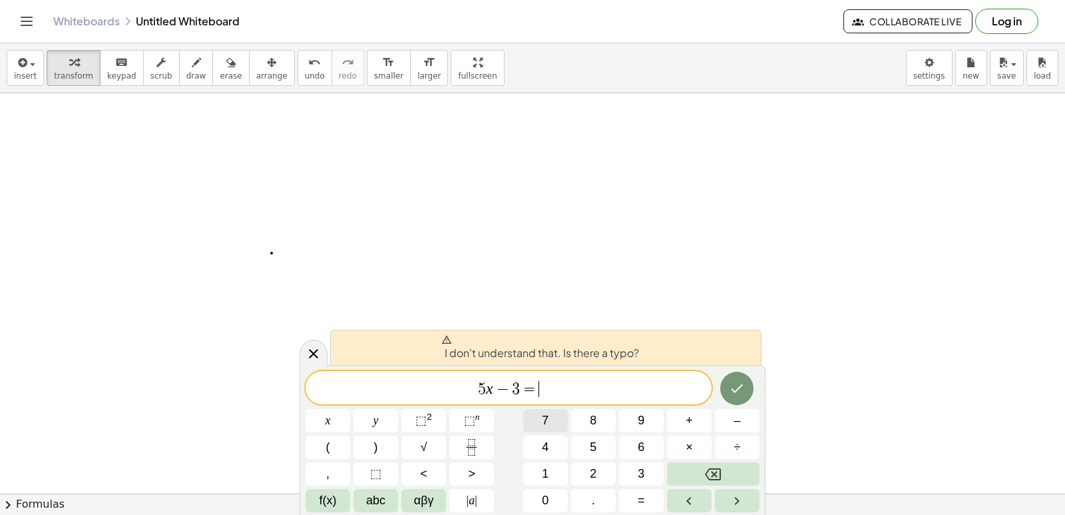
click at [553, 411] on button "7" at bounding box center [545, 420] width 45 height 23
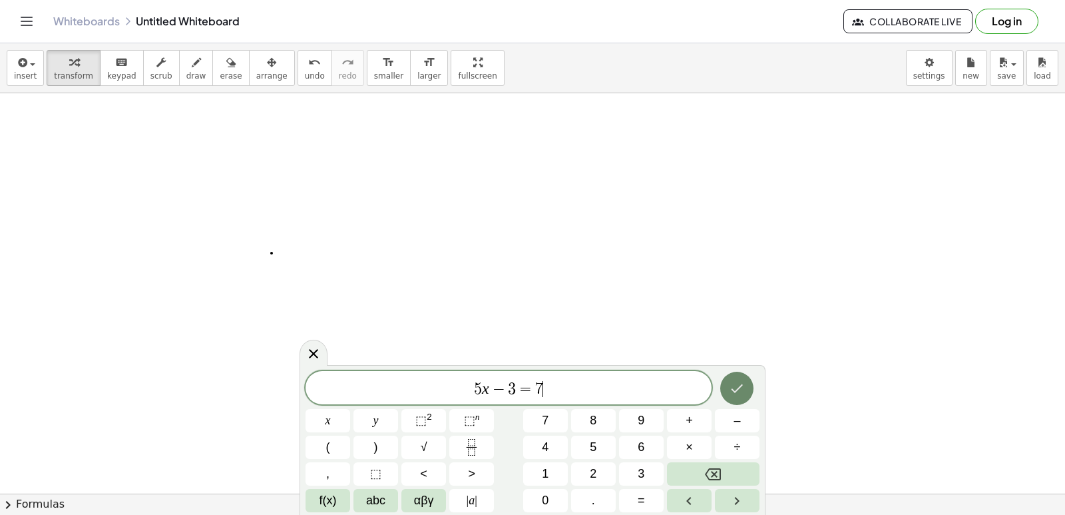
click at [741, 381] on icon "Done" at bounding box center [737, 388] width 16 height 16
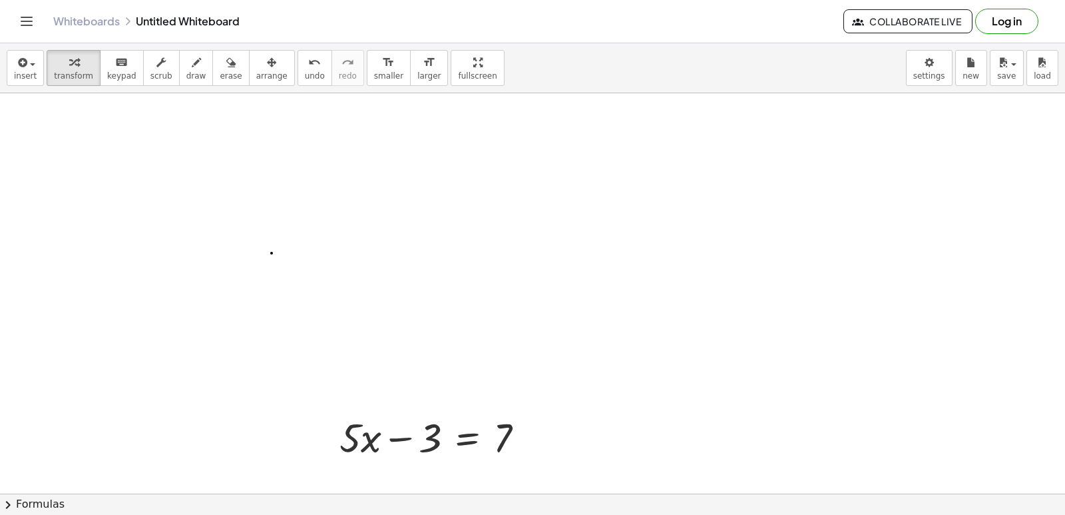
drag, startPoint x: 870, startPoint y: 472, endPoint x: 774, endPoint y: 458, distance: 97.5
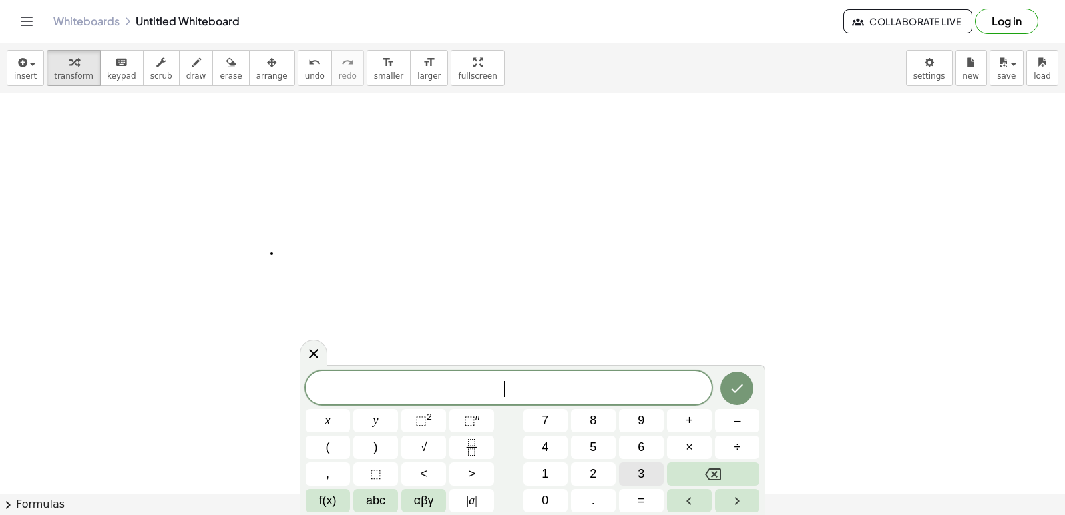
click at [635, 477] on button "3" at bounding box center [641, 473] width 45 height 23
click at [336, 413] on button "x" at bounding box center [328, 420] width 45 height 23
click at [690, 417] on span "+" at bounding box center [689, 420] width 7 height 18
click at [632, 479] on button "3" at bounding box center [641, 473] width 45 height 23
click at [377, 425] on button "y" at bounding box center [375, 420] width 45 height 23
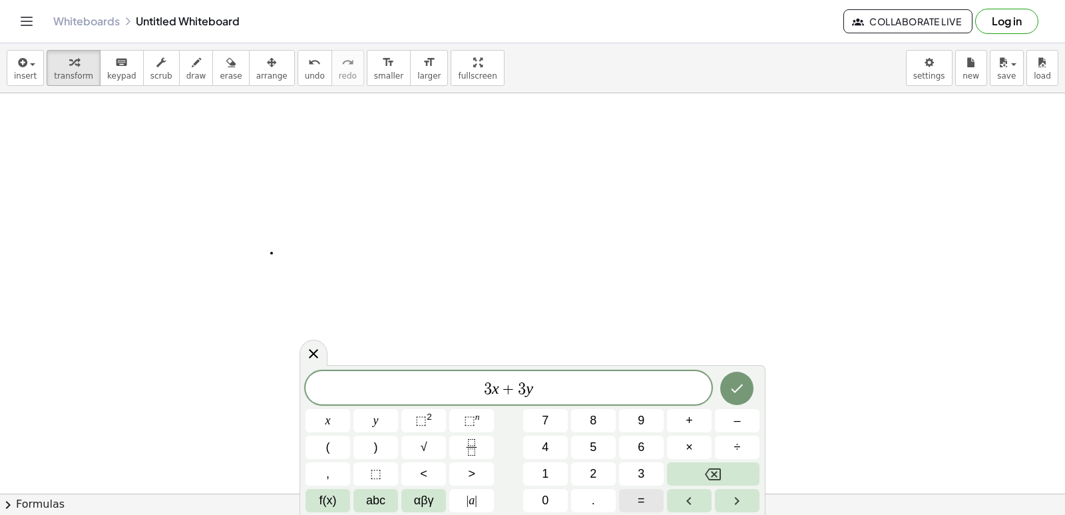
click at [642, 493] on span "=" at bounding box center [641, 500] width 7 height 18
click at [639, 416] on span "9" at bounding box center [641, 420] width 7 height 18
click at [749, 380] on button "Done" at bounding box center [736, 387] width 33 height 33
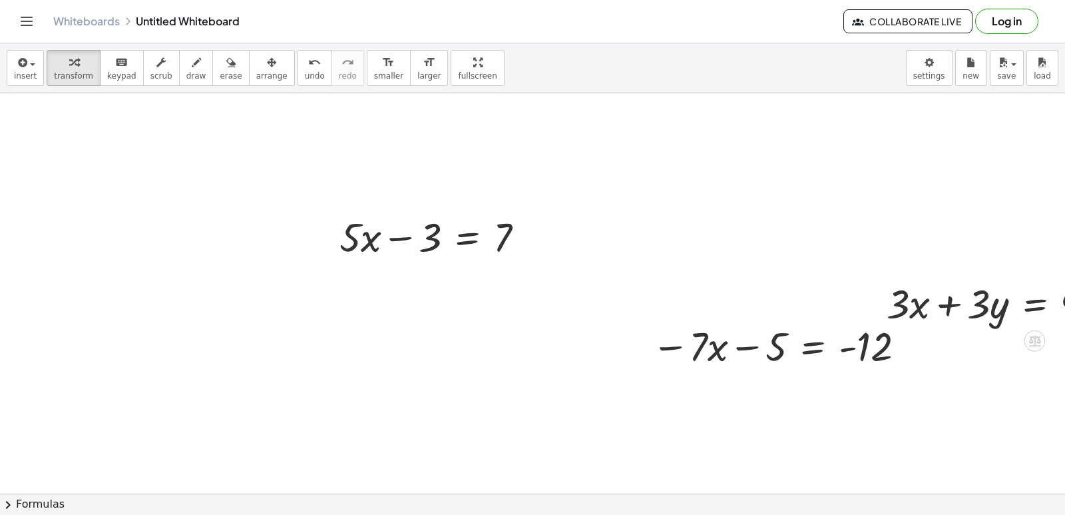
scroll to position [9268, 0]
click at [256, 63] on div "button" at bounding box center [271, 62] width 31 height 16
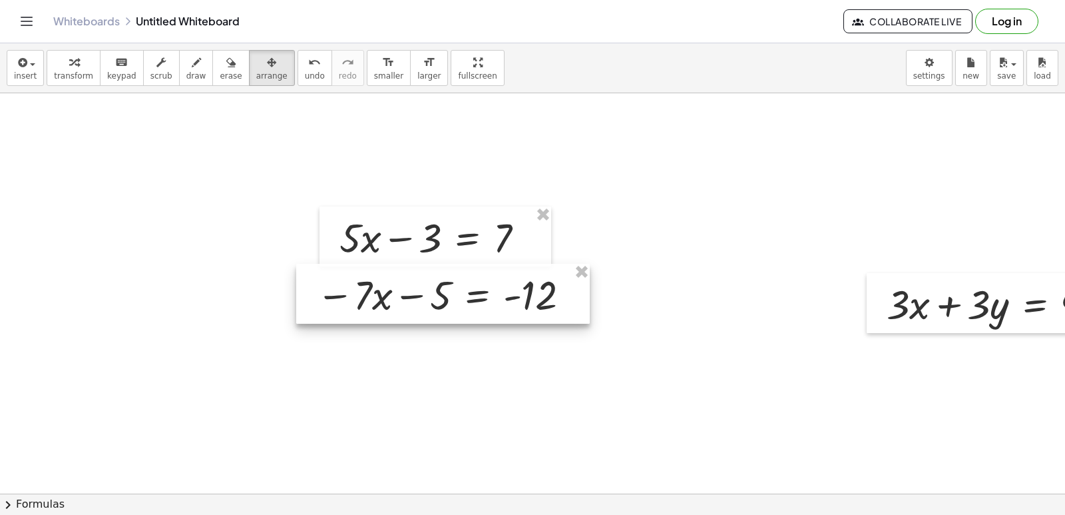
drag, startPoint x: 734, startPoint y: 344, endPoint x: 399, endPoint y: 292, distance: 339.5
click at [399, 292] on div at bounding box center [443, 294] width 294 height 60
drag, startPoint x: 172, startPoint y: 65, endPoint x: 298, endPoint y: 278, distance: 248.0
click at [186, 67] on div "button" at bounding box center [196, 62] width 20 height 16
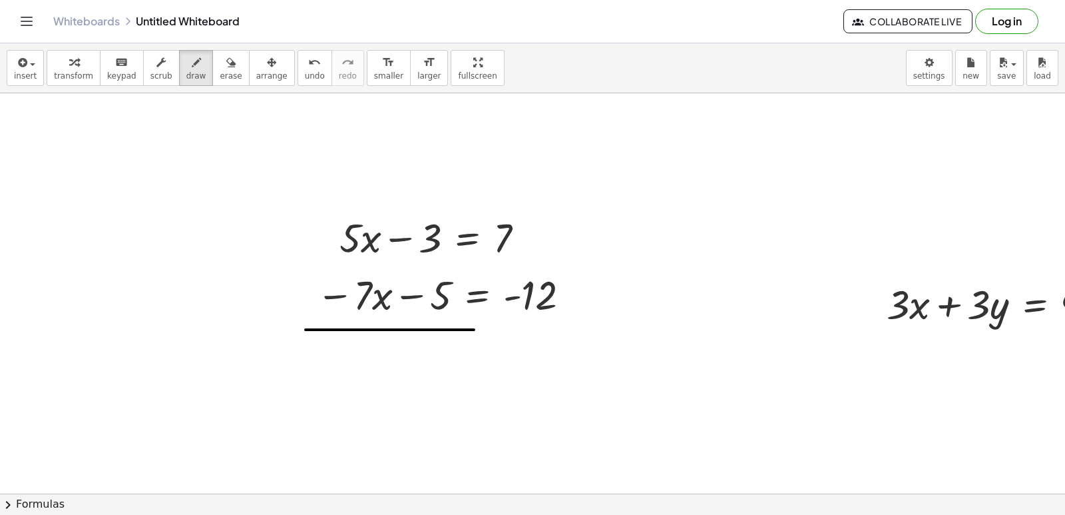
drag, startPoint x: 467, startPoint y: 330, endPoint x: 592, endPoint y: 330, distance: 124.5
click at [107, 64] on div "keyboard" at bounding box center [121, 62] width 29 height 16
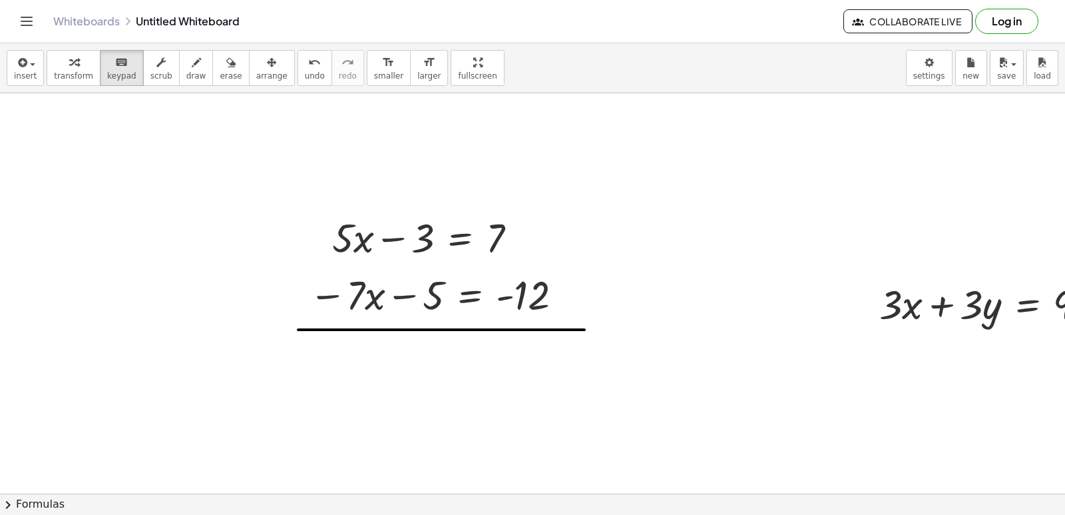
click at [79, 64] on div "button" at bounding box center [73, 62] width 39 height 16
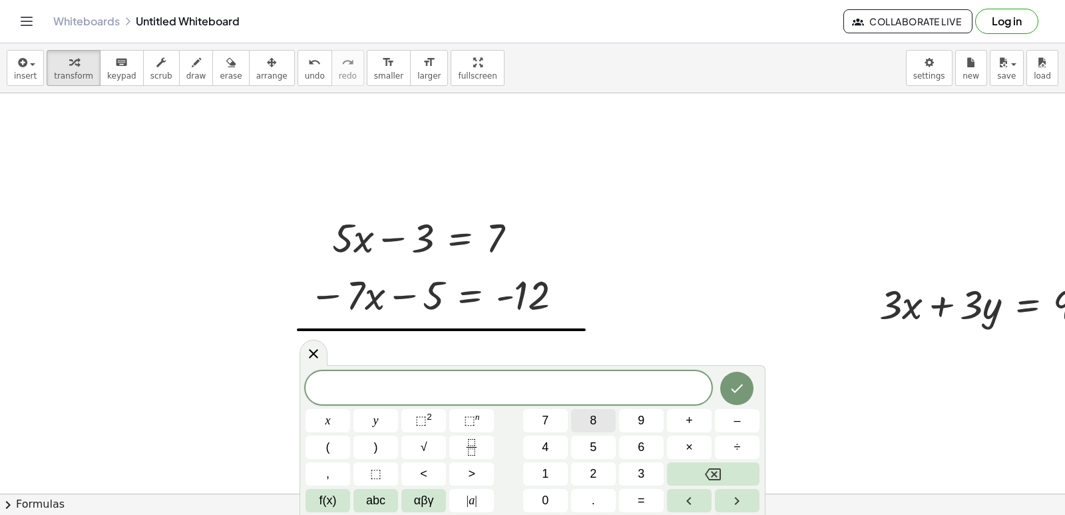
click at [586, 410] on button "8" at bounding box center [593, 420] width 45 height 23
click at [675, 445] on button "×" at bounding box center [689, 446] width 45 height 23
click at [561, 468] on button "1" at bounding box center [545, 473] width 45 height 23
click at [642, 445] on span "6" at bounding box center [641, 447] width 7 height 18
click at [713, 472] on icon "Backspace" at bounding box center [713, 474] width 16 height 12
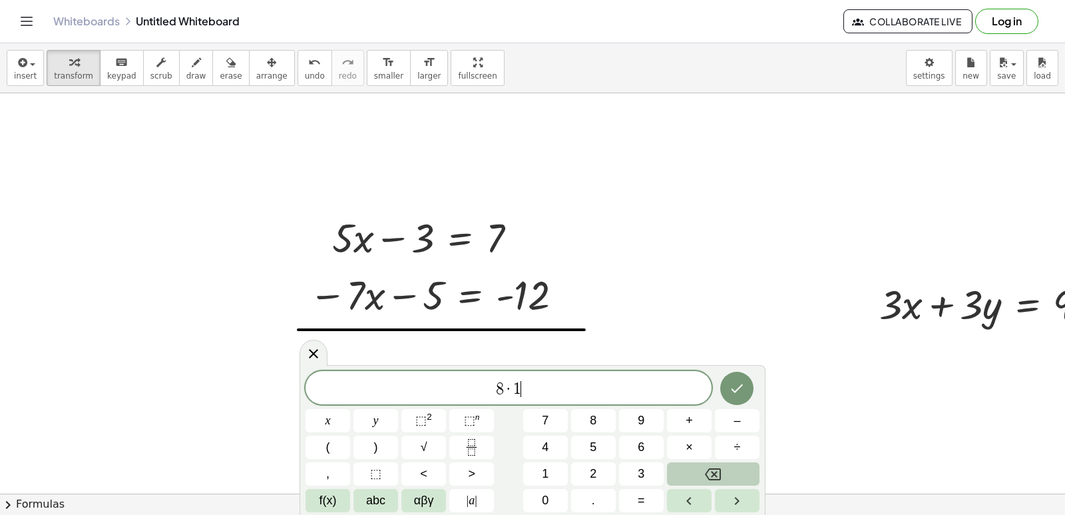
click at [713, 472] on icon "Backspace" at bounding box center [713, 474] width 16 height 12
click at [334, 424] on button "x" at bounding box center [328, 420] width 45 height 23
click at [649, 501] on button "=" at bounding box center [641, 500] width 45 height 23
click at [537, 475] on button "1" at bounding box center [545, 473] width 45 height 23
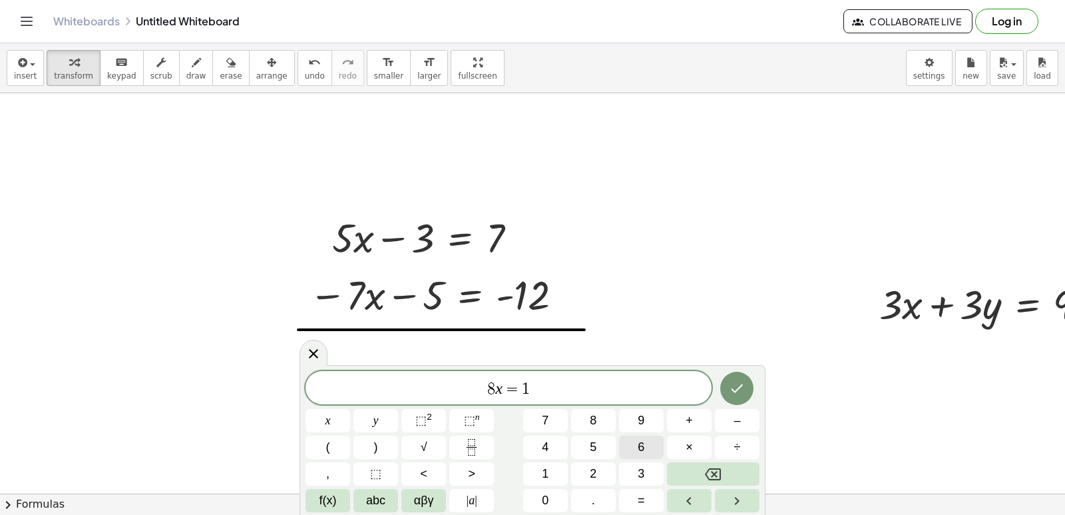
click at [636, 452] on button "6" at bounding box center [641, 446] width 45 height 23
click at [740, 383] on icon "Done" at bounding box center [737, 388] width 16 height 16
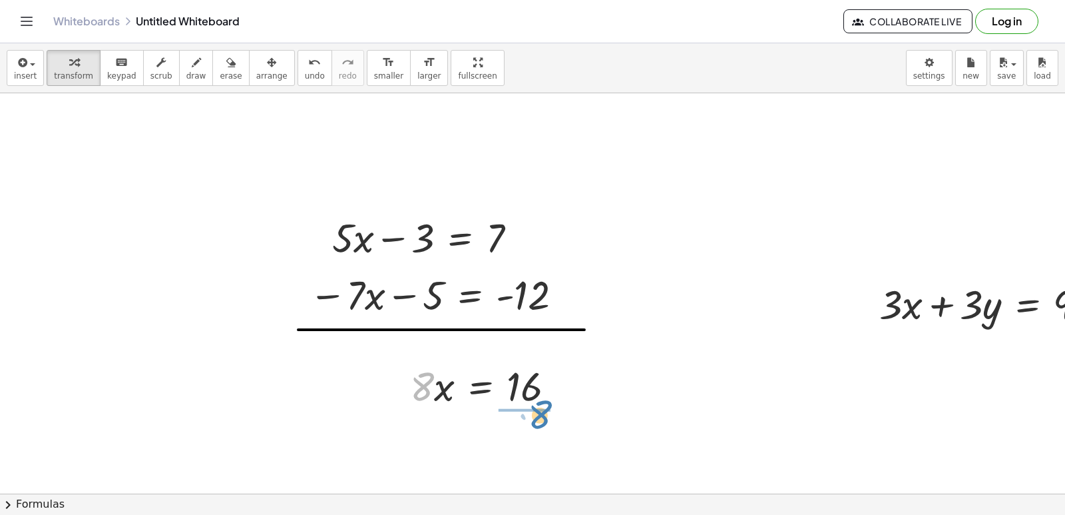
drag, startPoint x: 430, startPoint y: 382, endPoint x: 531, endPoint y: 433, distance: 113.4
click at [521, 453] on div at bounding box center [489, 450] width 173 height 79
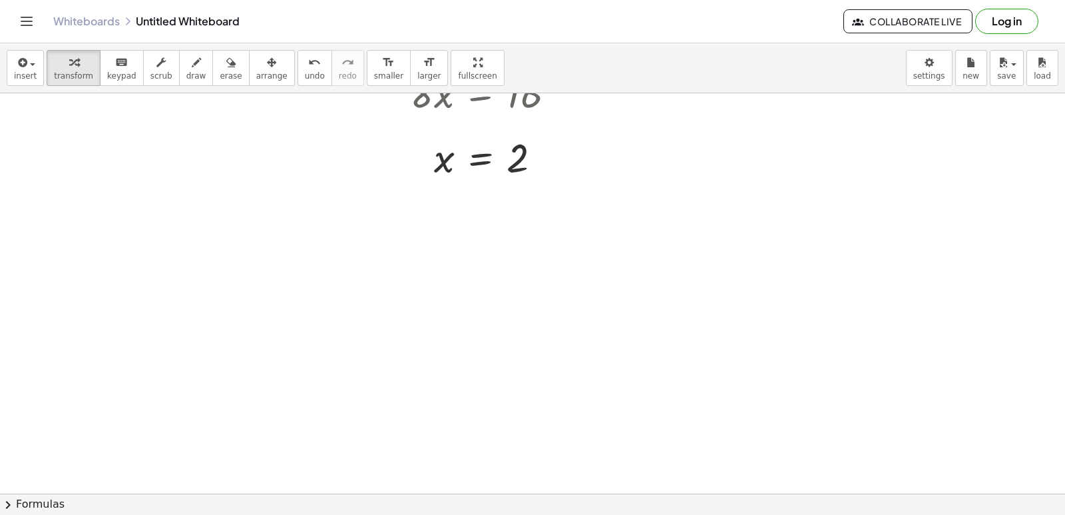
scroll to position [9588, 7]
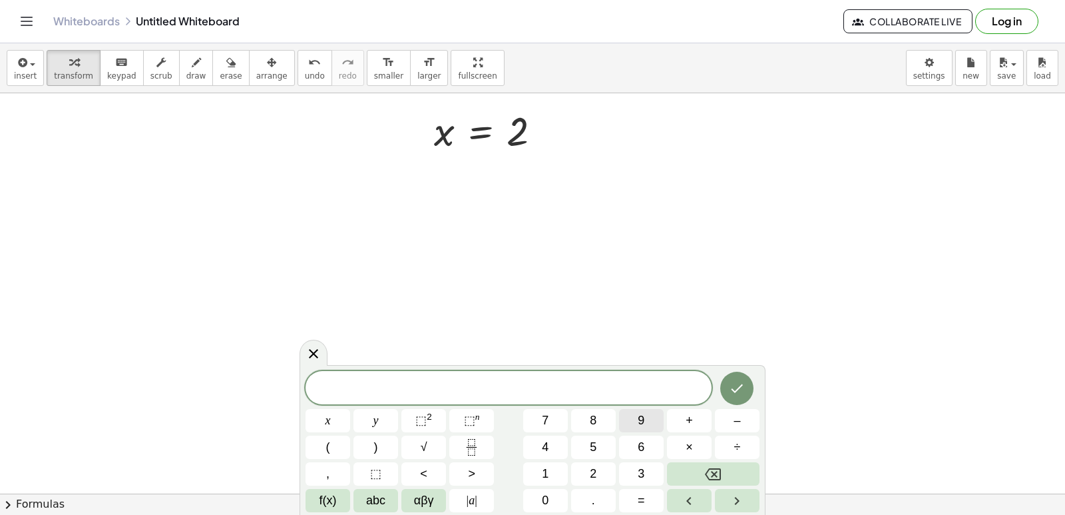
click at [635, 426] on button "9" at bounding box center [641, 420] width 45 height 23
click at [330, 422] on span "x" at bounding box center [328, 420] width 5 height 18
click at [743, 421] on button "–" at bounding box center [737, 420] width 45 height 23
click at [546, 467] on span "1" at bounding box center [545, 474] width 7 height 18
click at [543, 497] on span "0" at bounding box center [545, 500] width 7 height 18
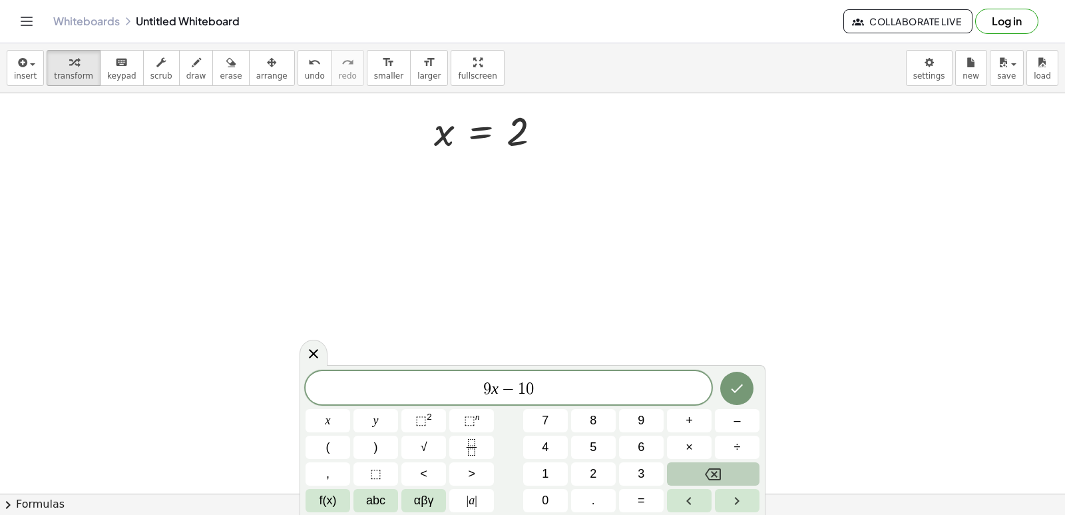
click at [728, 469] on button "Backspace" at bounding box center [713, 473] width 93 height 23
click at [718, 417] on button "–" at bounding box center [737, 420] width 45 height 23
click at [377, 423] on span "y" at bounding box center [375, 420] width 5 height 18
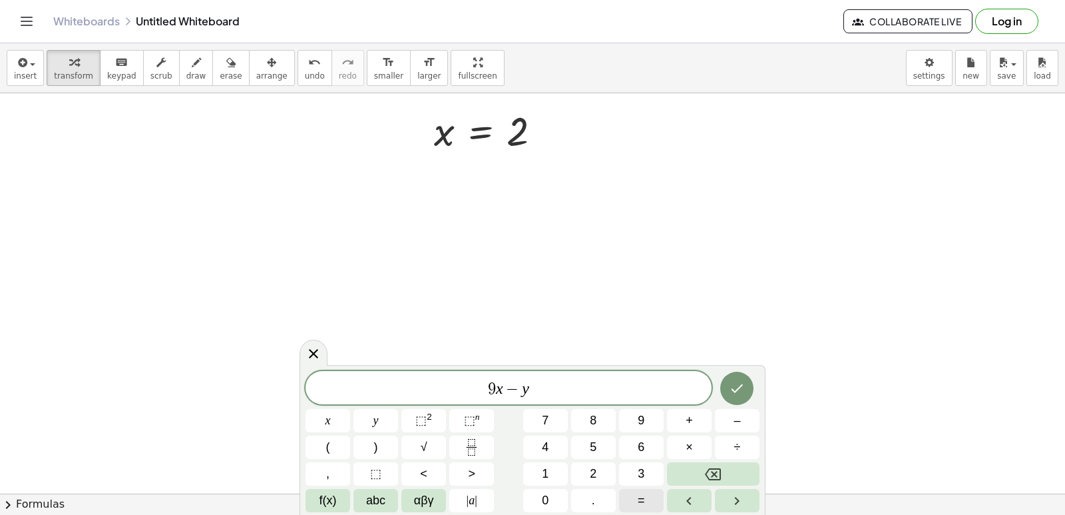
click at [629, 499] on button "=" at bounding box center [641, 500] width 45 height 23
click at [544, 474] on span "1" at bounding box center [545, 474] width 7 height 18
click at [545, 415] on span "7" at bounding box center [545, 420] width 7 height 18
click at [738, 397] on button "Done" at bounding box center [736, 387] width 33 height 33
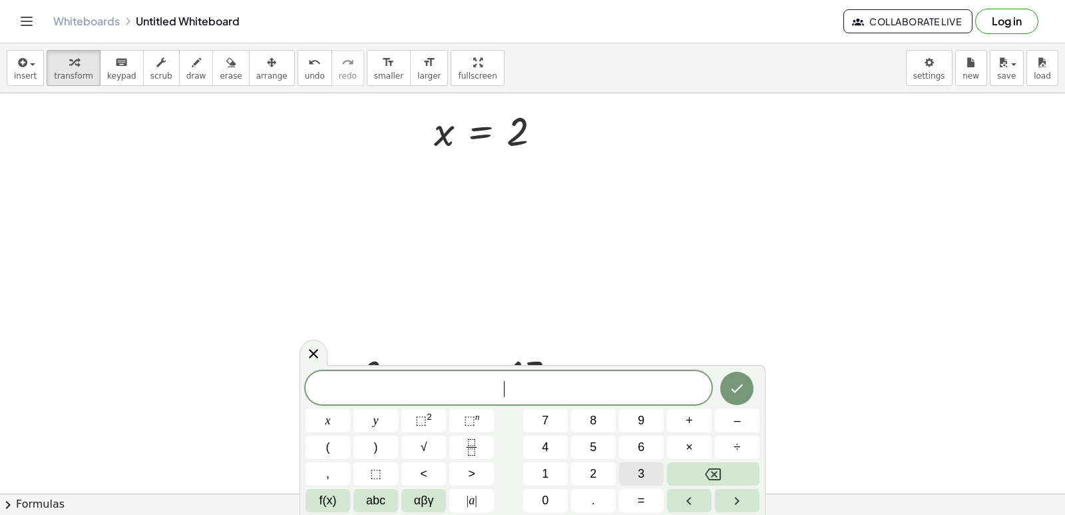
click at [653, 473] on button "3" at bounding box center [641, 473] width 45 height 23
click at [338, 417] on button "x" at bounding box center [328, 420] width 45 height 23
click at [698, 420] on button "+" at bounding box center [689, 420] width 45 height 23
click at [378, 424] on span "y" at bounding box center [375, 420] width 5 height 18
click at [632, 508] on button "=" at bounding box center [641, 500] width 45 height 23
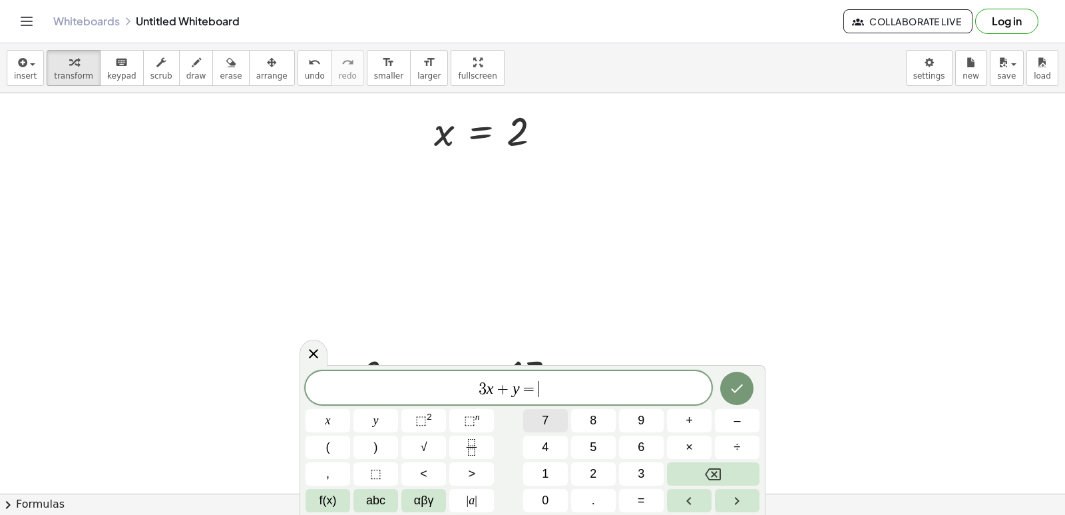
click at [539, 413] on button "7" at bounding box center [545, 420] width 45 height 23
click at [728, 392] on button "Done" at bounding box center [736, 387] width 33 height 33
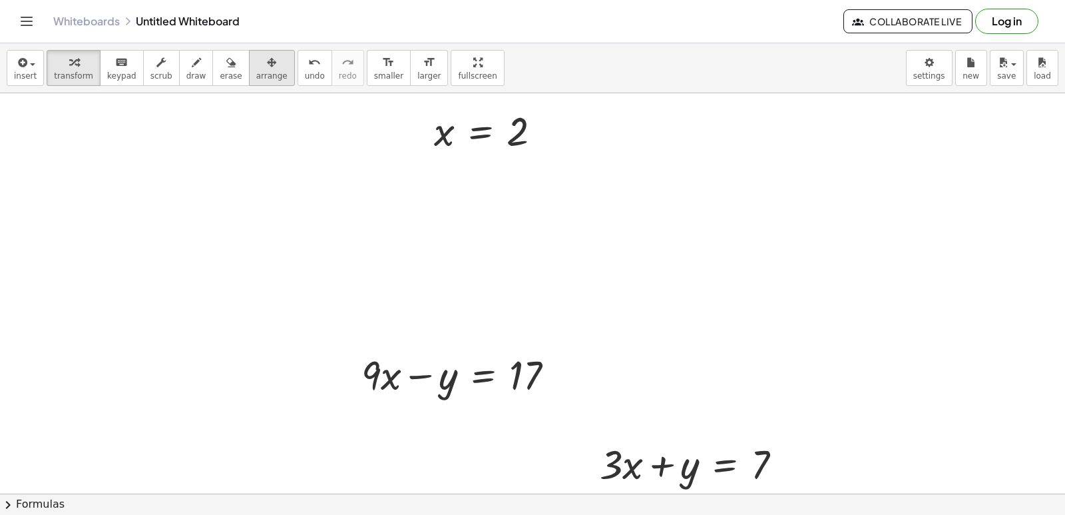
click at [256, 80] on span "arrange" at bounding box center [271, 75] width 31 height 9
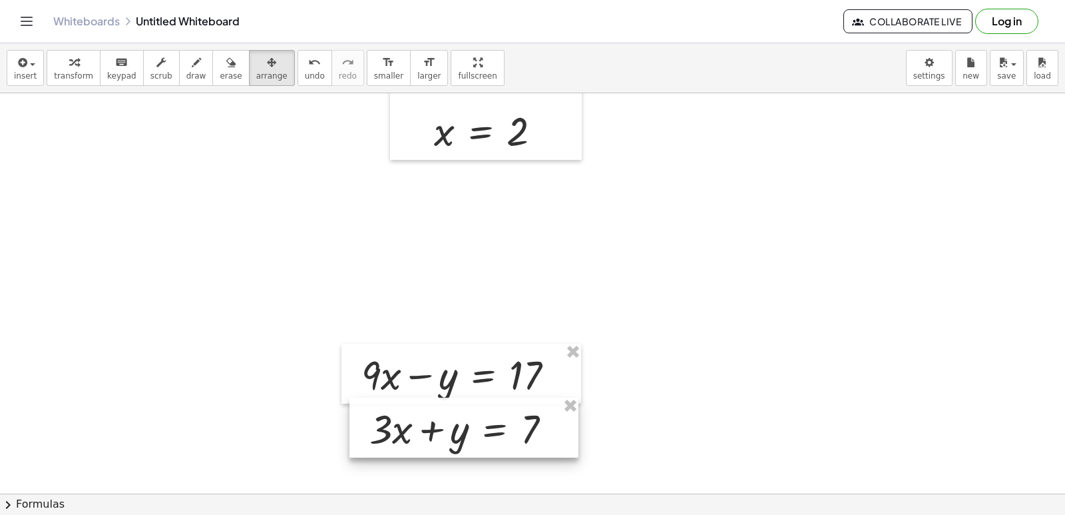
drag, startPoint x: 632, startPoint y: 437, endPoint x: 380, endPoint y: 508, distance: 261.3
click at [403, 402] on div at bounding box center [463, 427] width 229 height 60
click at [186, 79] on span "draw" at bounding box center [196, 75] width 20 height 9
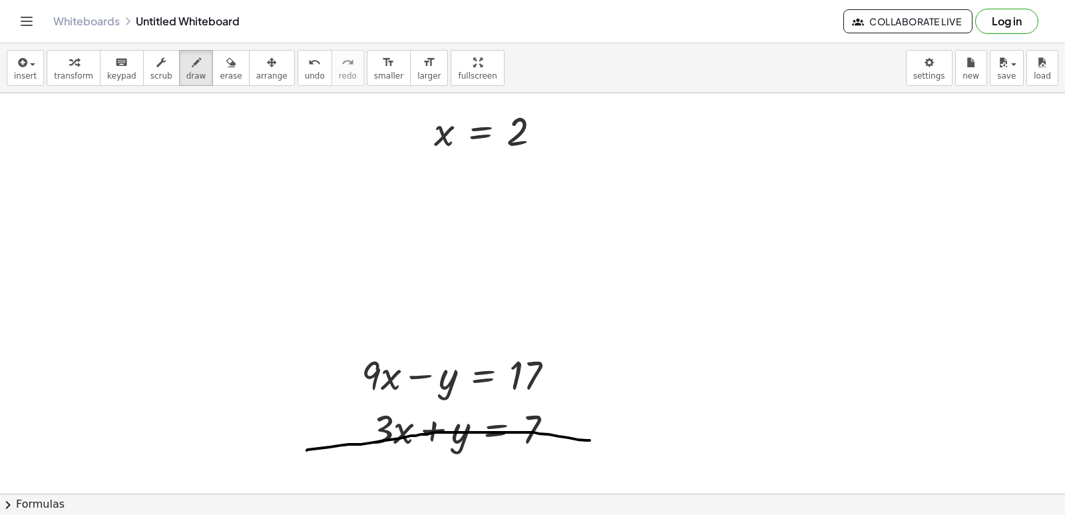
drag, startPoint x: 307, startPoint y: 451, endPoint x: 590, endPoint y: 441, distance: 283.1
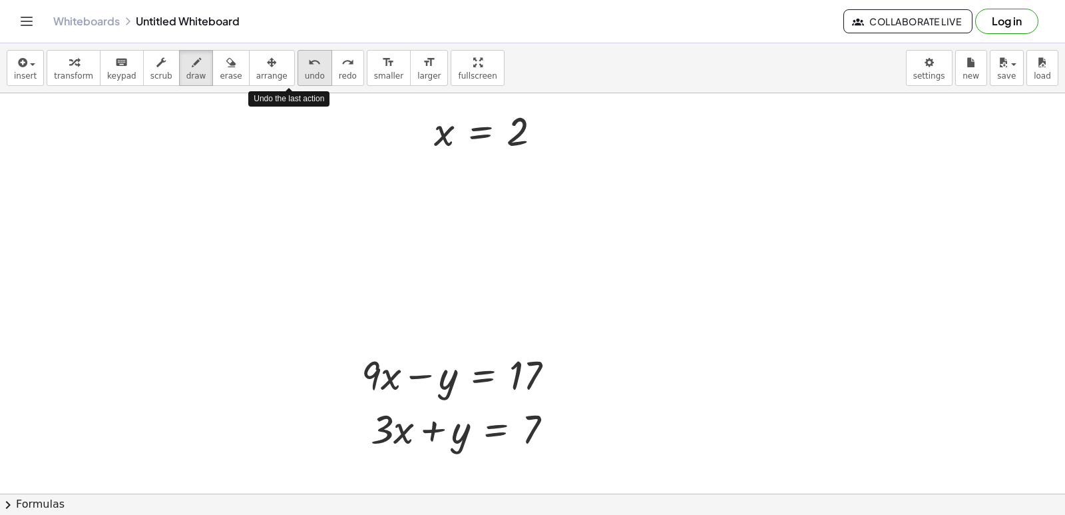
click at [300, 71] on button "undo undo" at bounding box center [315, 68] width 35 height 36
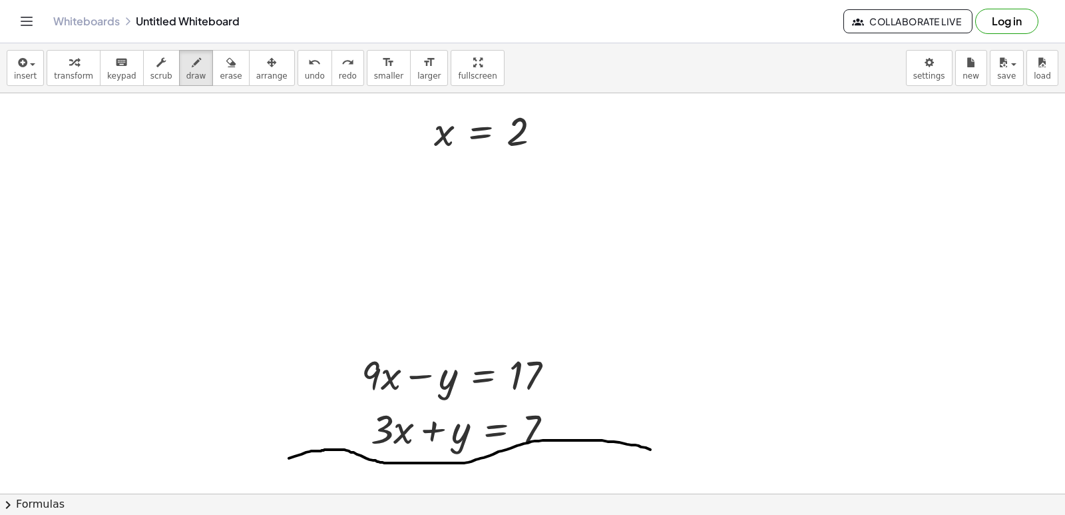
drag, startPoint x: 289, startPoint y: 459, endPoint x: 700, endPoint y: 463, distance: 410.8
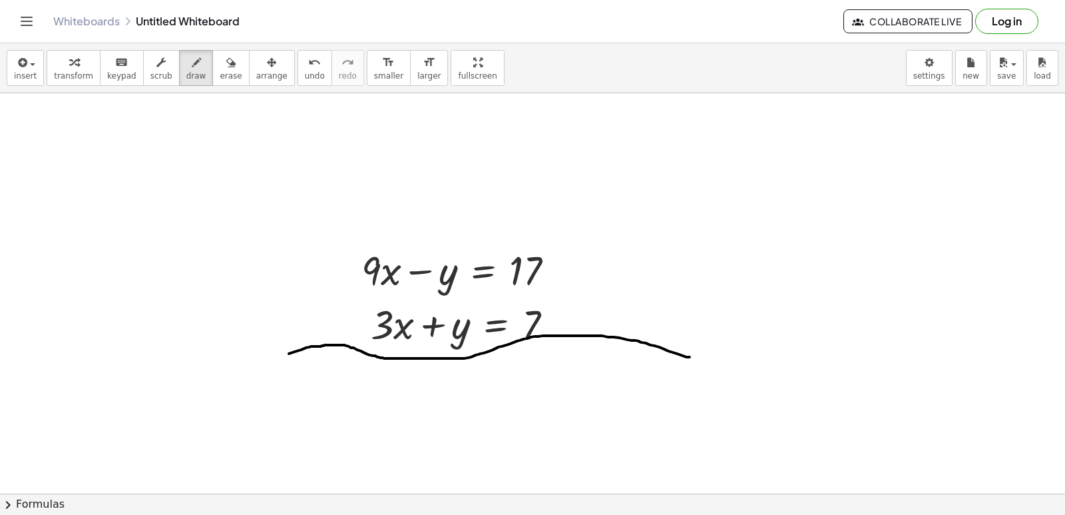
scroll to position [9718, 7]
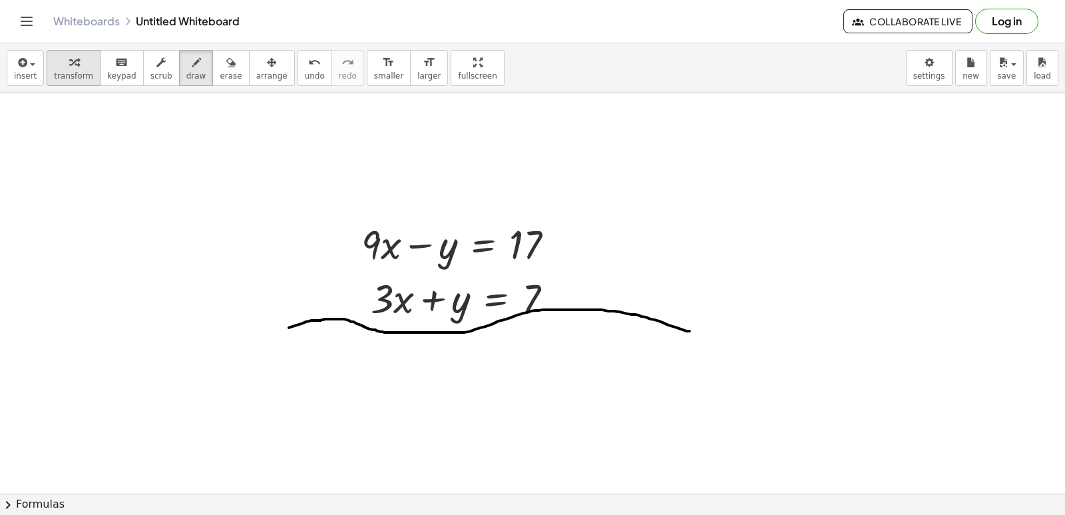
click at [75, 71] on span "transform" at bounding box center [73, 75] width 39 height 9
click at [115, 69] on icon "keyboard" at bounding box center [121, 63] width 13 height 16
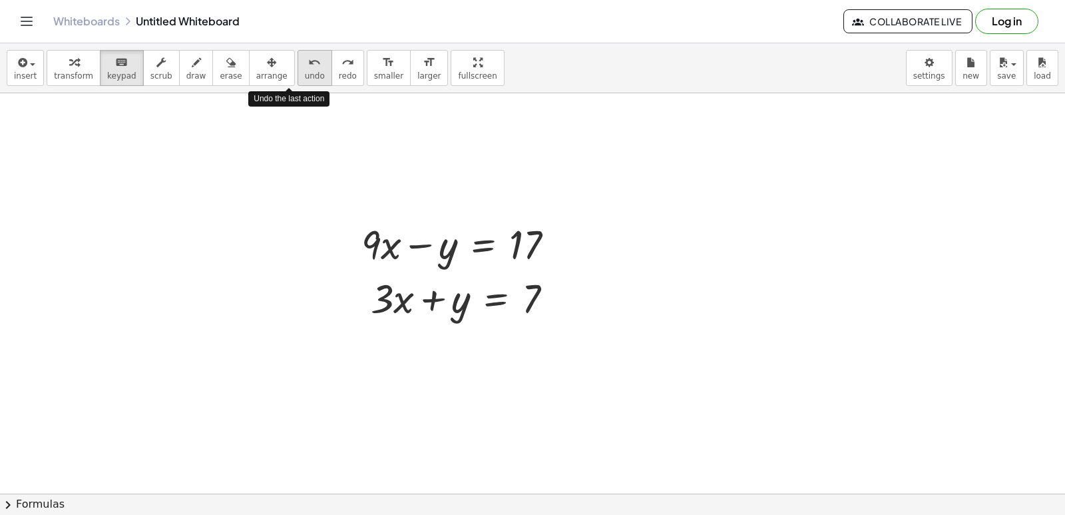
click at [305, 73] on span "undo" at bounding box center [315, 75] width 20 height 9
click at [186, 72] on span "draw" at bounding box center [196, 75] width 20 height 9
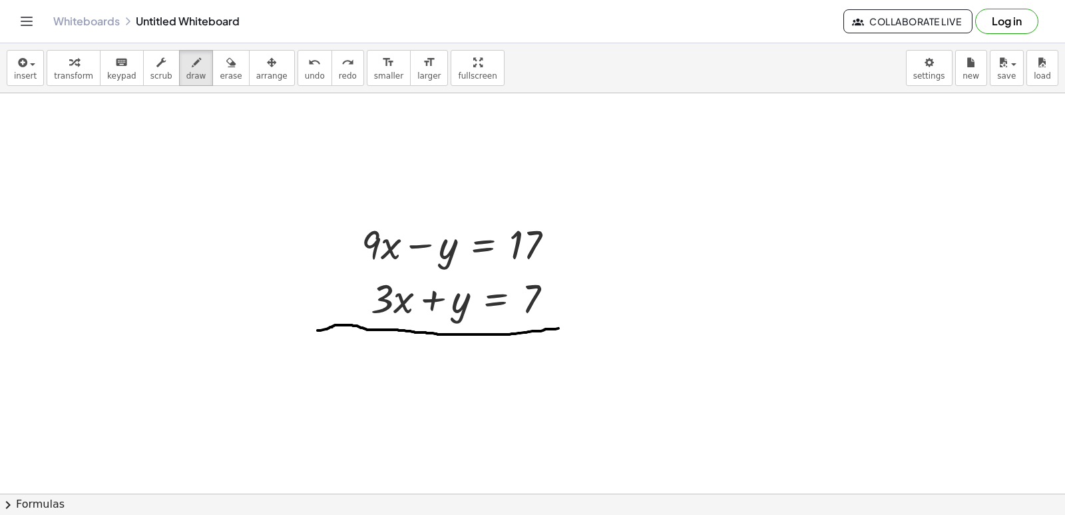
drag, startPoint x: 318, startPoint y: 331, endPoint x: 722, endPoint y: 367, distance: 406.4
click at [69, 60] on icon "button" at bounding box center [73, 63] width 9 height 16
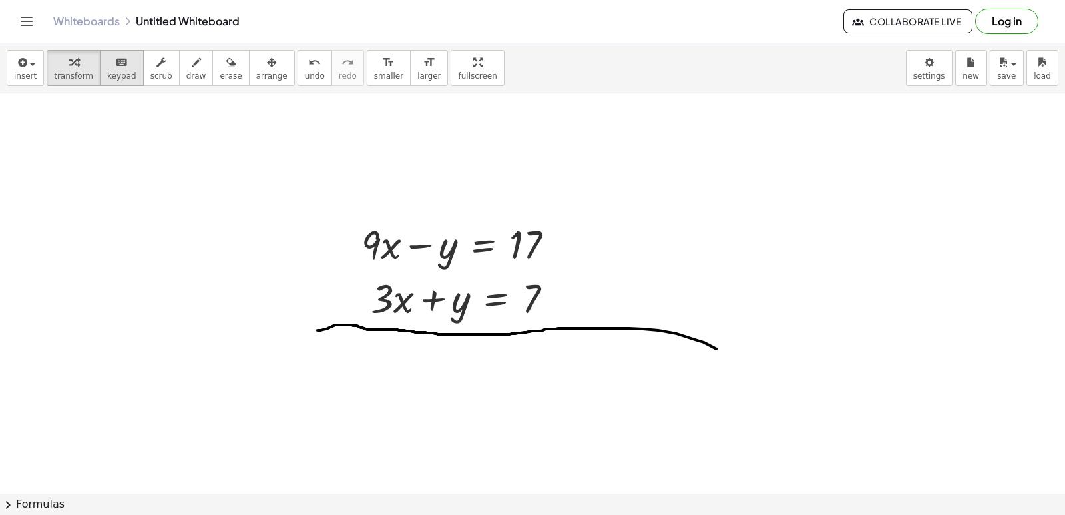
click at [119, 66] on div "keyboard" at bounding box center [121, 62] width 29 height 16
click at [53, 70] on button "transform" at bounding box center [74, 68] width 54 height 36
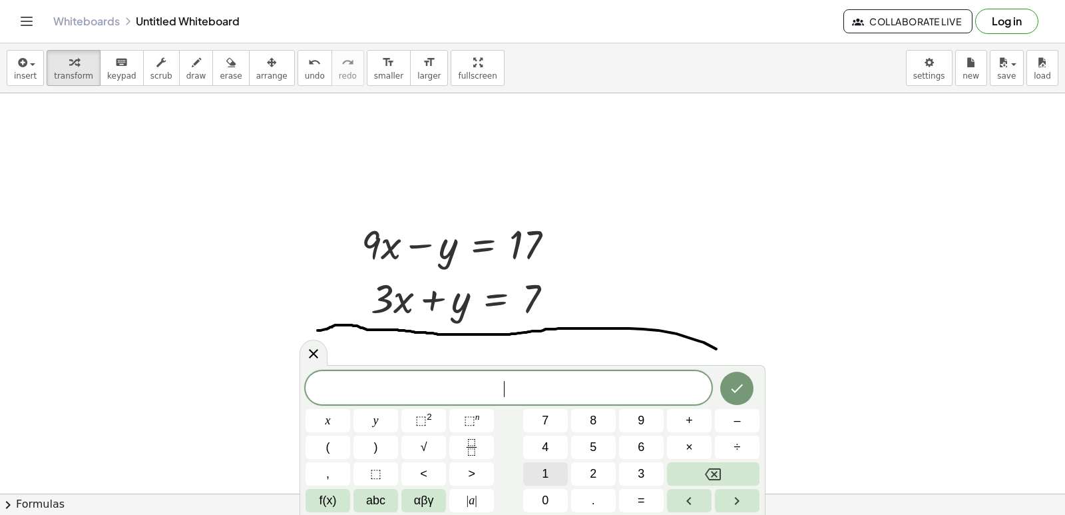
click at [549, 473] on button "1" at bounding box center [545, 473] width 45 height 23
click at [598, 475] on button "2" at bounding box center [593, 473] width 45 height 23
click at [324, 421] on button "x" at bounding box center [328, 420] width 45 height 23
click at [649, 496] on button "=" at bounding box center [641, 500] width 45 height 23
click at [584, 468] on button "2" at bounding box center [593, 473] width 45 height 23
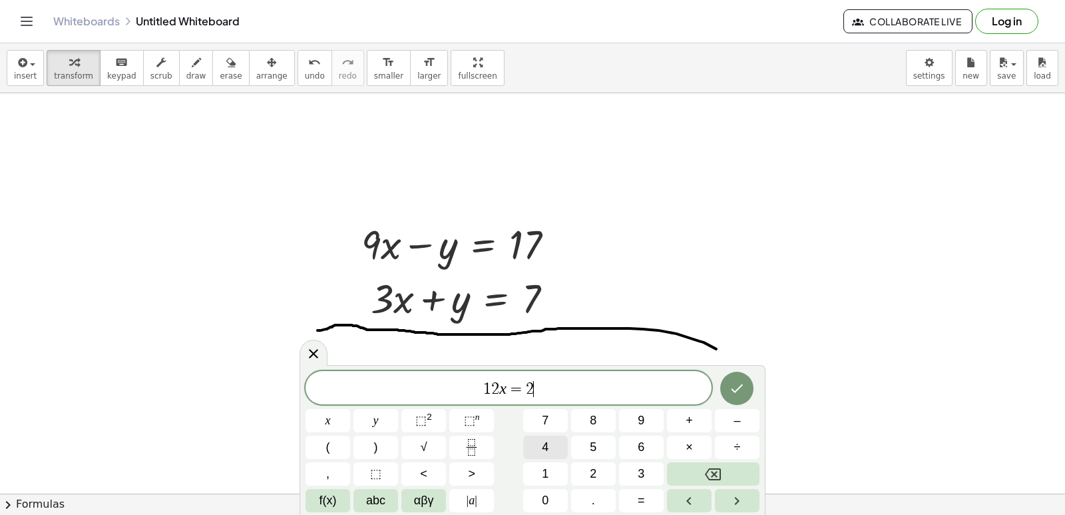
click at [558, 450] on button "4" at bounding box center [545, 446] width 45 height 23
click at [735, 379] on button "Done" at bounding box center [736, 387] width 33 height 33
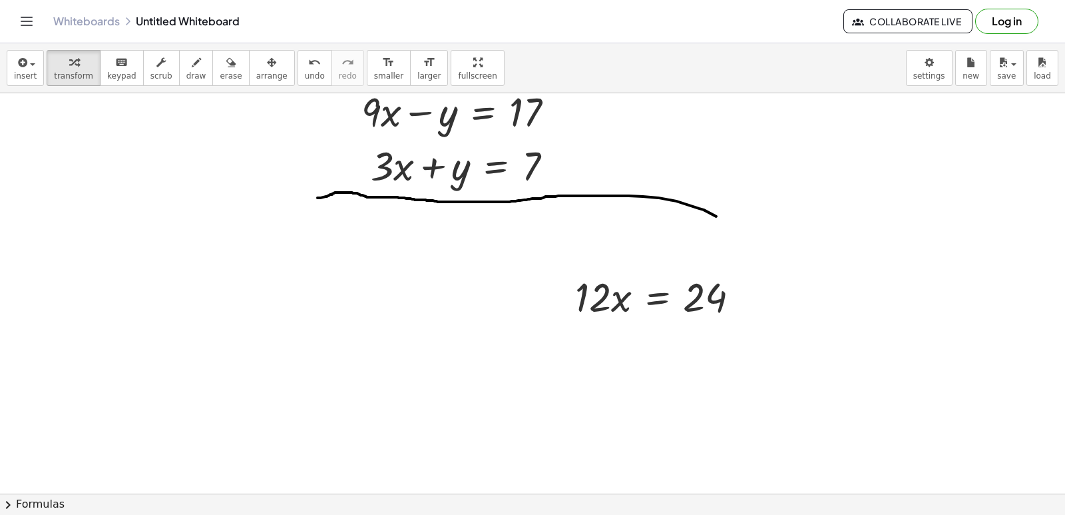
scroll to position [9851, 7]
click at [256, 67] on div "button" at bounding box center [271, 62] width 31 height 16
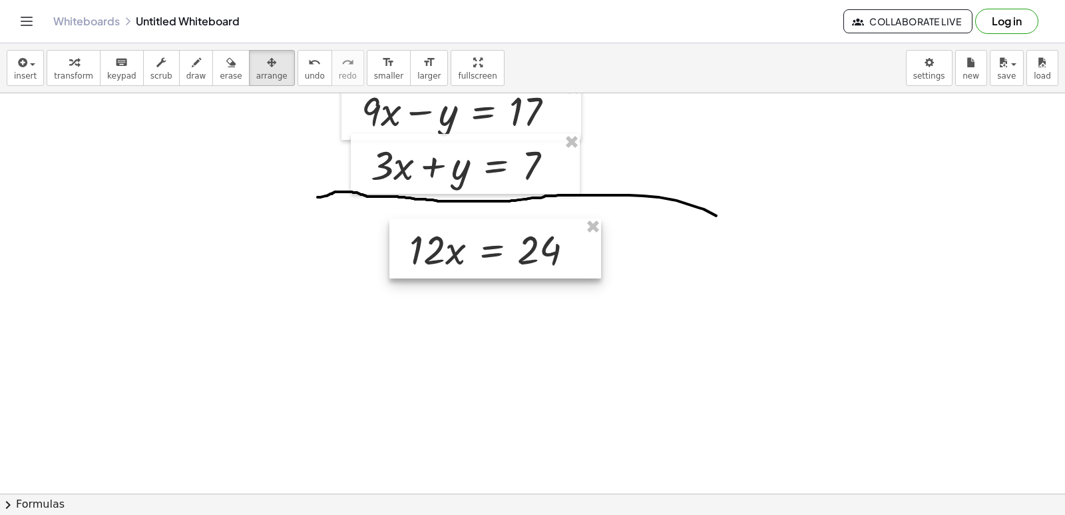
drag, startPoint x: 608, startPoint y: 305, endPoint x: 428, endPoint y: 253, distance: 187.7
click at [428, 253] on div at bounding box center [495, 248] width 212 height 60
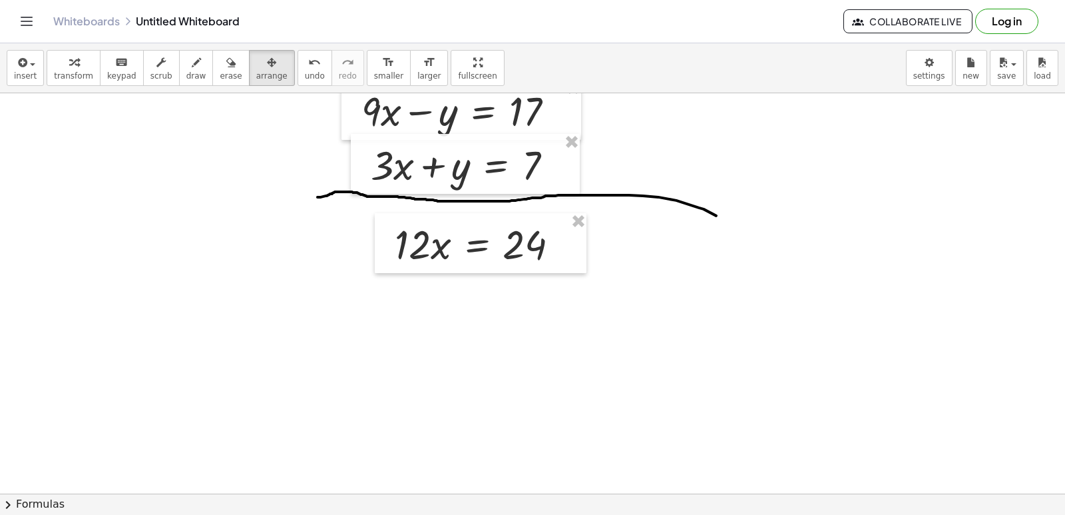
click at [107, 57] on div "keyboard" at bounding box center [121, 62] width 29 height 16
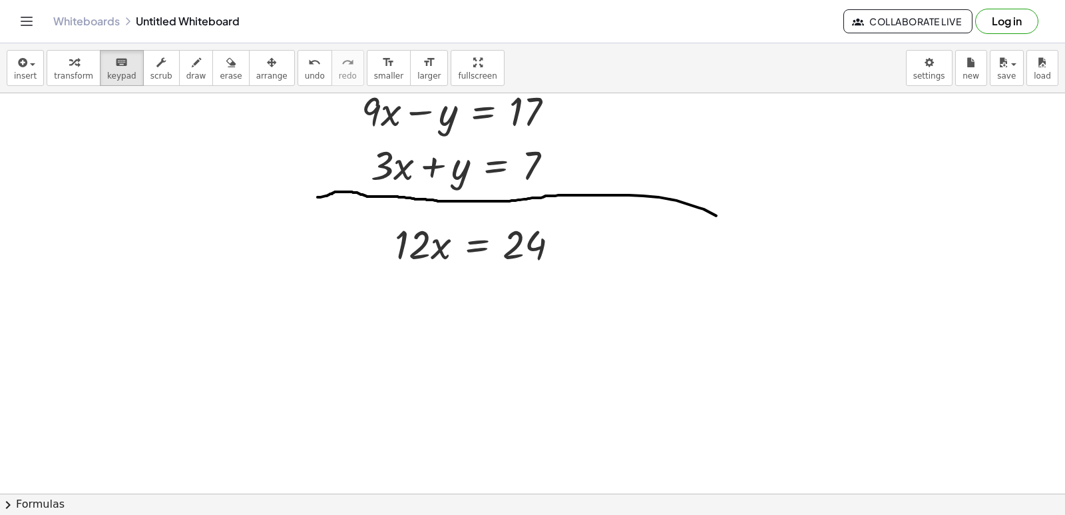
drag, startPoint x: 51, startPoint y: 74, endPoint x: 417, endPoint y: 223, distance: 394.7
click at [54, 74] on span "transform" at bounding box center [73, 75] width 39 height 9
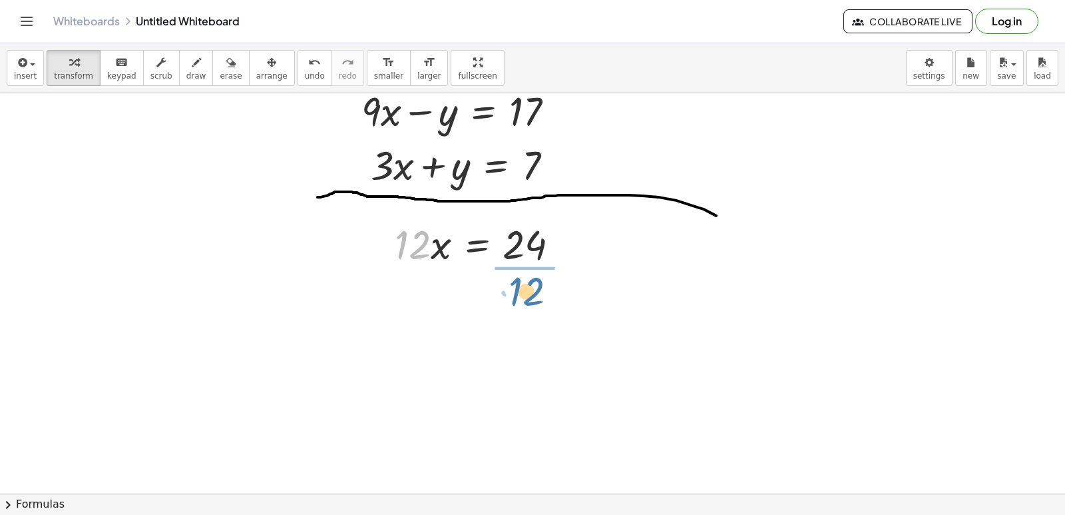
drag, startPoint x: 410, startPoint y: 248, endPoint x: 513, endPoint y: 280, distance: 107.2
click at [529, 312] on div at bounding box center [483, 309] width 190 height 79
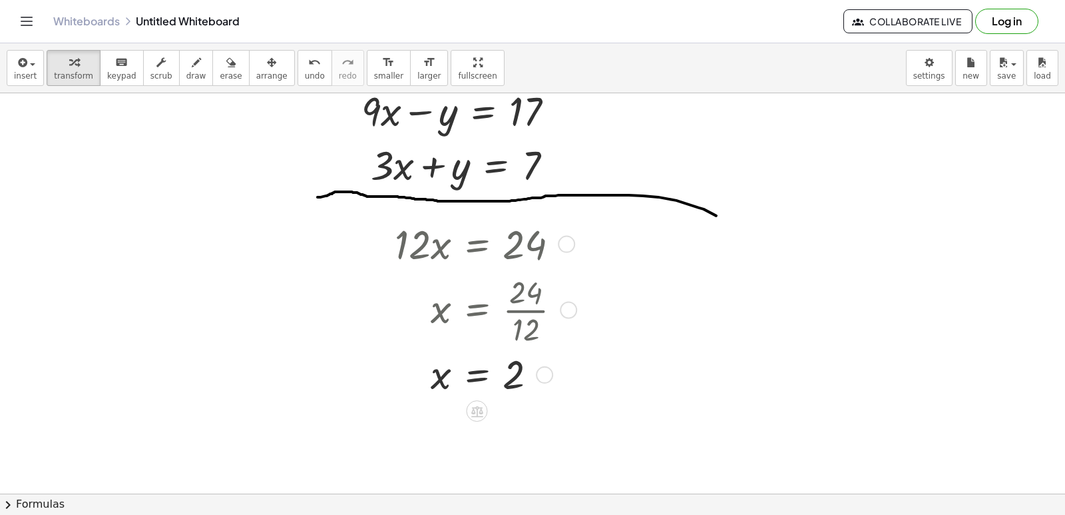
click at [479, 377] on div at bounding box center [483, 373] width 190 height 51
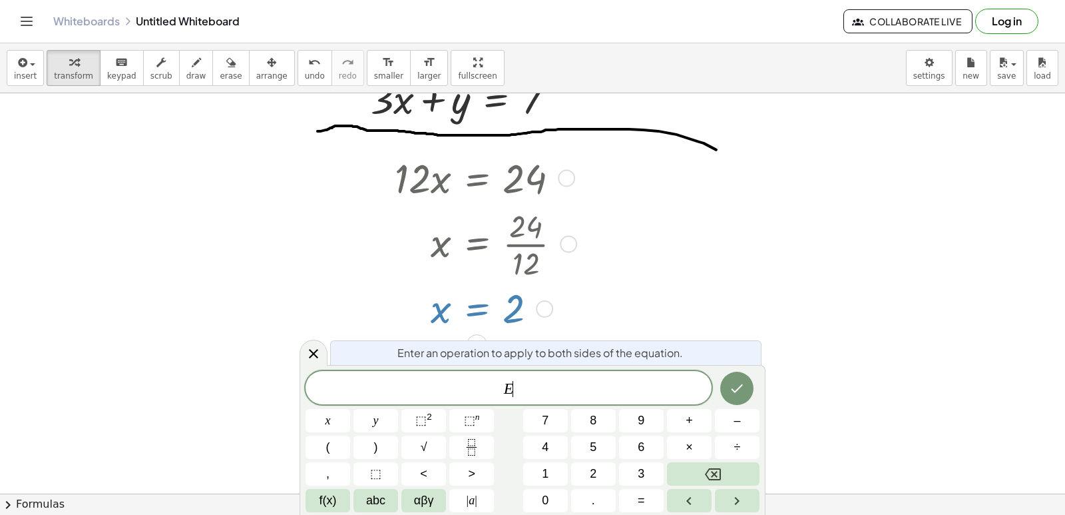
scroll to position [9922, 7]
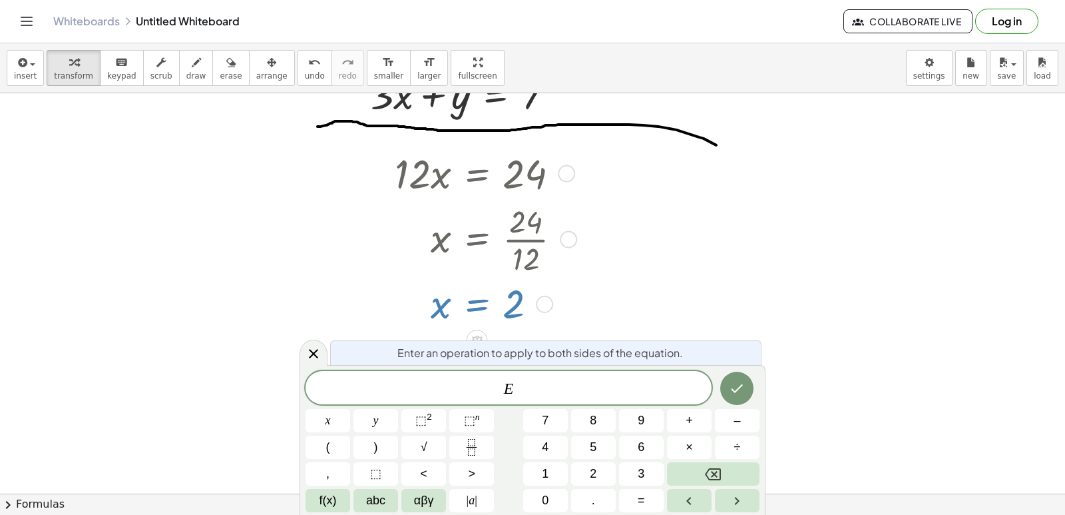
click at [350, 409] on div at bounding box center [328, 420] width 45 height 23
click at [734, 392] on icon "Done" at bounding box center [737, 388] width 16 height 16
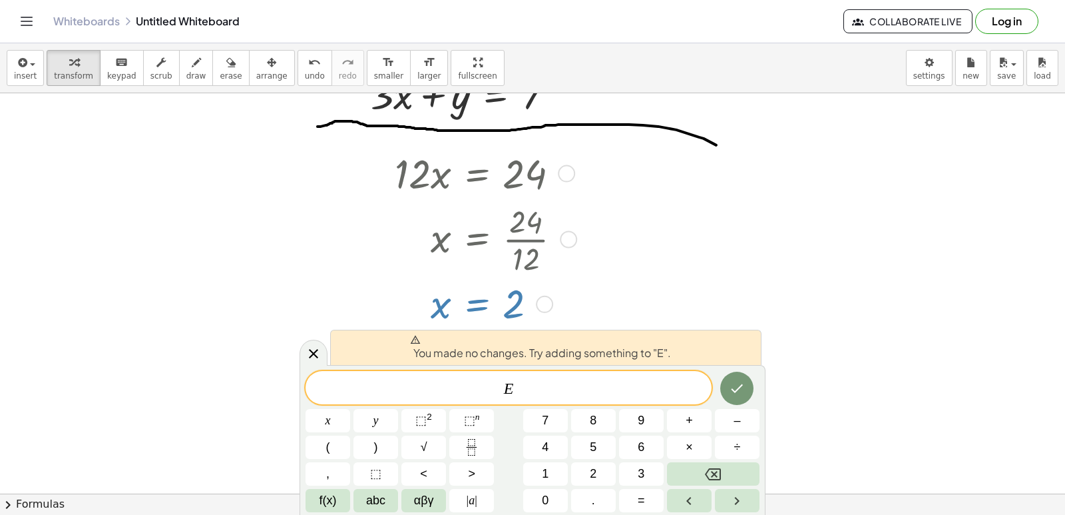
drag, startPoint x: 312, startPoint y: 352, endPoint x: 323, endPoint y: 349, distance: 11.2
click at [314, 352] on icon at bounding box center [314, 353] width 16 height 16
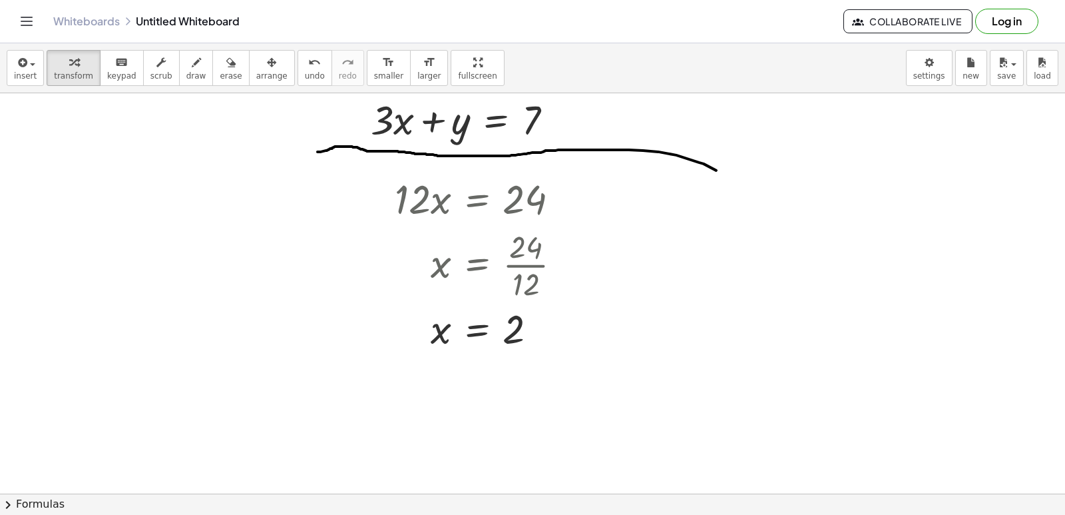
scroll to position [9905, 7]
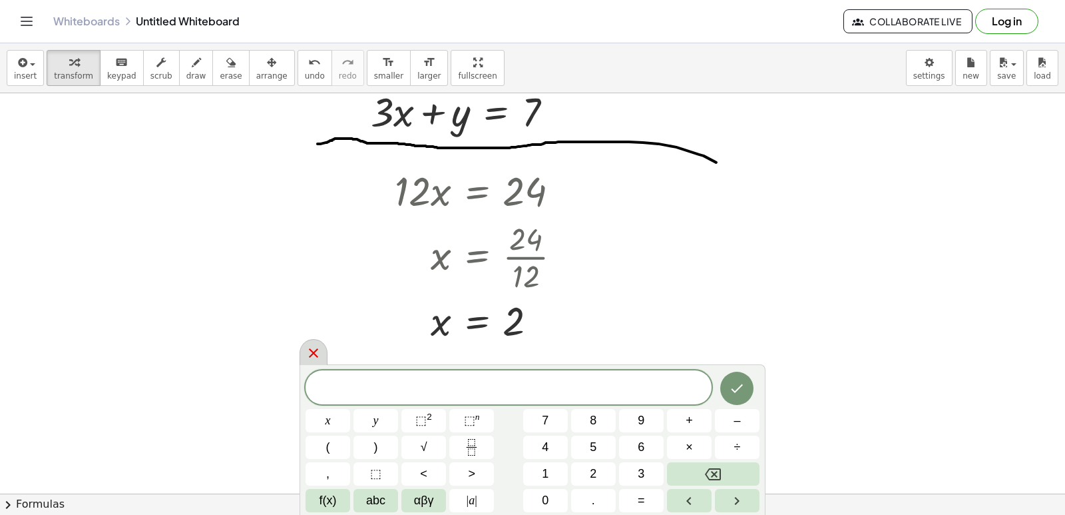
click at [322, 354] on div at bounding box center [314, 352] width 28 height 26
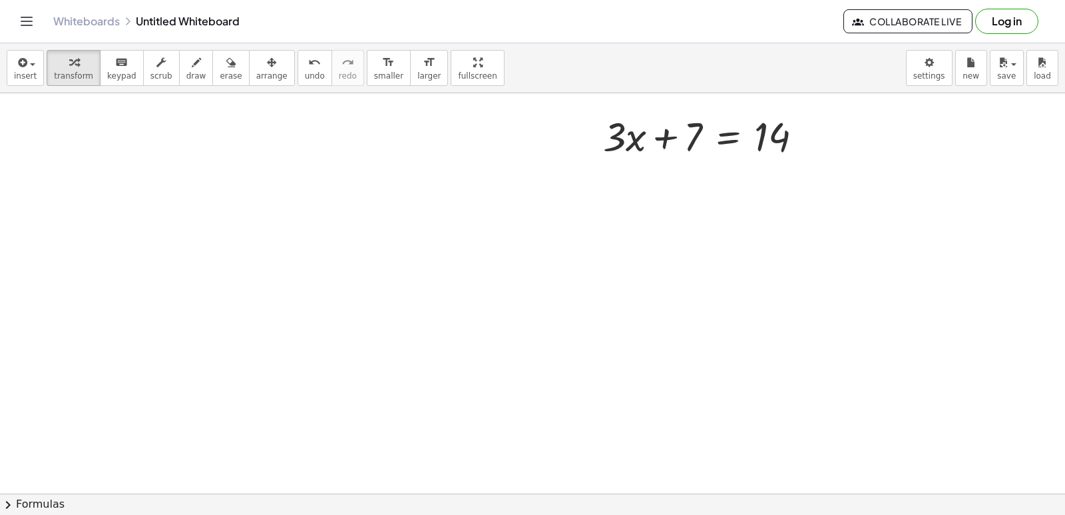
scroll to position [0, 7]
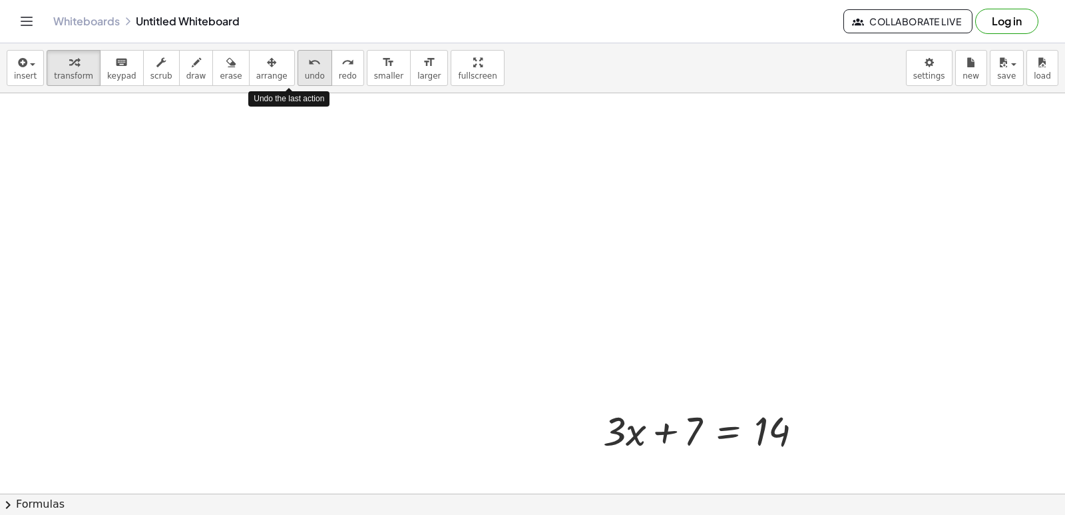
click at [305, 57] on div "undo" at bounding box center [315, 62] width 20 height 16
click at [305, 74] on span "undo" at bounding box center [315, 75] width 20 height 9
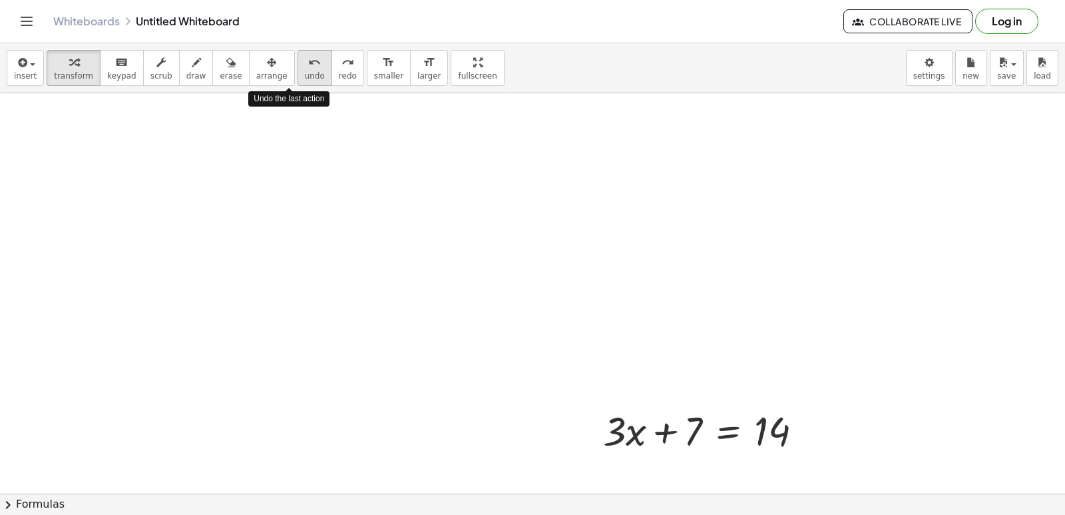
click at [305, 75] on span "undo" at bounding box center [315, 75] width 20 height 9
click at [305, 74] on span "undo" at bounding box center [315, 75] width 20 height 9
drag, startPoint x: 288, startPoint y: 72, endPoint x: 296, endPoint y: 63, distance: 12.3
click at [298, 67] on button "undo undo" at bounding box center [315, 68] width 35 height 36
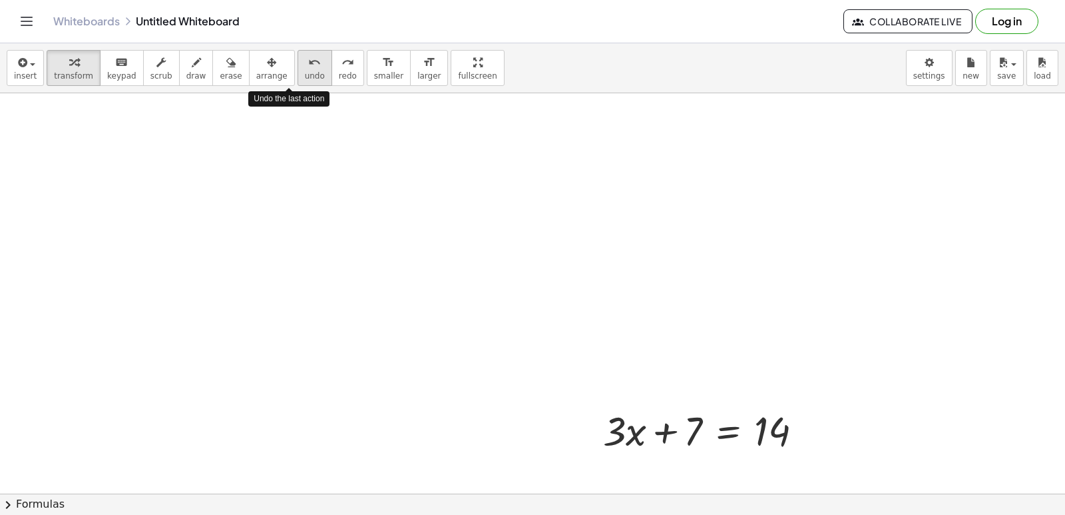
click at [305, 63] on div "undo" at bounding box center [315, 62] width 20 height 16
click at [305, 60] on div "undo" at bounding box center [315, 62] width 20 height 16
click at [305, 59] on div "undo" at bounding box center [315, 62] width 20 height 16
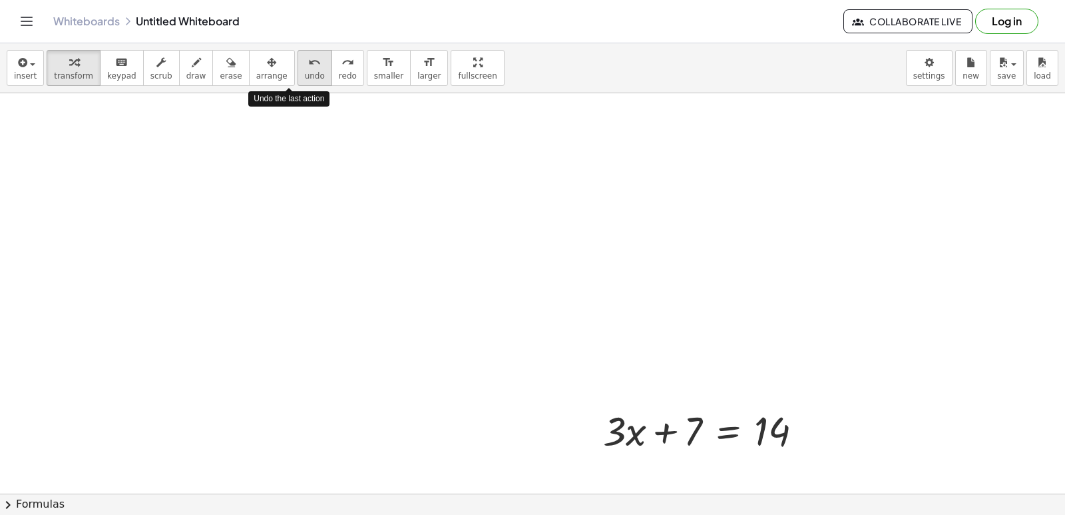
click at [305, 63] on div "undo" at bounding box center [315, 62] width 20 height 16
click at [308, 63] on icon "undo" at bounding box center [314, 63] width 13 height 16
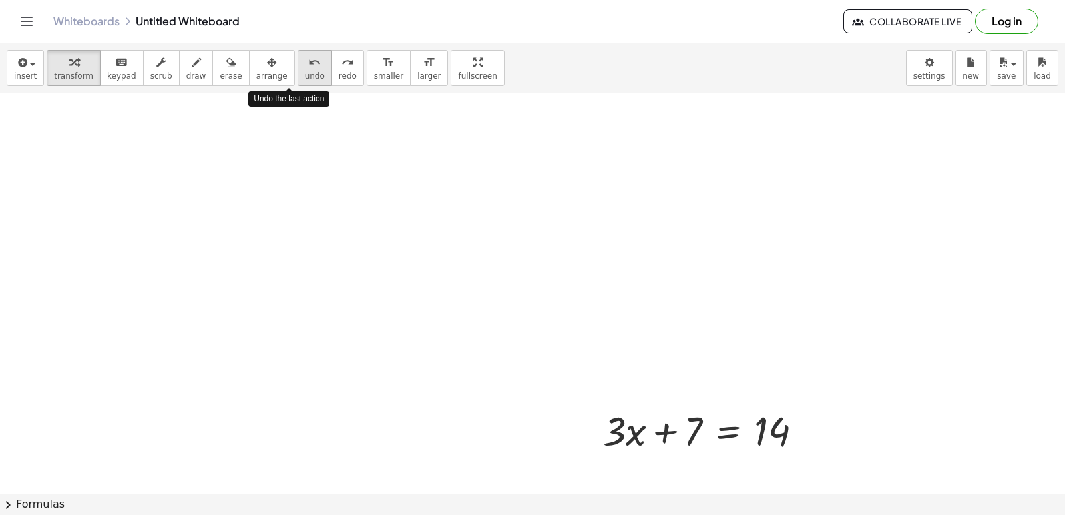
click at [308, 63] on icon "undo" at bounding box center [314, 63] width 13 height 16
click at [305, 58] on div "undo" at bounding box center [315, 62] width 20 height 16
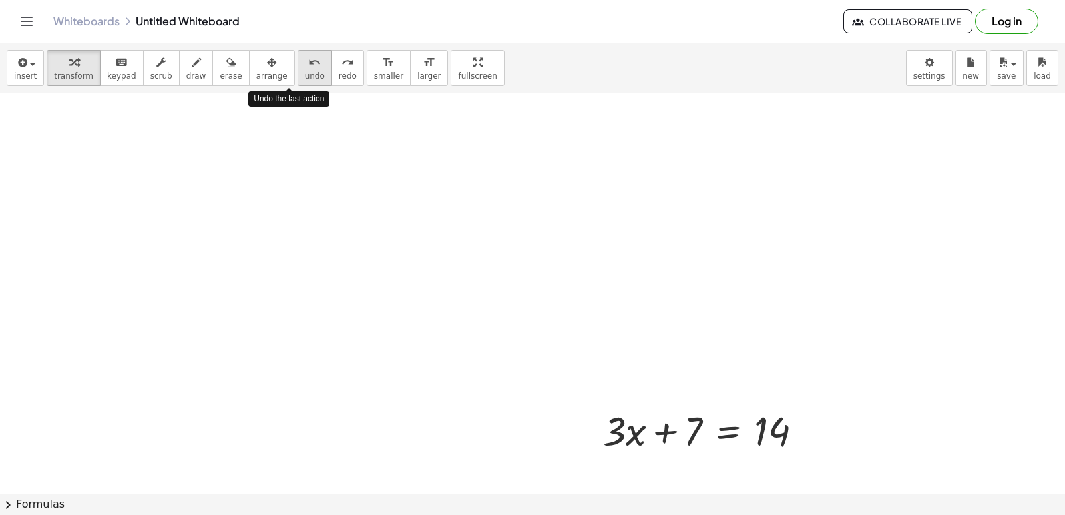
click at [305, 58] on div "undo" at bounding box center [315, 62] width 20 height 16
click at [305, 56] on div "undo" at bounding box center [315, 62] width 20 height 16
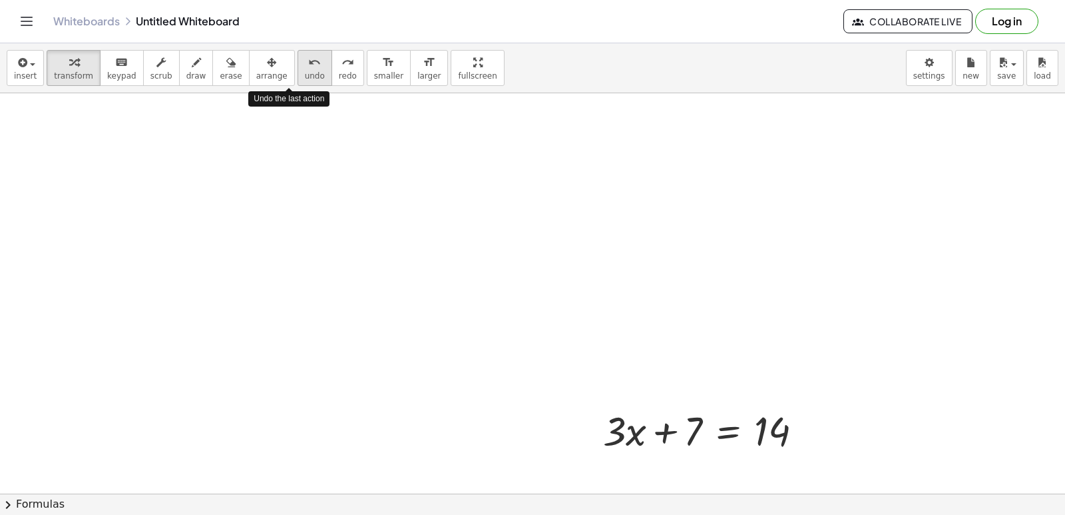
click at [308, 59] on icon "undo" at bounding box center [314, 63] width 13 height 16
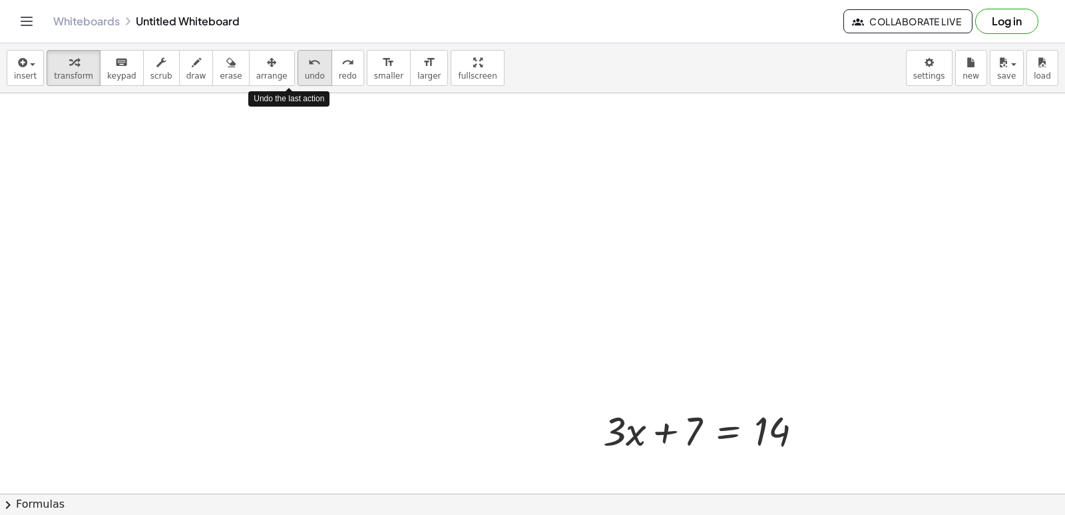
click at [308, 56] on icon "undo" at bounding box center [314, 63] width 13 height 16
click at [297, 47] on div "insert select one: Math Expression Function Text Youtube Video Graphing Geometr…" at bounding box center [532, 68] width 1065 height 50
drag, startPoint x: 297, startPoint y: 47, endPoint x: 268, endPoint y: 67, distance: 34.9
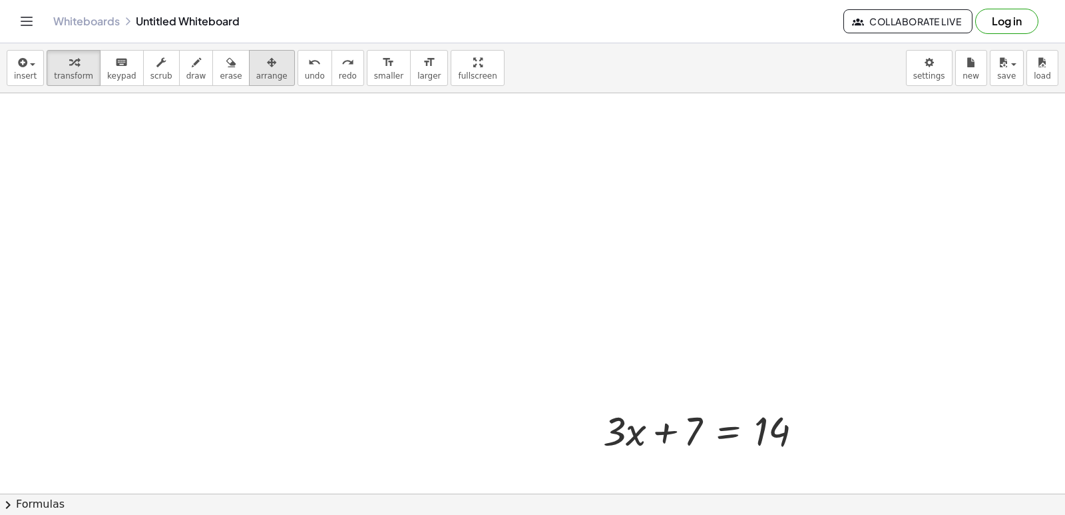
click at [287, 53] on div "insert select one: Math Expression Function Text Youtube Video Graphing Geometr…" at bounding box center [532, 68] width 1065 height 50
click at [308, 67] on icon "undo" at bounding box center [314, 63] width 13 height 16
click at [308, 60] on icon "undo" at bounding box center [314, 63] width 13 height 16
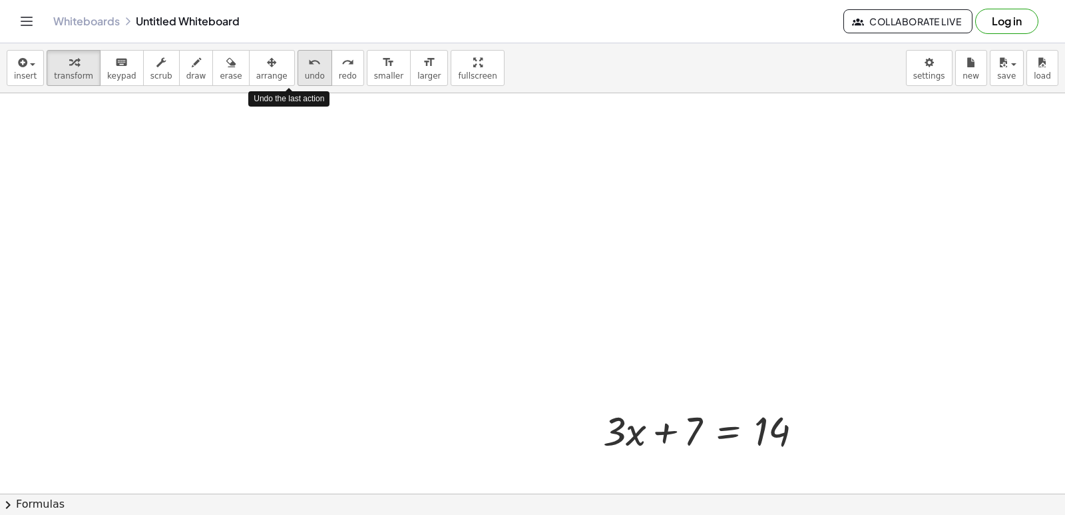
click at [308, 59] on icon "undo" at bounding box center [314, 63] width 13 height 16
click at [308, 56] on icon "undo" at bounding box center [314, 63] width 13 height 16
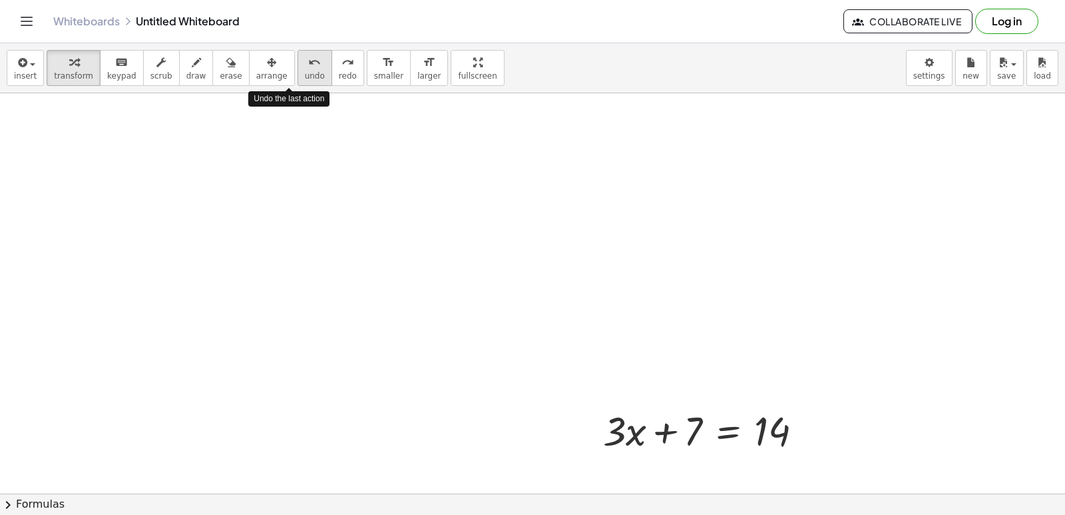
click at [308, 56] on icon "undo" at bounding box center [314, 63] width 13 height 16
click at [305, 54] on div "undo" at bounding box center [315, 62] width 20 height 16
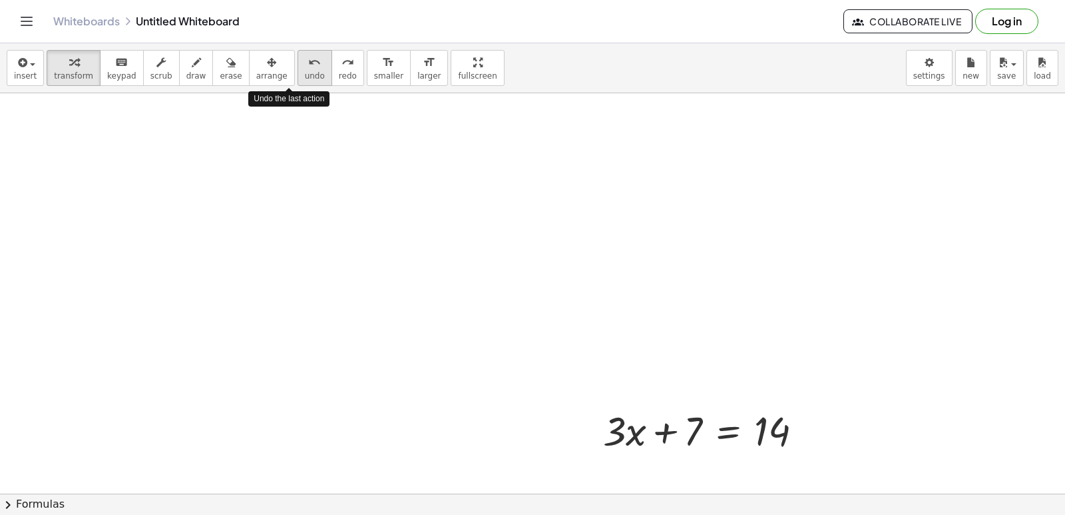
click at [305, 54] on div "undo" at bounding box center [315, 62] width 20 height 16
drag, startPoint x: 286, startPoint y: 54, endPoint x: 286, endPoint y: 64, distance: 10.0
click at [305, 64] on div "undo" at bounding box center [315, 62] width 20 height 16
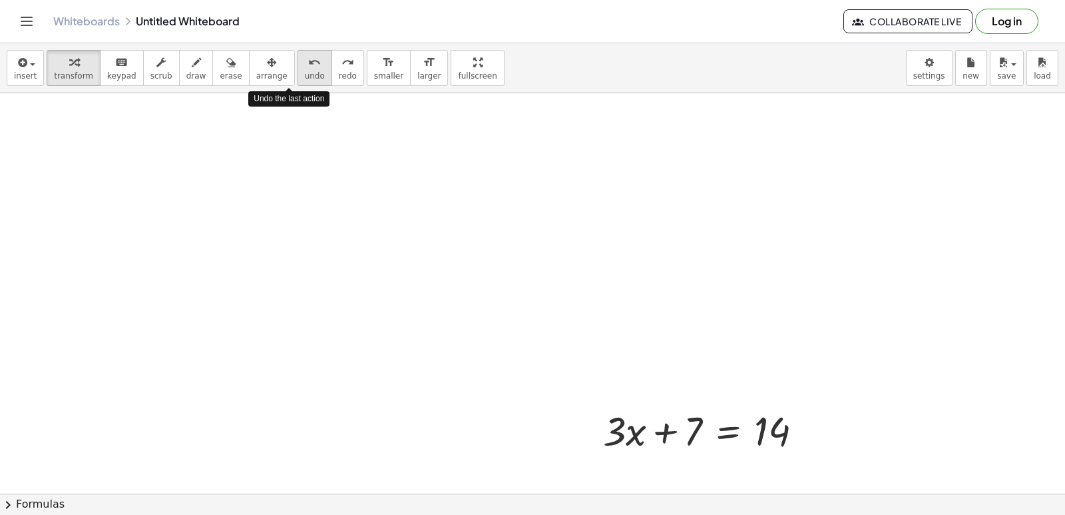
click at [298, 71] on button "undo undo" at bounding box center [315, 68] width 35 height 36
click at [305, 75] on span "undo" at bounding box center [315, 75] width 20 height 9
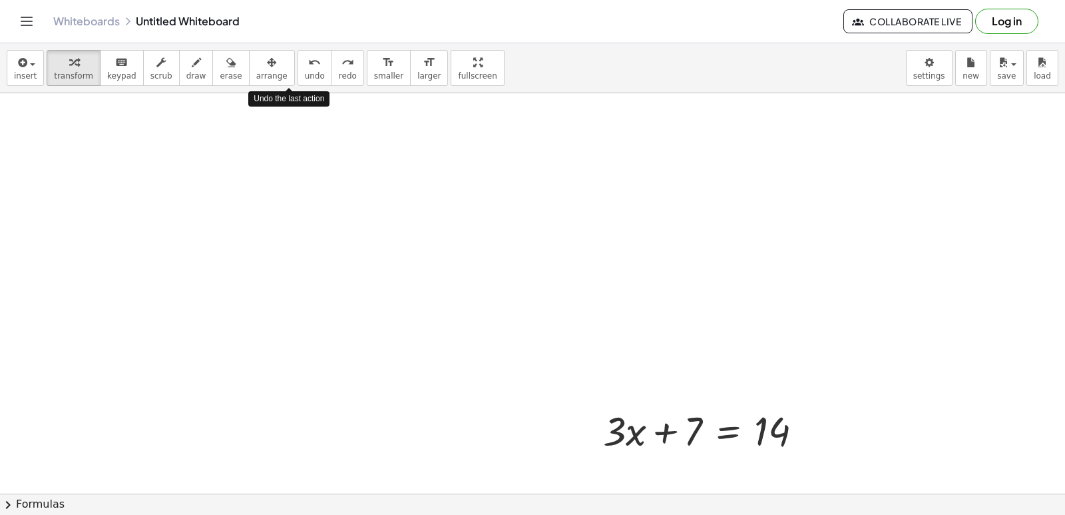
drag, startPoint x: 286, startPoint y: 75, endPoint x: 465, endPoint y: 129, distance: 186.6
click at [308, 83] on div "undo undo redo redo" at bounding box center [331, 68] width 67 height 36
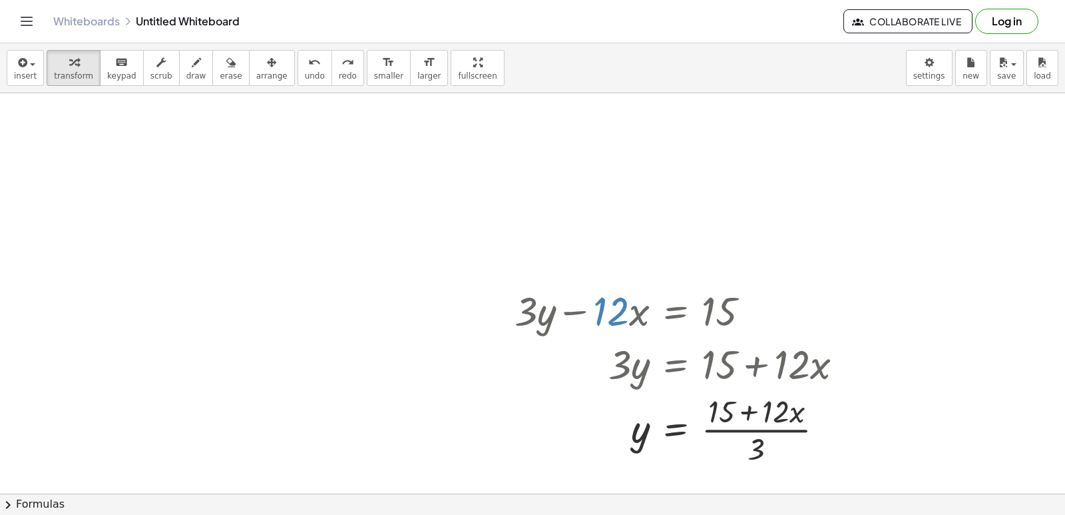
scroll to position [3661, 7]
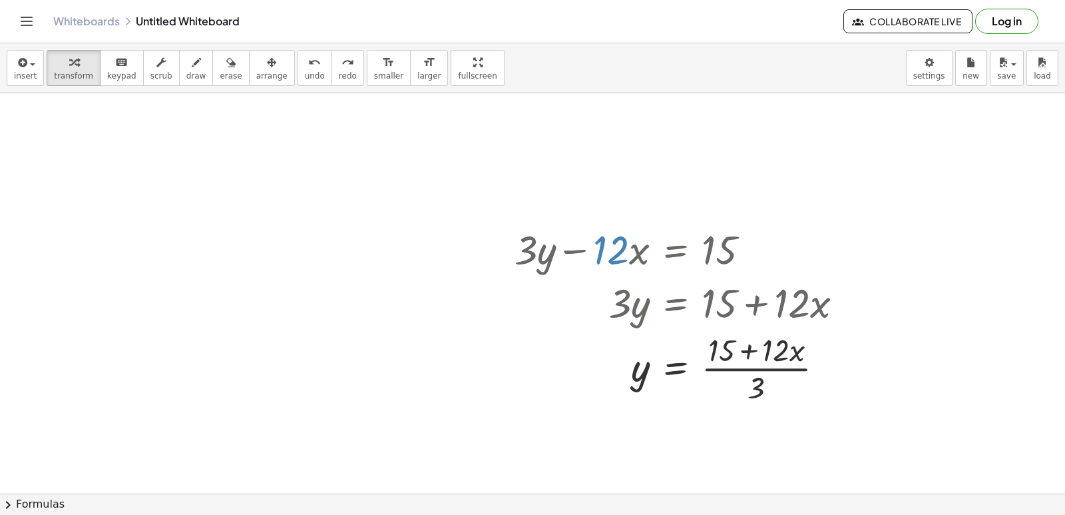
click at [294, 88] on div "insert select one: Math Expression Function Text Youtube Video Graphing Geometr…" at bounding box center [532, 68] width 1065 height 50
click at [298, 81] on button "undo undo" at bounding box center [315, 68] width 35 height 36
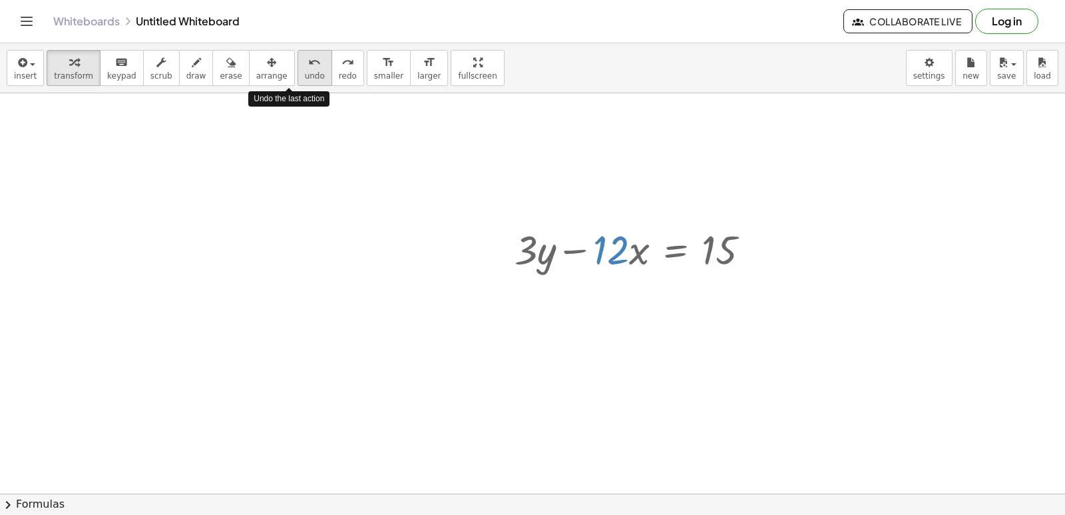
click at [298, 81] on button "undo undo" at bounding box center [315, 68] width 35 height 36
drag, startPoint x: 282, startPoint y: 81, endPoint x: 277, endPoint y: 49, distance: 32.3
click at [298, 52] on button "undo undo" at bounding box center [315, 68] width 35 height 36
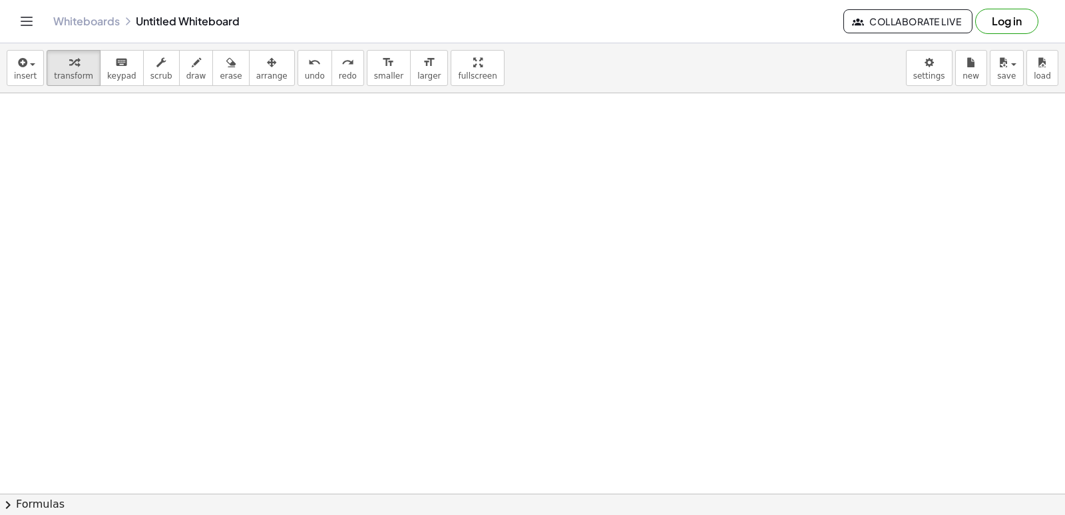
click at [277, 49] on div "insert select one: Math Expression Function Text Youtube Video Graphing Geometr…" at bounding box center [532, 68] width 1065 height 50
click at [308, 66] on icon "undo" at bounding box center [314, 63] width 13 height 16
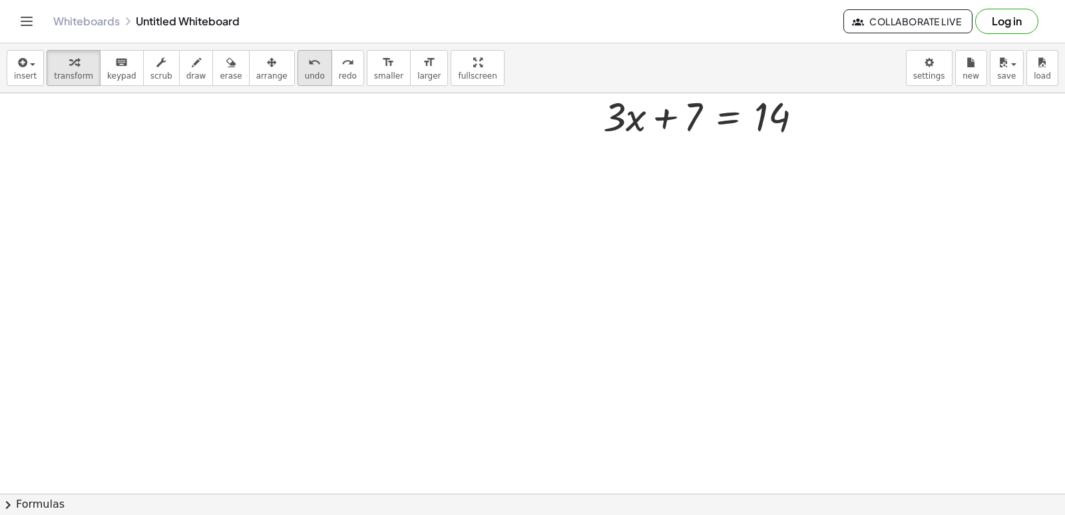
click at [308, 66] on icon "undo" at bounding box center [314, 63] width 13 height 16
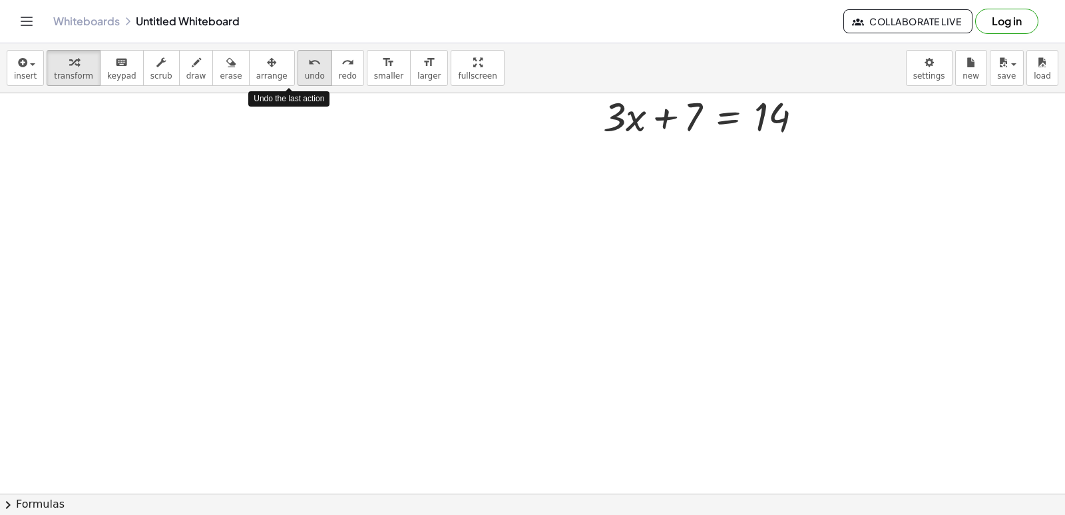
click at [308, 66] on icon "undo" at bounding box center [314, 63] width 13 height 16
click at [308, 57] on icon "undo" at bounding box center [314, 63] width 13 height 16
click at [278, 40] on div "Whiteboards Untitled Whiteboard Collaborate Live Log in" at bounding box center [532, 21] width 1033 height 43
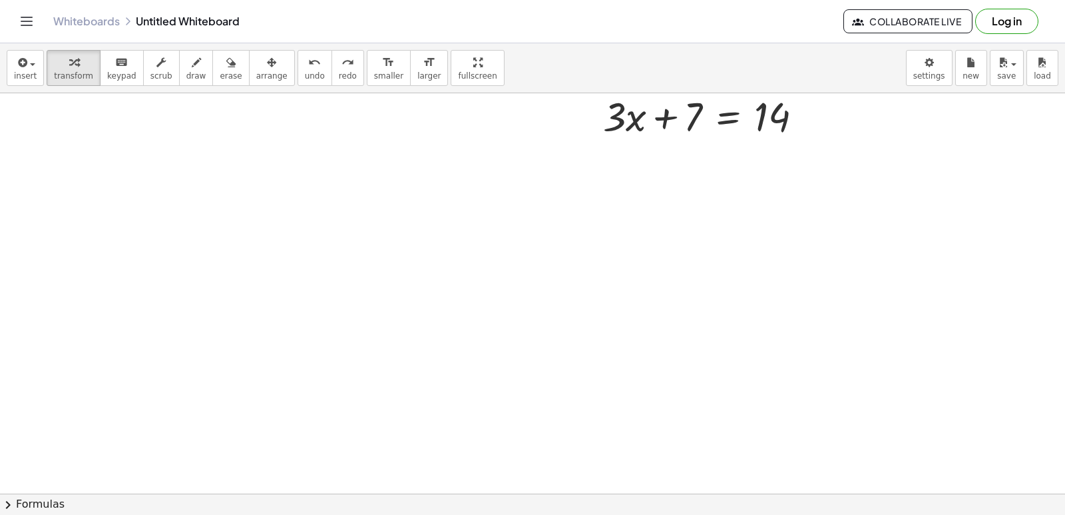
click at [276, 27] on div "Whiteboards Untitled Whiteboard" at bounding box center [448, 21] width 790 height 13
click at [272, 14] on div "Whiteboards Untitled Whiteboard Collaborate Live Log in" at bounding box center [532, 21] width 1033 height 43
drag, startPoint x: 272, startPoint y: 14, endPoint x: 270, endPoint y: 46, distance: 32.0
click at [270, 44] on div "Graspable Math Activities Get Started Activity Bank Assigned Work Classes White…" at bounding box center [532, 257] width 1065 height 515
click at [305, 63] on div "undo" at bounding box center [315, 62] width 20 height 16
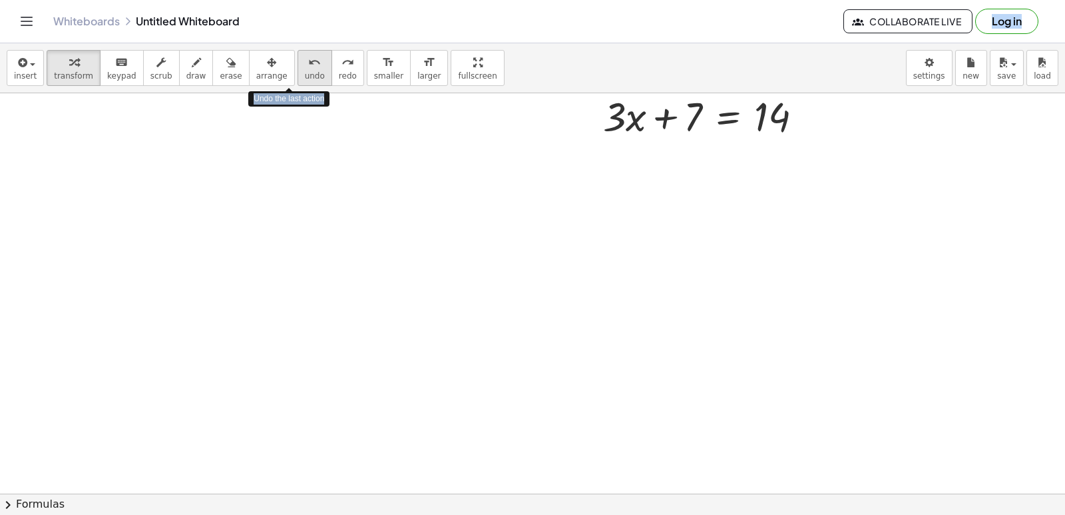
click at [305, 63] on div "undo" at bounding box center [315, 62] width 20 height 16
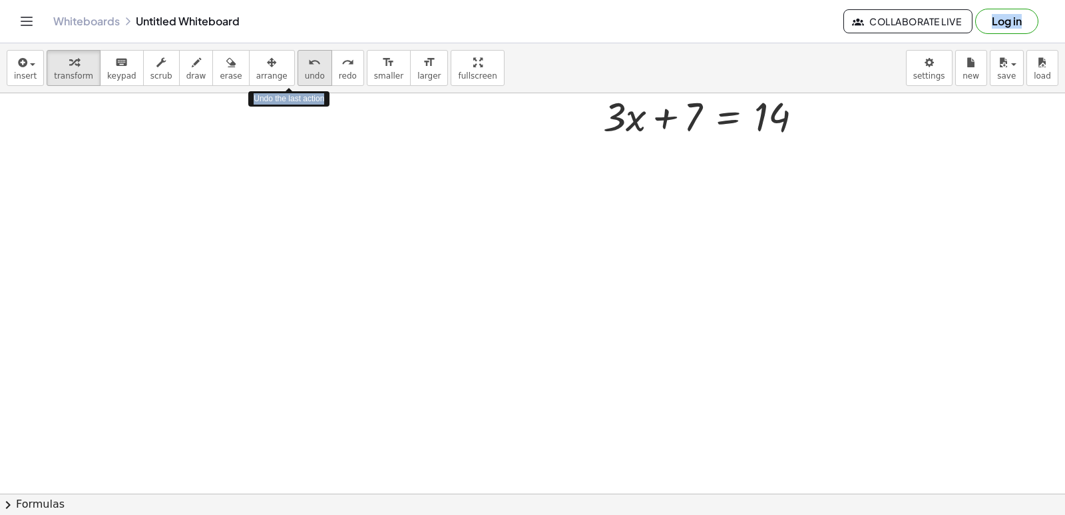
click at [305, 63] on div "undo" at bounding box center [315, 62] width 20 height 16
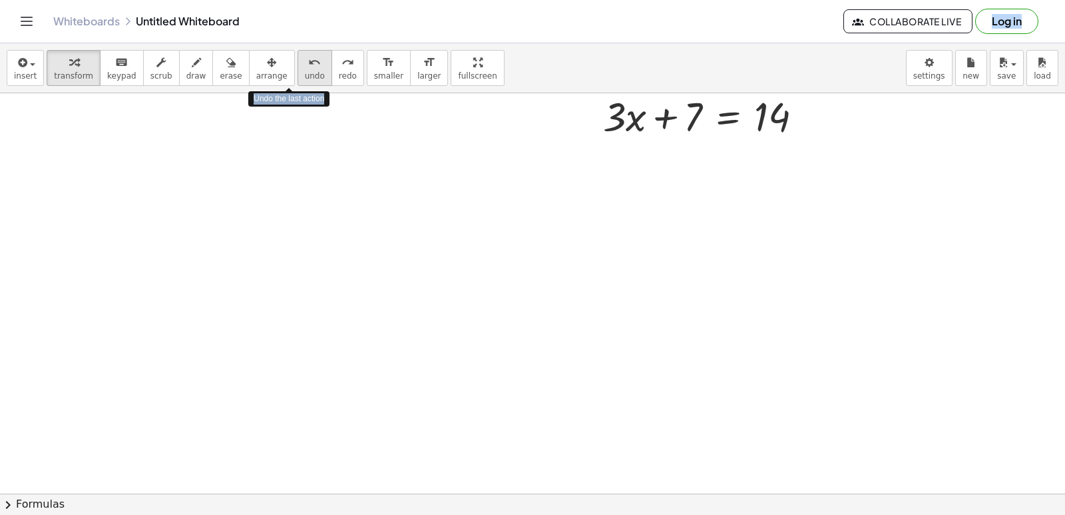
click at [305, 63] on div "undo" at bounding box center [315, 62] width 20 height 16
click at [308, 66] on icon "undo" at bounding box center [314, 63] width 13 height 16
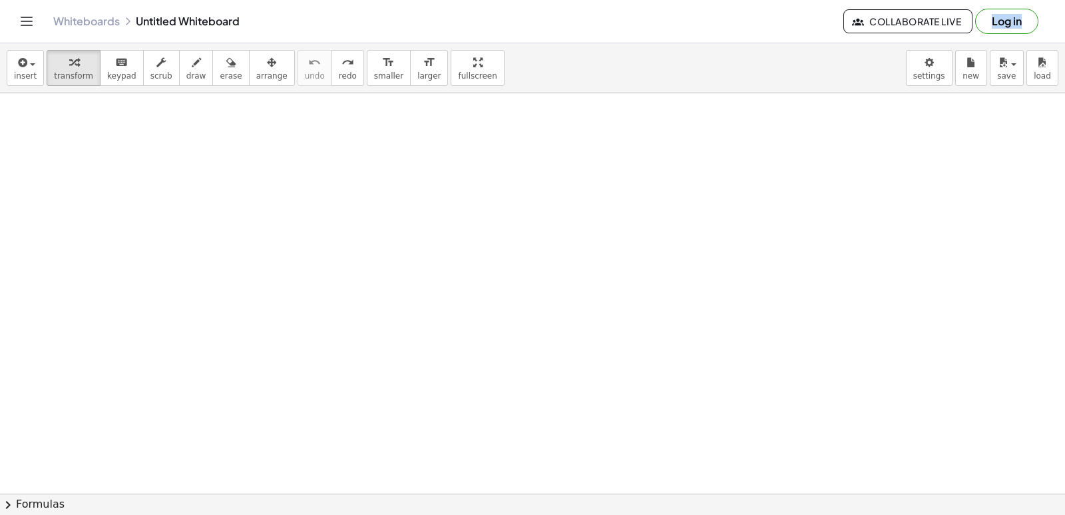
drag, startPoint x: 1054, startPoint y: 101, endPoint x: 1058, endPoint y: 107, distance: 7.2
click at [1058, 107] on div "− · 7 · x − 5 = - 12 ×" at bounding box center [532, 293] width 1065 height 400
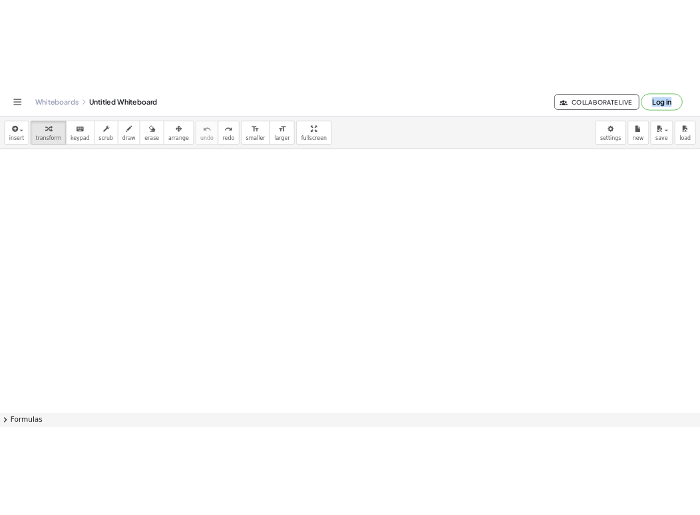
scroll to position [0, 7]
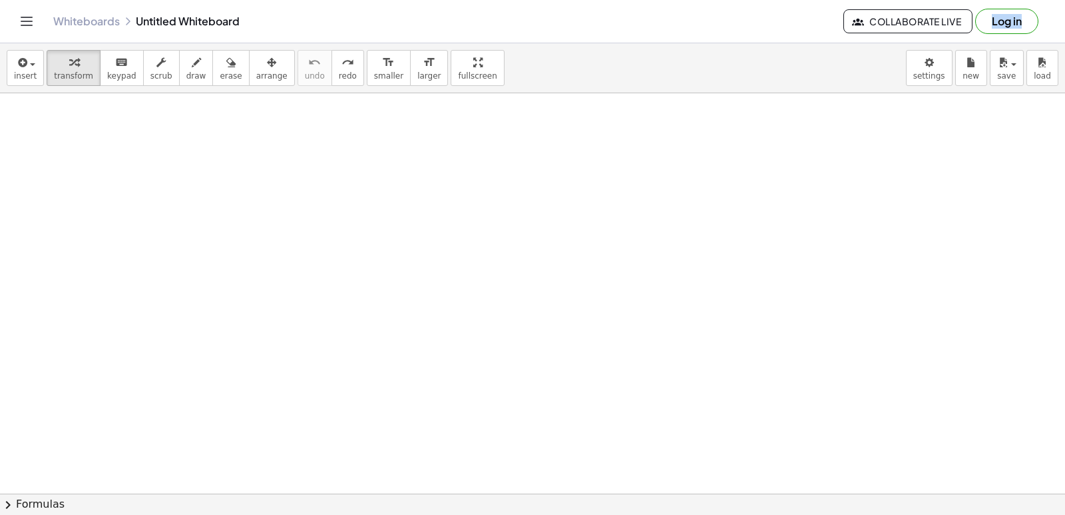
drag, startPoint x: 556, startPoint y: 502, endPoint x: 542, endPoint y: 377, distance: 125.9
click at [557, 478] on div "insert select one: Math Expression Function Text Youtube Video Graphing Geometr…" at bounding box center [532, 278] width 1065 height 471
drag, startPoint x: 504, startPoint y: 345, endPoint x: 217, endPoint y: 113, distance: 369.6
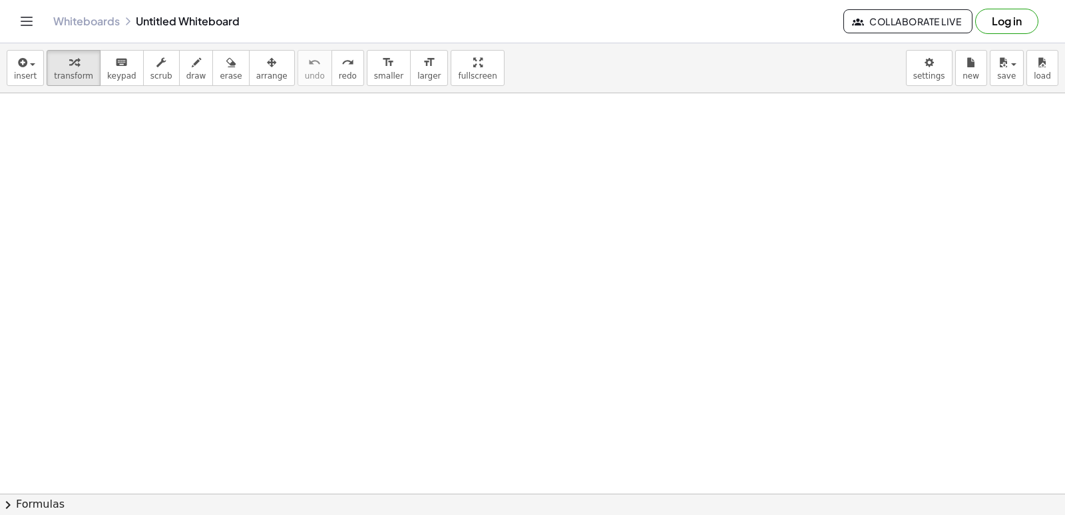
click at [115, 55] on icon "keyboard" at bounding box center [121, 63] width 13 height 16
drag, startPoint x: 611, startPoint y: 391, endPoint x: 596, endPoint y: 392, distance: 15.4
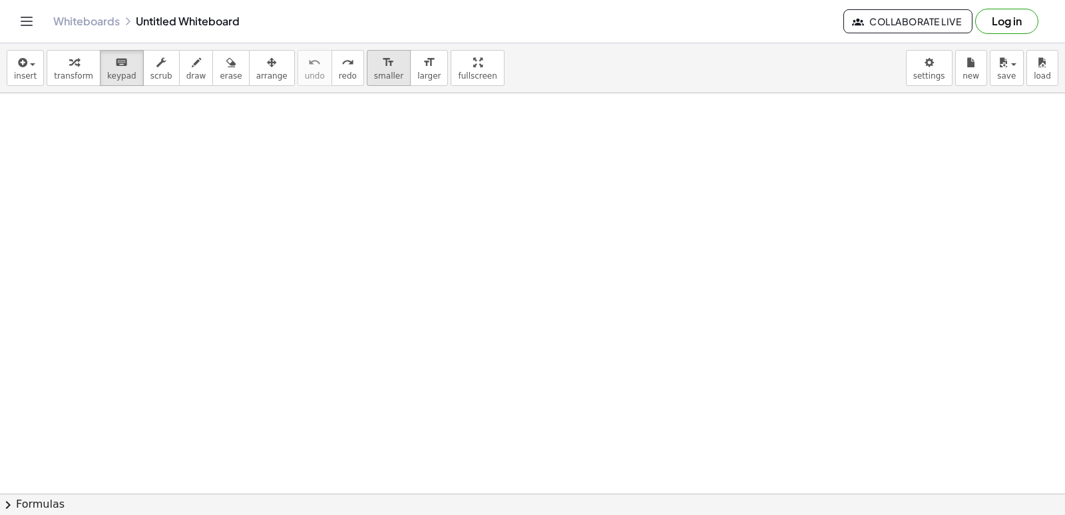
click at [374, 79] on span "smaller" at bounding box center [388, 75] width 29 height 9
click at [87, 53] on button "transform" at bounding box center [74, 68] width 54 height 36
drag, startPoint x: 111, startPoint y: 64, endPoint x: 153, endPoint y: 77, distance: 44.6
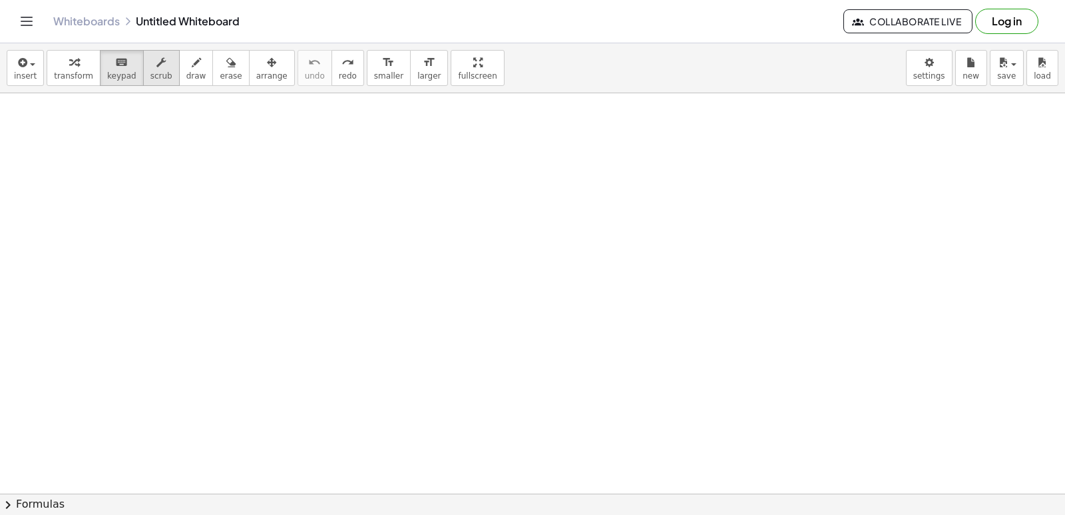
click at [115, 65] on icon "keyboard" at bounding box center [121, 63] width 13 height 16
drag, startPoint x: 327, startPoint y: 359, endPoint x: 338, endPoint y: 351, distance: 12.9
drag, startPoint x: 75, startPoint y: 63, endPoint x: 99, endPoint y: 78, distance: 27.9
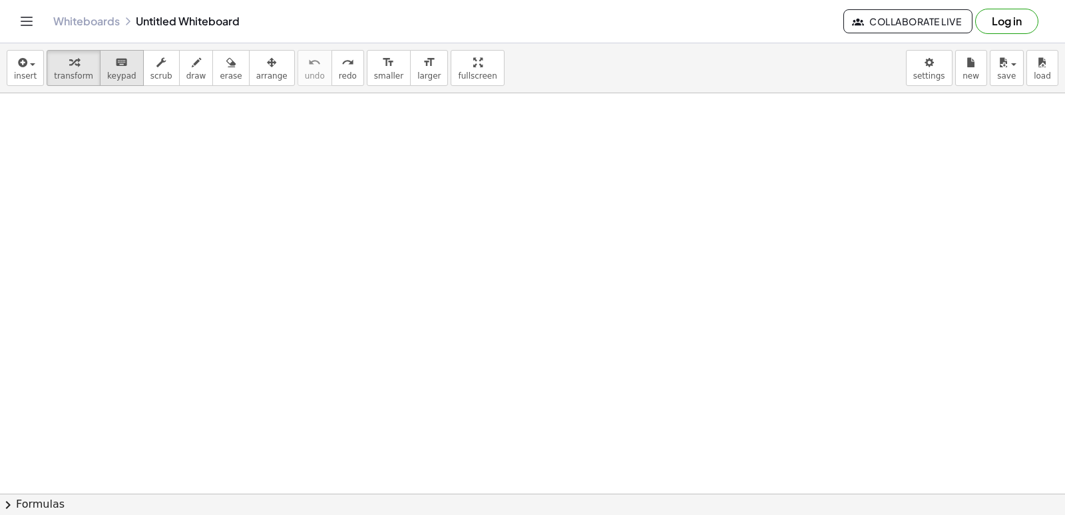
click at [76, 64] on div "button" at bounding box center [73, 62] width 39 height 16
drag, startPoint x: 280, startPoint y: 369, endPoint x: 288, endPoint y: 369, distance: 8.0
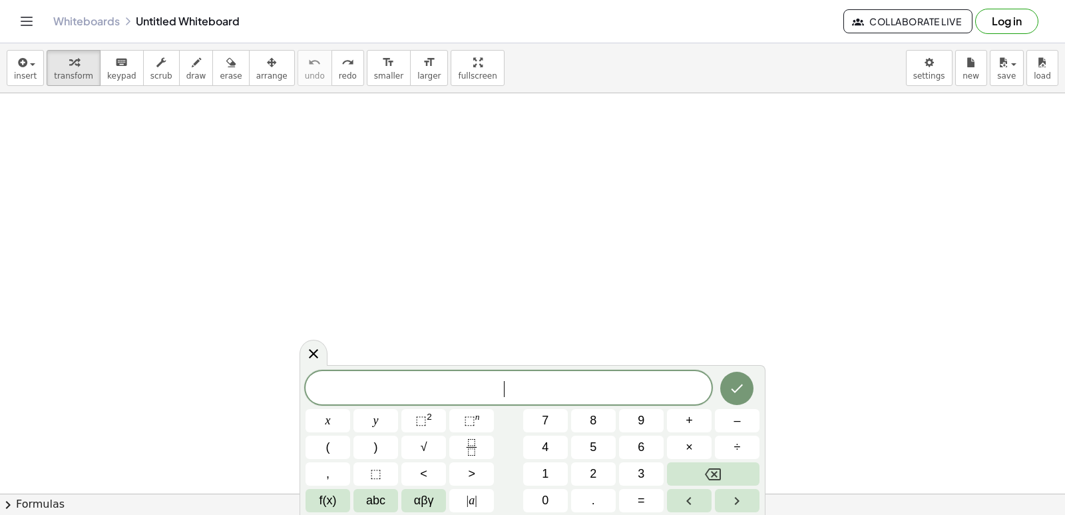
click at [279, 81] on div "insert select one: Math Expression Function Text Youtube Video Graphing Geometr…" at bounding box center [532, 68] width 1065 height 50
click at [299, 197] on div "insert select one: Math Expression Function Text Youtube Video Graphing Geometr…" at bounding box center [532, 278] width 1065 height 471
click at [312, 356] on icon at bounding box center [313, 352] width 9 height 9
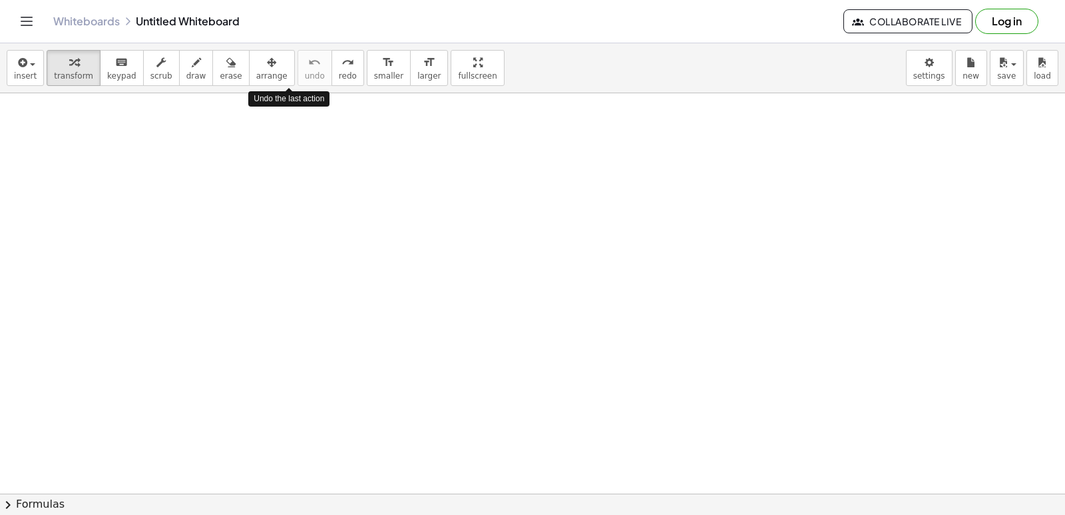
click at [293, 91] on div "insert select one: Math Expression Function Text Youtube Video Graphing Geometr…" at bounding box center [532, 68] width 1065 height 50
drag, startPoint x: 367, startPoint y: 361, endPoint x: 407, endPoint y: 388, distance: 48.9
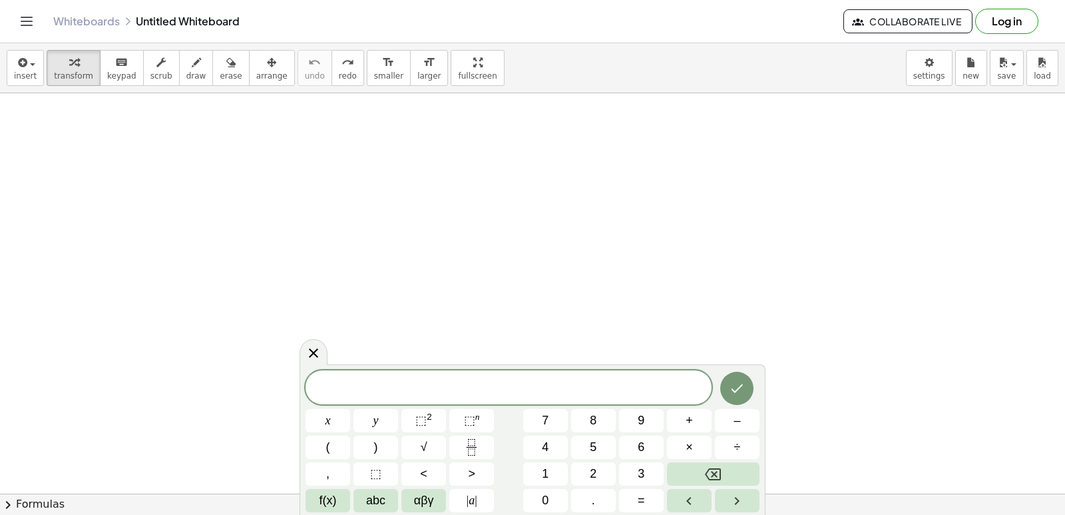
drag, startPoint x: 545, startPoint y: 449, endPoint x: 436, endPoint y: 198, distance: 273.7
drag, startPoint x: 436, startPoint y: 198, endPoint x: 273, endPoint y: 203, distance: 163.2
drag, startPoint x: 273, startPoint y: 203, endPoint x: 583, endPoint y: 334, distance: 336.5
drag, startPoint x: 592, startPoint y: 449, endPoint x: 343, endPoint y: 267, distance: 307.7
drag, startPoint x: 328, startPoint y: 420, endPoint x: 660, endPoint y: 205, distance: 395.1
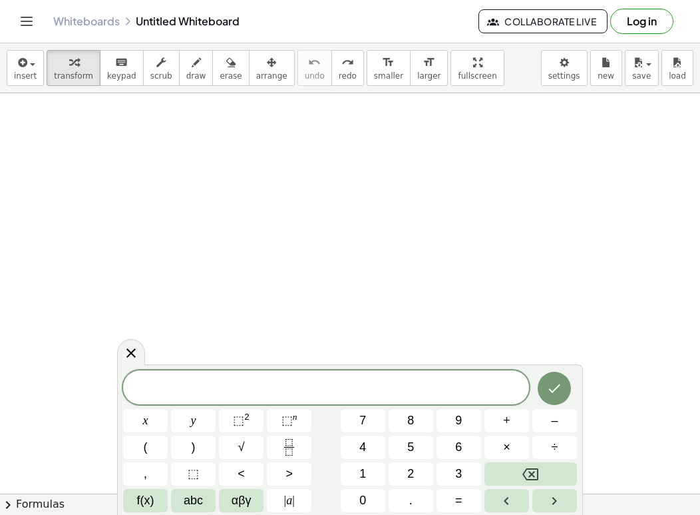
drag, startPoint x: 659, startPoint y: 206, endPoint x: 608, endPoint y: 462, distance: 261.2
